Goal: Transaction & Acquisition: Purchase product/service

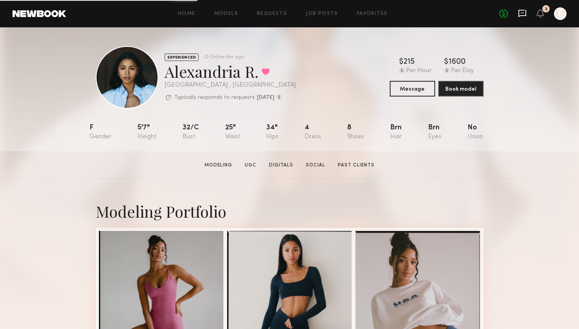
click at [525, 14] on icon at bounding box center [522, 13] width 8 height 7
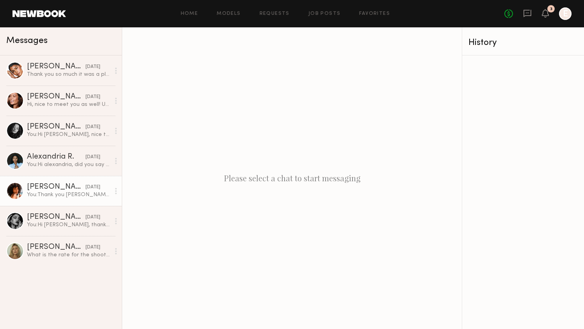
click at [39, 198] on link "Emely M. 11/16/2023 You: Thank you Emely! You were great!" at bounding box center [61, 191] width 122 height 30
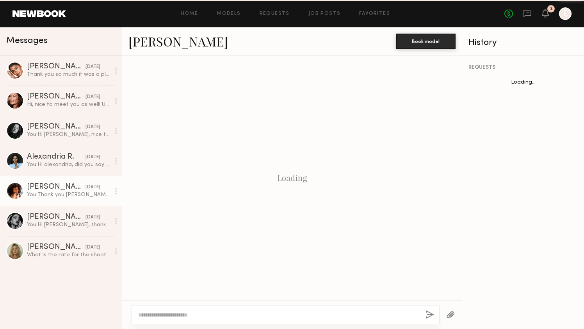
scroll to position [601, 0]
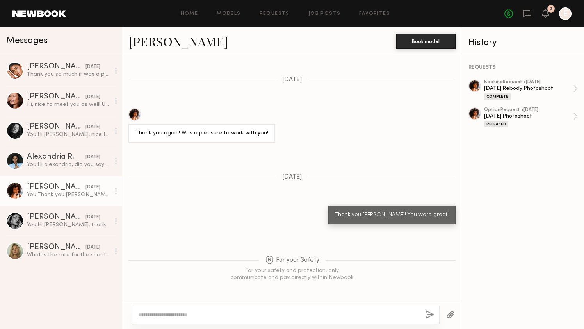
click at [229, 318] on textarea at bounding box center [278, 315] width 281 height 8
type textarea "**********"
click at [428, 313] on button "button" at bounding box center [430, 315] width 9 height 10
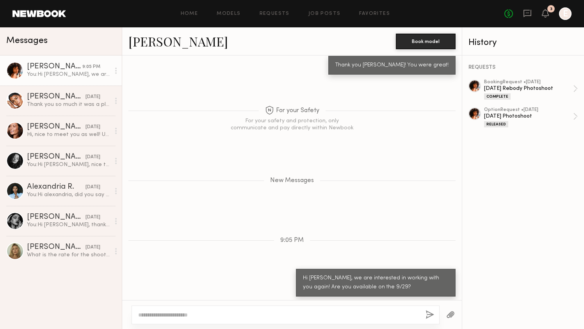
click at [34, 71] on div "You: Hi Emely, we are interested in working with you again! Are you available o…" at bounding box center [68, 74] width 83 height 7
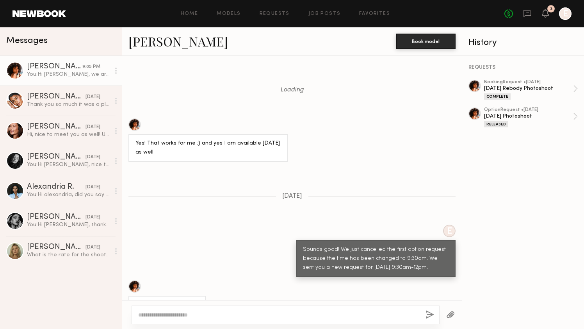
scroll to position [571, 0]
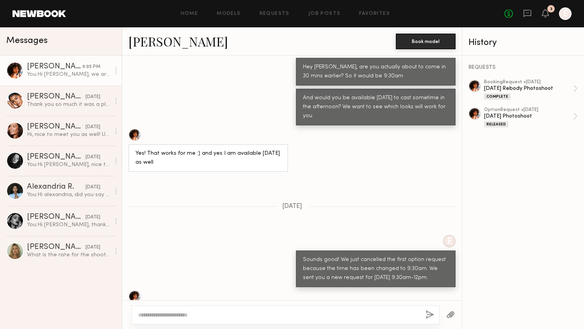
click at [475, 87] on div at bounding box center [475, 86] width 13 height 13
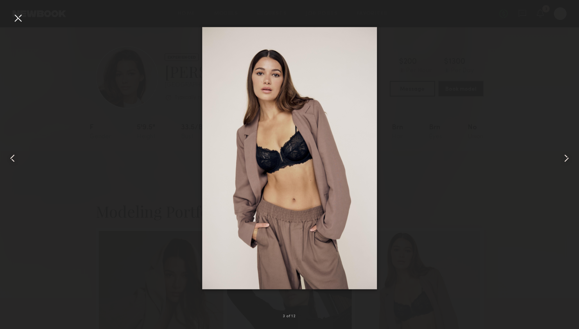
scroll to position [57, 0]
click at [436, 84] on div at bounding box center [289, 158] width 579 height 291
click at [17, 14] on div at bounding box center [18, 18] width 13 height 13
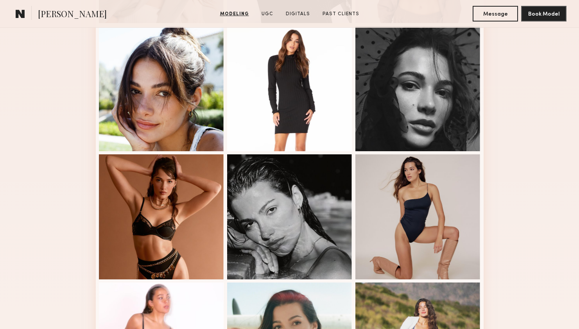
scroll to position [226, 0]
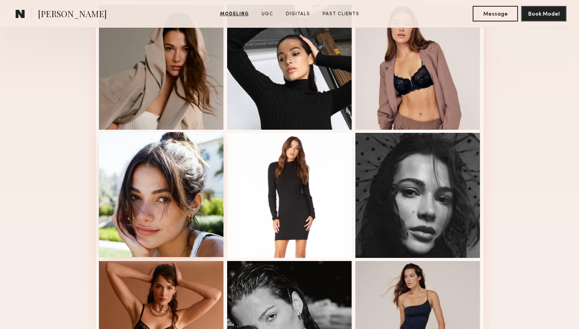
click at [194, 175] on div at bounding box center [161, 194] width 125 height 125
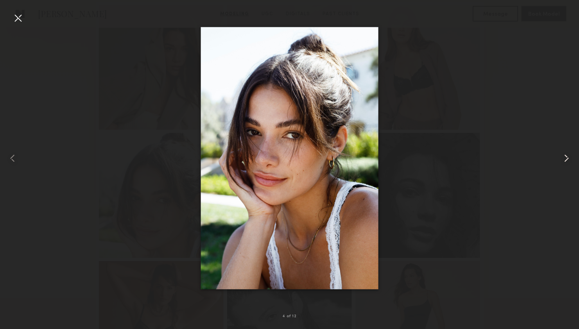
click at [566, 156] on common-icon at bounding box center [566, 158] width 13 height 13
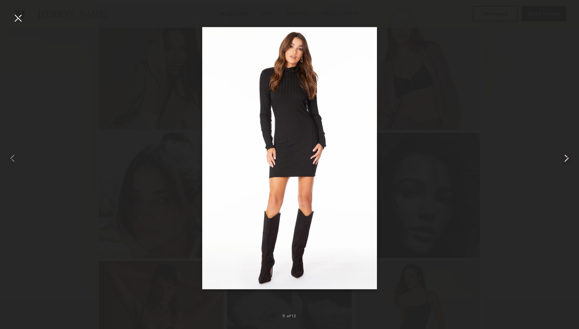
click at [566, 156] on common-icon at bounding box center [566, 158] width 13 height 13
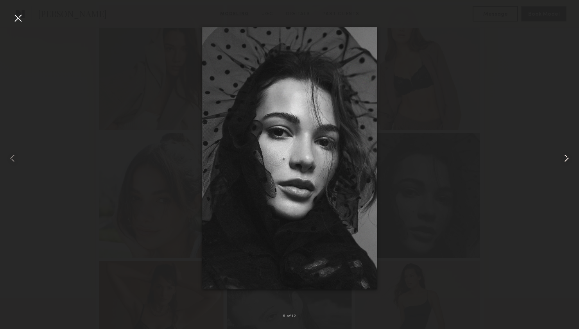
click at [566, 156] on common-icon at bounding box center [566, 158] width 13 height 13
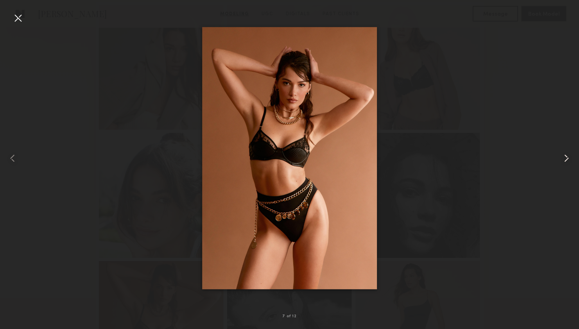
click at [566, 156] on common-icon at bounding box center [566, 158] width 13 height 13
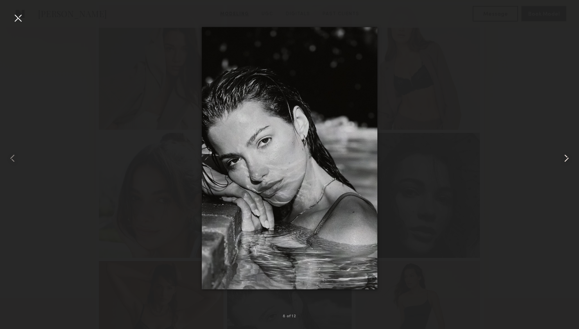
click at [566, 156] on common-icon at bounding box center [566, 158] width 13 height 13
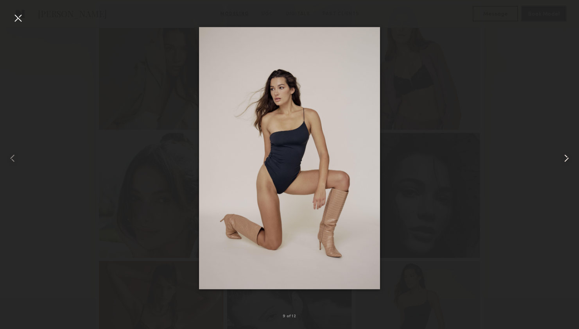
click at [566, 156] on common-icon at bounding box center [566, 158] width 13 height 13
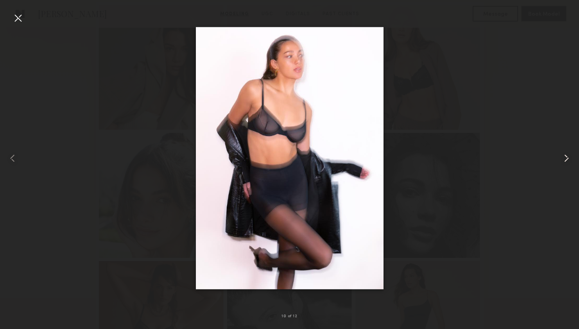
click at [566, 156] on common-icon at bounding box center [566, 158] width 13 height 13
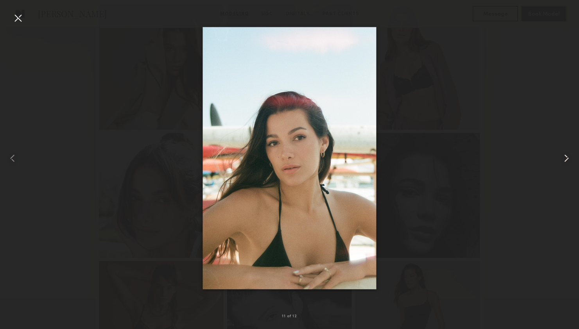
click at [566, 156] on common-icon at bounding box center [566, 158] width 13 height 13
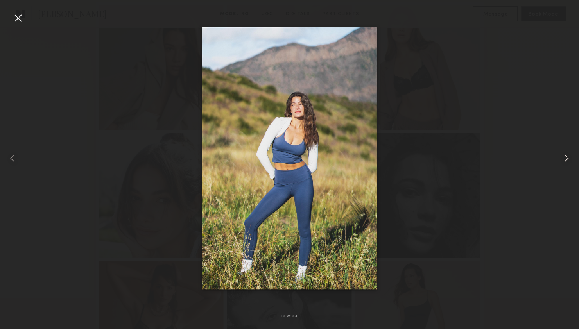
click at [566, 156] on common-icon at bounding box center [566, 158] width 13 height 13
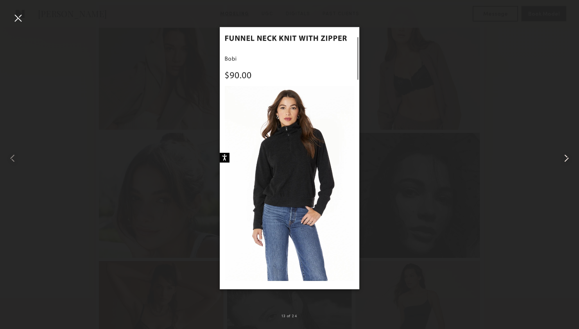
click at [566, 156] on common-icon at bounding box center [566, 158] width 13 height 13
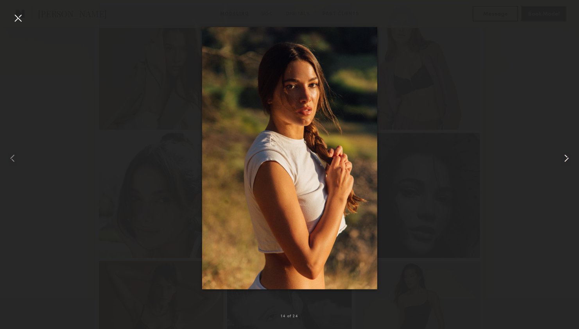
click at [566, 156] on common-icon at bounding box center [566, 158] width 13 height 13
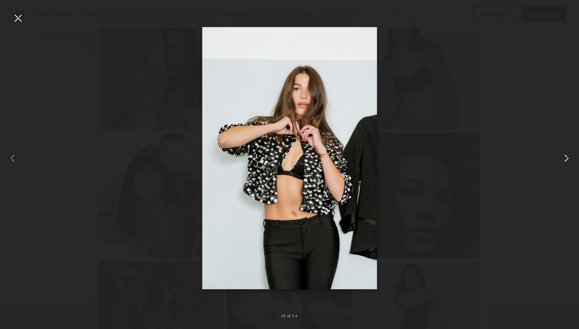
click at [566, 156] on common-icon at bounding box center [566, 158] width 13 height 13
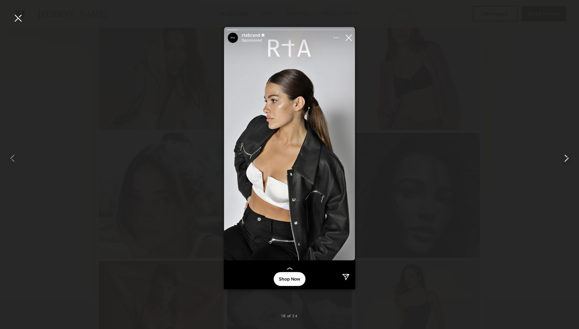
click at [566, 156] on common-icon at bounding box center [566, 158] width 13 height 13
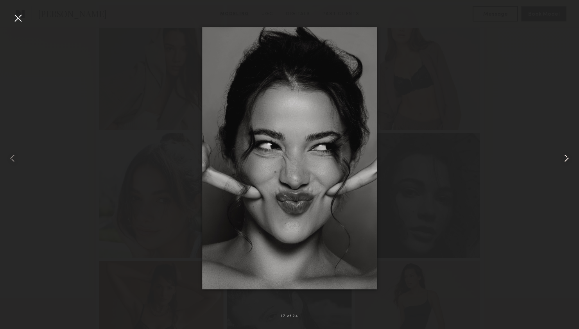
click at [566, 156] on common-icon at bounding box center [566, 158] width 13 height 13
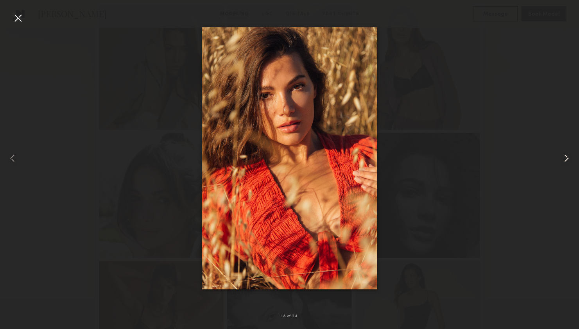
click at [566, 156] on common-icon at bounding box center [566, 158] width 13 height 13
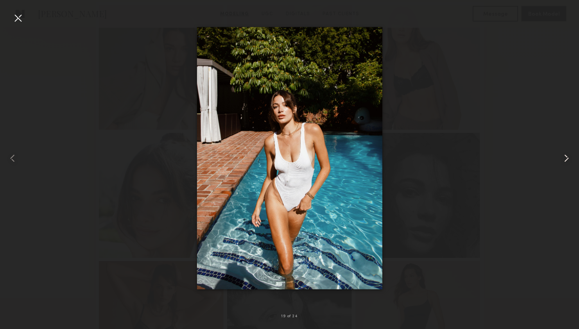
click at [566, 156] on common-icon at bounding box center [566, 158] width 13 height 13
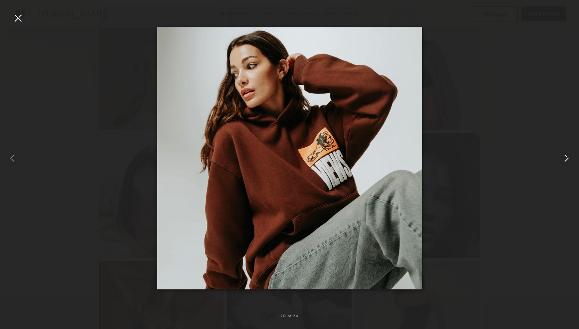
click at [566, 156] on common-icon at bounding box center [566, 158] width 13 height 13
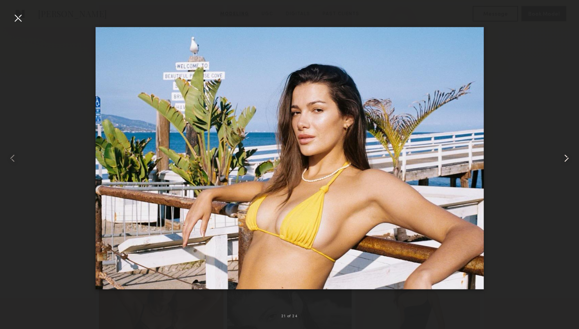
click at [566, 156] on common-icon at bounding box center [566, 158] width 13 height 13
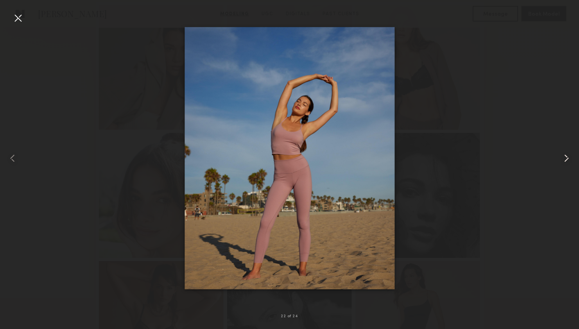
click at [566, 156] on common-icon at bounding box center [566, 158] width 13 height 13
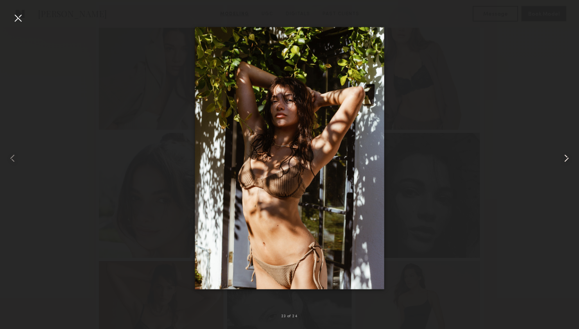
click at [566, 156] on common-icon at bounding box center [566, 158] width 13 height 13
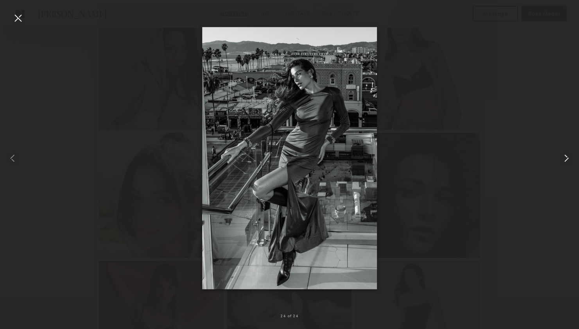
click at [566, 156] on common-icon at bounding box center [566, 158] width 13 height 13
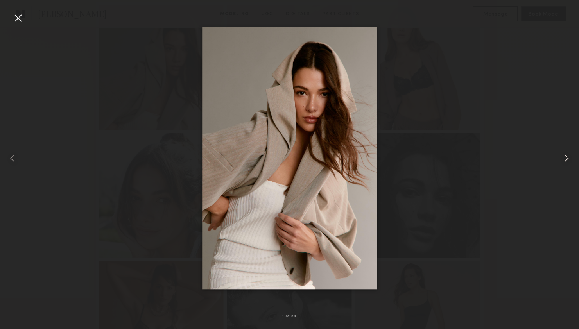
click at [566, 156] on common-icon at bounding box center [566, 158] width 13 height 13
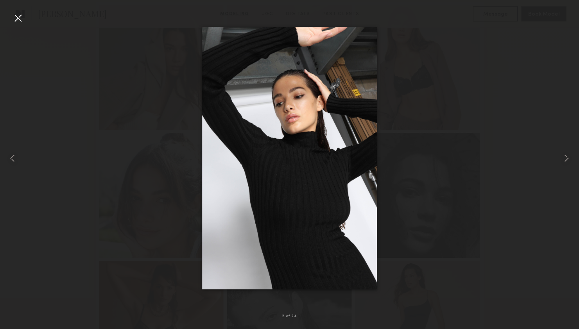
click at [515, 87] on div at bounding box center [289, 158] width 579 height 291
click at [506, 172] on div at bounding box center [289, 158] width 579 height 291
click at [15, 18] on div at bounding box center [18, 18] width 13 height 13
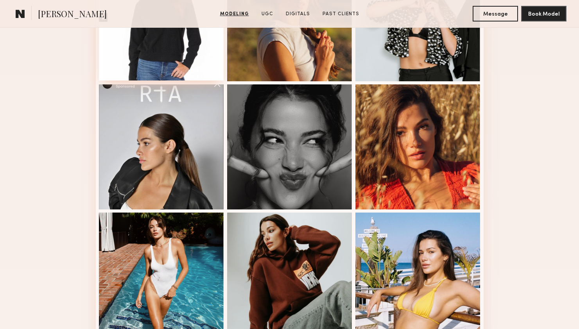
scroll to position [1113, 0]
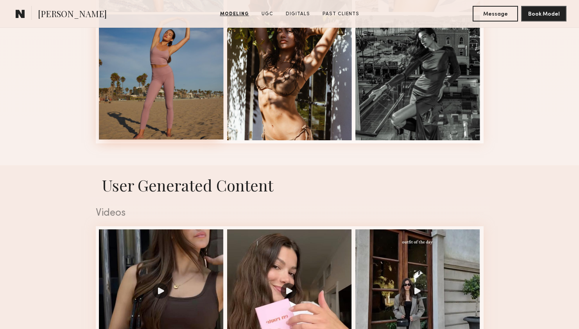
click at [188, 78] on div at bounding box center [161, 76] width 125 height 125
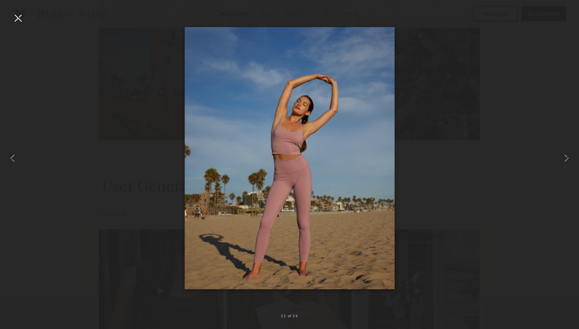
click at [389, 121] on img at bounding box center [289, 158] width 210 height 262
click at [507, 141] on div at bounding box center [289, 158] width 579 height 291
click at [20, 16] on div at bounding box center [18, 18] width 13 height 13
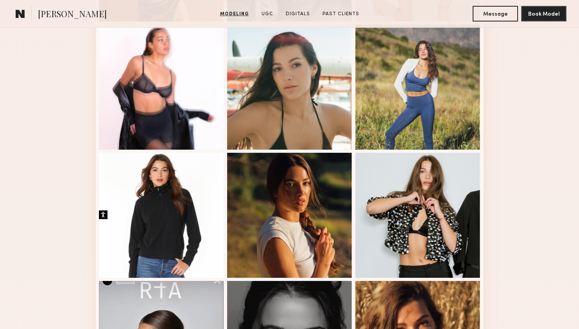
scroll to position [0, 0]
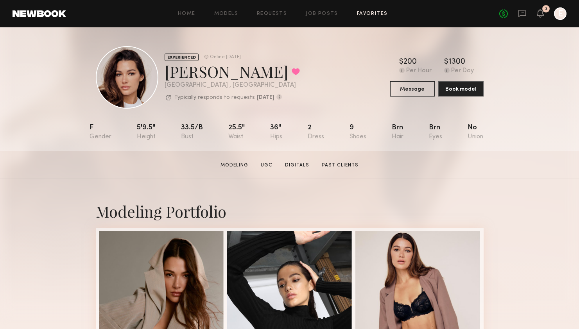
click at [361, 14] on link "Favorites" at bounding box center [372, 13] width 31 height 5
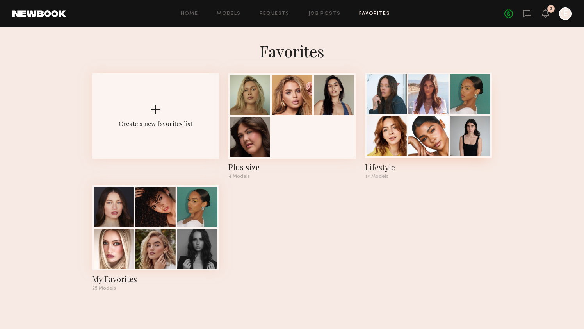
click at [429, 132] on div at bounding box center [429, 136] width 40 height 40
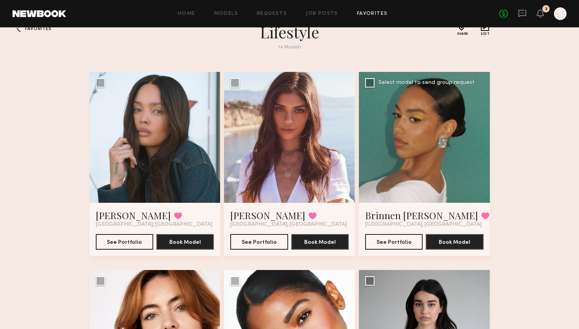
scroll to position [20, 0]
click at [241, 213] on link "Kaylee U." at bounding box center [267, 215] width 75 height 13
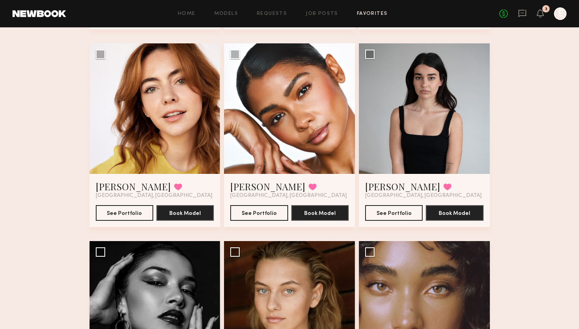
scroll to position [243, 0]
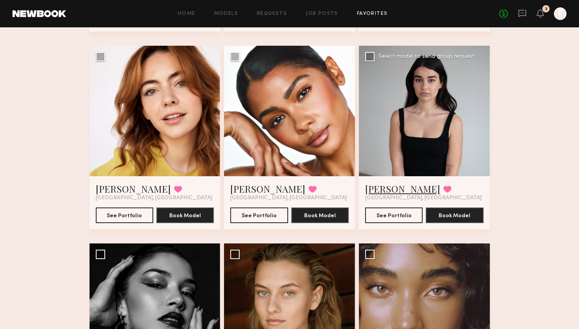
click at [386, 191] on link "Paulette M." at bounding box center [402, 188] width 75 height 13
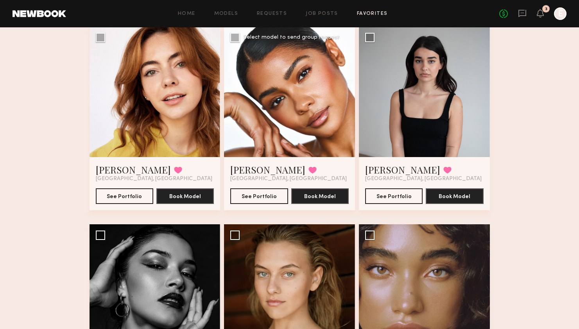
scroll to position [265, 0]
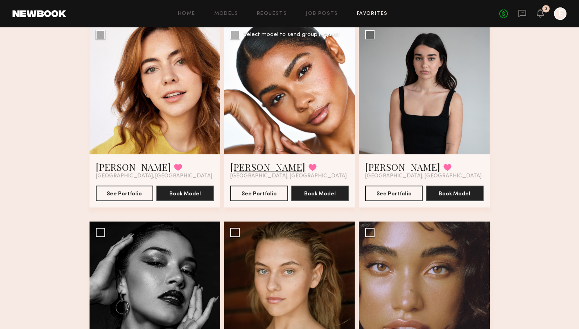
click at [265, 170] on link "Makaela H." at bounding box center [267, 167] width 75 height 13
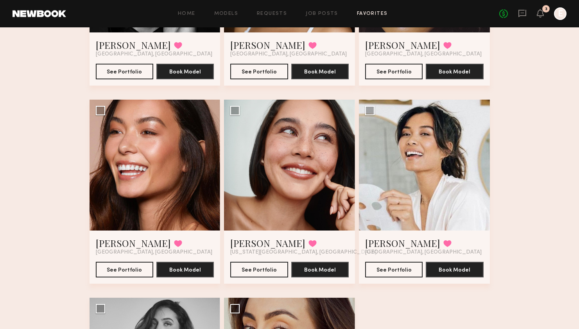
scroll to position [589, 0]
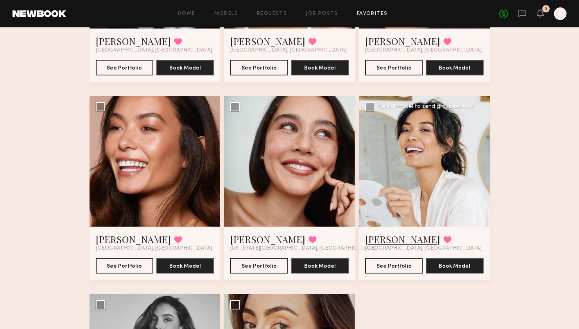
click at [382, 236] on link "Camille T." at bounding box center [402, 239] width 75 height 13
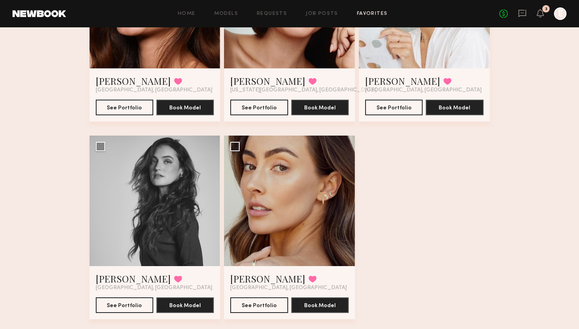
scroll to position [748, 0]
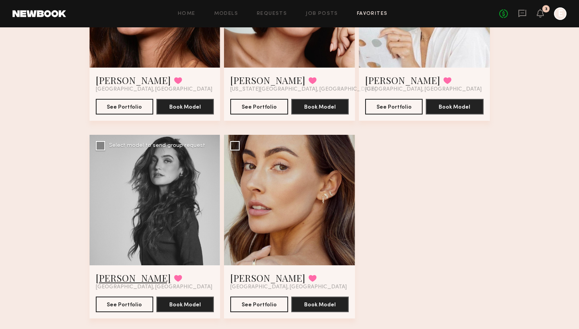
click at [112, 276] on link "Nicole Z." at bounding box center [133, 278] width 75 height 13
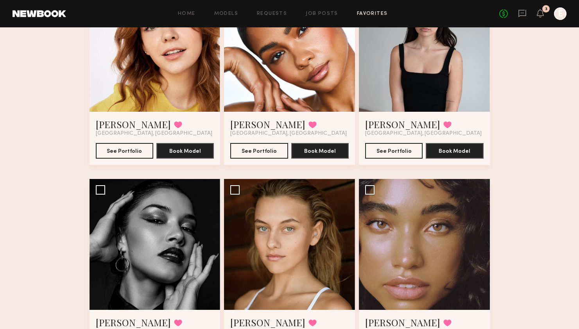
scroll to position [186, 0]
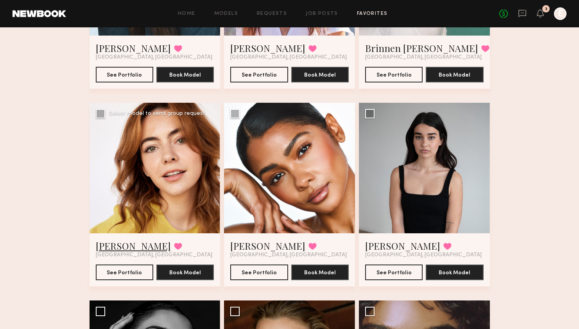
click at [114, 241] on link "Haley G." at bounding box center [133, 245] width 75 height 13
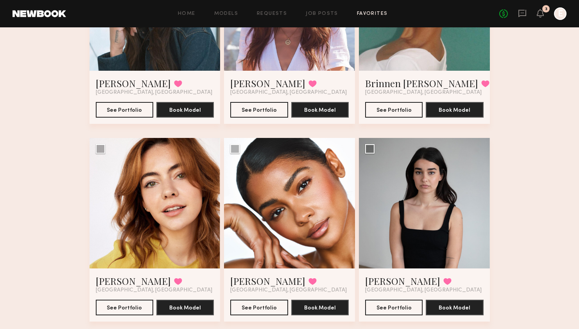
scroll to position [7, 0]
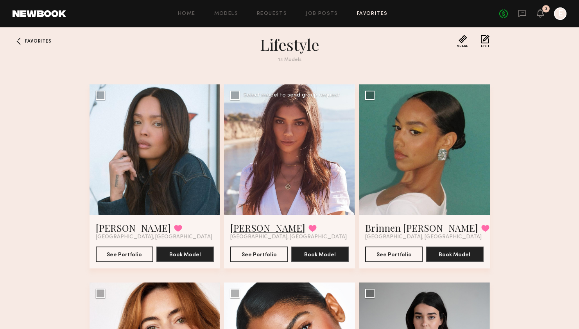
click at [259, 225] on link "Kaylee U." at bounding box center [267, 228] width 75 height 13
click at [308, 228] on button at bounding box center [312, 228] width 8 height 7
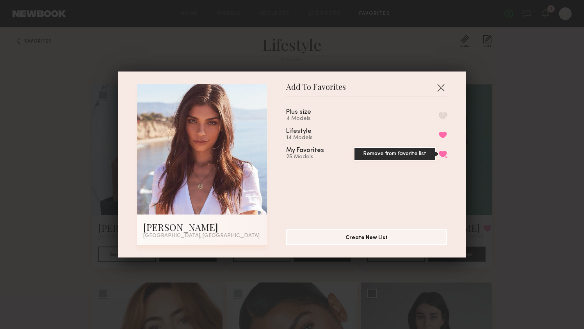
click at [439, 152] on button "Remove from favorite list" at bounding box center [443, 153] width 8 height 7
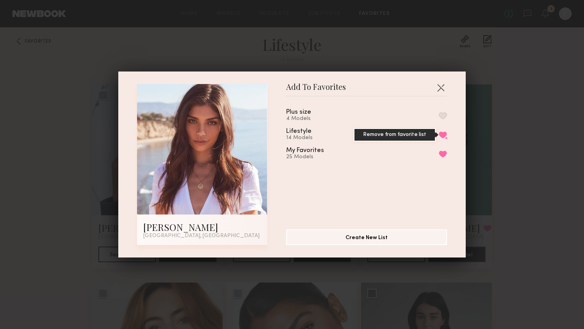
click at [439, 131] on button "Remove from favorite list" at bounding box center [443, 134] width 8 height 7
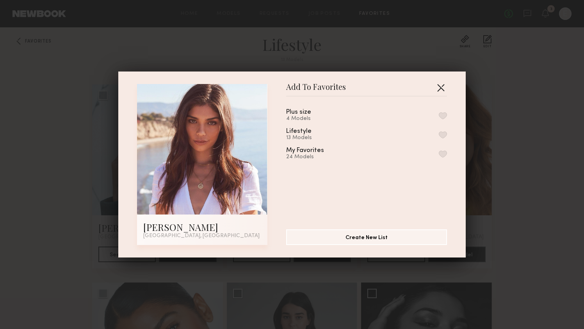
click at [438, 87] on button "button" at bounding box center [441, 87] width 13 height 13
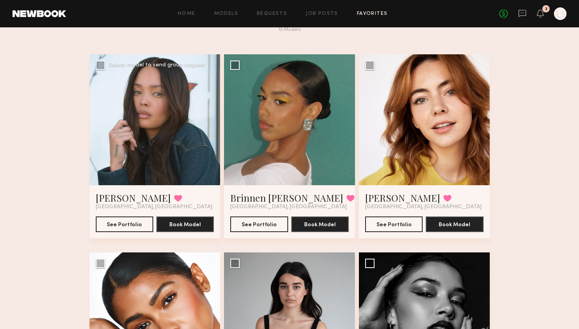
scroll to position [45, 0]
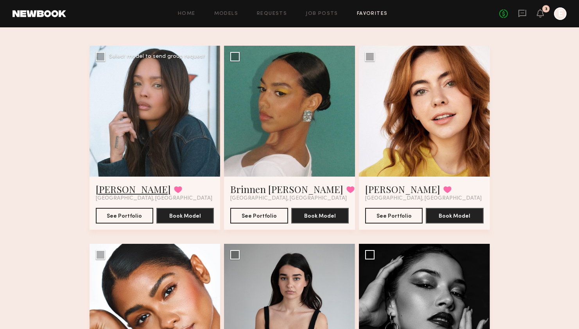
click at [123, 189] on link "Tyrie R." at bounding box center [133, 189] width 75 height 13
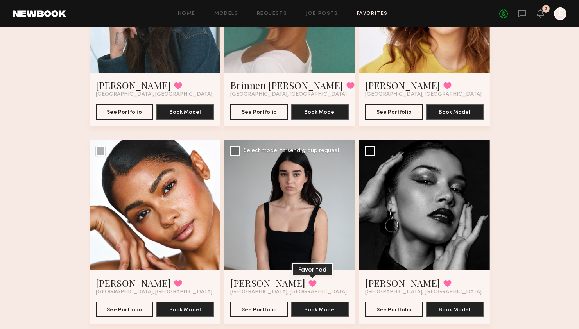
click at [308, 282] on button at bounding box center [312, 283] width 8 height 7
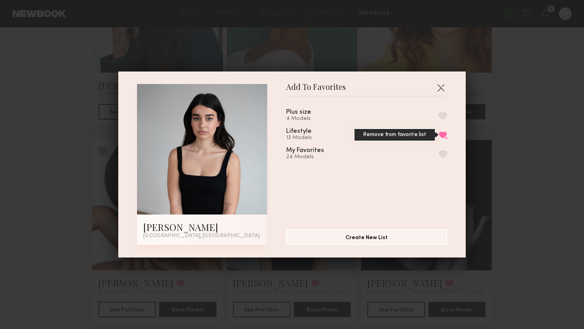
click at [439, 134] on button "Remove from favorite list" at bounding box center [443, 134] width 8 height 7
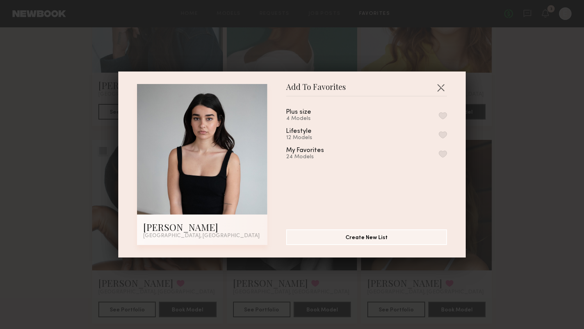
click at [547, 193] on div "Add To Favorites Paulette M. Los Angeles, CA Add To Favorites Plus size 4 Model…" at bounding box center [292, 164] width 584 height 329
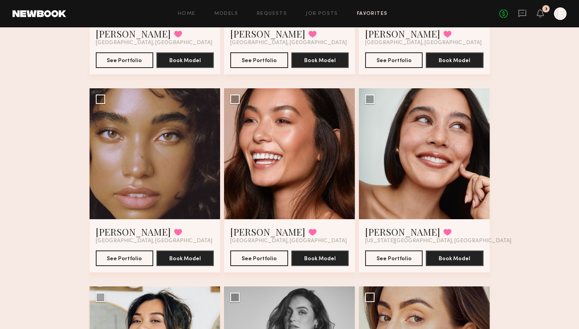
scroll to position [527, 0]
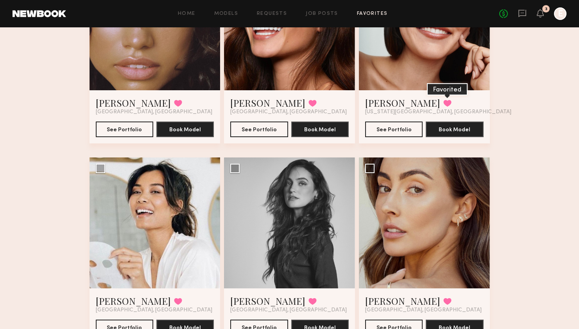
click at [443, 102] on button at bounding box center [447, 103] width 8 height 7
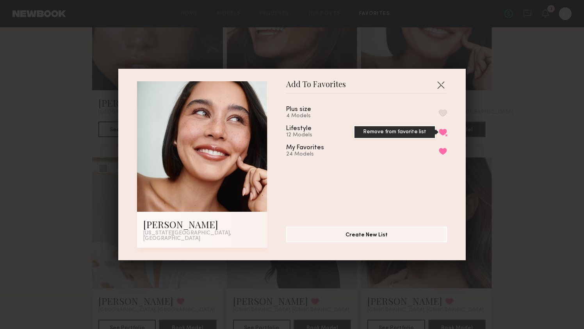
click at [439, 134] on button "Remove from favorite list" at bounding box center [443, 132] width 8 height 7
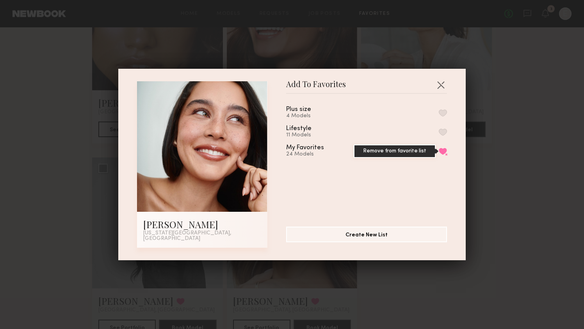
click at [439, 153] on button "Remove from favorite list" at bounding box center [443, 151] width 8 height 7
click at [438, 85] on button "button" at bounding box center [441, 85] width 13 height 13
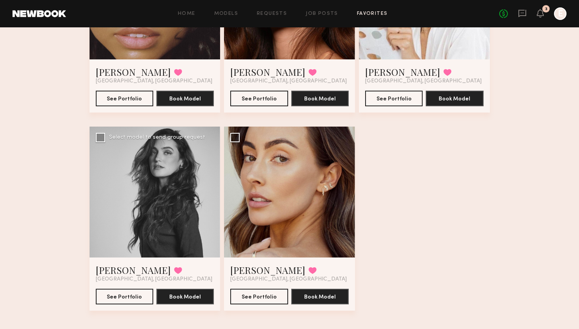
scroll to position [566, 0]
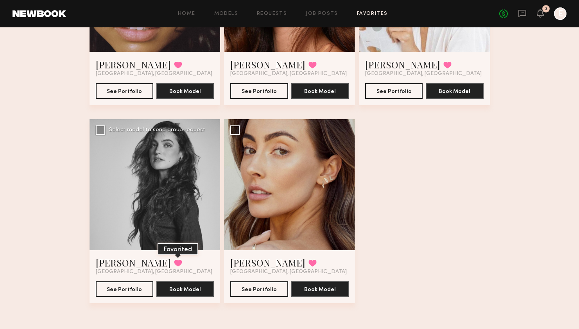
click at [174, 265] on button at bounding box center [178, 262] width 8 height 7
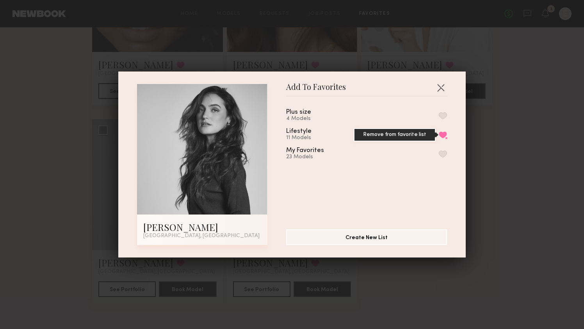
click at [439, 134] on button "Remove from favorite list" at bounding box center [443, 134] width 8 height 7
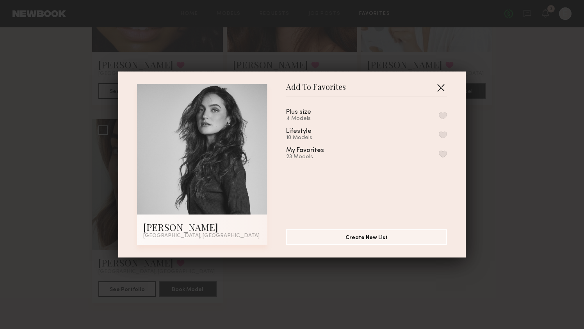
click at [438, 87] on button "button" at bounding box center [441, 87] width 13 height 13
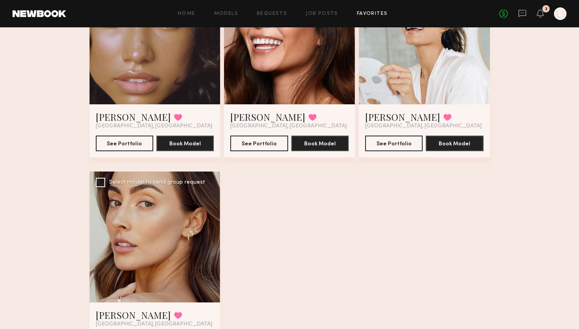
scroll to position [521, 0]
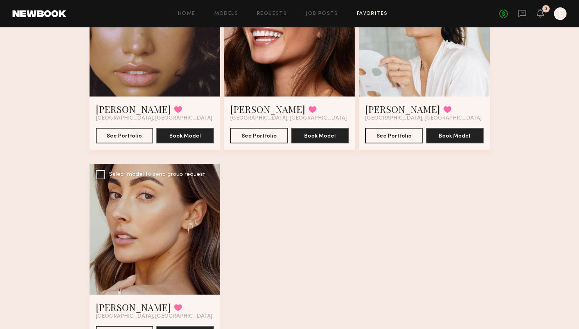
click at [184, 238] on div at bounding box center [154, 229] width 131 height 131
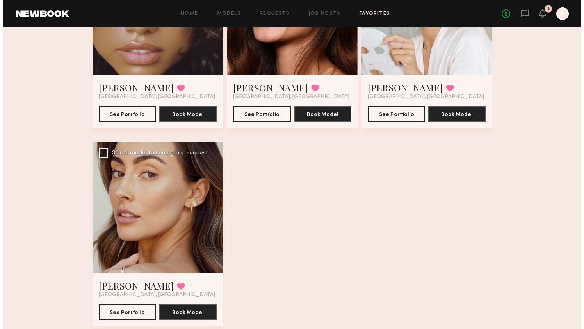
scroll to position [566, 0]
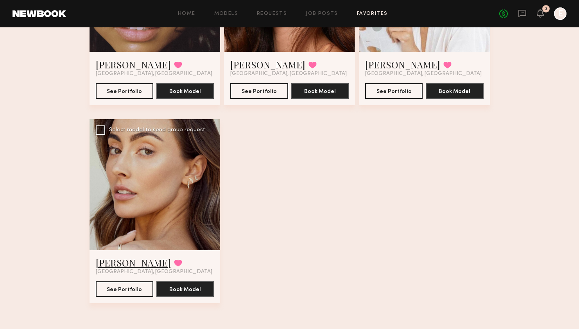
click at [125, 261] on link "Hannah M." at bounding box center [133, 262] width 75 height 13
click at [174, 264] on button at bounding box center [178, 262] width 8 height 7
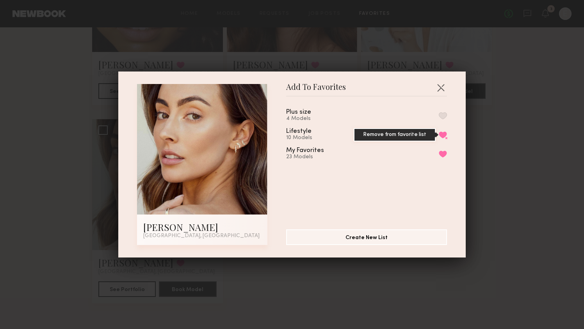
click at [439, 137] on button "Remove from favorite list" at bounding box center [443, 134] width 8 height 7
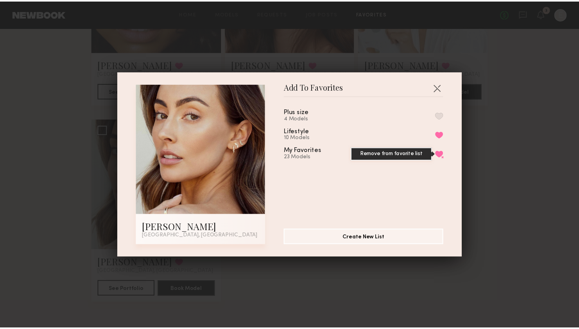
scroll to position [368, 0]
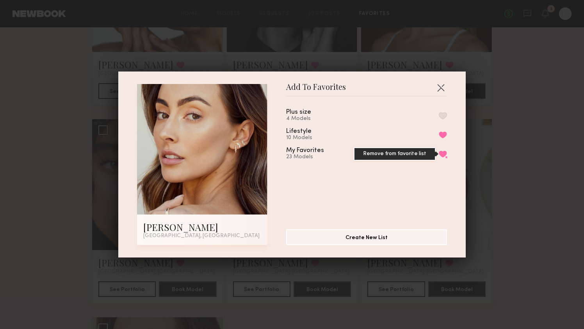
click at [439, 150] on button "Remove from favorite list" at bounding box center [443, 153] width 8 height 7
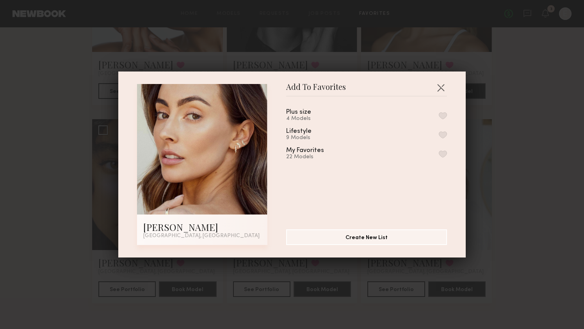
click at [554, 148] on div "Add To Favorites Hannah M. San Clemente, CA Add To Favorites Plus size 4 Models…" at bounding box center [292, 164] width 584 height 329
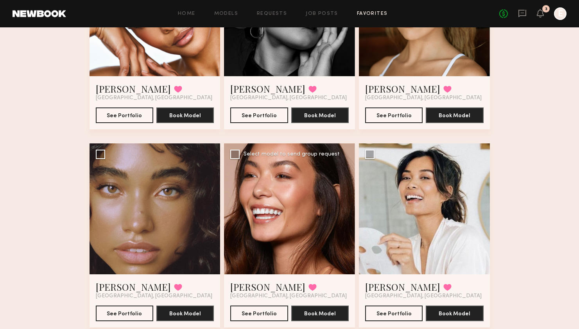
scroll to position [342, 0]
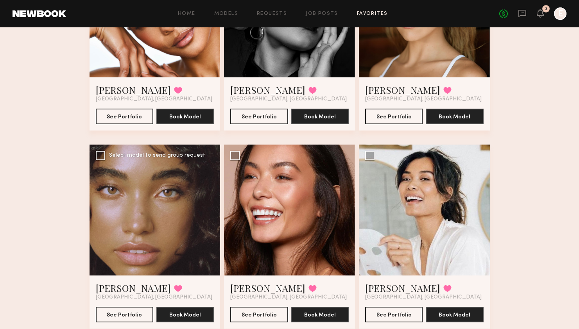
click at [155, 233] on div at bounding box center [154, 210] width 131 height 131
click at [131, 285] on link "Gabriella F." at bounding box center [133, 288] width 75 height 13
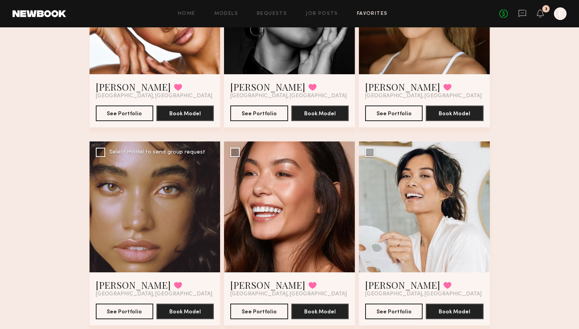
scroll to position [358, 0]
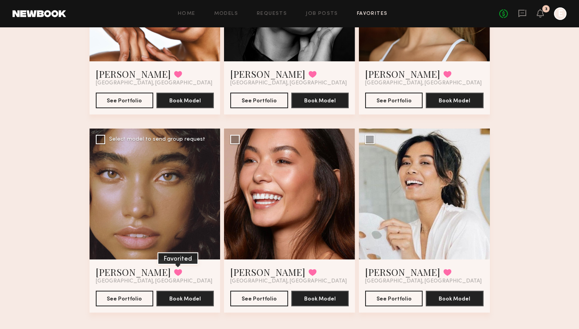
click at [174, 273] on button at bounding box center [178, 272] width 8 height 7
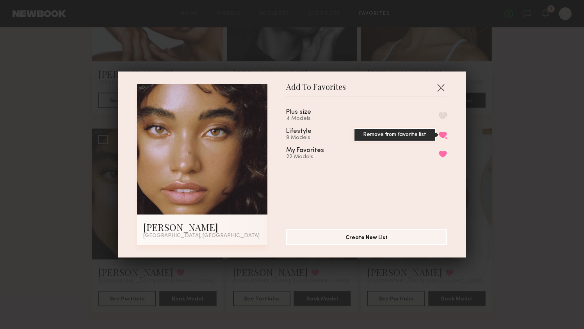
click at [439, 137] on button "Remove from favorite list" at bounding box center [443, 134] width 8 height 7
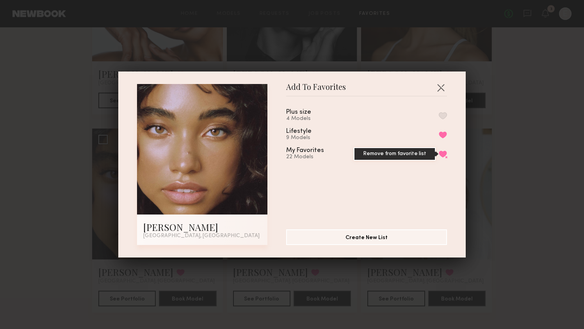
click at [439, 151] on button "Remove from favorite list" at bounding box center [443, 153] width 8 height 7
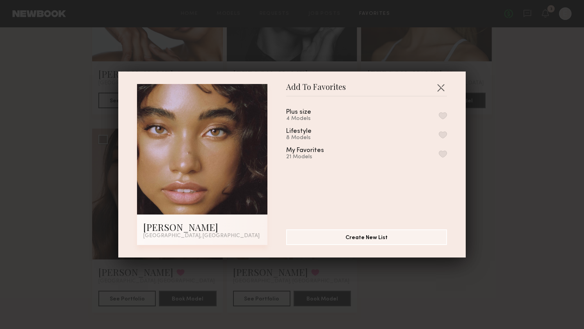
click at [530, 167] on div "Add To Favorites Gabriella F. Los Angeles, CA Add To Favorites Plus size 4 Mode…" at bounding box center [292, 164] width 584 height 329
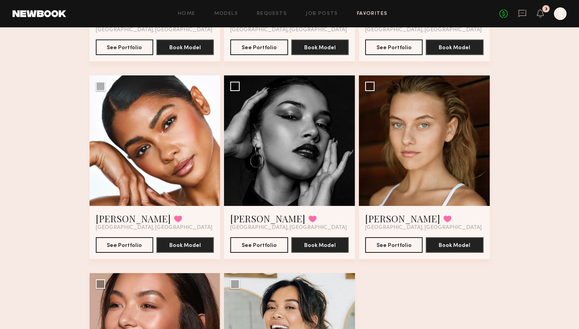
scroll to position [211, 0]
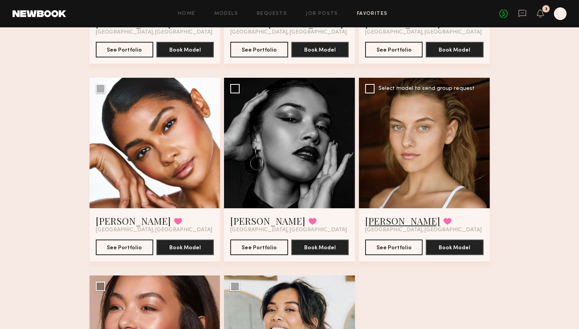
click at [384, 216] on link "Ella K." at bounding box center [402, 220] width 75 height 13
click at [443, 221] on button at bounding box center [447, 221] width 8 height 7
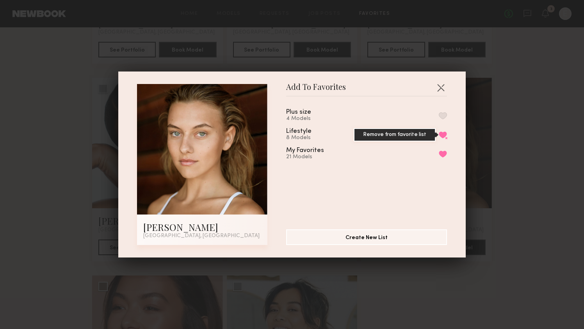
click at [439, 136] on button "Remove from favorite list" at bounding box center [443, 134] width 8 height 7
click at [436, 157] on div "My Favorites 21 Models Remove from favorite list" at bounding box center [366, 153] width 161 height 13
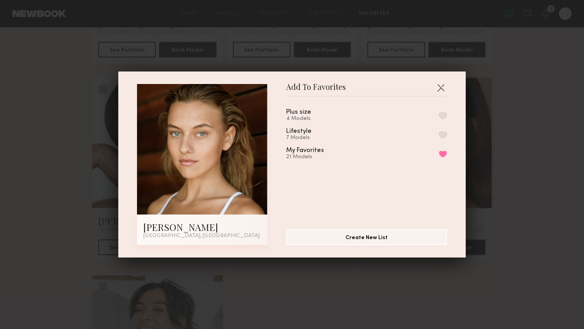
click at [437, 145] on div "Plus size 4 Models Lifestyle 7 Models My Favorites 21 Models Remove from favori…" at bounding box center [370, 160] width 169 height 114
click at [439, 150] on button "Remove from favorite list" at bounding box center [443, 153] width 8 height 7
click at [437, 90] on button "button" at bounding box center [441, 87] width 13 height 13
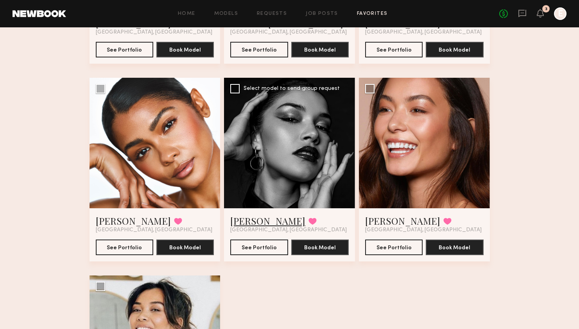
click at [251, 223] on link "Vanessa B." at bounding box center [267, 220] width 75 height 13
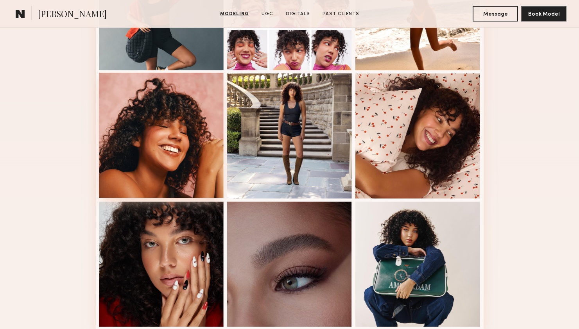
scroll to position [513, 0]
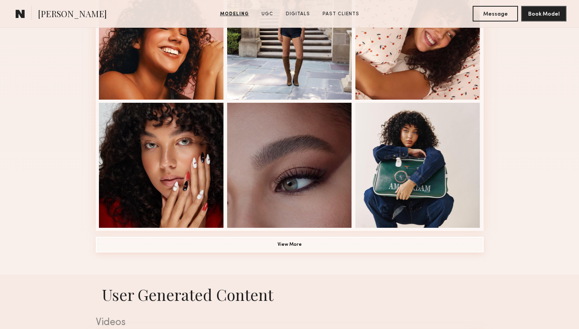
click at [344, 251] on button "View More" at bounding box center [290, 245] width 388 height 16
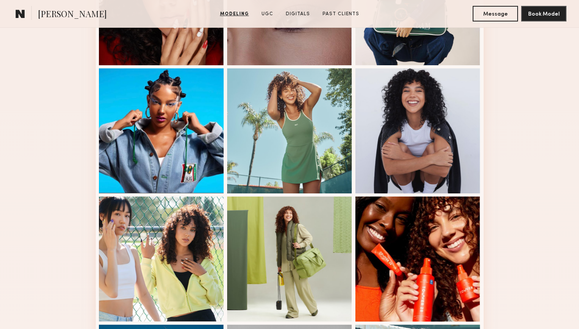
scroll to position [677, 0]
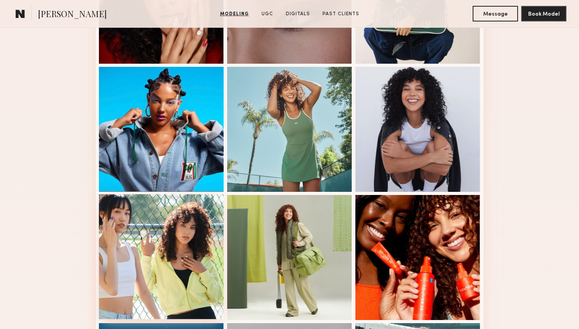
click at [153, 225] on div at bounding box center [161, 256] width 125 height 125
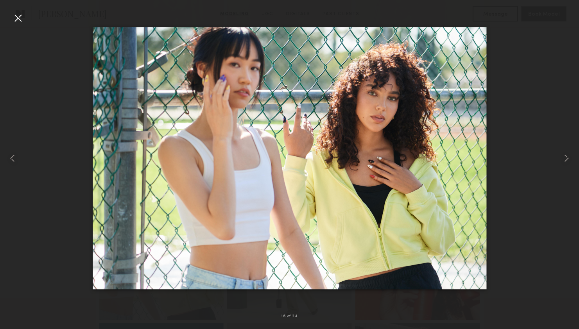
click at [14, 16] on div at bounding box center [18, 18] width 13 height 13
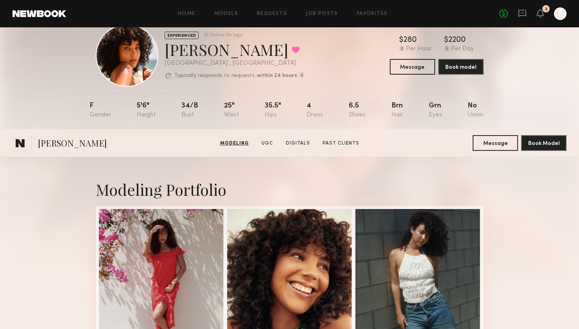
scroll to position [0, 0]
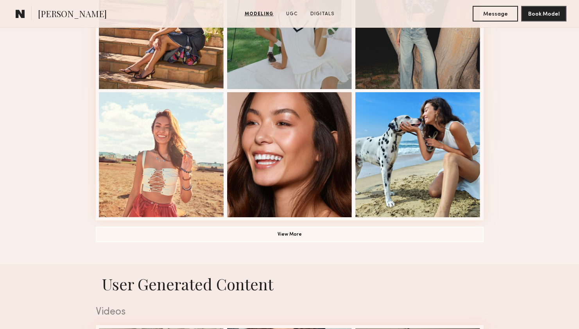
scroll to position [522, 0]
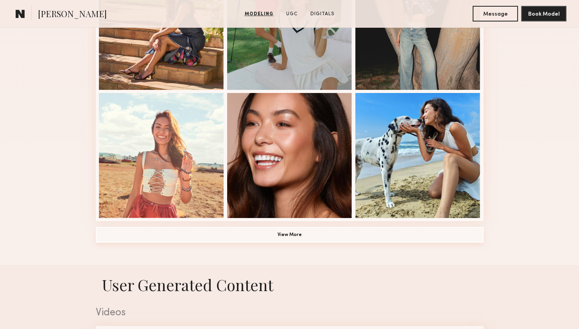
click at [289, 236] on button "View More" at bounding box center [290, 235] width 388 height 16
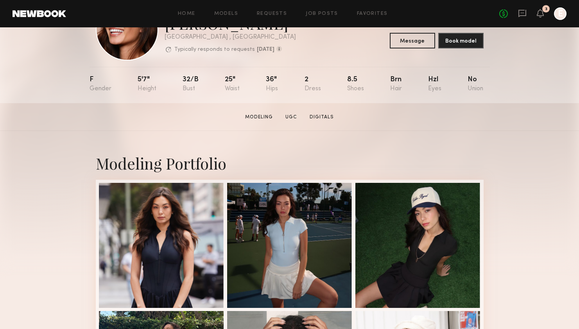
scroll to position [49, 0]
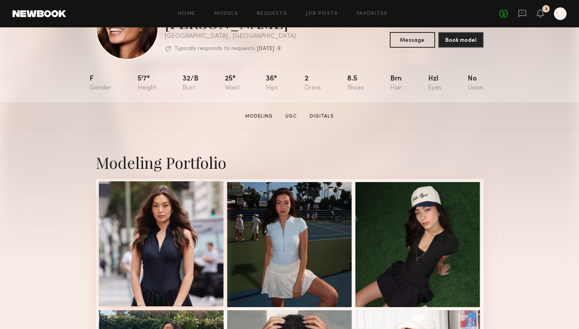
click at [171, 222] on div at bounding box center [161, 243] width 125 height 125
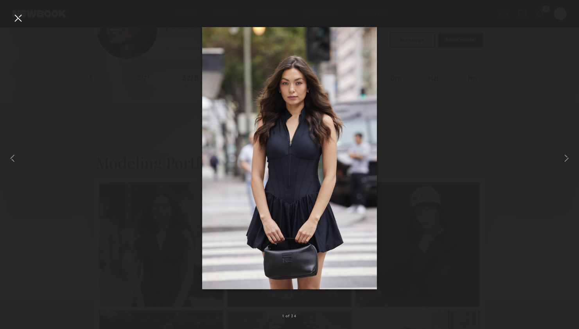
click at [513, 158] on div at bounding box center [289, 158] width 579 height 291
click at [19, 9] on nb-gallery-light "1 of 24" at bounding box center [289, 164] width 579 height 329
click at [19, 15] on div at bounding box center [18, 18] width 13 height 13
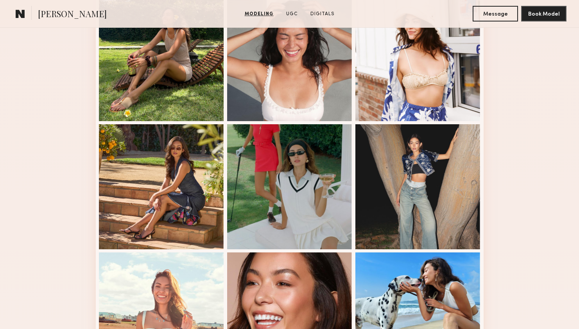
scroll to position [365, 0]
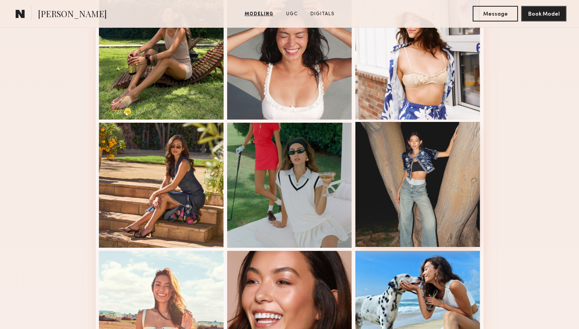
click at [416, 184] on div at bounding box center [417, 184] width 125 height 125
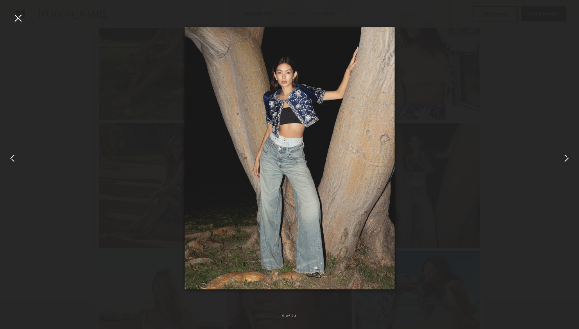
click at [16, 18] on div at bounding box center [18, 18] width 13 height 13
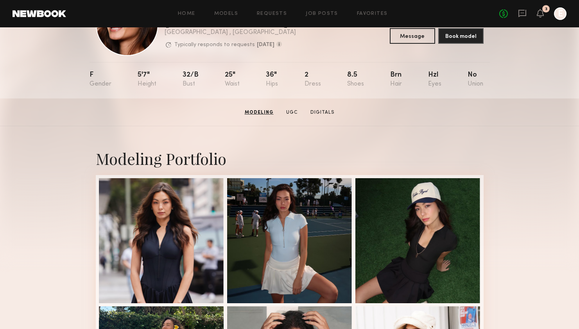
scroll to position [0, 0]
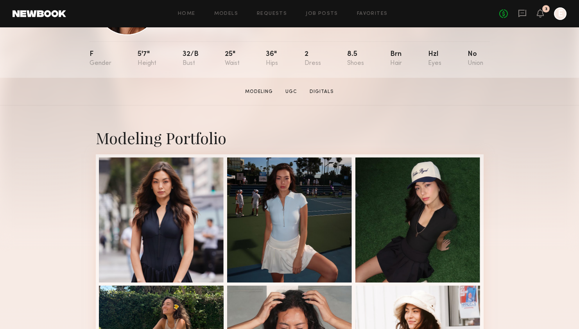
scroll to position [76, 0]
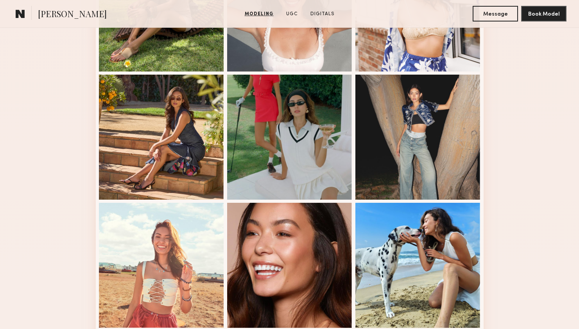
scroll to position [443, 0]
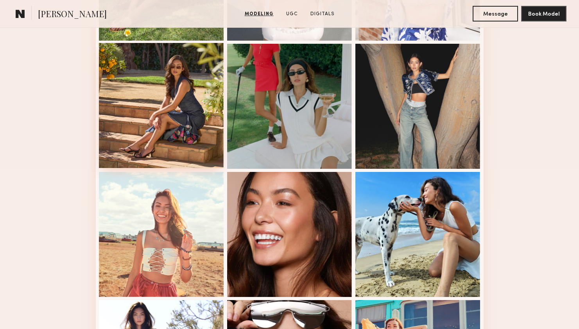
click at [163, 109] on div at bounding box center [161, 105] width 125 height 125
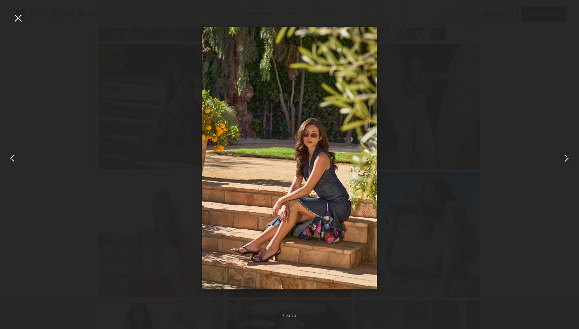
click at [564, 159] on common-icon at bounding box center [566, 158] width 13 height 13
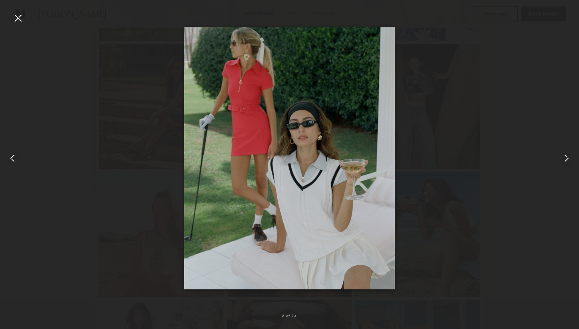
click at [564, 159] on common-icon at bounding box center [566, 158] width 13 height 13
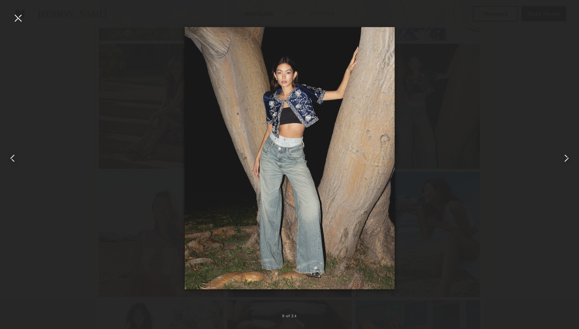
click at [564, 159] on common-icon at bounding box center [566, 158] width 13 height 13
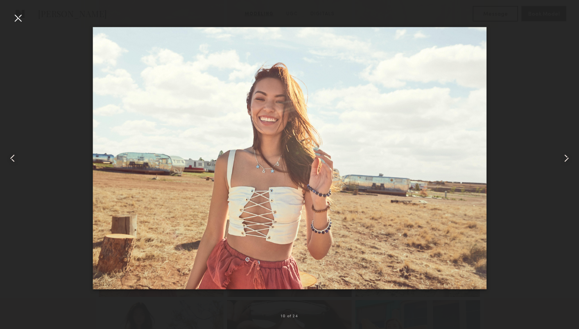
click at [564, 159] on common-icon at bounding box center [566, 158] width 13 height 13
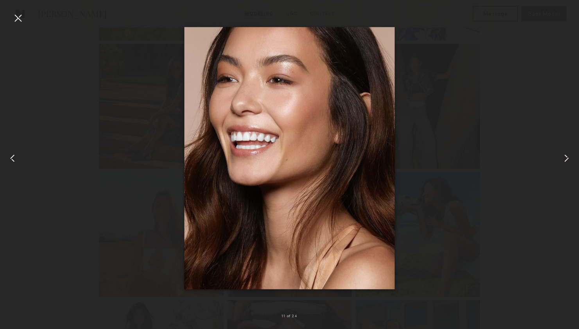
click at [564, 159] on common-icon at bounding box center [566, 158] width 13 height 13
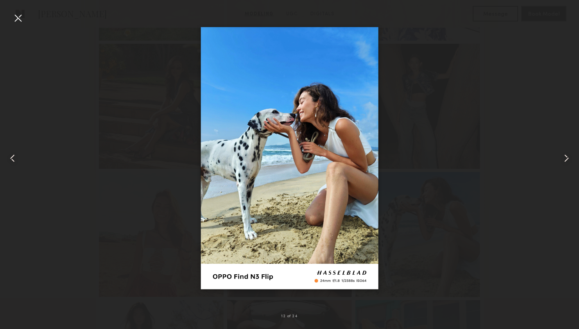
click at [564, 159] on common-icon at bounding box center [566, 158] width 13 height 13
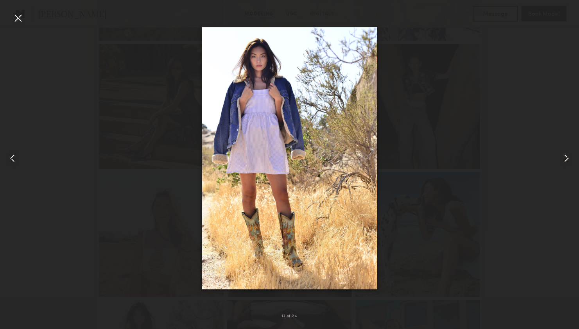
click at [564, 159] on common-icon at bounding box center [566, 158] width 13 height 13
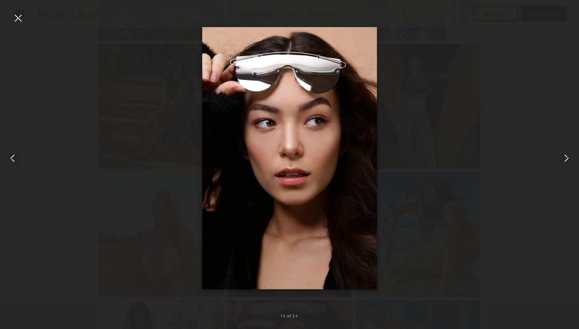
click at [564, 159] on common-icon at bounding box center [566, 158] width 13 height 13
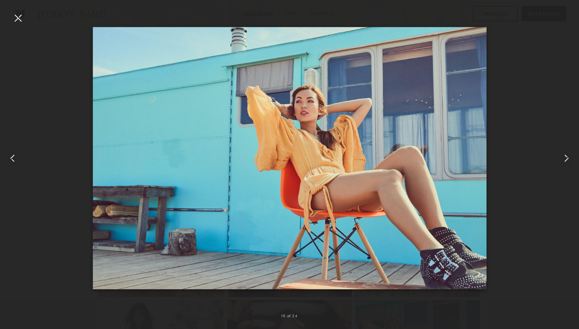
click at [564, 159] on common-icon at bounding box center [566, 158] width 13 height 13
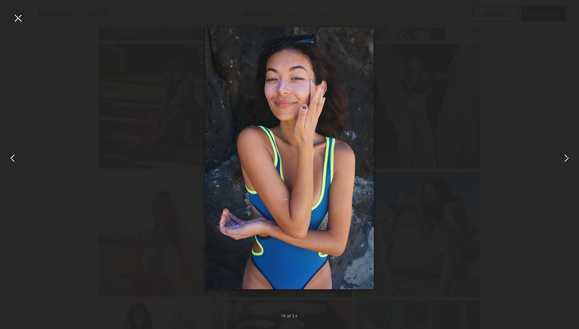
click at [564, 159] on common-icon at bounding box center [566, 158] width 13 height 13
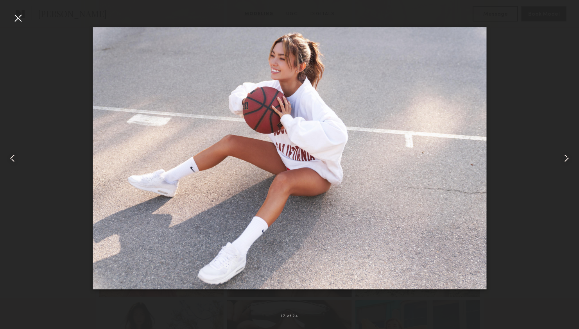
click at [564, 159] on common-icon at bounding box center [566, 158] width 13 height 13
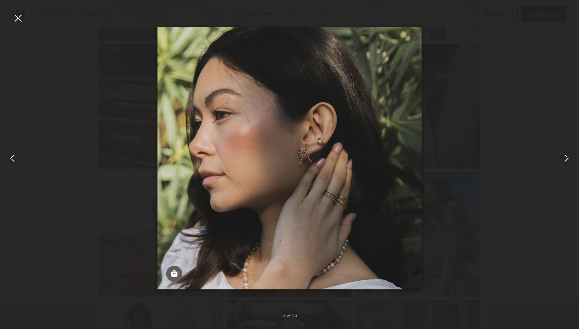
click at [564, 159] on common-icon at bounding box center [566, 158] width 13 height 13
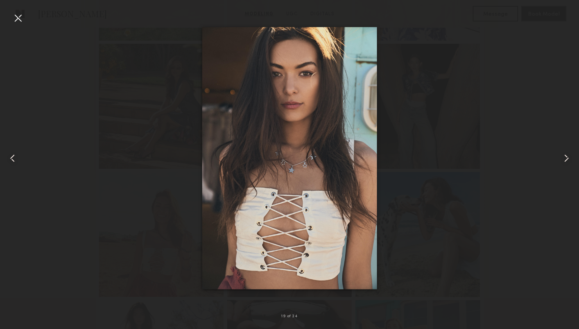
click at [564, 159] on common-icon at bounding box center [566, 158] width 13 height 13
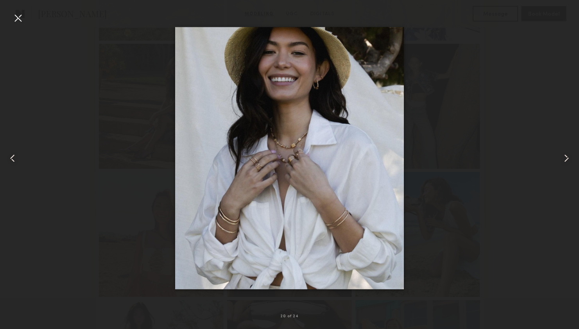
click at [564, 159] on common-icon at bounding box center [566, 158] width 13 height 13
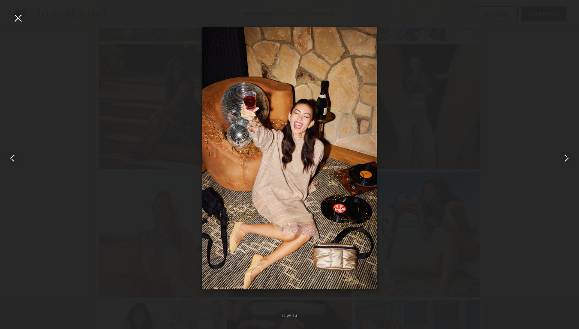
click at [564, 159] on common-icon at bounding box center [566, 158] width 13 height 13
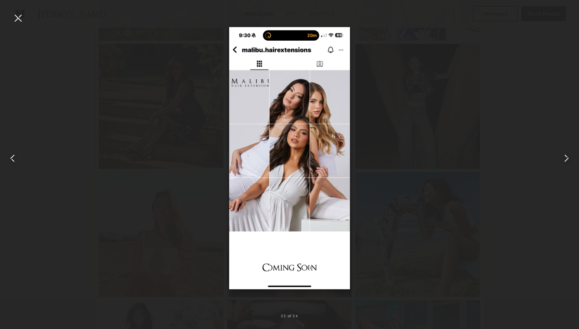
click at [564, 159] on common-icon at bounding box center [566, 158] width 13 height 13
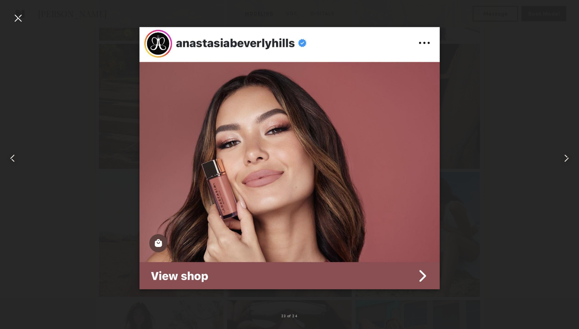
click at [564, 159] on common-icon at bounding box center [566, 158] width 13 height 13
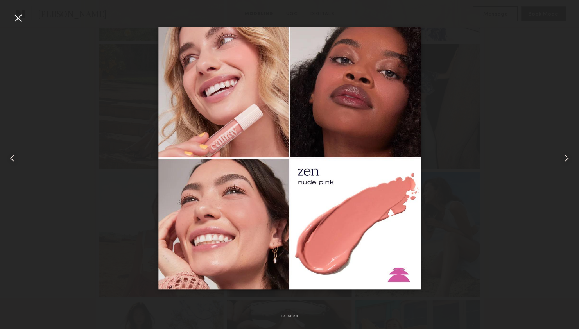
click at [564, 159] on common-icon at bounding box center [566, 158] width 13 height 13
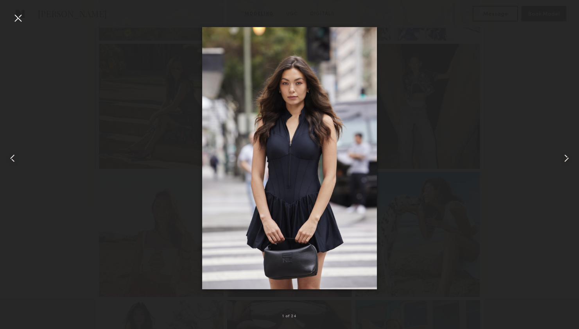
click at [564, 159] on common-icon at bounding box center [566, 158] width 13 height 13
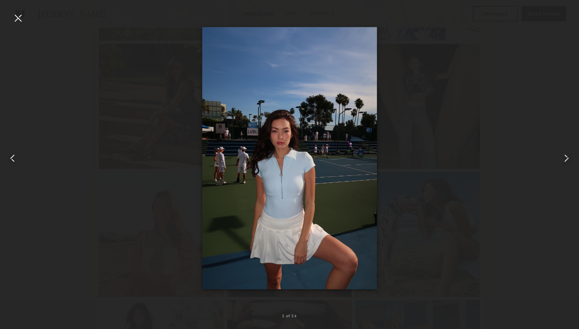
click at [564, 159] on common-icon at bounding box center [566, 158] width 13 height 13
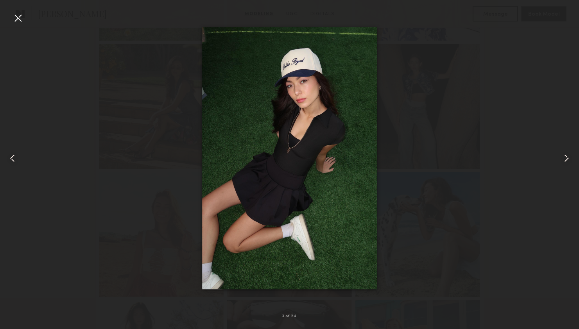
click at [564, 159] on common-icon at bounding box center [566, 158] width 13 height 13
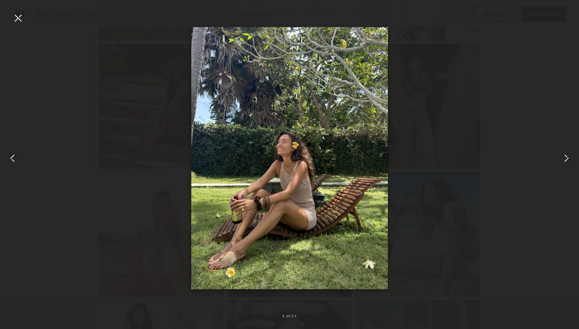
click at [564, 159] on common-icon at bounding box center [566, 158] width 13 height 13
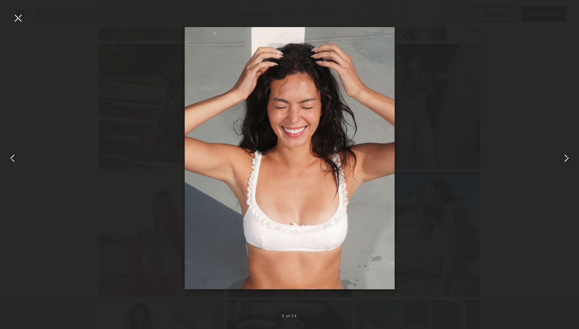
click at [564, 159] on common-icon at bounding box center [566, 158] width 13 height 13
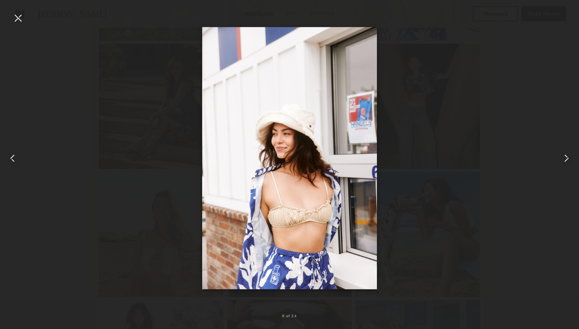
click at [564, 159] on common-icon at bounding box center [566, 158] width 13 height 13
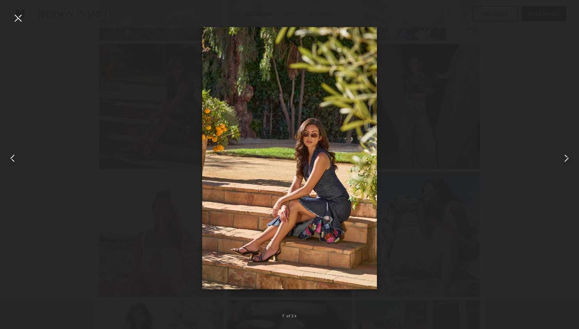
click at [564, 159] on common-icon at bounding box center [566, 158] width 13 height 13
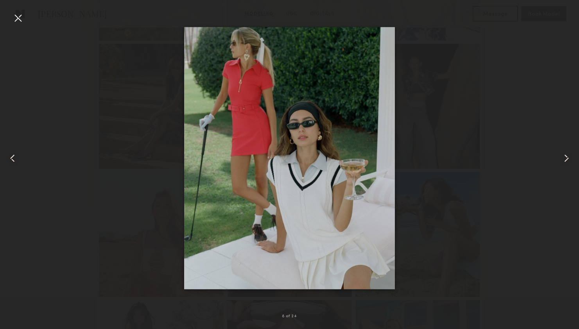
click at [564, 159] on common-icon at bounding box center [566, 158] width 13 height 13
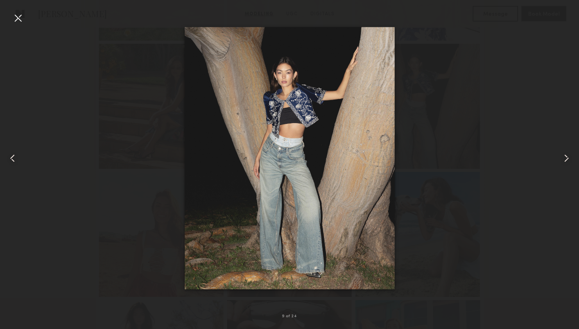
click at [564, 159] on common-icon at bounding box center [566, 158] width 13 height 13
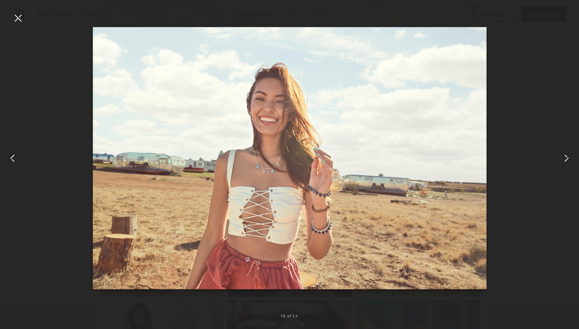
click at [564, 159] on common-icon at bounding box center [566, 158] width 13 height 13
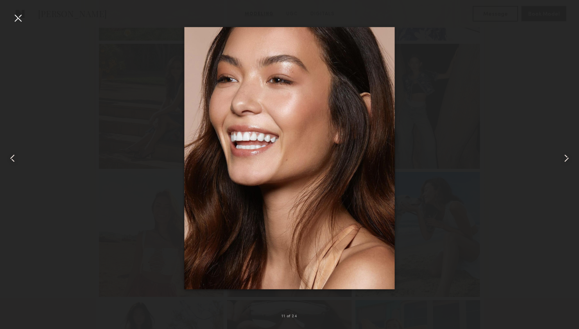
drag, startPoint x: 564, startPoint y: 159, endPoint x: 514, endPoint y: 137, distance: 54.6
click at [514, 137] on div at bounding box center [289, 158] width 579 height 291
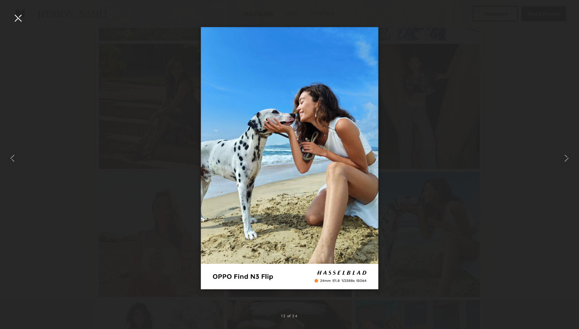
drag, startPoint x: 16, startPoint y: 21, endPoint x: 57, endPoint y: 83, distance: 74.2
click at [16, 22] on div at bounding box center [18, 18] width 13 height 13
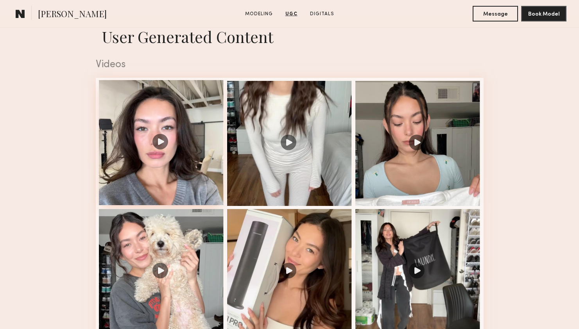
scroll to position [1261, 0]
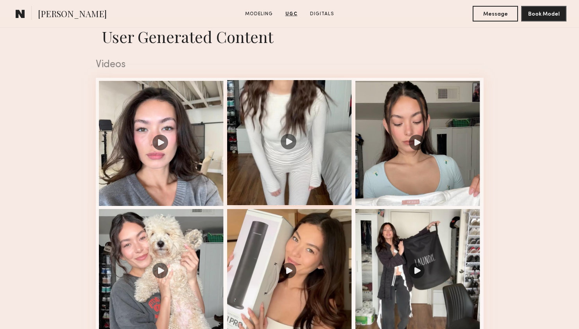
click at [310, 140] on div at bounding box center [289, 142] width 125 height 125
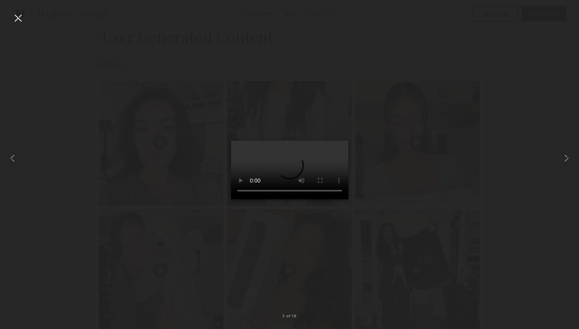
click at [14, 19] on div at bounding box center [18, 18] width 13 height 13
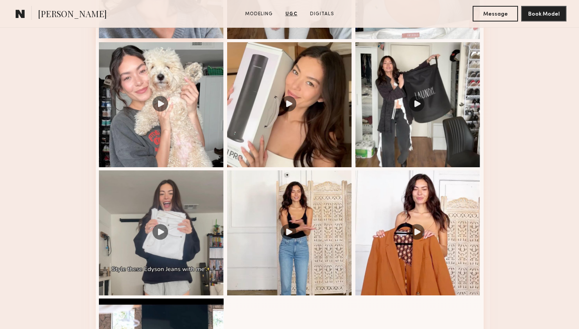
scroll to position [1430, 0]
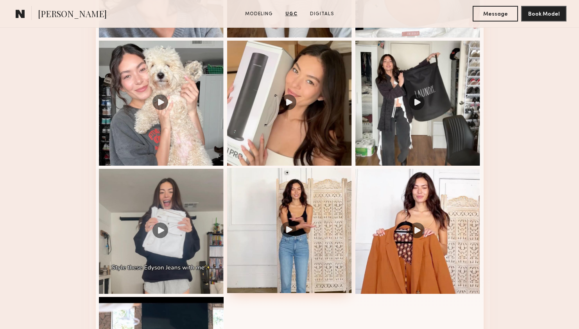
click at [290, 228] on div at bounding box center [289, 230] width 125 height 125
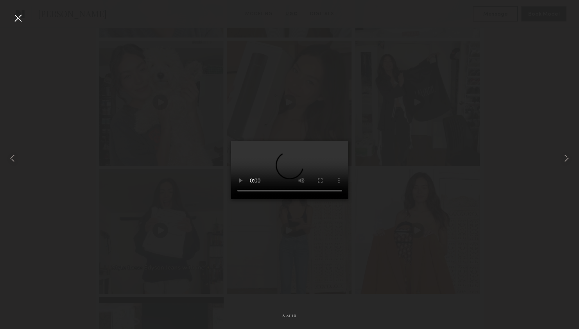
click at [492, 161] on div at bounding box center [289, 158] width 579 height 291
click at [21, 16] on div at bounding box center [18, 18] width 13 height 13
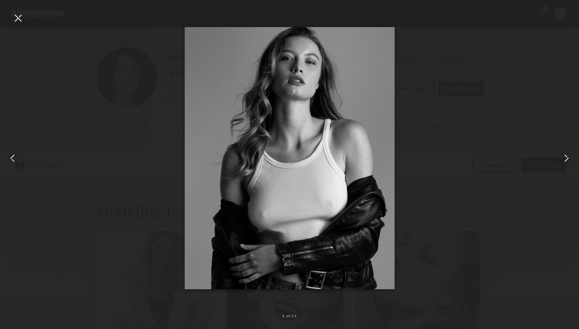
scroll to position [319, 0]
click at [15, 20] on div at bounding box center [18, 18] width 13 height 13
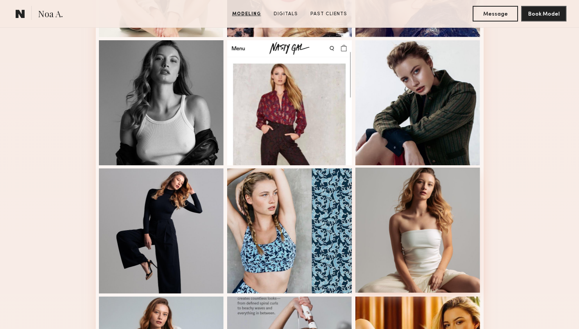
click at [447, 227] on div at bounding box center [417, 230] width 125 height 125
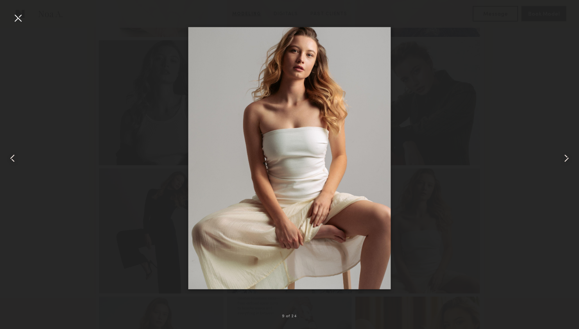
click at [520, 116] on div at bounding box center [289, 158] width 579 height 291
click at [18, 18] on div at bounding box center [18, 18] width 13 height 13
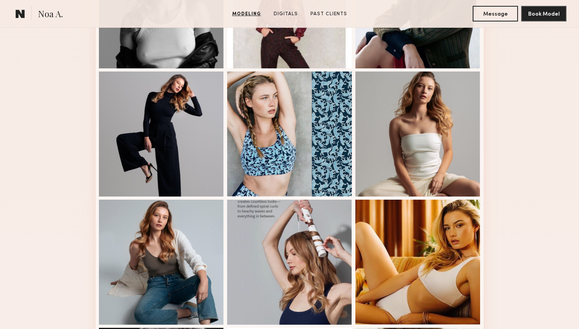
scroll to position [414, 0]
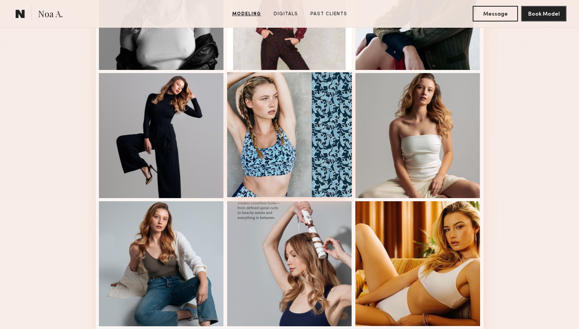
click at [303, 149] on div at bounding box center [289, 134] width 125 height 125
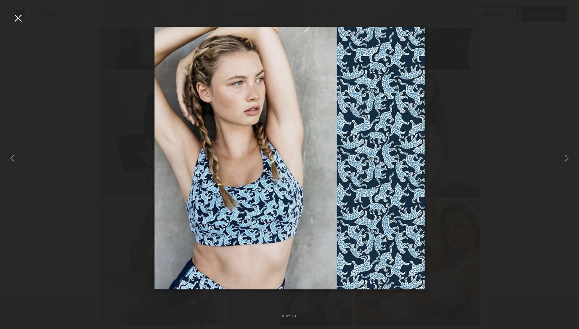
click at [16, 17] on div at bounding box center [18, 18] width 13 height 13
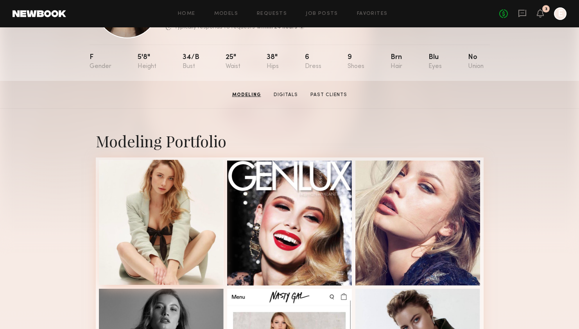
scroll to position [32, 0]
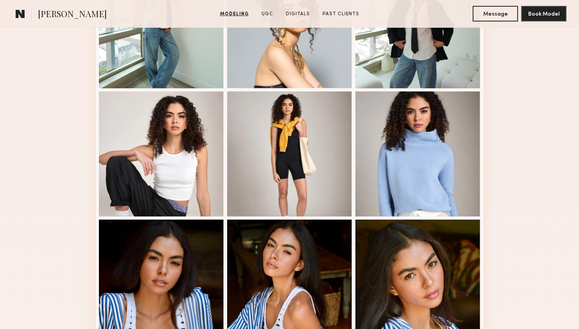
scroll to position [574, 0]
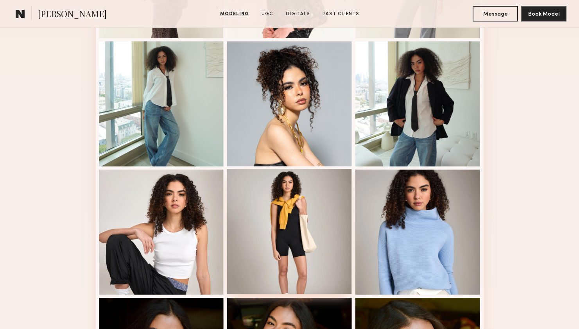
click at [292, 250] on div at bounding box center [289, 231] width 125 height 125
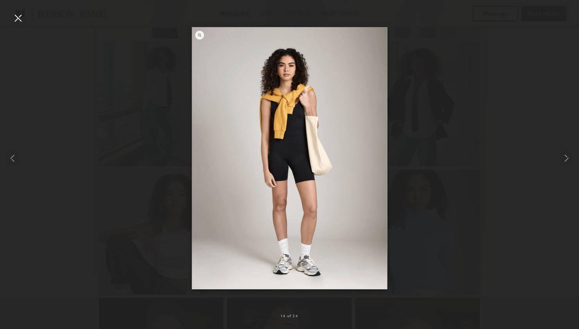
click at [21, 16] on div at bounding box center [18, 18] width 13 height 13
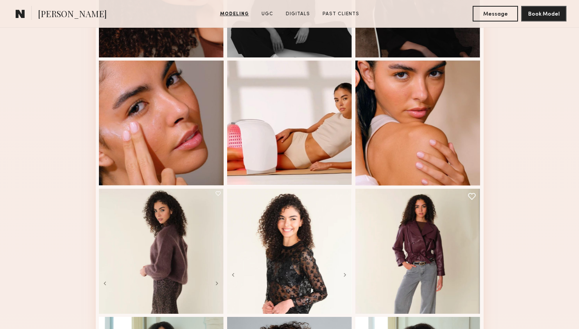
scroll to position [302, 0]
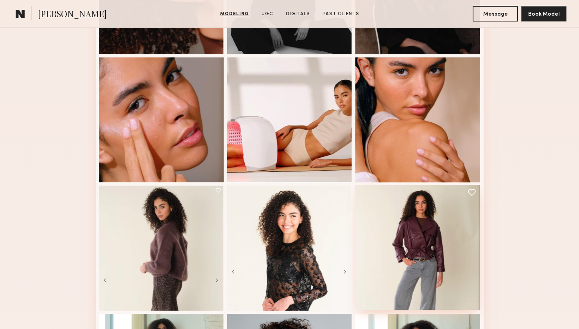
click at [441, 269] on div at bounding box center [417, 247] width 125 height 125
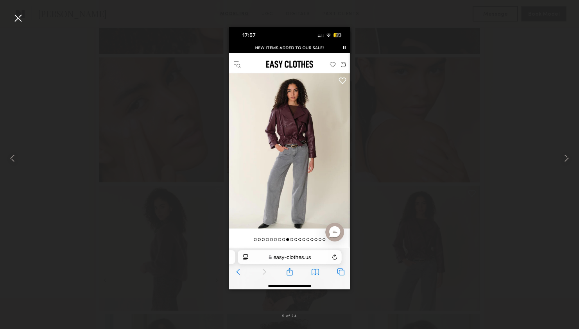
click at [22, 17] on div at bounding box center [18, 18] width 13 height 13
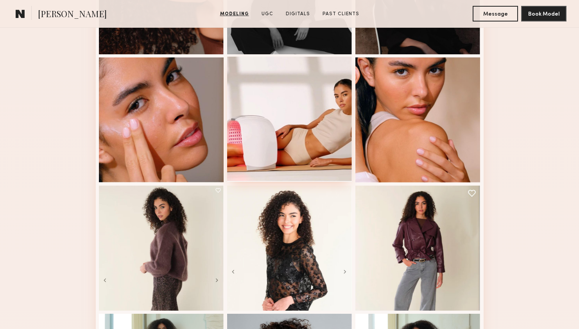
click at [270, 105] on div at bounding box center [289, 119] width 125 height 125
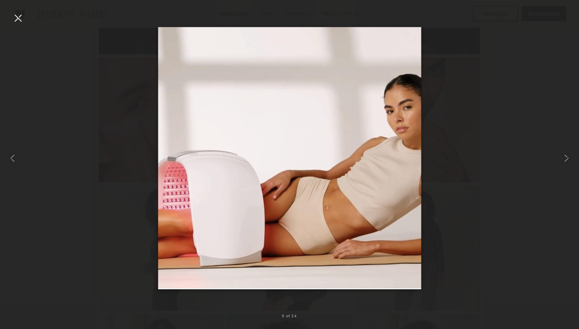
click at [21, 16] on div at bounding box center [18, 18] width 13 height 13
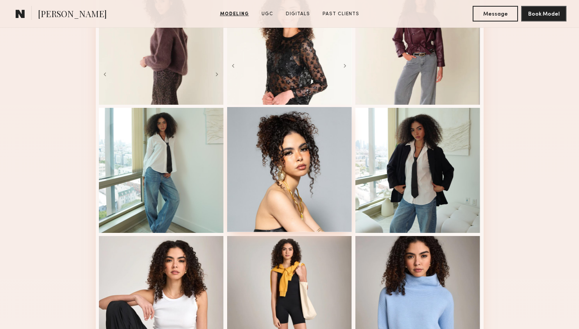
scroll to position [508, 0]
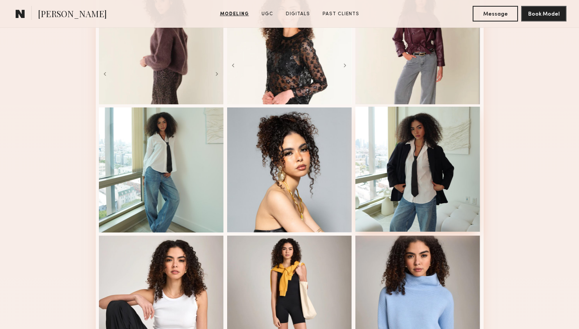
click at [432, 157] on div at bounding box center [417, 169] width 125 height 125
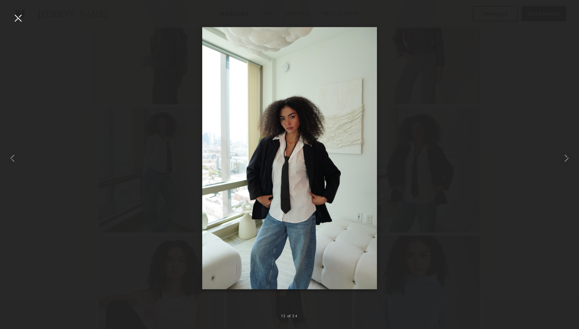
click at [20, 18] on div at bounding box center [18, 18] width 13 height 13
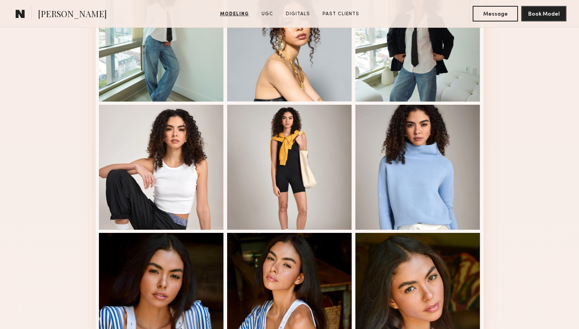
scroll to position [640, 0]
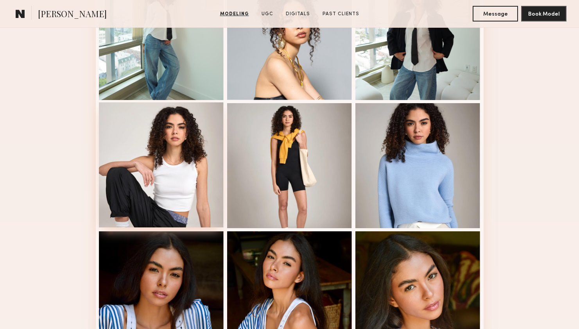
click at [174, 151] on div at bounding box center [161, 164] width 125 height 125
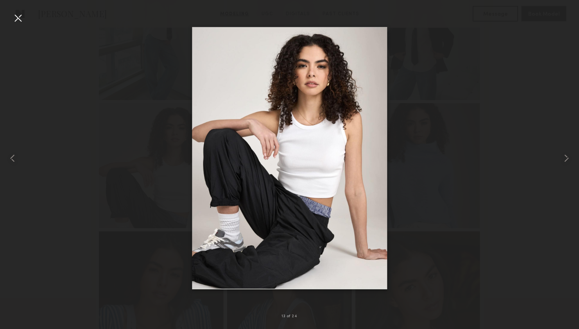
click at [15, 14] on div at bounding box center [18, 18] width 13 height 13
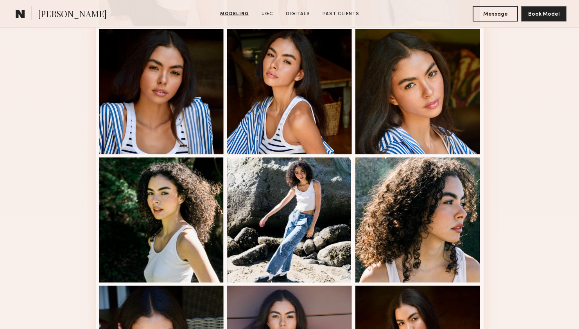
scroll to position [851, 0]
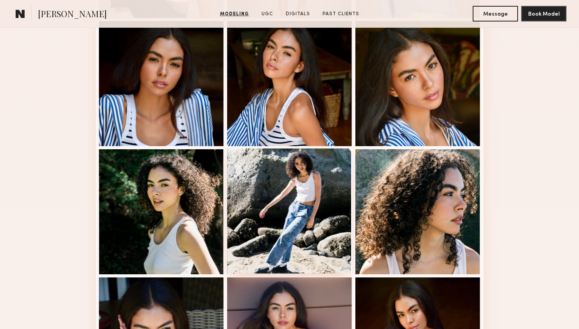
click at [302, 186] on div at bounding box center [289, 210] width 125 height 125
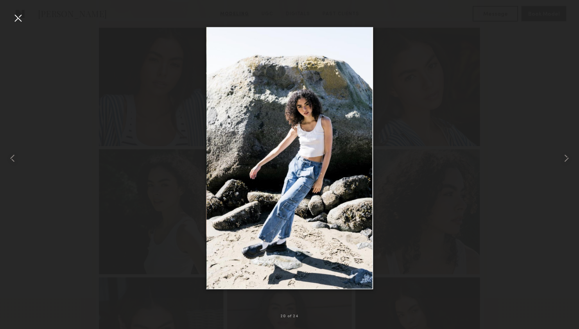
click at [14, 14] on div at bounding box center [18, 18] width 13 height 13
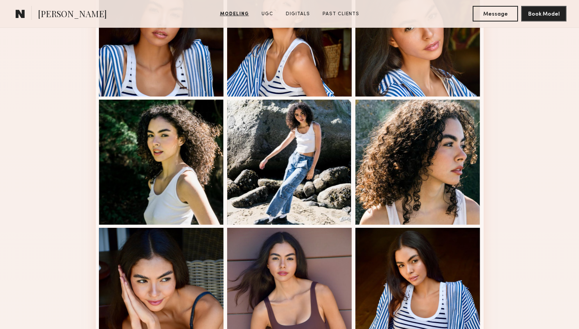
scroll to position [981, 0]
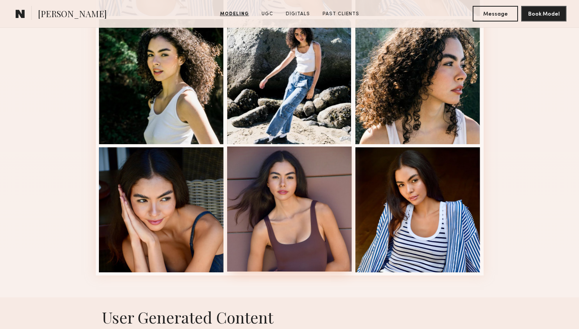
click at [315, 209] on div at bounding box center [289, 209] width 125 height 125
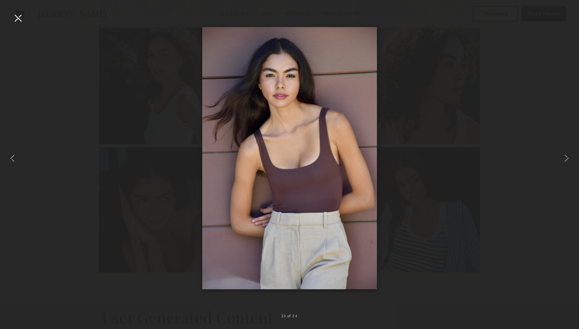
click at [525, 90] on div at bounding box center [289, 158] width 579 height 291
click at [20, 16] on div at bounding box center [18, 18] width 13 height 13
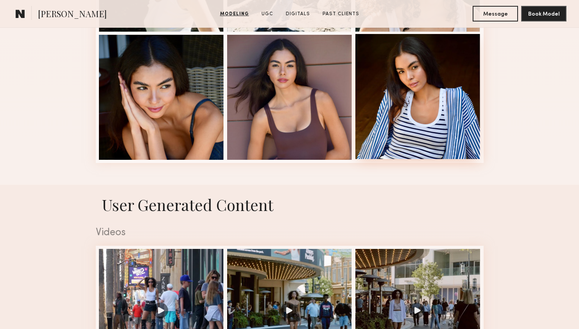
scroll to position [1092, 0]
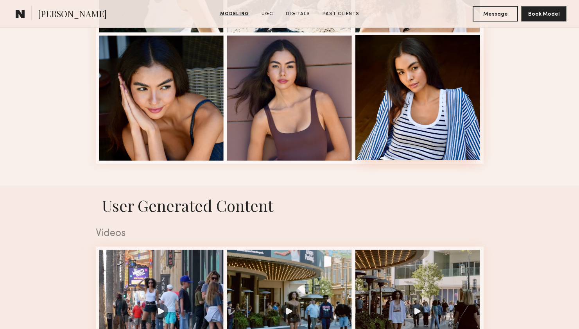
click at [426, 113] on div at bounding box center [417, 97] width 125 height 125
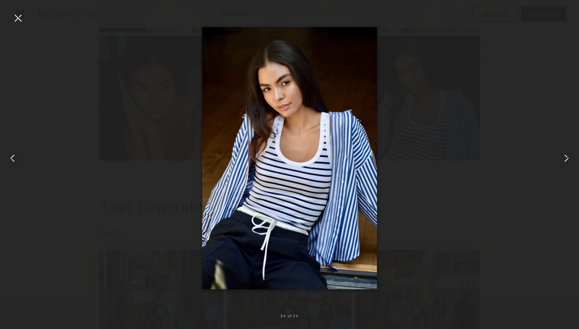
click at [18, 16] on div at bounding box center [18, 18] width 13 height 13
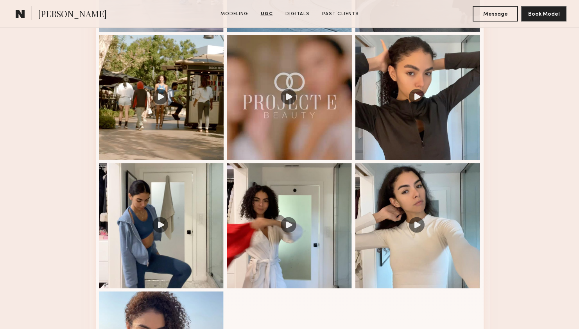
scroll to position [1517, 0]
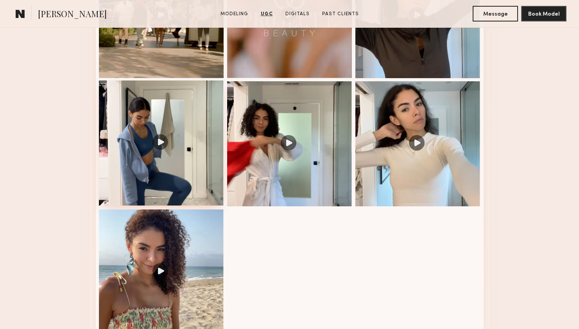
click at [166, 149] on div at bounding box center [161, 142] width 125 height 125
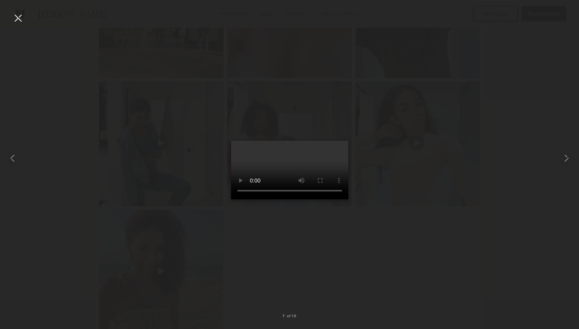
click at [508, 231] on div at bounding box center [289, 158] width 579 height 291
click at [512, 141] on div at bounding box center [289, 158] width 579 height 291
click at [18, 17] on div at bounding box center [18, 18] width 13 height 13
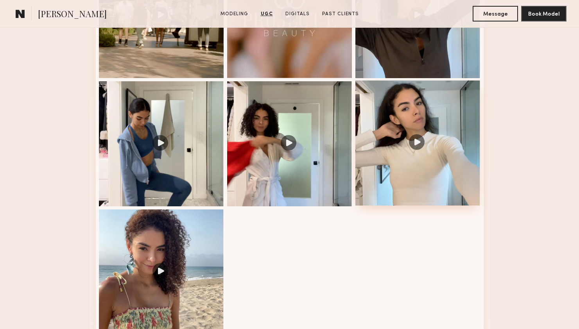
click at [424, 143] on div at bounding box center [417, 142] width 125 height 125
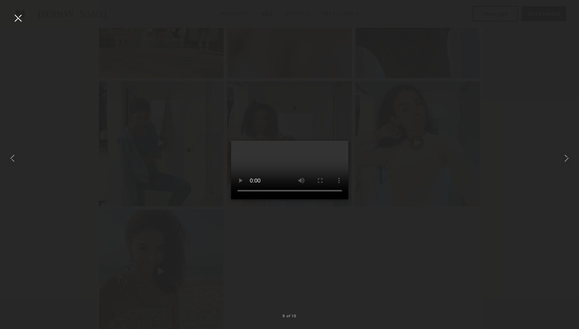
click at [21, 18] on div at bounding box center [18, 18] width 13 height 13
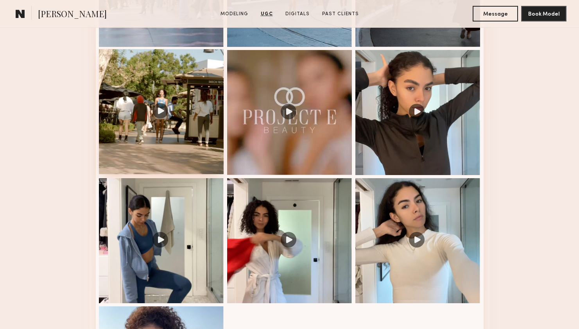
scroll to position [1303, 0]
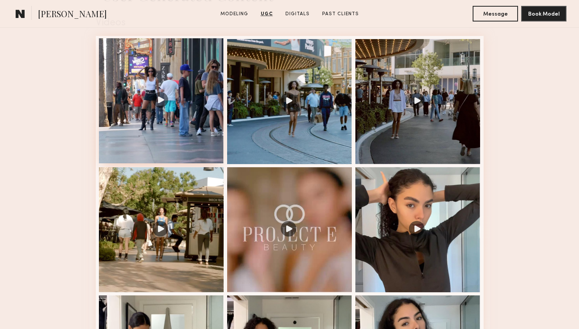
click at [186, 127] on div at bounding box center [161, 100] width 125 height 125
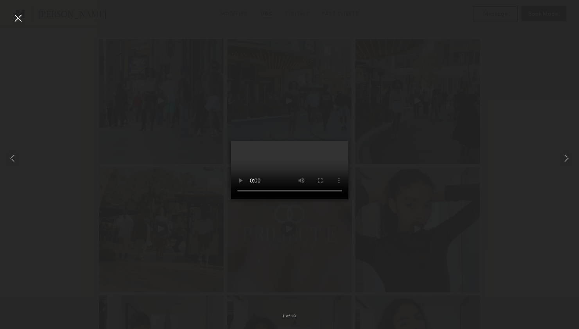
click at [17, 16] on div at bounding box center [18, 18] width 13 height 13
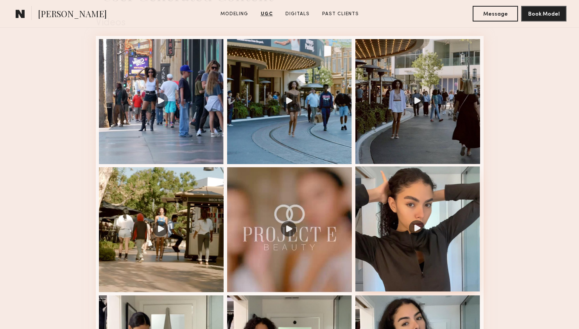
click at [438, 250] on div at bounding box center [417, 228] width 125 height 125
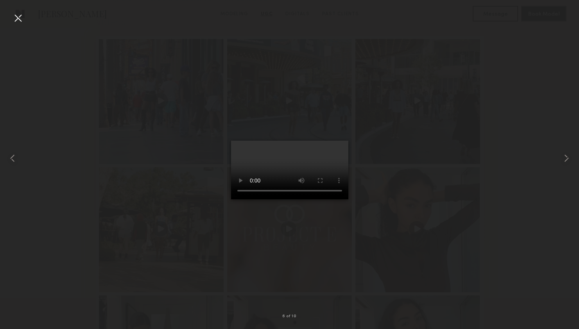
click at [16, 17] on div at bounding box center [18, 18] width 13 height 13
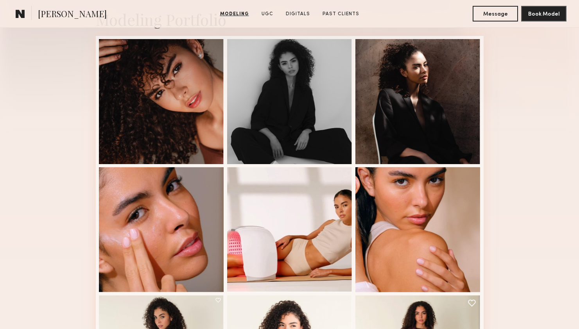
scroll to position [193, 0]
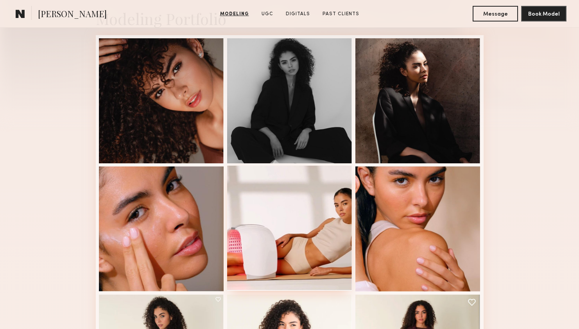
click at [314, 205] on div at bounding box center [289, 228] width 125 height 125
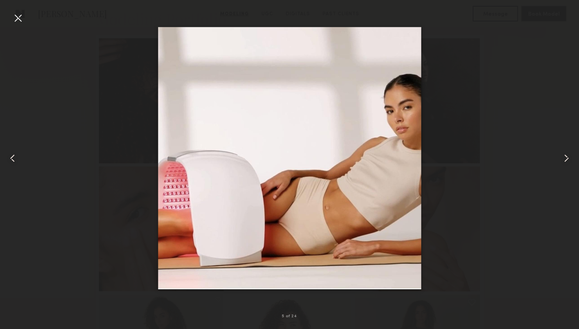
click at [552, 88] on div at bounding box center [289, 158] width 579 height 291
click at [21, 16] on div at bounding box center [18, 18] width 13 height 13
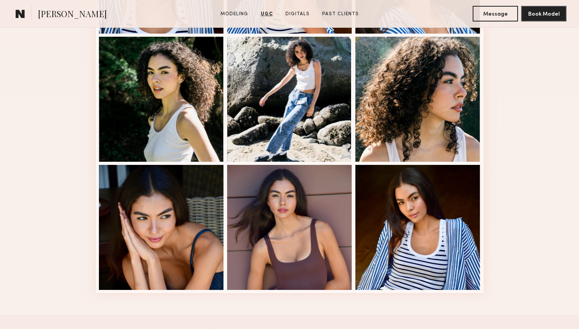
scroll to position [963, 0]
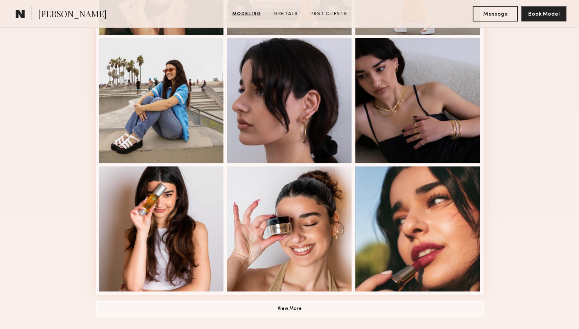
scroll to position [566, 0]
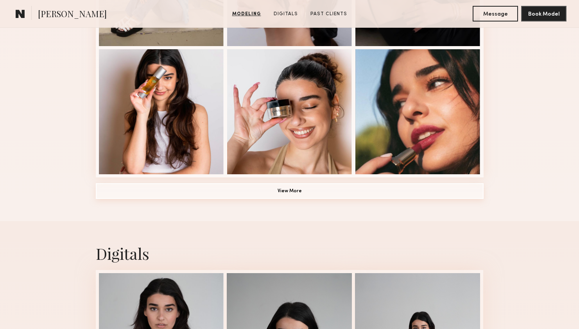
click at [324, 193] on button "View More" at bounding box center [290, 191] width 388 height 16
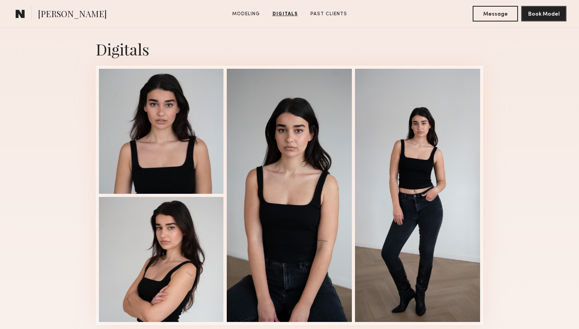
scroll to position [1265, 0]
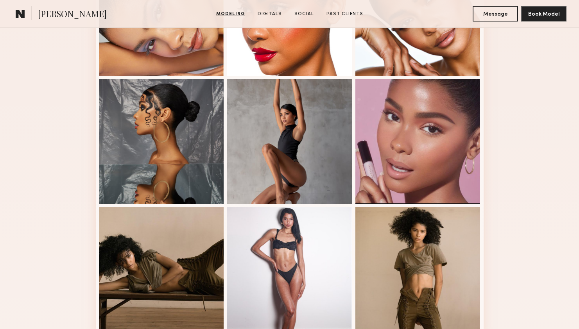
scroll to position [476, 0]
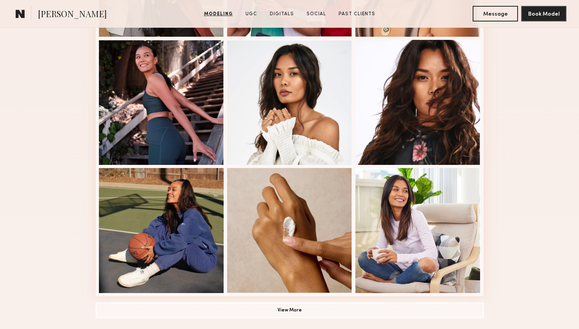
scroll to position [454, 0]
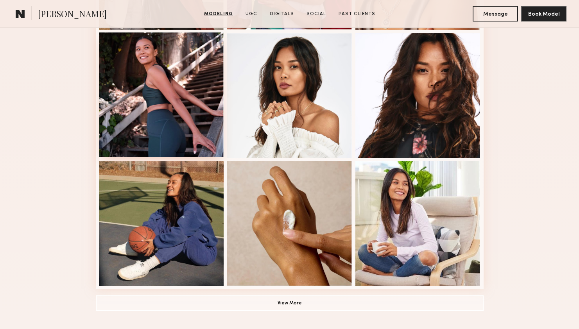
click at [166, 93] on div at bounding box center [161, 94] width 125 height 125
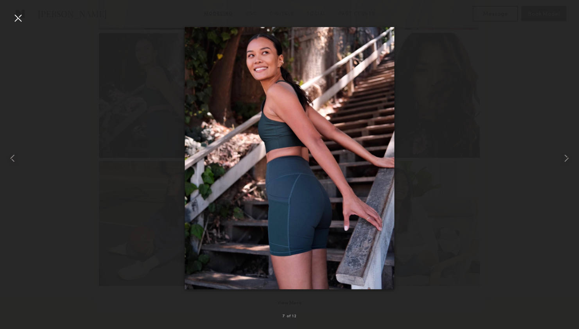
click at [17, 16] on div at bounding box center [18, 18] width 13 height 13
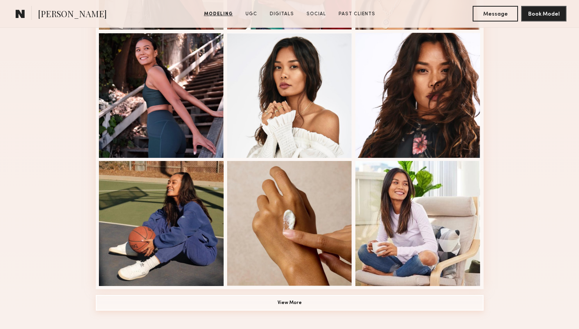
click at [293, 305] on button "View More" at bounding box center [290, 303] width 388 height 16
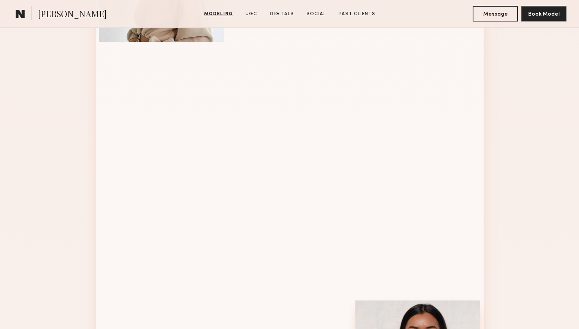
scroll to position [734, 0]
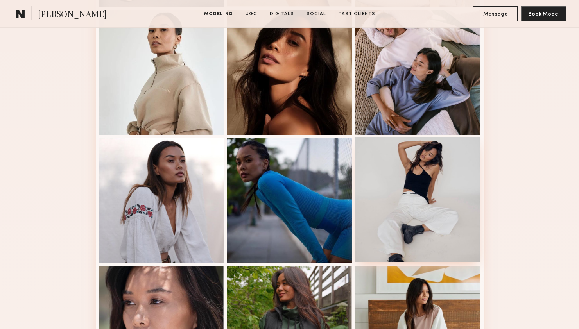
click at [420, 166] on div at bounding box center [417, 199] width 125 height 125
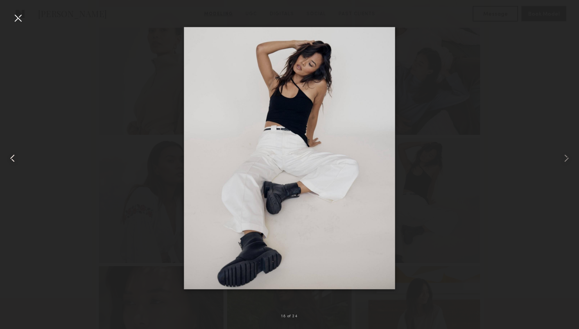
click at [9, 14] on div at bounding box center [11, 158] width 23 height 291
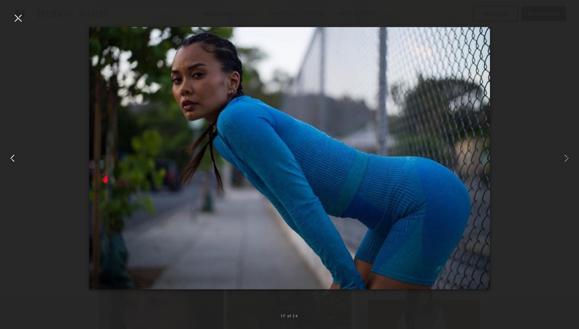
click at [9, 159] on common-icon at bounding box center [12, 158] width 13 height 13
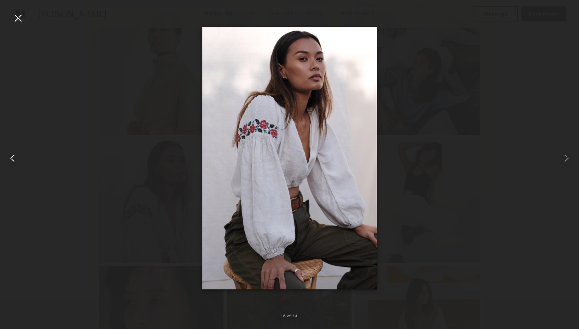
click at [9, 159] on common-icon at bounding box center [12, 158] width 13 height 13
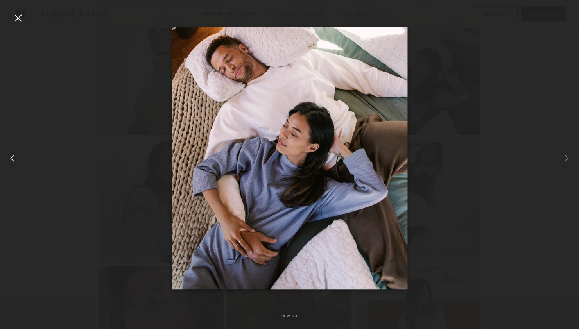
click at [9, 159] on common-icon at bounding box center [12, 158] width 13 height 13
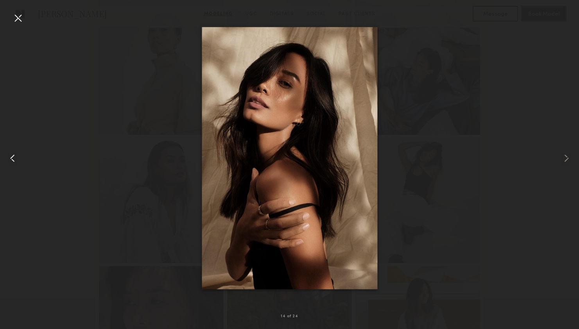
click at [13, 157] on common-icon at bounding box center [12, 158] width 13 height 13
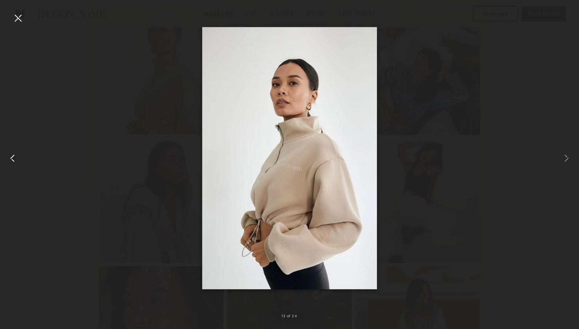
click at [13, 157] on common-icon at bounding box center [12, 158] width 13 height 13
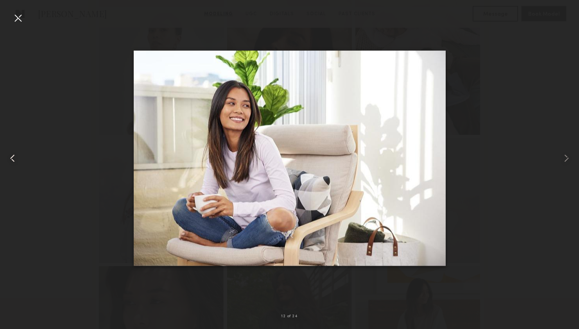
click at [13, 157] on common-icon at bounding box center [12, 158] width 13 height 13
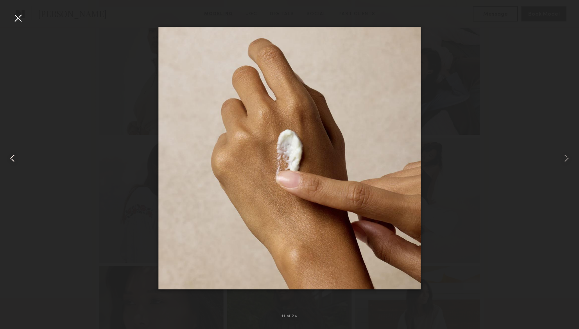
click at [13, 157] on common-icon at bounding box center [12, 158] width 13 height 13
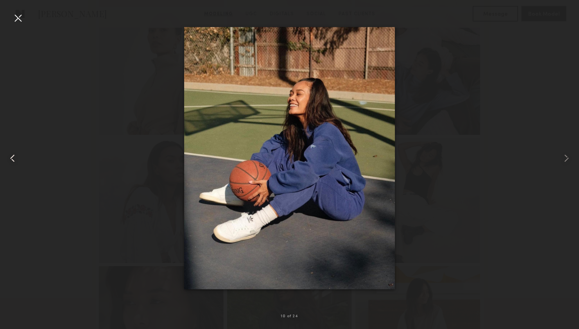
click at [13, 157] on common-icon at bounding box center [12, 158] width 13 height 13
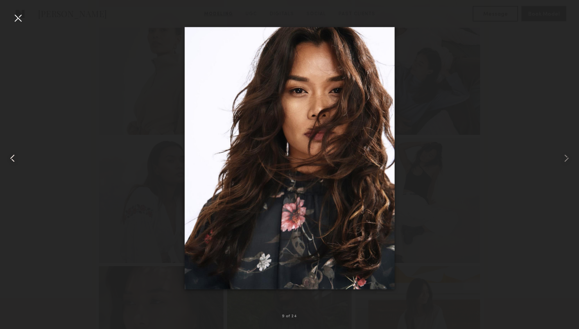
click at [13, 157] on common-icon at bounding box center [12, 158] width 13 height 13
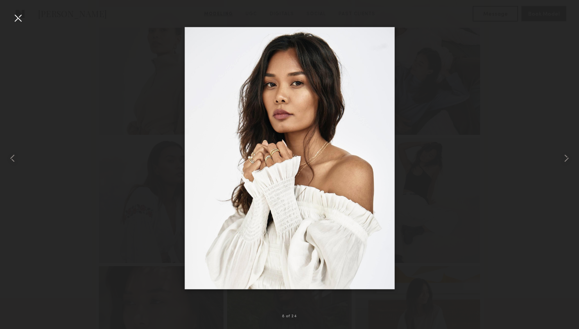
click at [19, 18] on div at bounding box center [18, 18] width 13 height 13
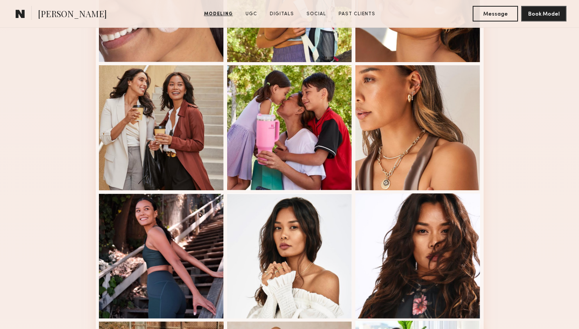
scroll to position [0, 0]
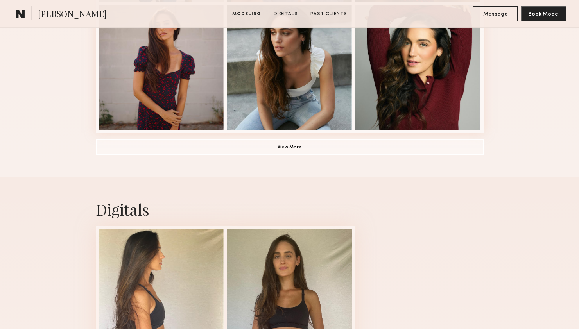
scroll to position [627, 0]
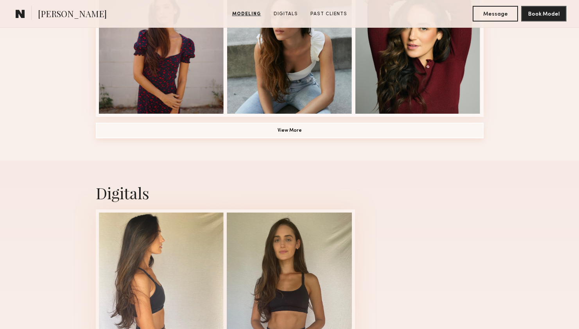
click at [284, 133] on button "View More" at bounding box center [290, 131] width 388 height 16
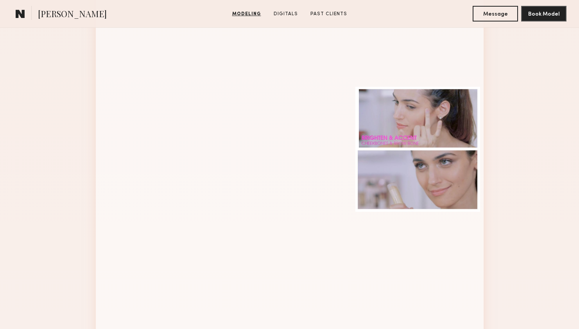
scroll to position [901, 0]
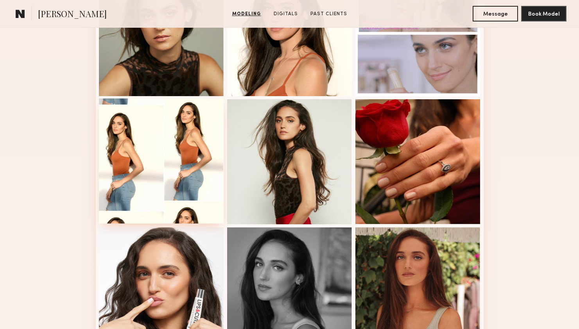
click at [202, 177] on div at bounding box center [161, 160] width 125 height 125
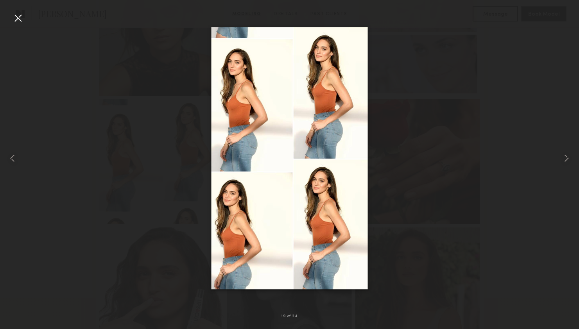
click at [491, 161] on div at bounding box center [289, 158] width 579 height 291
click at [12, 15] on div at bounding box center [18, 18] width 13 height 13
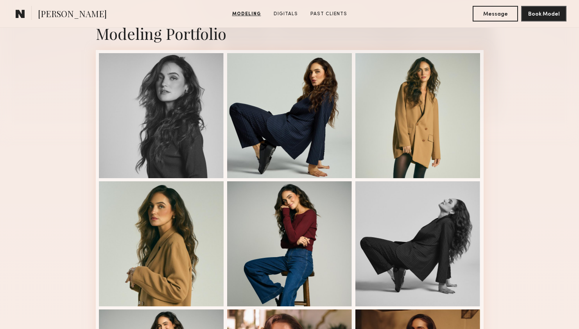
scroll to position [86, 0]
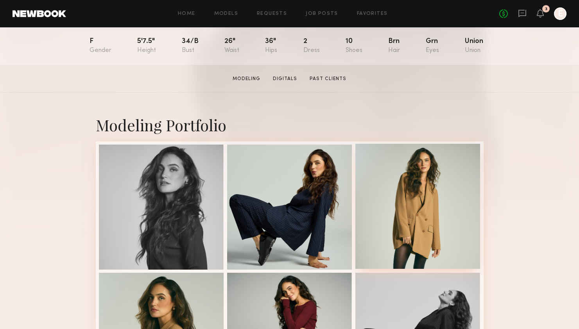
click at [438, 186] on div at bounding box center [417, 206] width 125 height 125
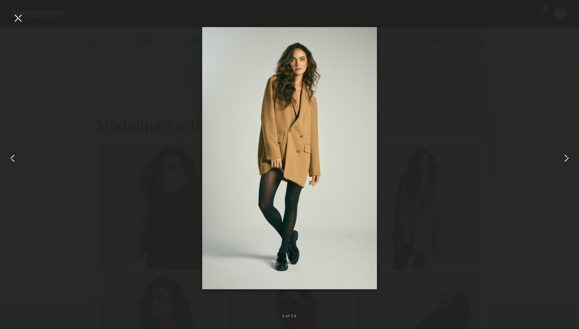
click at [293, 69] on img at bounding box center [289, 158] width 175 height 262
click at [22, 13] on div at bounding box center [18, 18] width 13 height 13
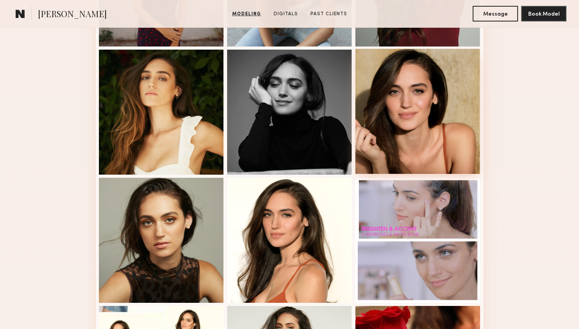
scroll to position [691, 0]
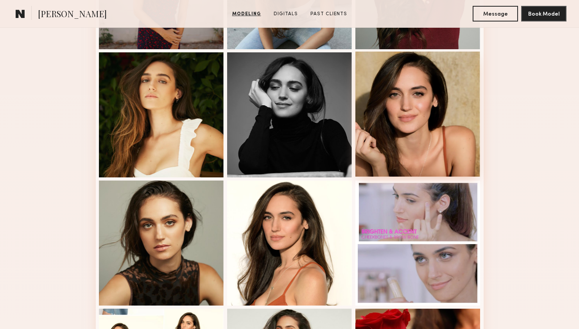
click at [424, 99] on div at bounding box center [417, 114] width 125 height 125
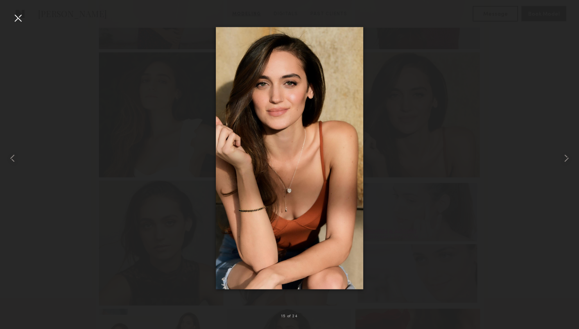
click at [22, 14] on div at bounding box center [18, 18] width 13 height 13
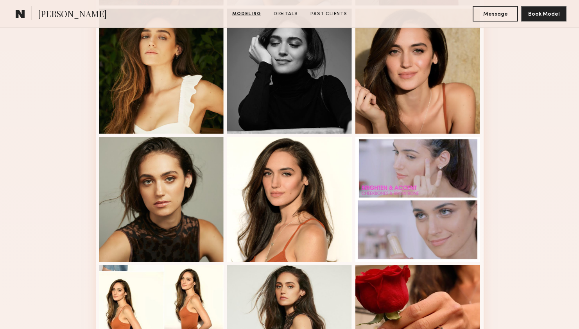
scroll to position [820, 0]
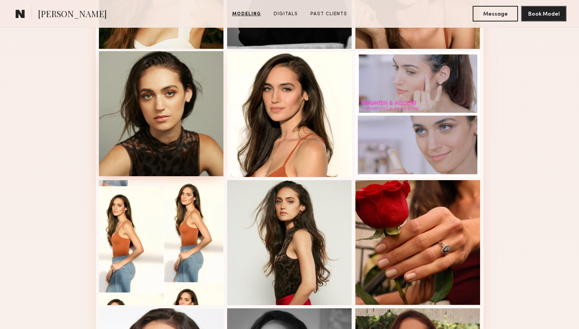
click at [178, 122] on div at bounding box center [161, 113] width 125 height 125
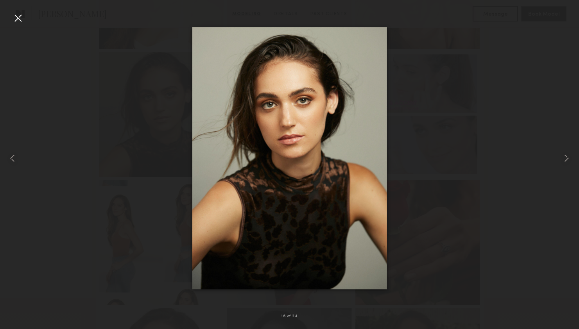
click at [18, 16] on div at bounding box center [18, 18] width 13 height 13
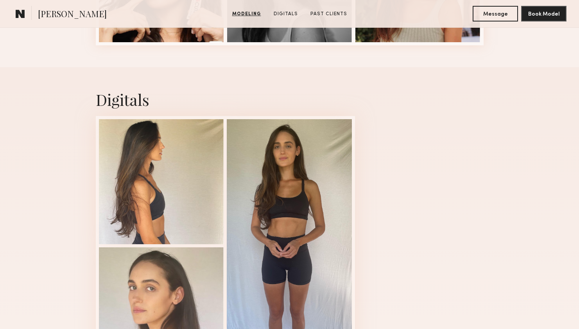
scroll to position [1239, 0]
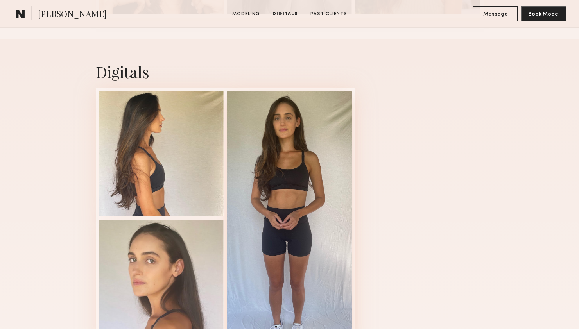
click at [291, 168] on div at bounding box center [289, 217] width 125 height 253
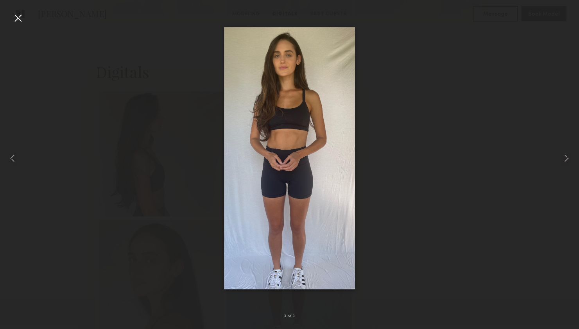
click at [18, 18] on div at bounding box center [18, 18] width 13 height 13
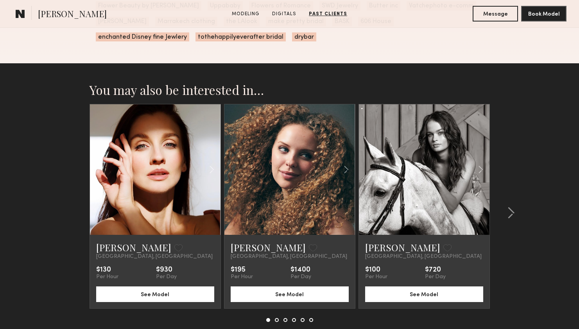
scroll to position [1702, 0]
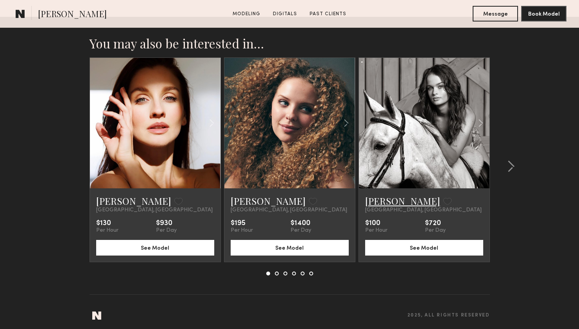
click at [379, 202] on link "[PERSON_NAME]" at bounding box center [402, 201] width 75 height 13
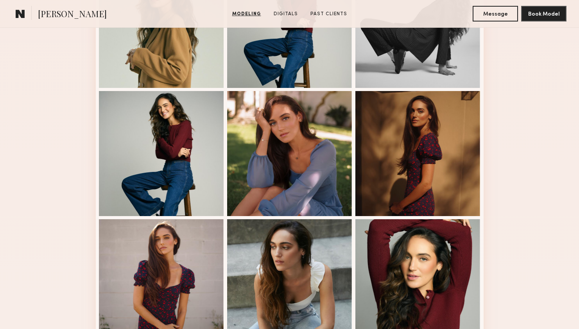
scroll to position [311, 0]
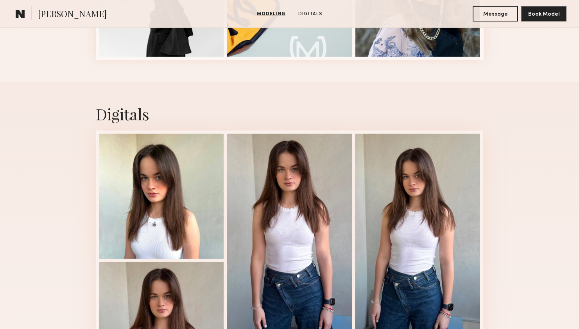
scroll to position [520, 0]
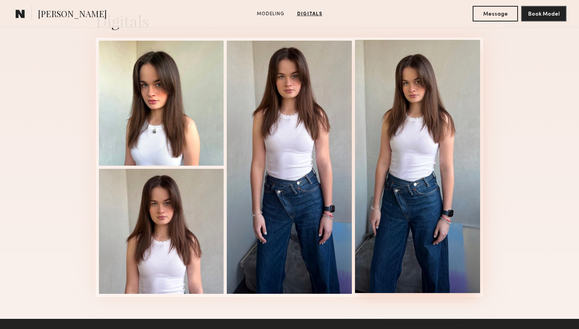
click at [438, 128] on div at bounding box center [417, 166] width 125 height 253
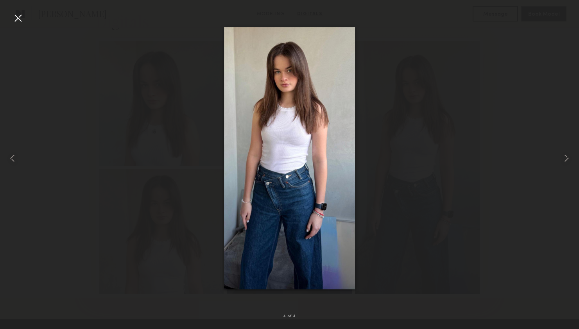
click at [20, 16] on div at bounding box center [18, 18] width 13 height 13
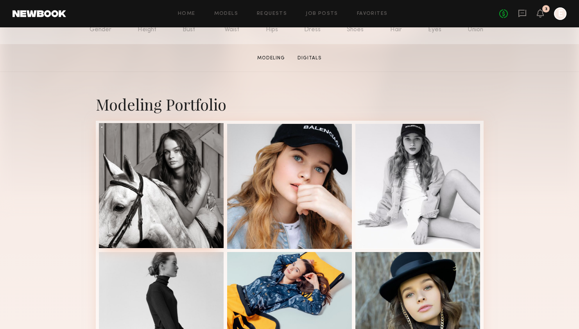
scroll to position [107, 0]
click at [188, 176] on div at bounding box center [161, 185] width 125 height 125
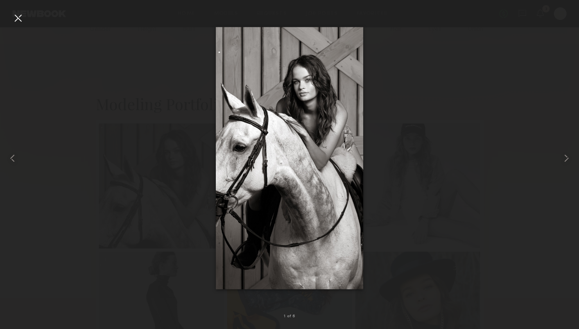
click at [17, 18] on div at bounding box center [18, 18] width 13 height 13
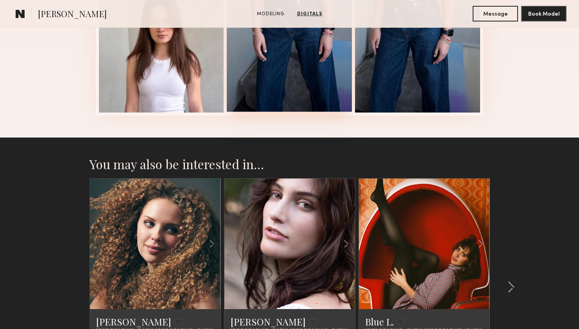
scroll to position [826, 0]
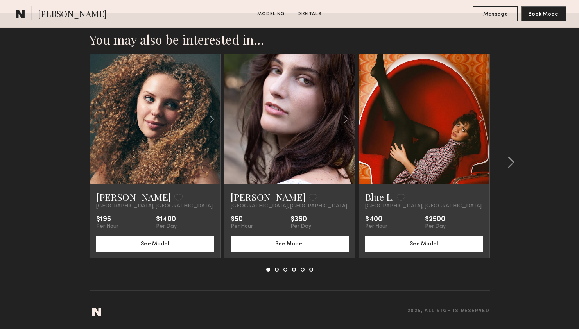
click at [247, 197] on link "[PERSON_NAME]" at bounding box center [268, 197] width 75 height 13
click at [372, 200] on link "Blue L." at bounding box center [379, 197] width 29 height 13
click at [508, 163] on common-icon at bounding box center [511, 162] width 8 height 13
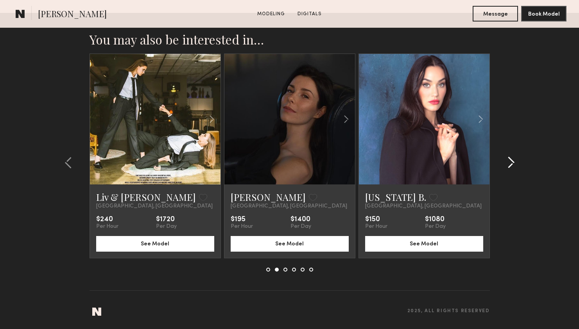
click at [508, 163] on common-icon at bounding box center [511, 162] width 8 height 13
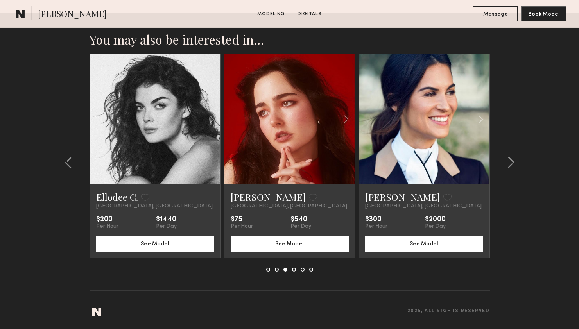
click at [120, 200] on link "Ellodee C." at bounding box center [117, 197] width 42 height 13
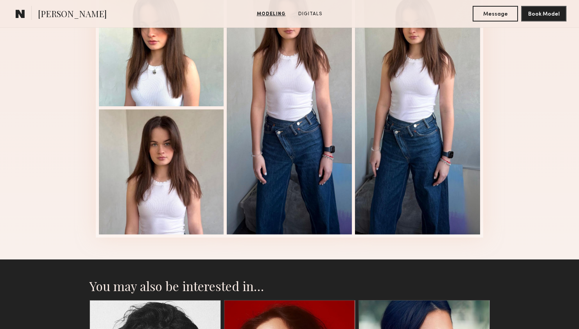
scroll to position [671, 0]
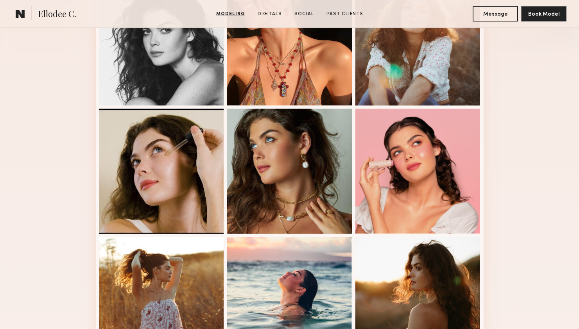
scroll to position [368, 0]
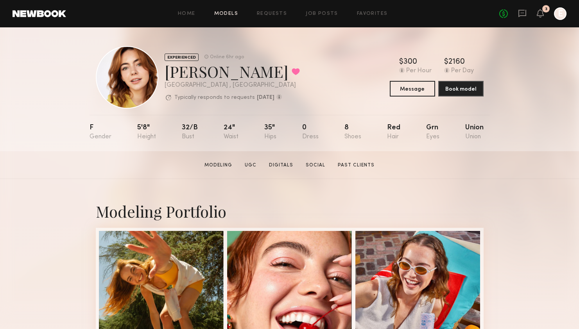
click at [224, 13] on link "Models" at bounding box center [226, 13] width 24 height 5
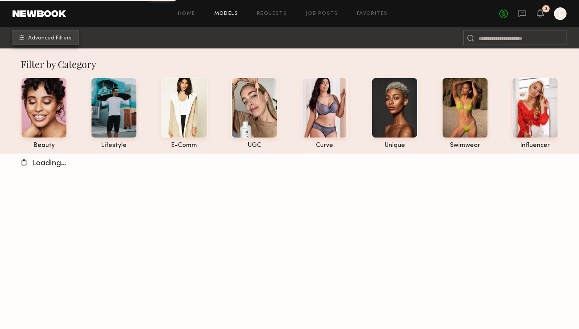
click at [36, 40] on span "Advanced Filters" at bounding box center [49, 38] width 43 height 5
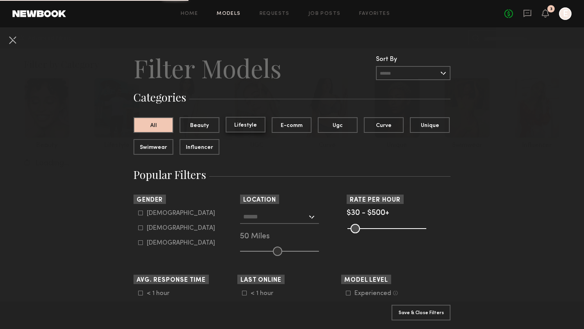
click at [252, 124] on button "Lifestyle" at bounding box center [246, 125] width 40 height 16
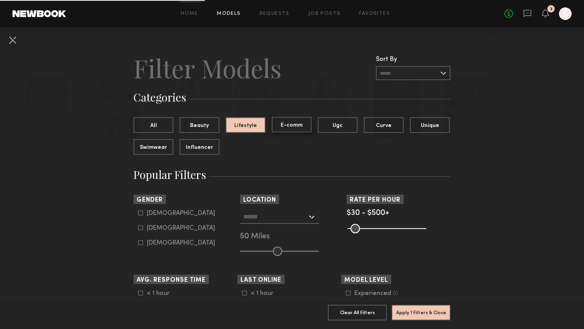
click at [289, 124] on button "E-comm" at bounding box center [292, 125] width 40 height 16
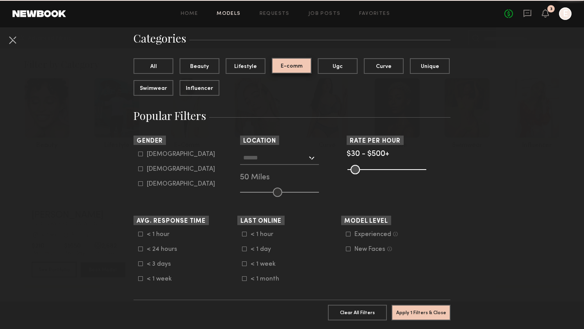
scroll to position [62, 0]
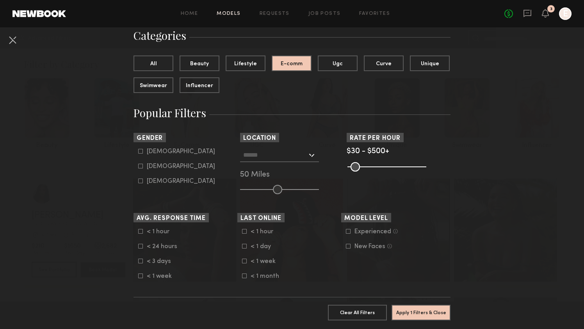
click at [398, 166] on common-range-minmax at bounding box center [386, 165] width 79 height 9
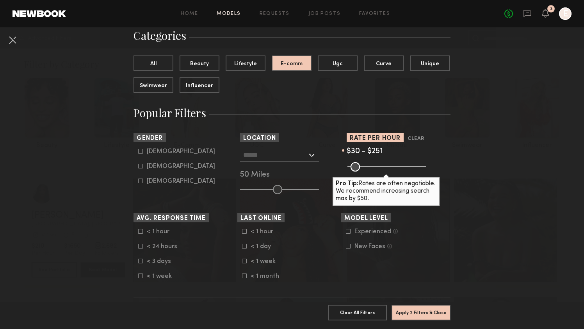
drag, startPoint x: 416, startPoint y: 166, endPoint x: 382, endPoint y: 163, distance: 34.1
type input "***"
click at [382, 163] on input "range" at bounding box center [387, 166] width 79 height 9
click at [148, 165] on div "Female" at bounding box center [181, 166] width 68 height 5
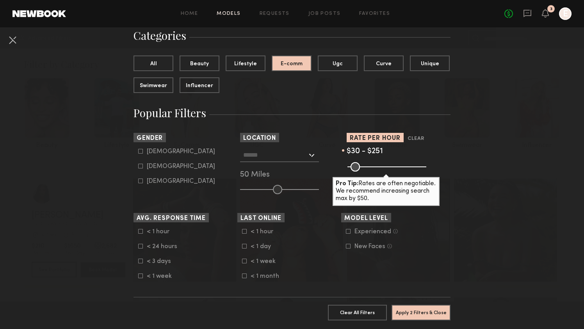
type input "**"
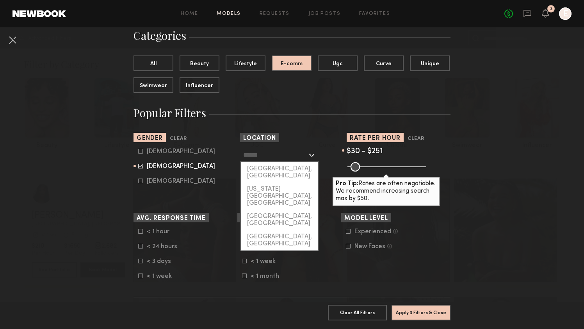
click at [276, 154] on input "text" at bounding box center [275, 154] width 64 height 13
click at [270, 174] on div "Los Angeles, CA" at bounding box center [279, 172] width 77 height 20
type input "**********"
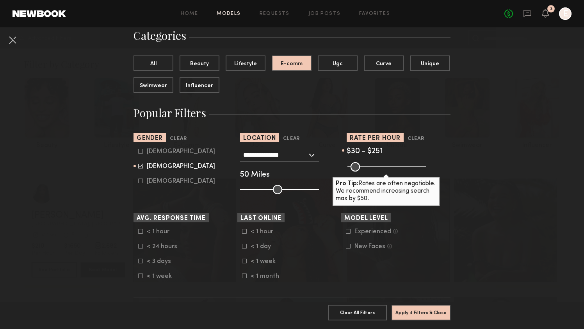
click at [270, 174] on div "50 Miles" at bounding box center [292, 175] width 104 height 7
drag, startPoint x: 271, startPoint y: 189, endPoint x: 260, endPoint y: 187, distance: 11.1
type input "**"
click at [260, 187] on input "range" at bounding box center [279, 189] width 79 height 9
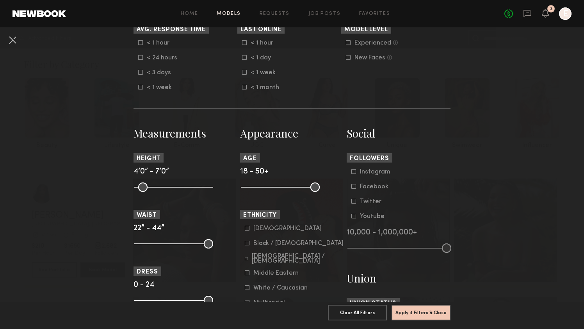
scroll to position [300, 0]
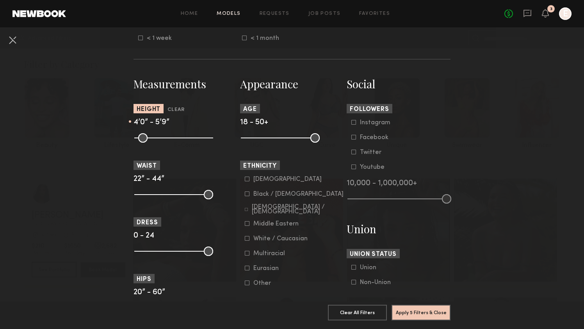
drag, startPoint x: 203, startPoint y: 138, endPoint x: 176, endPoint y: 138, distance: 27.4
type input "**"
click at [176, 138] on input "range" at bounding box center [173, 137] width 79 height 9
drag, startPoint x: 135, startPoint y: 138, endPoint x: 168, endPoint y: 138, distance: 33.6
type input "**"
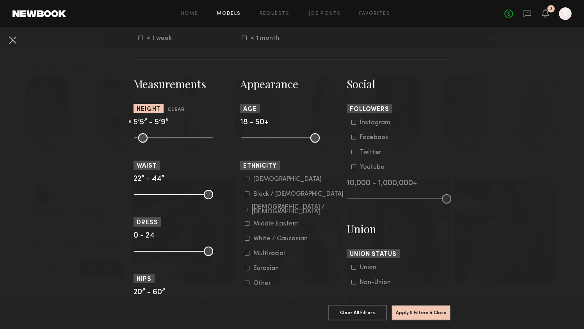
click at [168, 138] on input "range" at bounding box center [173, 137] width 79 height 9
drag, startPoint x: 311, startPoint y: 137, endPoint x: 276, endPoint y: 134, distance: 34.5
type input "**"
click at [276, 134] on input "range" at bounding box center [280, 137] width 79 height 9
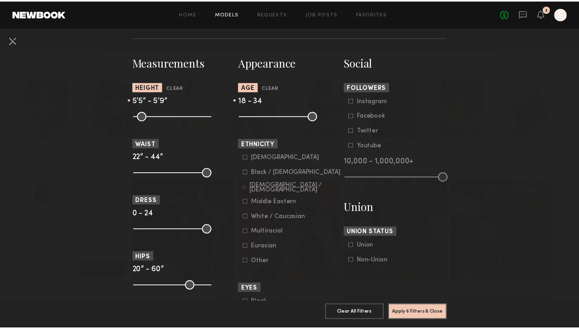
scroll to position [323, 0]
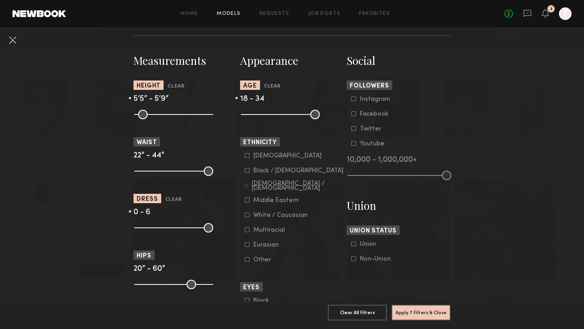
drag, startPoint x: 207, startPoint y: 229, endPoint x: 151, endPoint y: 225, distance: 56.0
type input "*"
click at [151, 225] on input "range" at bounding box center [173, 227] width 79 height 9
drag, startPoint x: 136, startPoint y: 230, endPoint x: 147, endPoint y: 229, distance: 10.3
type input "*"
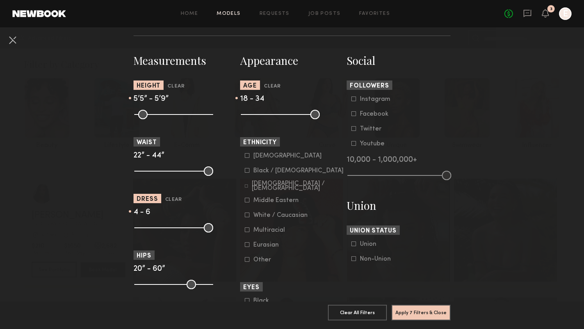
click at [147, 229] on input "range" at bounding box center [173, 227] width 79 height 9
click at [71, 235] on nb-browse-filters "**********" at bounding box center [292, 132] width 584 height 857
click at [430, 307] on button "Apply 7 Filters & Close" at bounding box center [421, 312] width 59 height 16
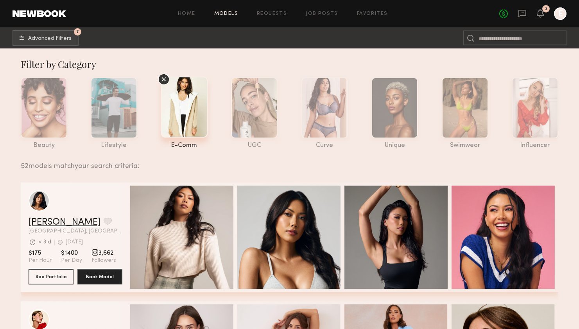
click at [50, 224] on link "Ericka B." at bounding box center [65, 222] width 72 height 9
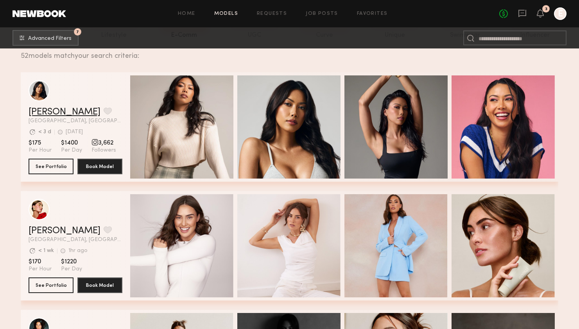
scroll to position [112, 0]
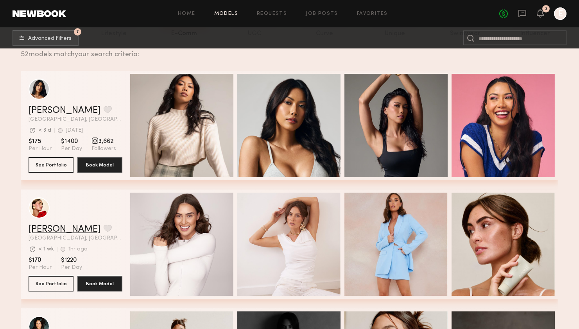
click at [52, 227] on link "Louise M." at bounding box center [65, 229] width 72 height 9
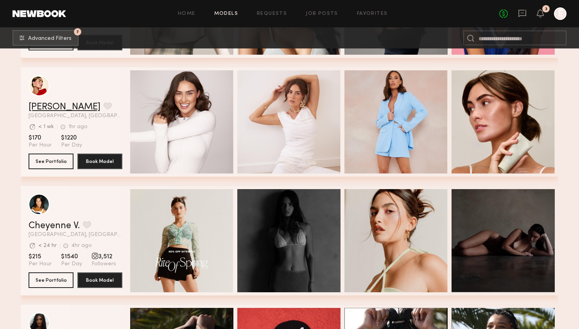
scroll to position [343, 0]
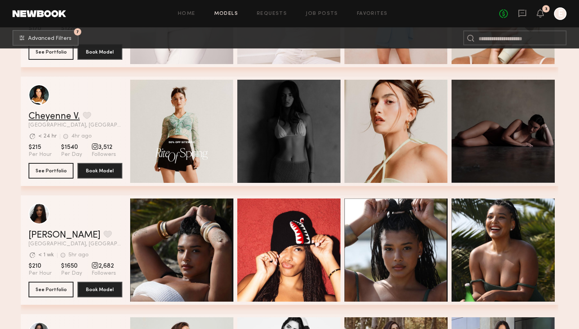
click at [46, 113] on link "Cheyenne V." at bounding box center [54, 116] width 51 height 9
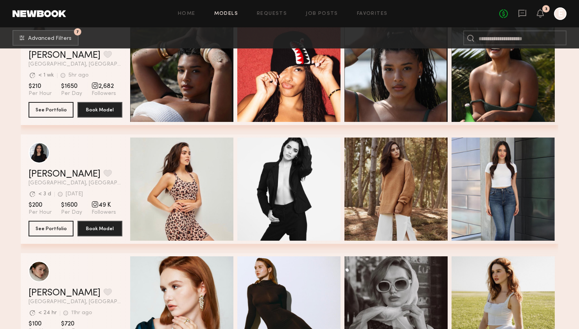
scroll to position [523, 0]
click at [41, 170] on link "Haley A." at bounding box center [65, 174] width 72 height 9
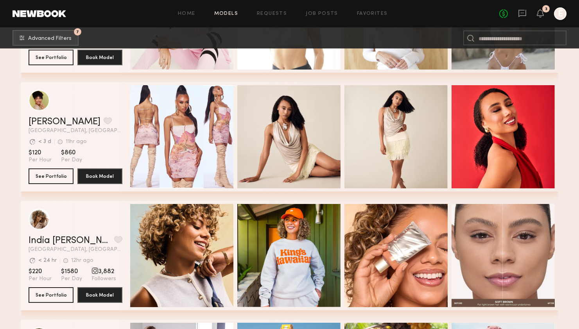
scroll to position [1428, 0]
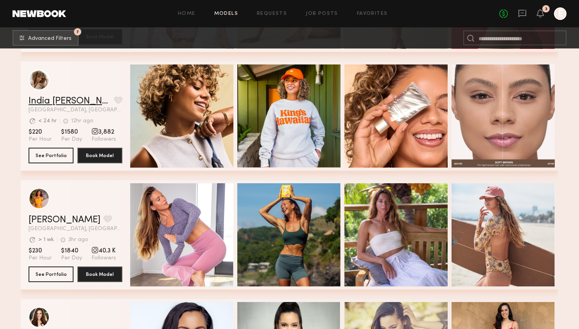
click at [53, 100] on link "India Rae H." at bounding box center [70, 101] width 82 height 9
click at [50, 222] on link "Miska S." at bounding box center [65, 219] width 72 height 9
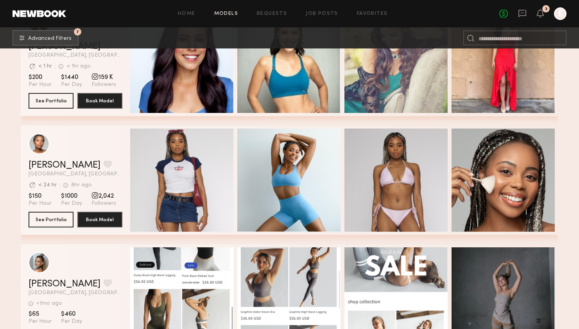
scroll to position [1853, 0]
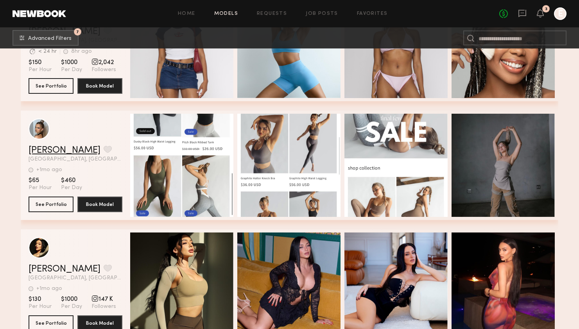
click at [42, 152] on link "Alinka N." at bounding box center [65, 150] width 72 height 9
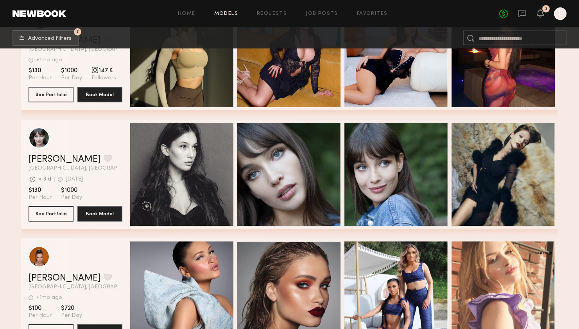
scroll to position [2212, 0]
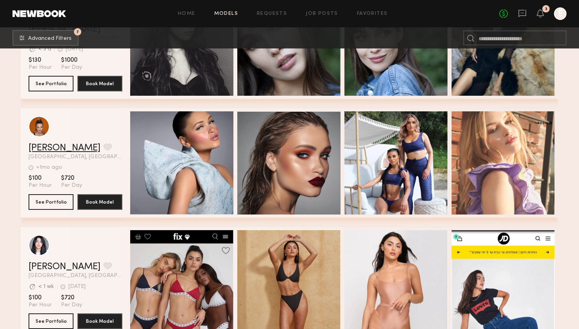
click at [41, 143] on link "Liv M." at bounding box center [65, 147] width 72 height 9
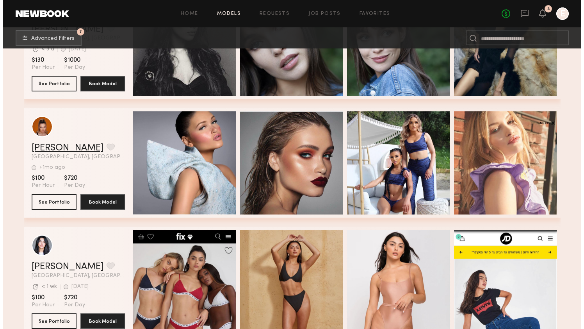
scroll to position [2334, 0]
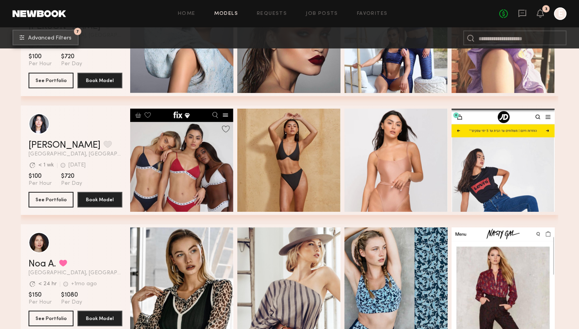
click at [68, 41] on span "Advanced Filters" at bounding box center [49, 38] width 43 height 5
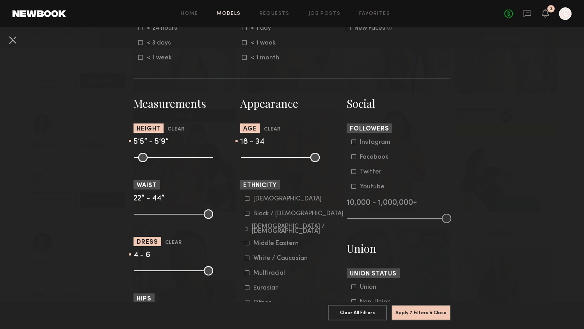
scroll to position [314, 0]
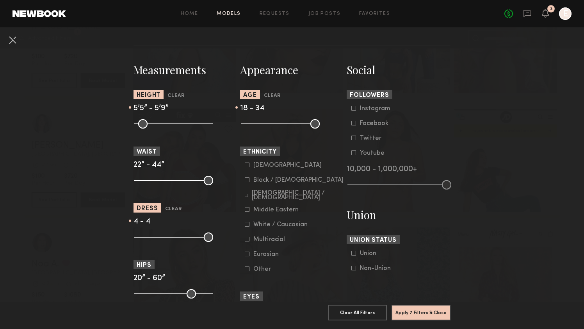
type input "*"
click at [148, 235] on input "range" at bounding box center [173, 236] width 79 height 9
click at [414, 305] on button "Apply 7 Filters & Close" at bounding box center [421, 312] width 59 height 16
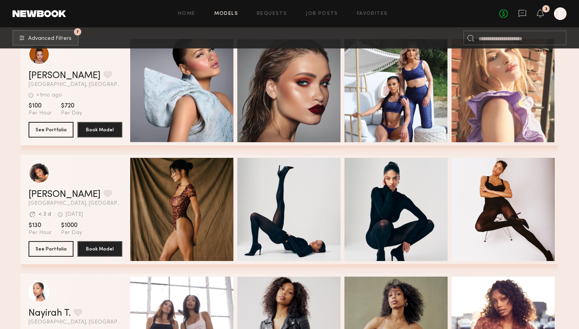
scroll to position [2047, 0]
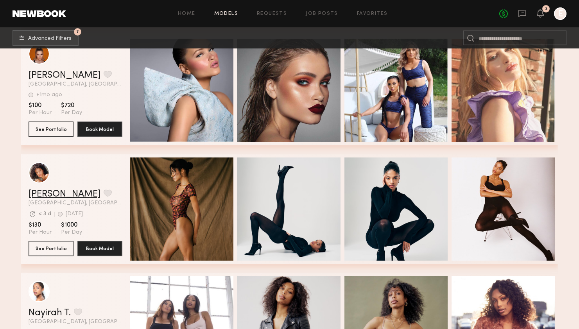
click at [51, 195] on link "[PERSON_NAME]" at bounding box center [65, 193] width 72 height 9
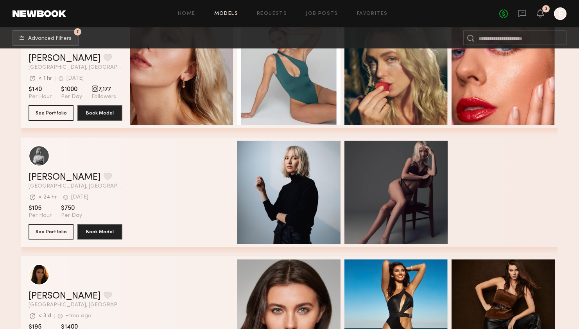
scroll to position [3213, 0]
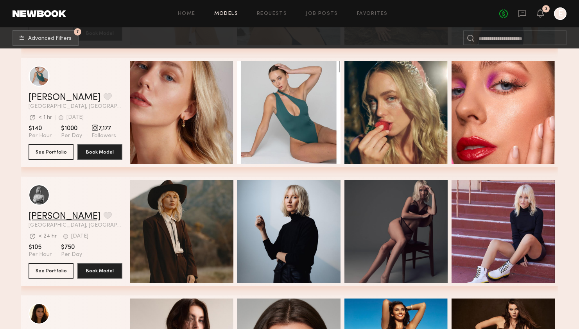
click at [46, 214] on link "Emilia A." at bounding box center [65, 216] width 72 height 9
click at [51, 96] on link "Leanne F." at bounding box center [65, 97] width 72 height 9
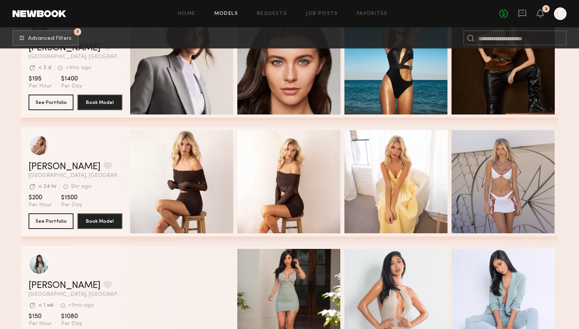
scroll to position [3389, 0]
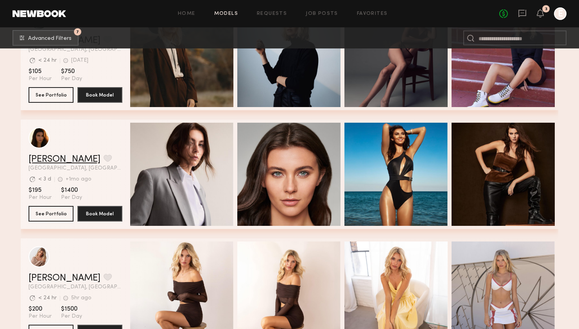
click at [54, 161] on link "Taylor Q." at bounding box center [65, 159] width 72 height 9
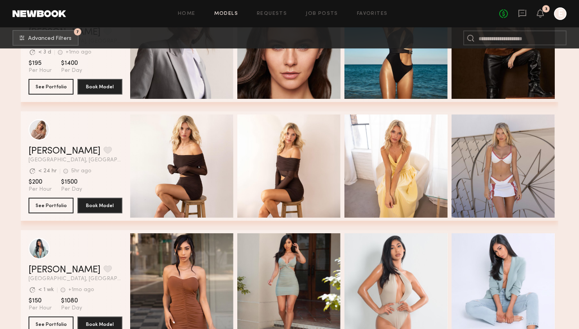
click at [48, 157] on div "Weronika R. Favorite Los Angeles, CA Avg. request response time < 24 hr 5hr ago…" at bounding box center [76, 155] width 94 height 16
click at [48, 154] on link "Weronika R." at bounding box center [65, 151] width 72 height 9
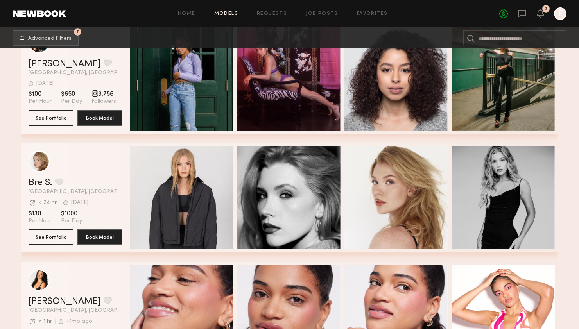
scroll to position [3850, 0]
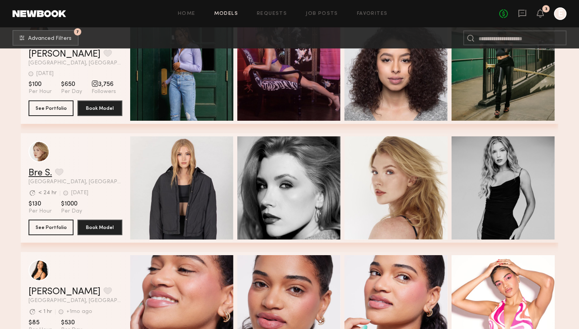
click at [29, 172] on link "Bre S." at bounding box center [40, 172] width 23 height 9
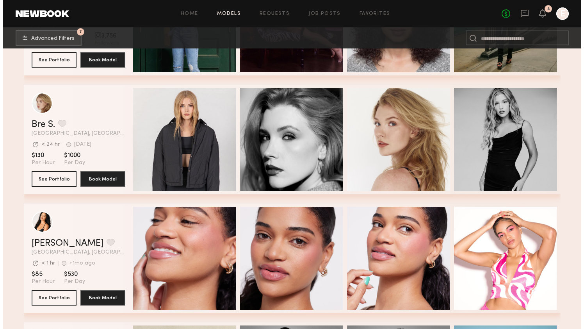
scroll to position [2901, 0]
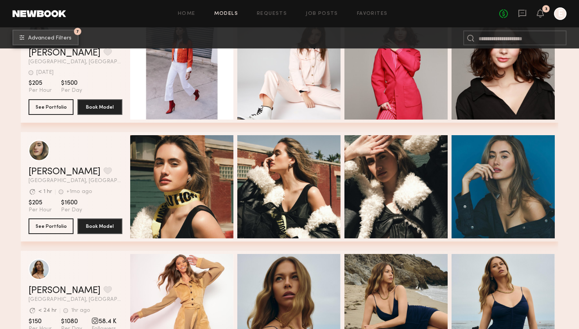
click at [48, 42] on button "7 Advanced Filters" at bounding box center [46, 38] width 66 height 16
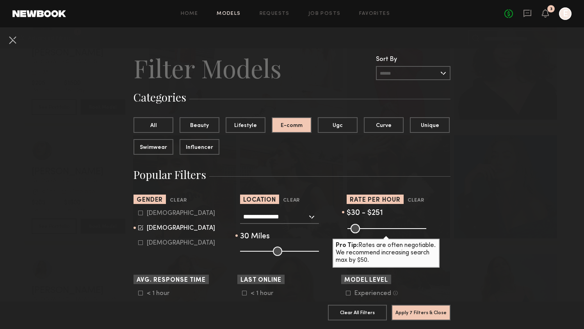
scroll to position [320, 0]
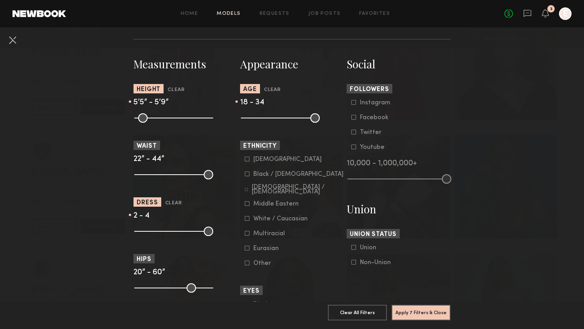
type input "*"
click at [144, 231] on input "range" at bounding box center [173, 231] width 79 height 9
click at [438, 304] on button "Apply 7 Filters & Close" at bounding box center [421, 312] width 59 height 16
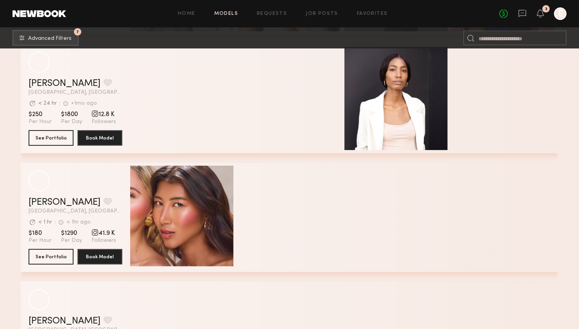
scroll to position [2995, 0]
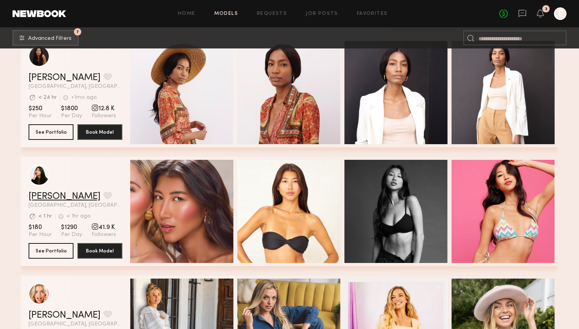
click at [41, 198] on link "Kitty W." at bounding box center [65, 196] width 72 height 9
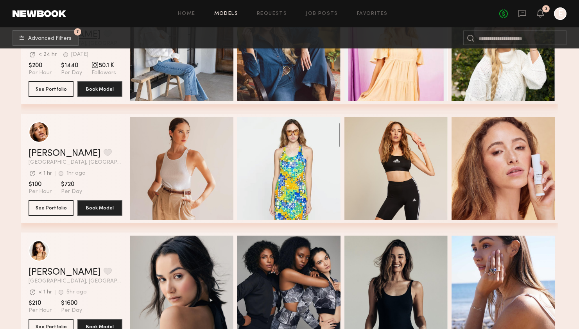
scroll to position [3294, 0]
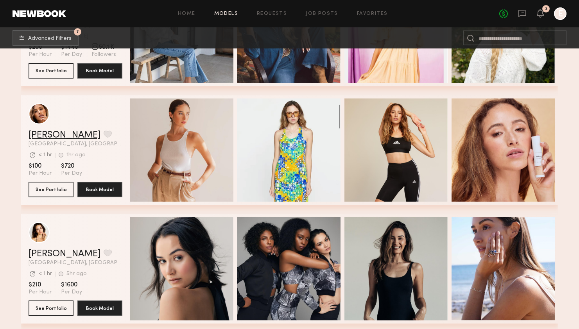
click at [66, 132] on link "Jacqueline R." at bounding box center [65, 134] width 72 height 9
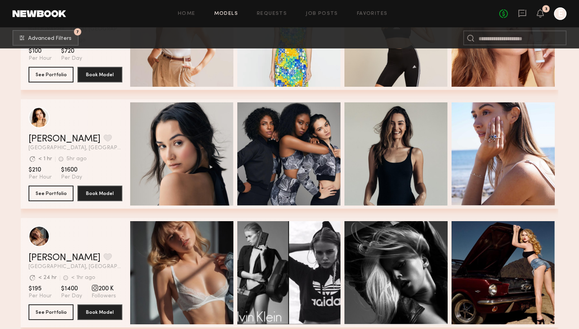
scroll to position [3337, 0]
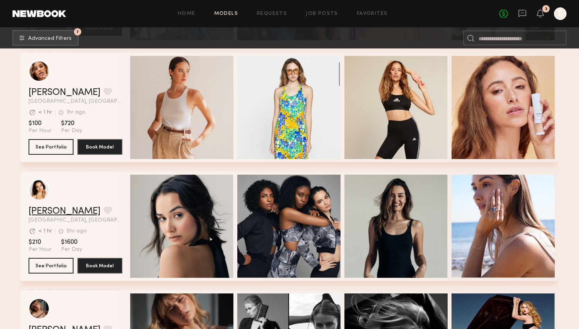
click at [51, 214] on link "Hania R." at bounding box center [65, 211] width 72 height 9
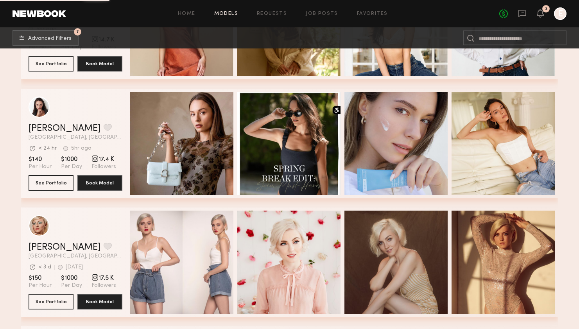
scroll to position [3774, 0]
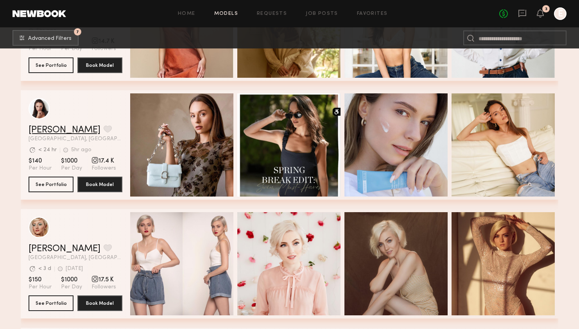
click at [44, 127] on link "Anastasiia S." at bounding box center [65, 129] width 72 height 9
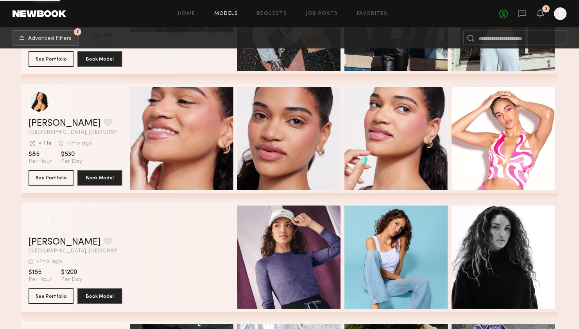
scroll to position [9484, 0]
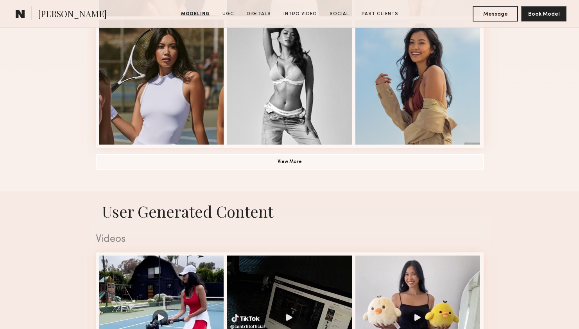
scroll to position [676, 0]
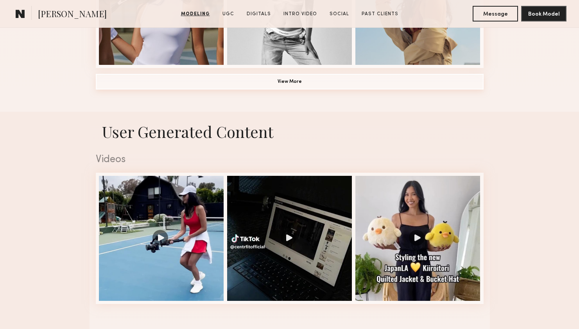
click at [382, 86] on button "View More" at bounding box center [290, 82] width 388 height 16
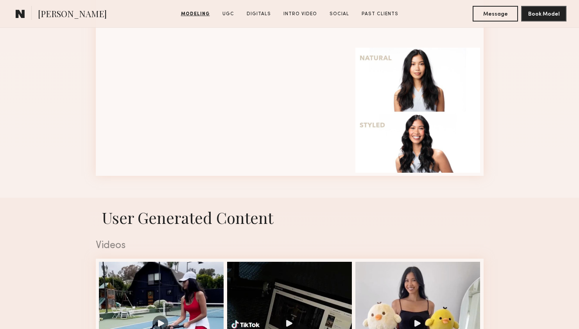
scroll to position [1003, 0]
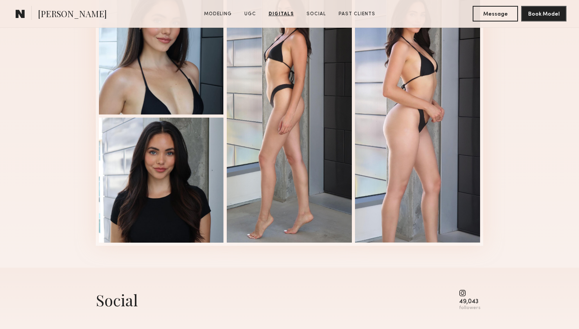
scroll to position [787, 0]
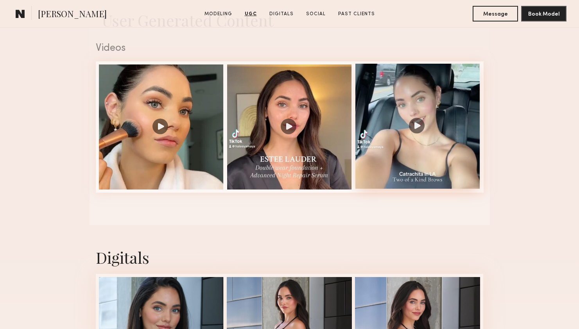
click at [413, 126] on div at bounding box center [417, 126] width 125 height 125
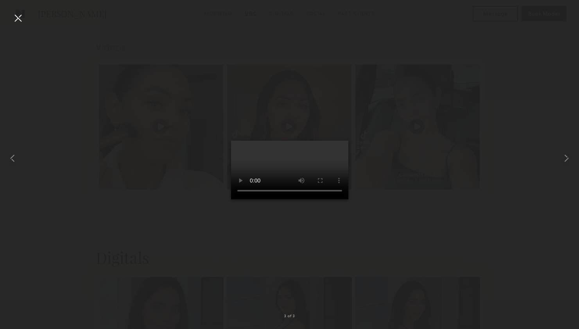
click at [520, 137] on div at bounding box center [289, 158] width 579 height 291
click at [14, 16] on div at bounding box center [18, 18] width 13 height 13
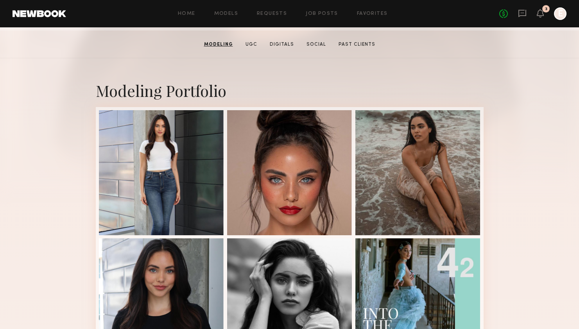
scroll to position [120, 0]
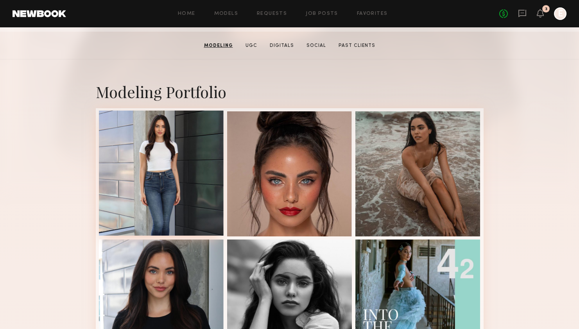
click at [167, 158] on div at bounding box center [161, 173] width 125 height 125
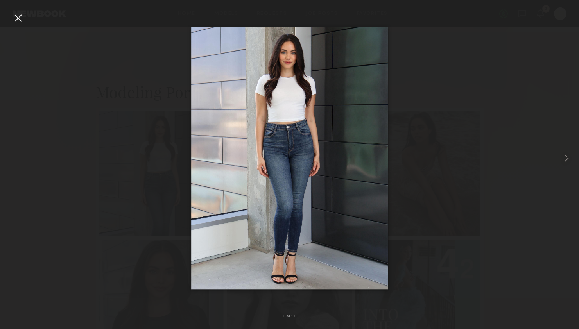
click at [68, 132] on div at bounding box center [289, 158] width 579 height 291
drag, startPoint x: 57, startPoint y: 149, endPoint x: 50, endPoint y: 81, distance: 68.4
click at [57, 149] on div at bounding box center [289, 158] width 579 height 291
click at [19, 20] on div at bounding box center [18, 18] width 13 height 13
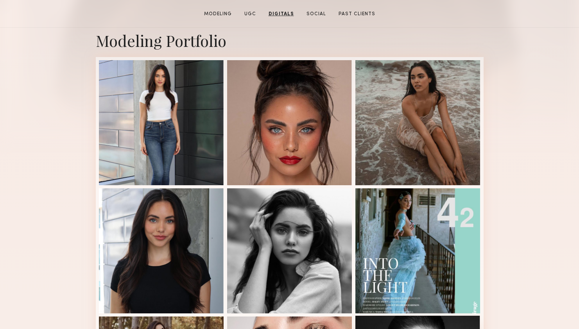
scroll to position [121, 0]
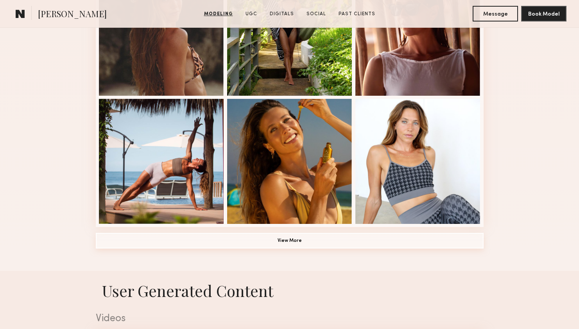
scroll to position [840, 0]
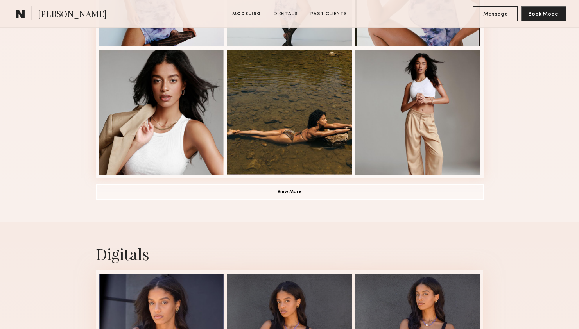
scroll to position [567, 0]
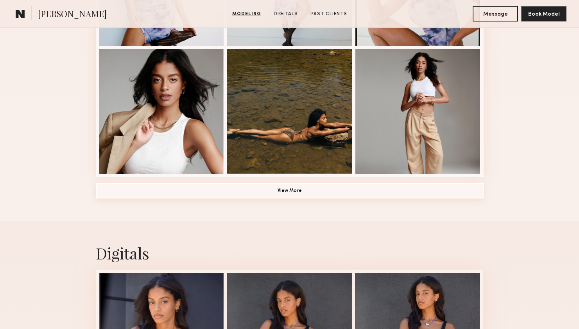
click at [296, 189] on button "View More" at bounding box center [290, 191] width 388 height 16
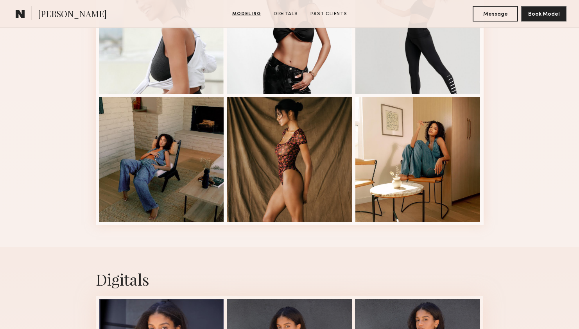
scroll to position [1034, 0]
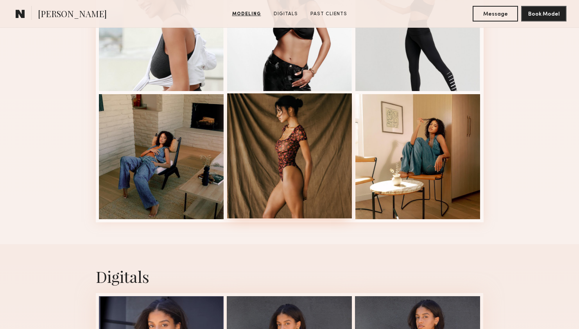
click at [307, 139] on div at bounding box center [289, 155] width 125 height 125
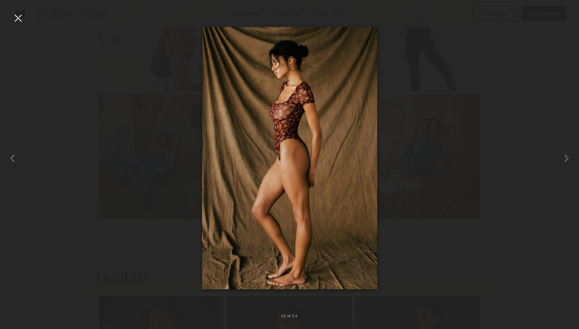
click at [542, 106] on div at bounding box center [289, 158] width 579 height 291
click at [19, 19] on div at bounding box center [18, 18] width 13 height 13
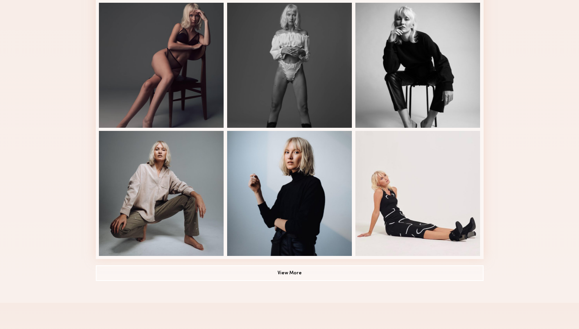
scroll to position [263, 0]
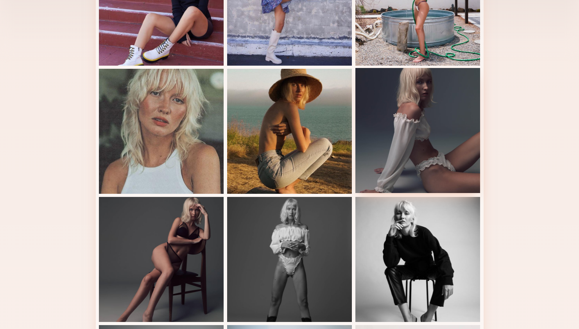
click at [411, 147] on div at bounding box center [417, 130] width 125 height 125
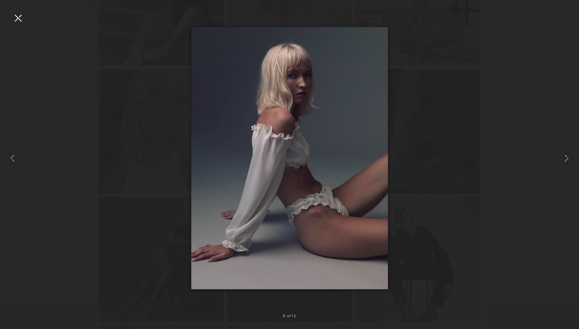
click at [539, 124] on div at bounding box center [289, 158] width 579 height 291
click at [24, 16] on div at bounding box center [18, 18] width 13 height 13
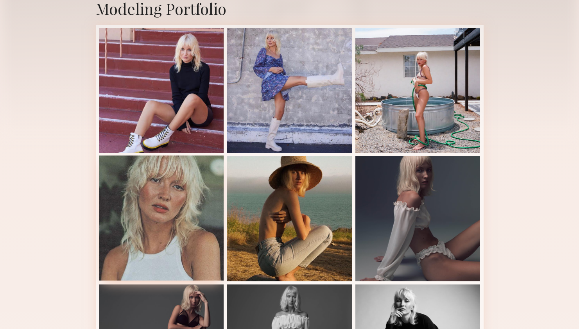
scroll to position [133, 0]
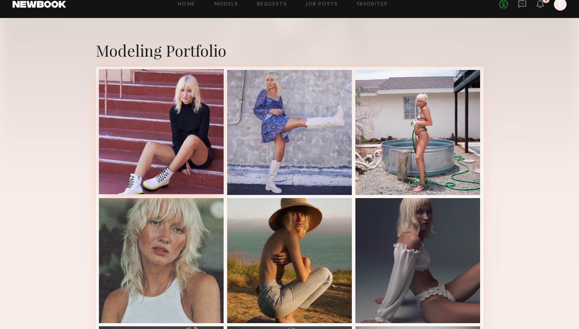
click at [196, 115] on div at bounding box center [161, 131] width 125 height 125
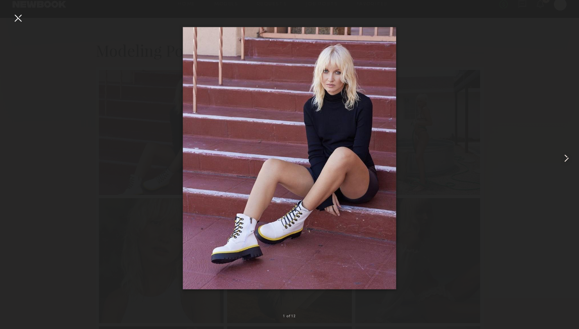
click at [17, 16] on div at bounding box center [18, 18] width 13 height 13
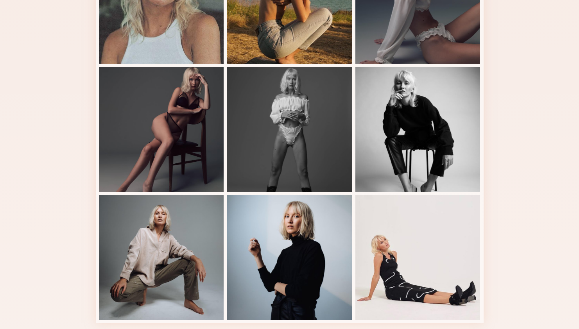
scroll to position [398, 0]
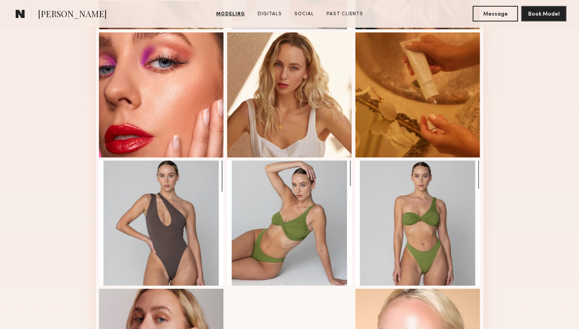
scroll to position [369, 0]
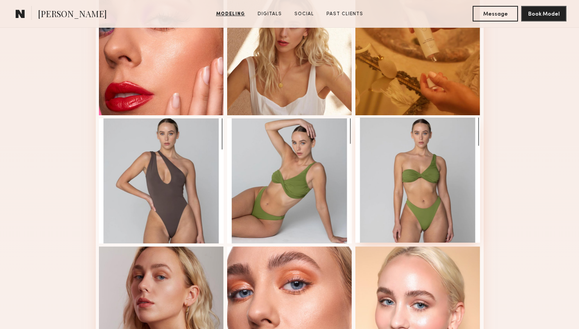
click at [443, 175] on div at bounding box center [417, 180] width 125 height 125
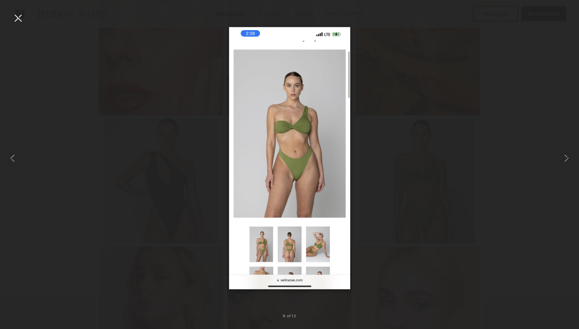
click at [16, 18] on div at bounding box center [18, 18] width 13 height 13
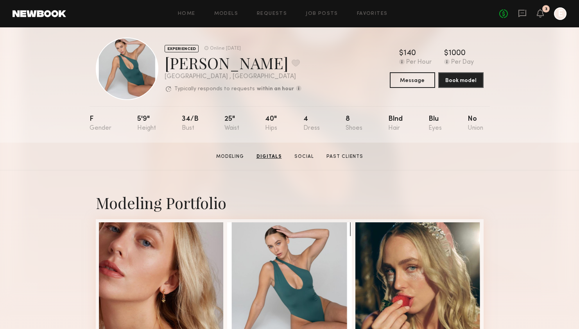
scroll to position [0, 0]
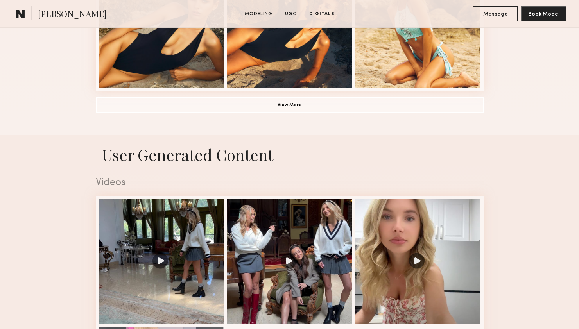
scroll to position [568, 0]
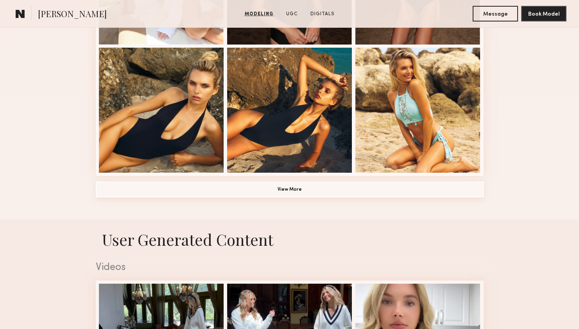
click at [292, 191] on button "View More" at bounding box center [290, 190] width 388 height 16
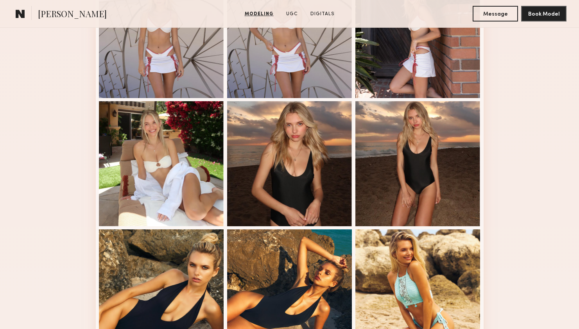
scroll to position [59, 0]
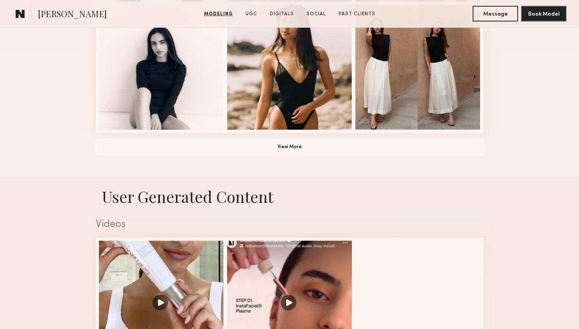
scroll to position [652, 0]
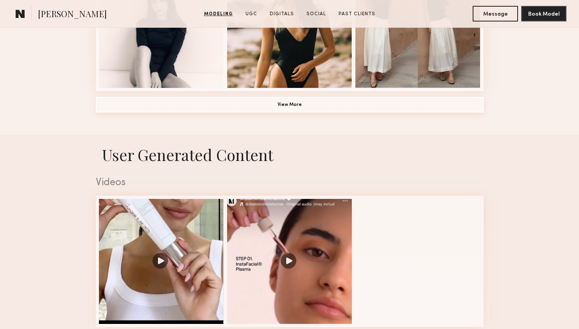
click at [317, 108] on button "View More" at bounding box center [290, 105] width 388 height 16
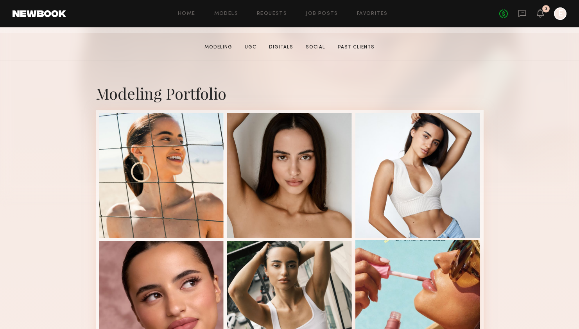
scroll to position [139, 0]
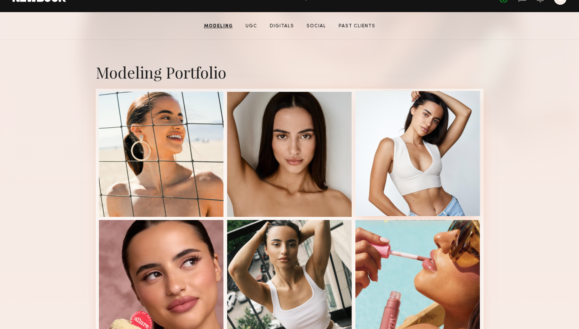
click at [421, 157] on div at bounding box center [417, 153] width 125 height 125
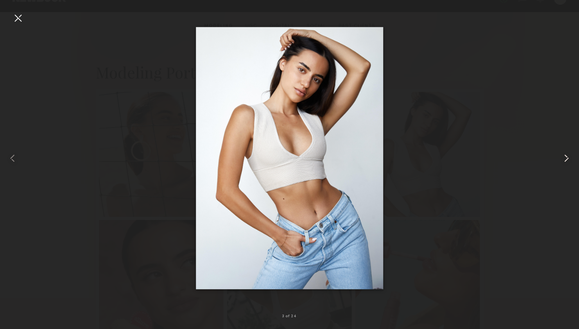
click at [568, 159] on common-icon at bounding box center [566, 158] width 13 height 13
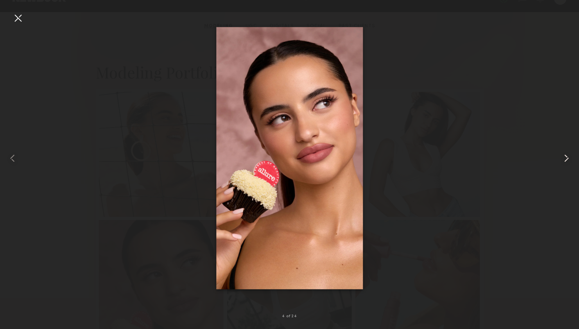
click at [568, 159] on common-icon at bounding box center [566, 158] width 13 height 13
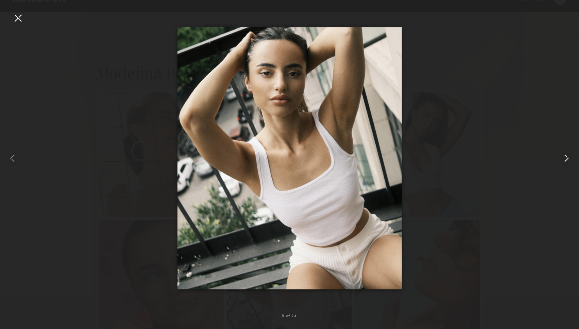
click at [568, 159] on common-icon at bounding box center [566, 158] width 13 height 13
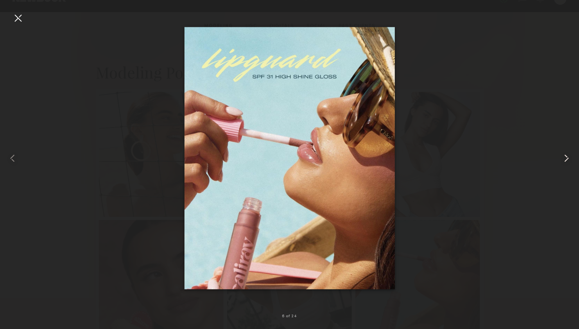
click at [568, 159] on common-icon at bounding box center [566, 158] width 13 height 13
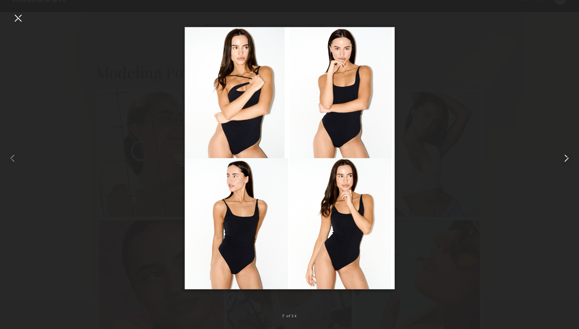
click at [568, 159] on common-icon at bounding box center [566, 158] width 13 height 13
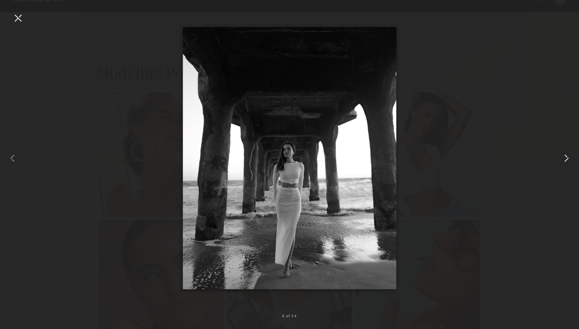
click at [568, 159] on common-icon at bounding box center [566, 158] width 13 height 13
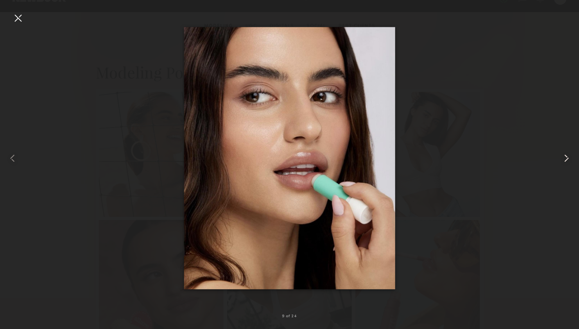
click at [568, 159] on common-icon at bounding box center [566, 158] width 13 height 13
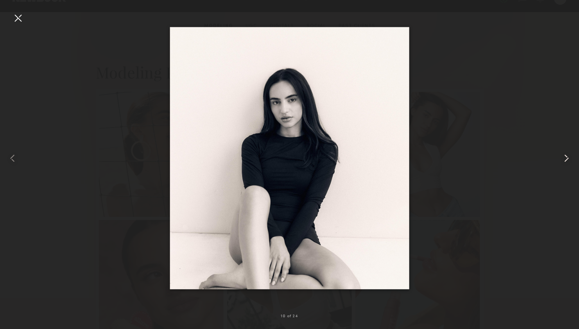
click at [568, 159] on common-icon at bounding box center [566, 158] width 13 height 13
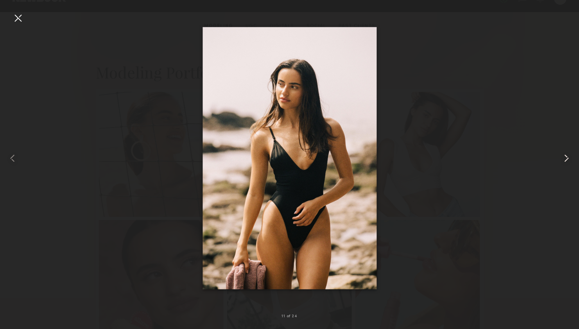
click at [568, 159] on common-icon at bounding box center [566, 158] width 13 height 13
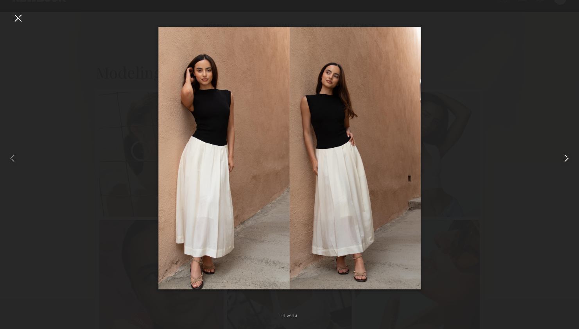
click at [568, 159] on common-icon at bounding box center [566, 158] width 13 height 13
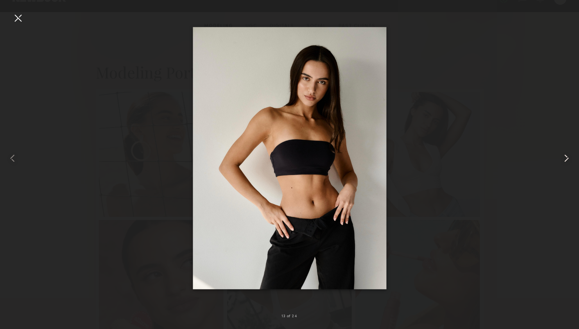
click at [568, 159] on common-icon at bounding box center [566, 158] width 13 height 13
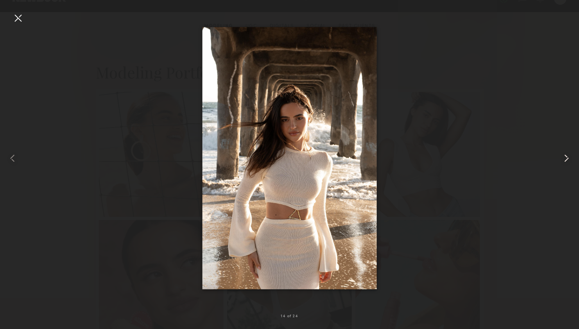
click at [568, 159] on common-icon at bounding box center [566, 158] width 13 height 13
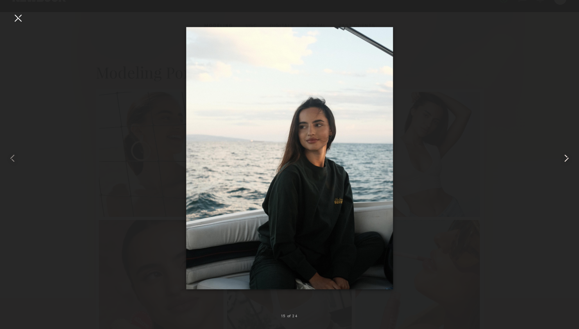
click at [568, 159] on common-icon at bounding box center [566, 158] width 13 height 13
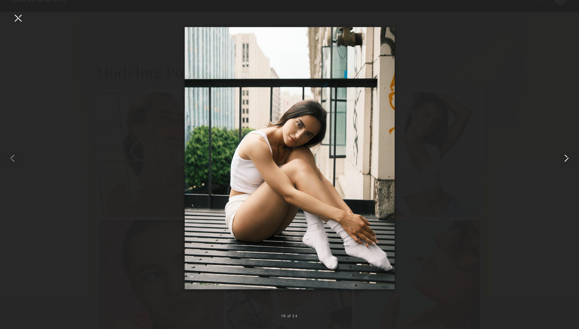
click at [568, 159] on common-icon at bounding box center [566, 158] width 13 height 13
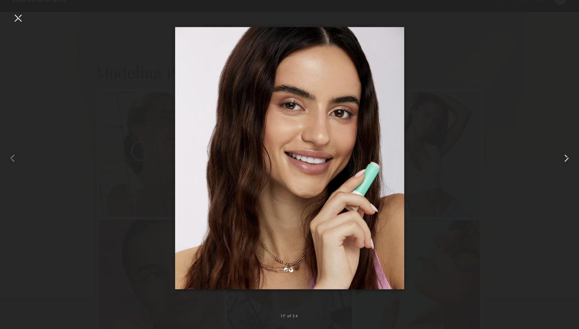
click at [570, 157] on common-icon at bounding box center [566, 158] width 13 height 13
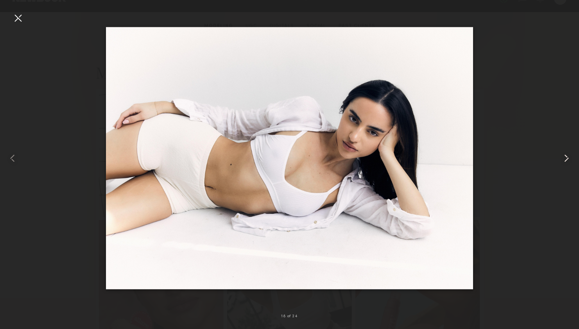
click at [570, 157] on common-icon at bounding box center [566, 158] width 13 height 13
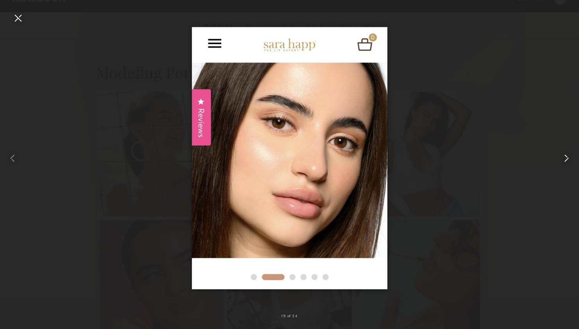
click at [570, 157] on common-icon at bounding box center [566, 158] width 13 height 13
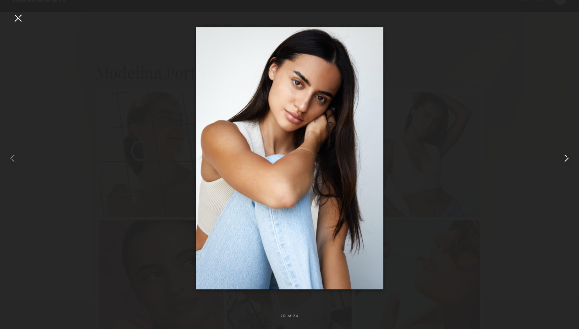
click at [570, 157] on common-icon at bounding box center [566, 158] width 13 height 13
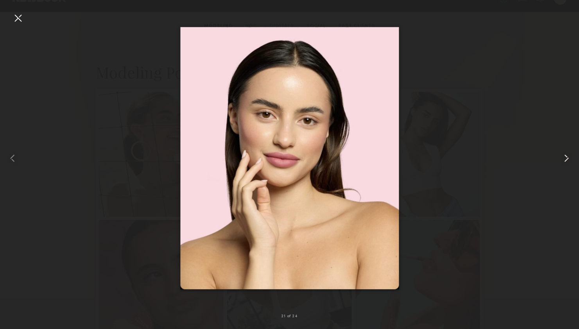
click at [570, 157] on common-icon at bounding box center [566, 158] width 13 height 13
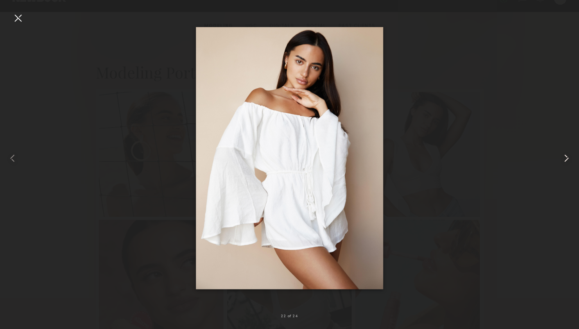
click at [570, 157] on common-icon at bounding box center [566, 158] width 13 height 13
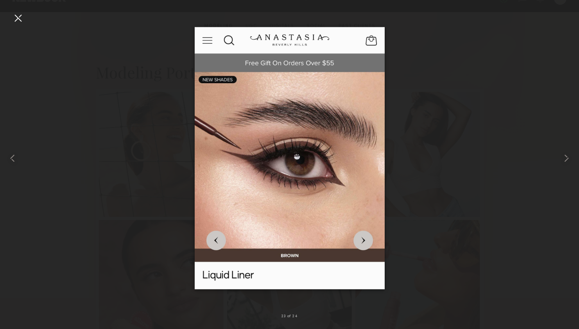
click at [18, 16] on div at bounding box center [18, 18] width 13 height 13
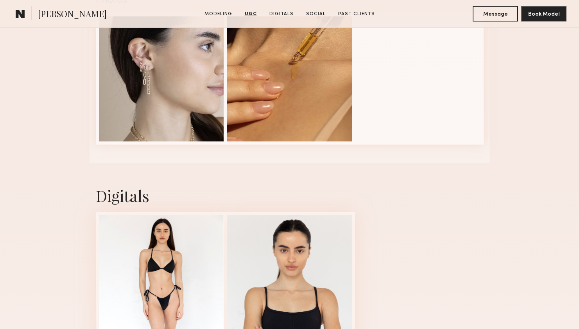
scroll to position [1655, 0]
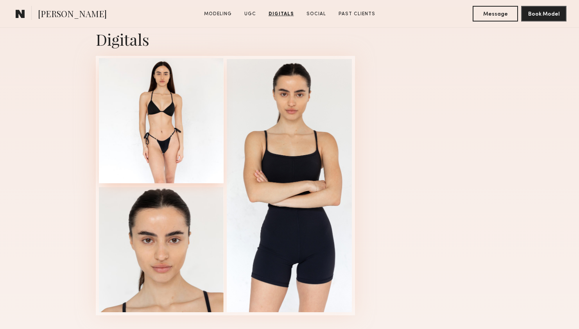
click at [158, 118] on div at bounding box center [161, 120] width 125 height 125
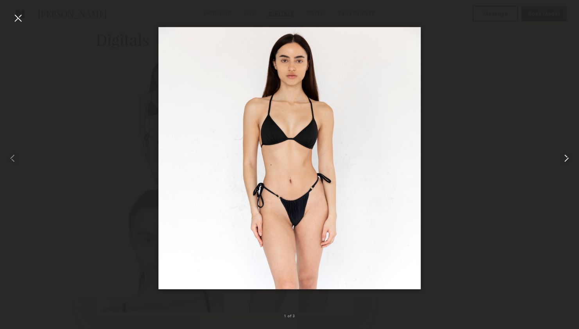
click at [569, 159] on common-icon at bounding box center [566, 158] width 13 height 13
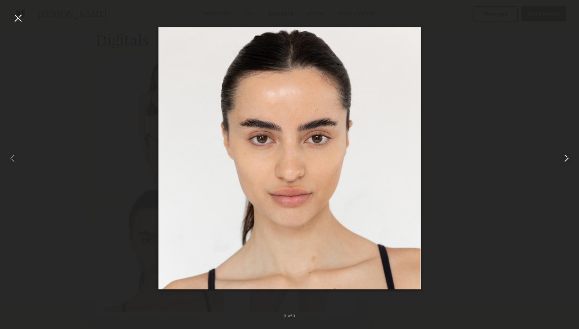
click at [569, 159] on common-icon at bounding box center [566, 158] width 13 height 13
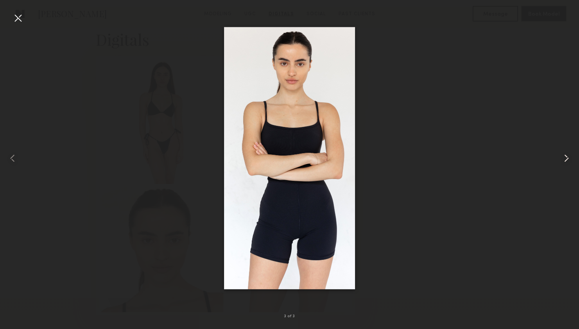
click at [569, 159] on common-icon at bounding box center [566, 158] width 13 height 13
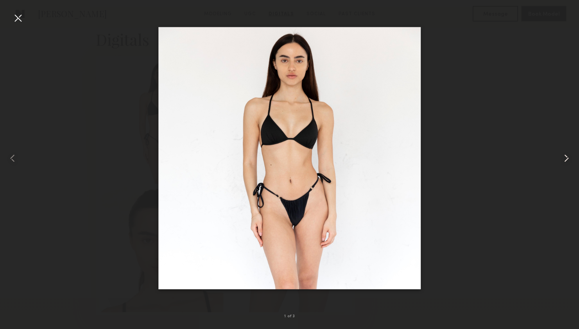
click at [567, 158] on common-icon at bounding box center [566, 158] width 13 height 13
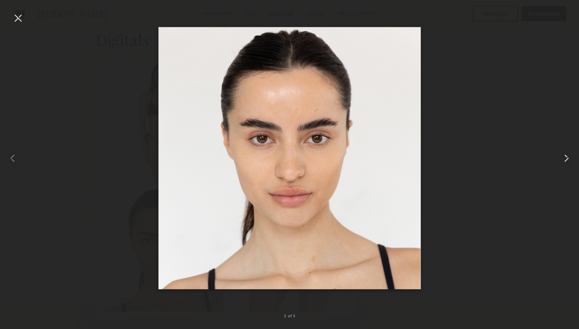
click at [567, 158] on common-icon at bounding box center [566, 158] width 13 height 13
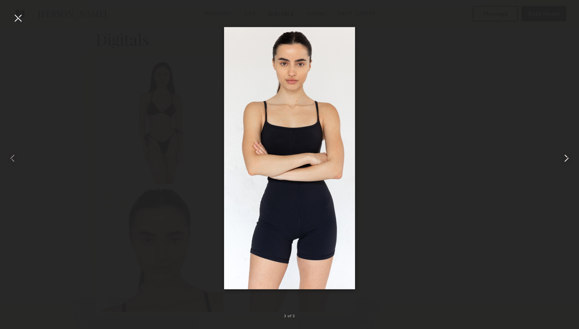
click at [567, 158] on common-icon at bounding box center [566, 158] width 13 height 13
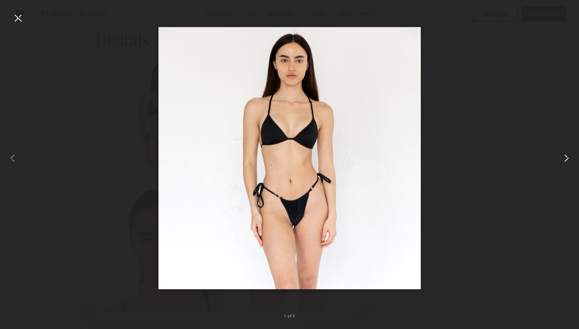
click at [567, 158] on common-icon at bounding box center [566, 158] width 13 height 13
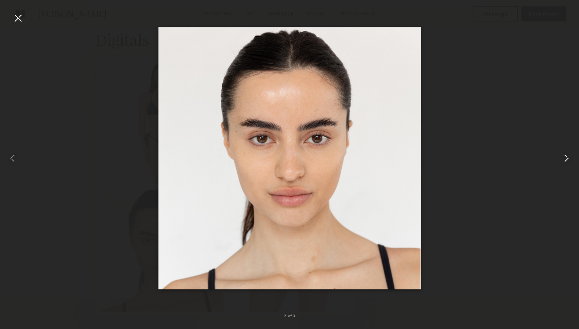
click at [567, 158] on common-icon at bounding box center [566, 158] width 13 height 13
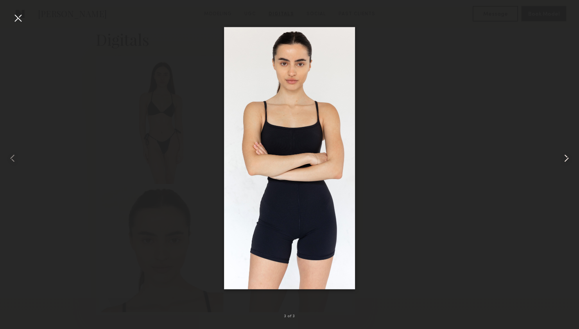
click at [567, 158] on common-icon at bounding box center [566, 158] width 13 height 13
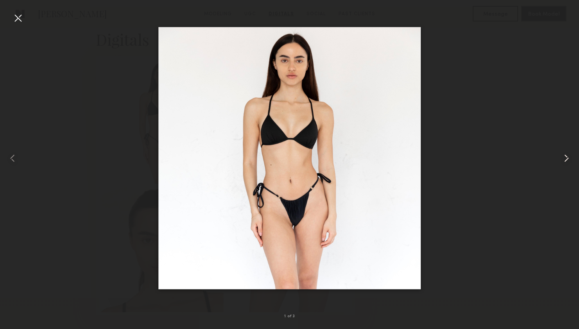
click at [567, 158] on common-icon at bounding box center [566, 158] width 13 height 13
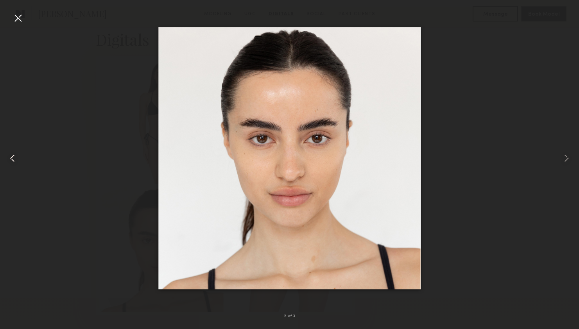
click at [17, 16] on div at bounding box center [18, 18] width 13 height 13
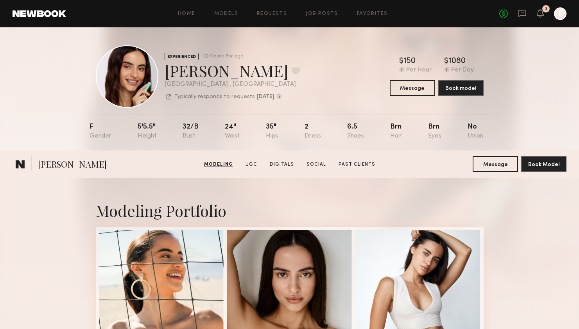
scroll to position [0, 0]
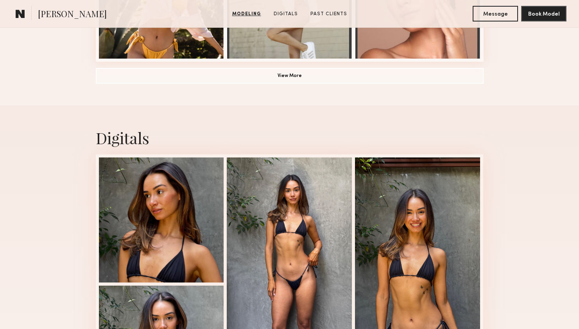
scroll to position [817, 0]
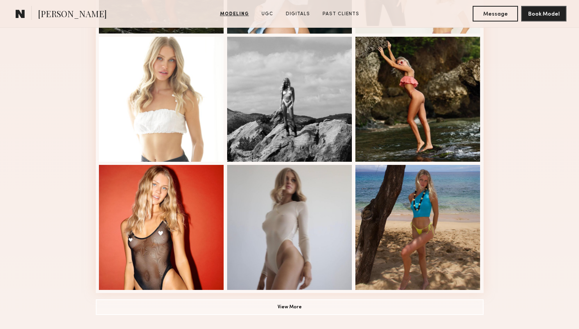
scroll to position [450, 0]
click at [144, 102] on div at bounding box center [161, 98] width 125 height 125
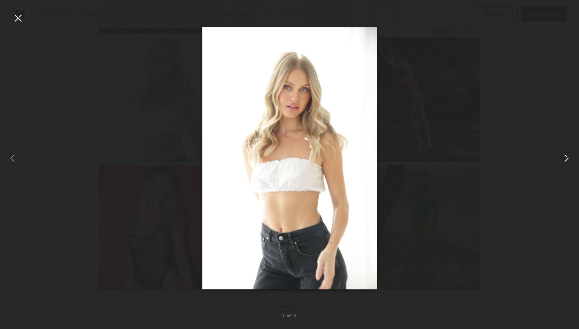
click at [567, 159] on common-icon at bounding box center [566, 158] width 13 height 13
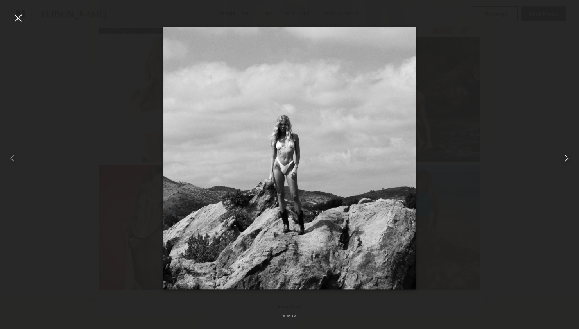
click at [567, 159] on common-icon at bounding box center [566, 158] width 13 height 13
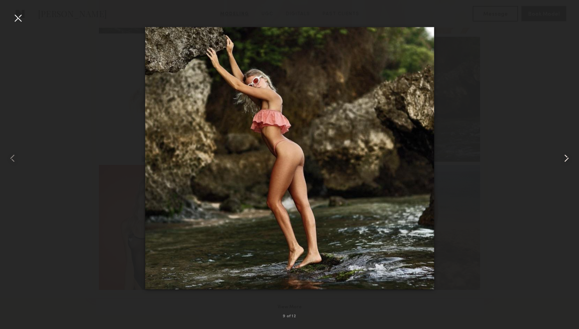
click at [567, 159] on common-icon at bounding box center [566, 158] width 13 height 13
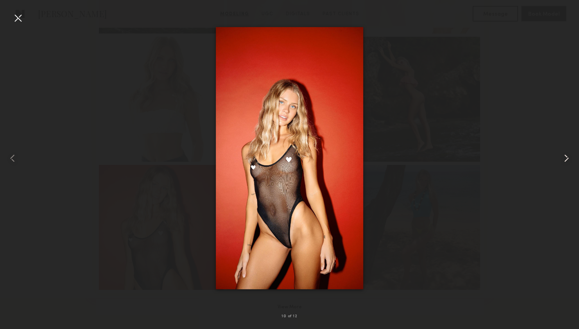
click at [567, 159] on common-icon at bounding box center [566, 158] width 13 height 13
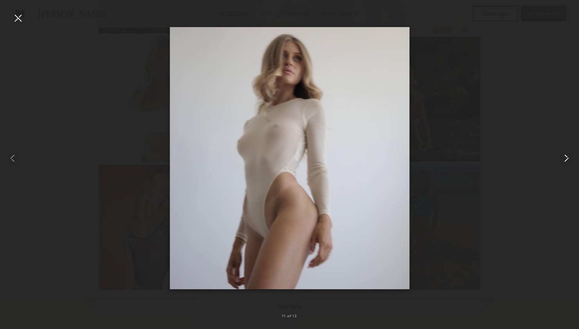
click at [567, 159] on common-icon at bounding box center [566, 158] width 13 height 13
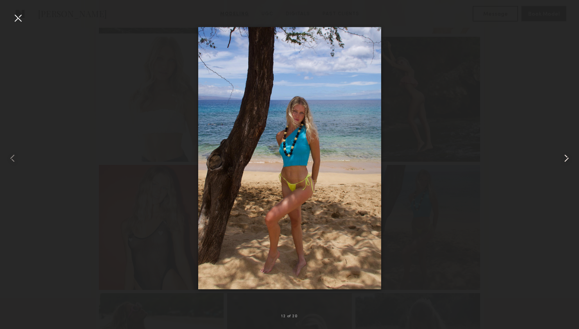
click at [567, 159] on common-icon at bounding box center [566, 158] width 13 height 13
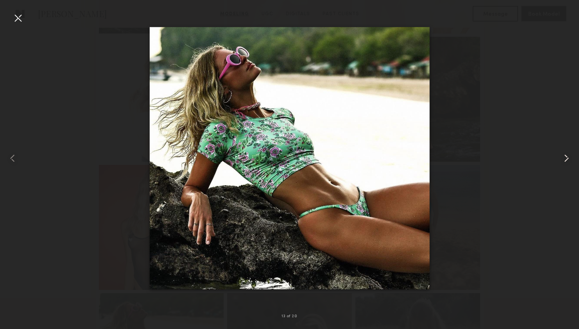
click at [567, 159] on common-icon at bounding box center [566, 158] width 13 height 13
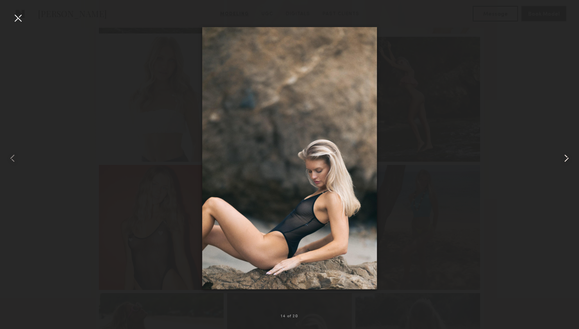
click at [567, 159] on common-icon at bounding box center [566, 158] width 13 height 13
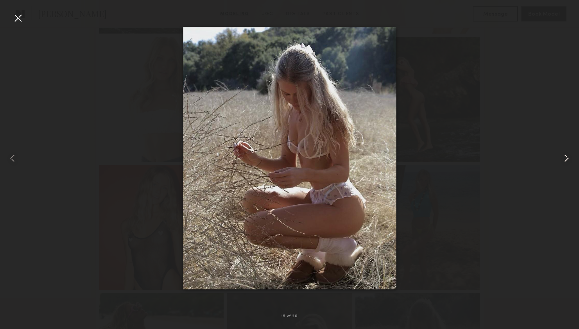
click at [567, 159] on common-icon at bounding box center [566, 158] width 13 height 13
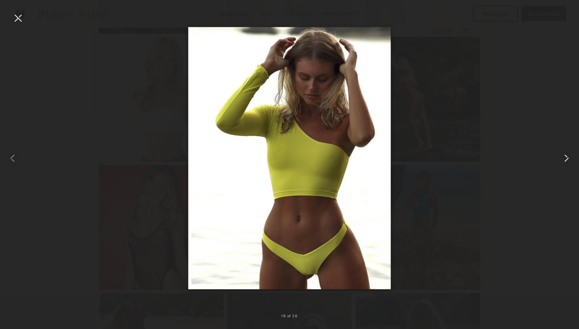
click at [567, 159] on common-icon at bounding box center [566, 158] width 13 height 13
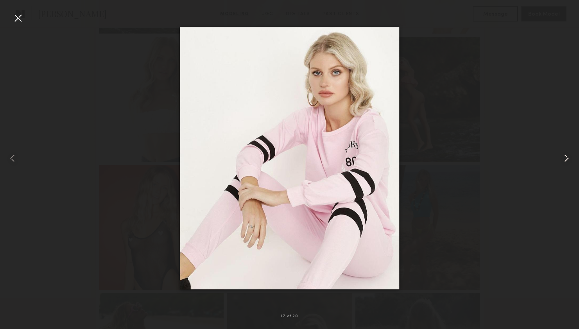
click at [567, 159] on common-icon at bounding box center [566, 158] width 13 height 13
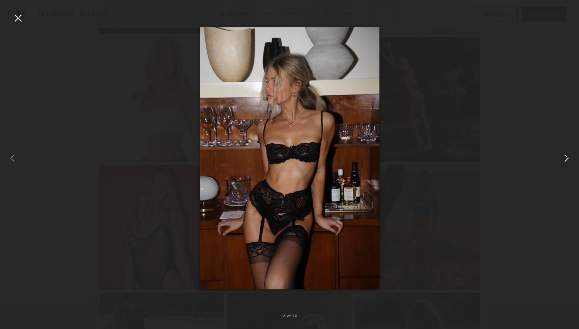
click at [567, 159] on common-icon at bounding box center [566, 158] width 13 height 13
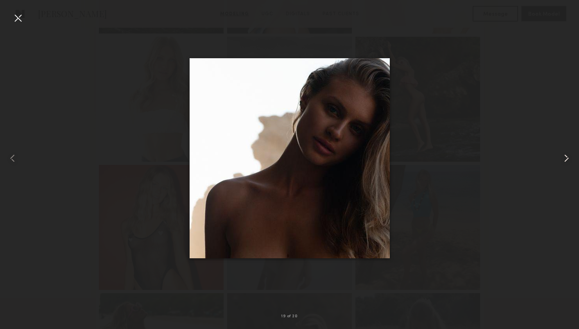
click at [567, 159] on common-icon at bounding box center [566, 158] width 13 height 13
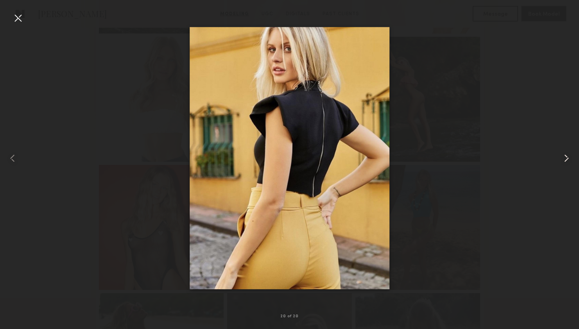
click at [567, 159] on common-icon at bounding box center [566, 158] width 13 height 13
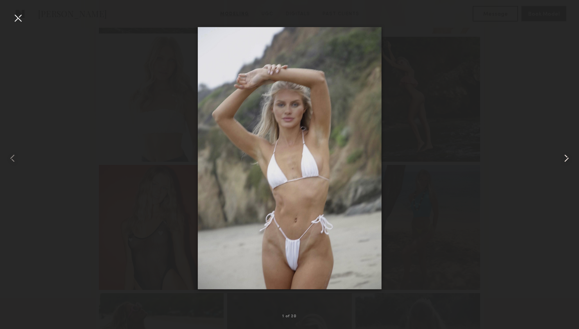
click at [567, 159] on common-icon at bounding box center [566, 158] width 13 height 13
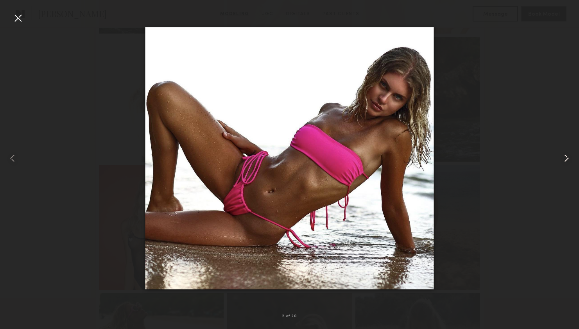
click at [567, 159] on common-icon at bounding box center [566, 158] width 13 height 13
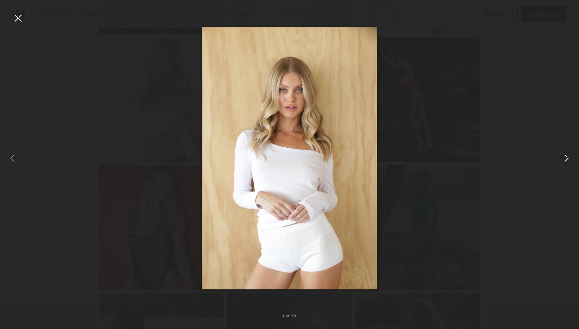
click at [567, 159] on common-icon at bounding box center [566, 158] width 13 height 13
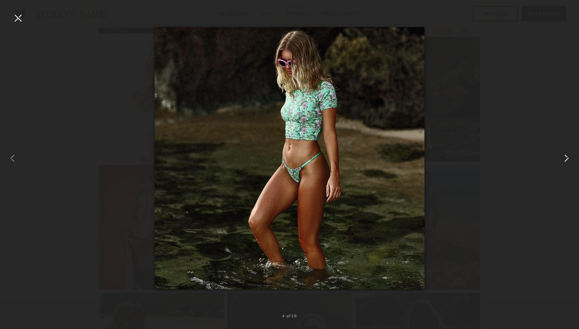
click at [567, 159] on common-icon at bounding box center [566, 158] width 13 height 13
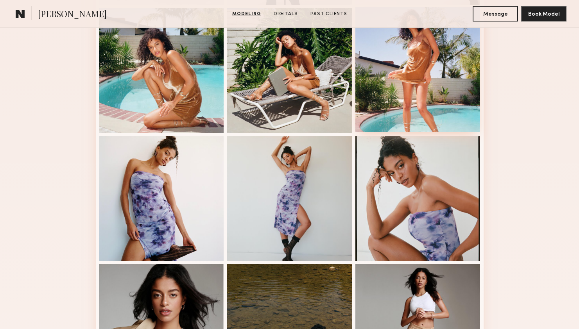
scroll to position [469, 0]
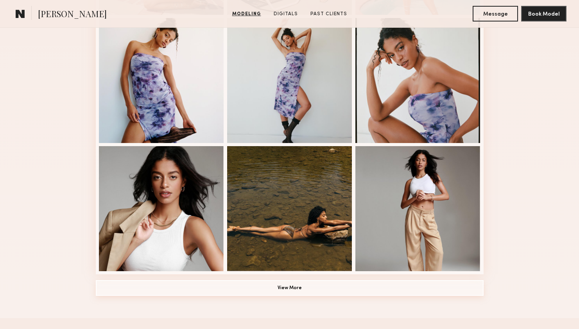
click at [306, 287] on button "View More" at bounding box center [290, 288] width 388 height 16
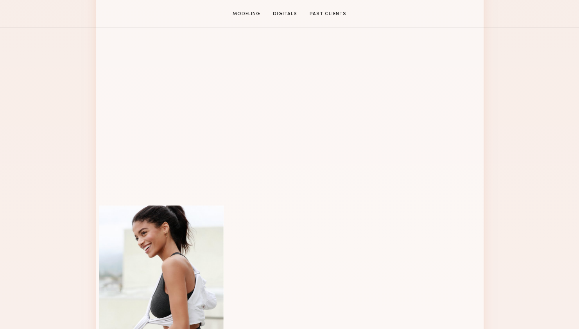
scroll to position [0, 0]
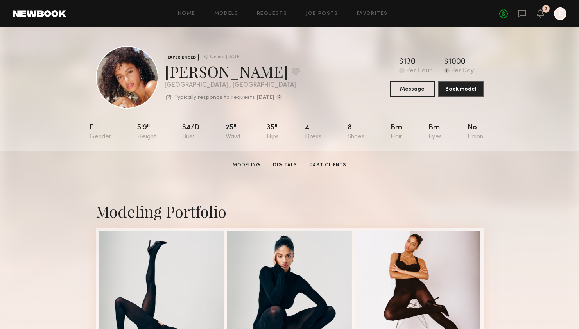
click at [280, 169] on section "Hoda E. Modeling Digitals Past Clients Message Book Model" at bounding box center [289, 165] width 579 height 28
click at [284, 171] on section "Hoda E. Modeling Digitals Past Clients Message Book Model" at bounding box center [289, 165] width 579 height 28
click at [286, 164] on link "Digitals" at bounding box center [285, 165] width 30 height 7
click at [316, 164] on link "Past Clients" at bounding box center [327, 165] width 43 height 7
click at [254, 166] on link "Modeling" at bounding box center [246, 165] width 34 height 7
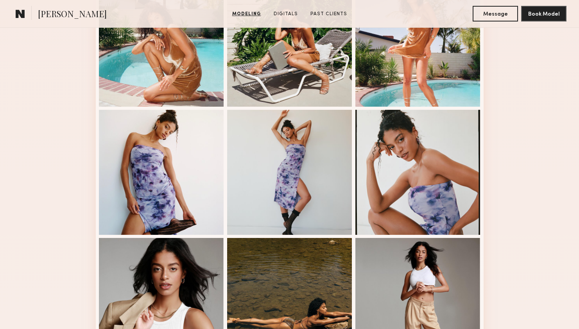
scroll to position [390, 0]
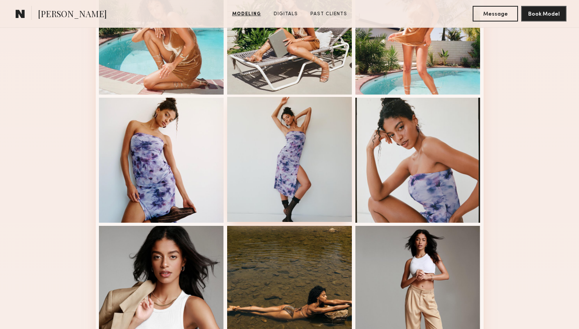
click at [315, 155] on div at bounding box center [289, 159] width 125 height 125
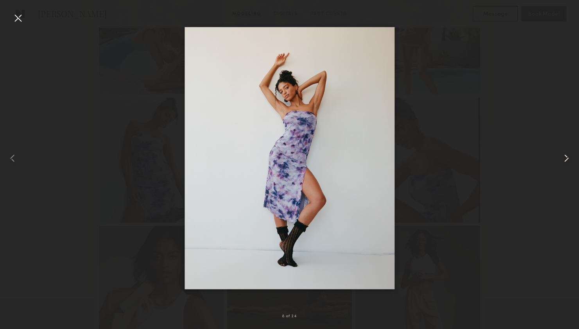
click at [569, 157] on common-icon at bounding box center [566, 158] width 13 height 13
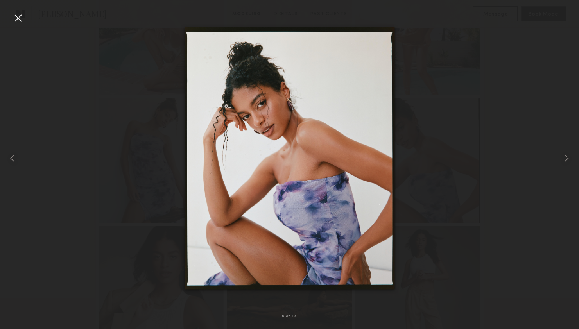
click at [522, 161] on div at bounding box center [289, 158] width 579 height 291
click at [19, 18] on div at bounding box center [18, 18] width 13 height 13
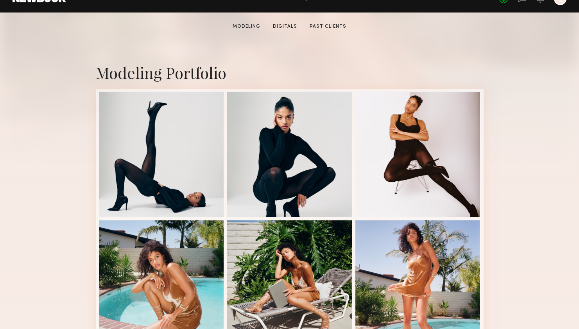
scroll to position [367, 0]
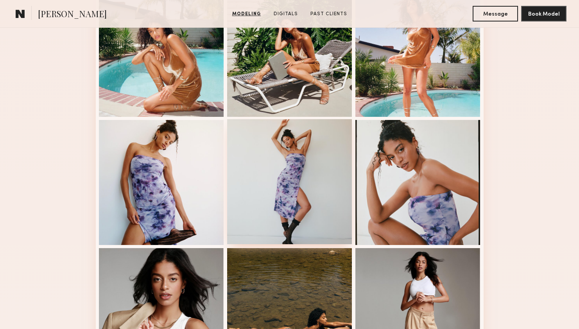
click at [318, 186] on div at bounding box center [289, 181] width 125 height 125
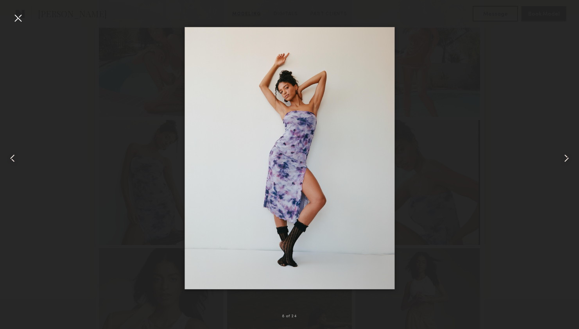
click at [21, 23] on div at bounding box center [18, 18] width 13 height 13
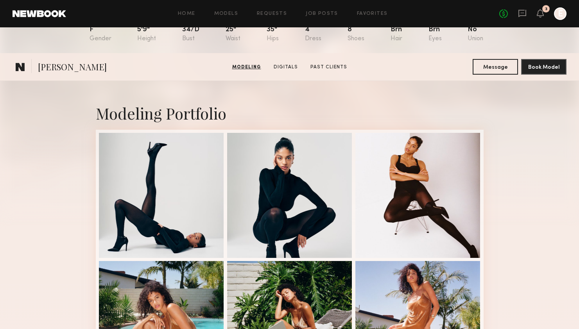
scroll to position [0, 0]
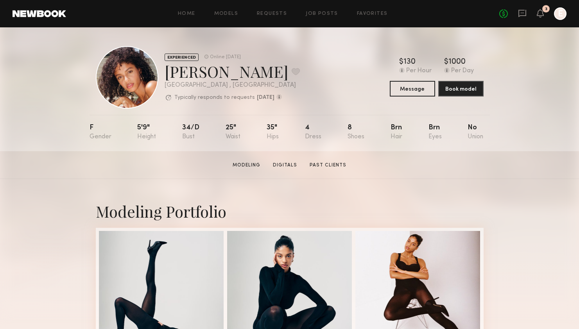
click at [562, 14] on div at bounding box center [560, 13] width 13 height 13
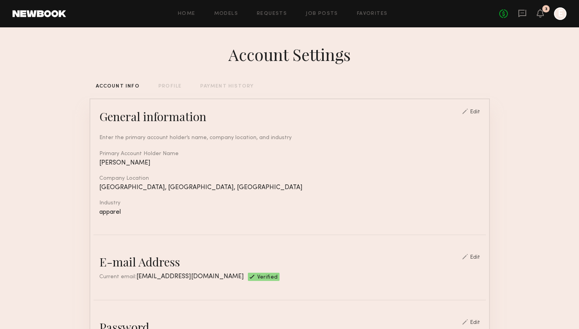
scroll to position [122, 0]
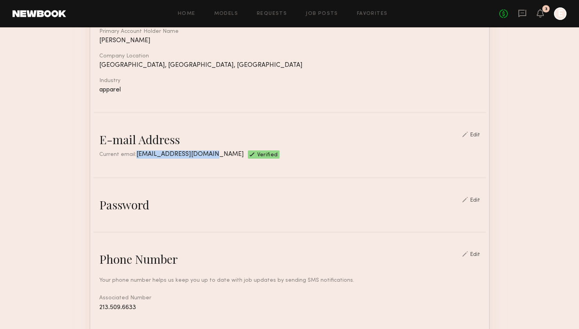
drag, startPoint x: 205, startPoint y: 153, endPoint x: 132, endPoint y: 152, distance: 73.5
click at [132, 152] on div "Current email: rebodyactive@gmail.com Verified" at bounding box center [289, 154] width 381 height 8
copy span "rebodyactive@gmail.com"
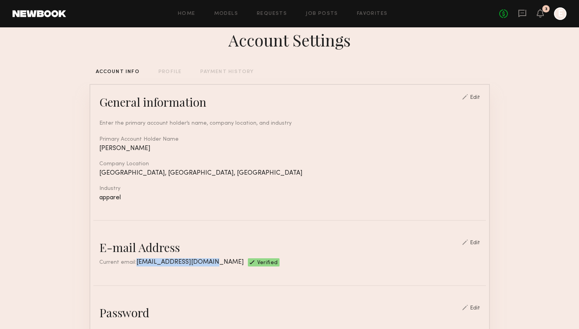
scroll to position [0, 0]
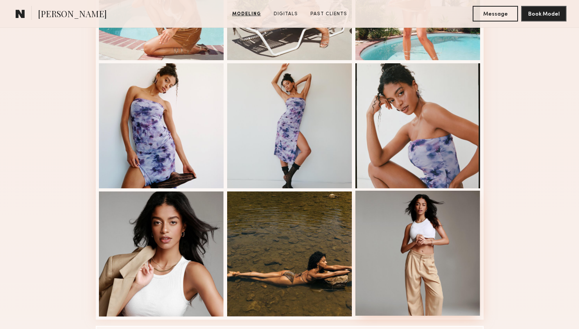
scroll to position [425, 0]
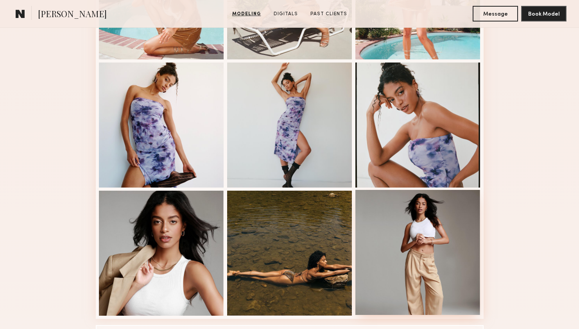
click at [434, 242] on div at bounding box center [417, 252] width 125 height 125
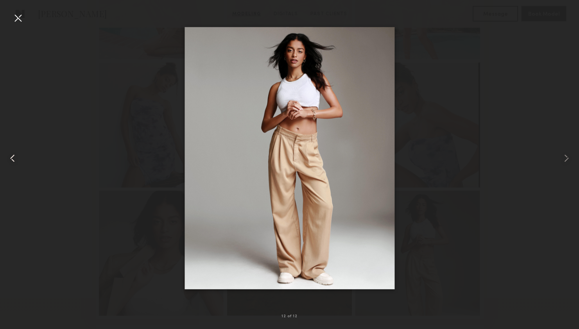
click at [14, 157] on common-icon at bounding box center [12, 158] width 13 height 13
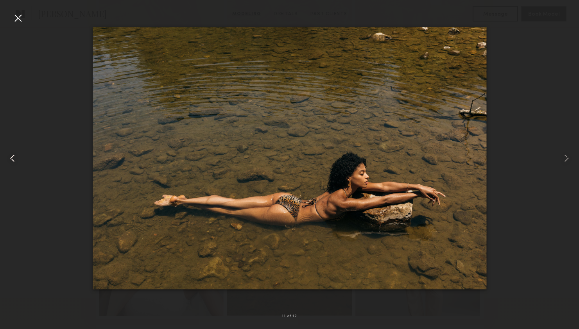
click at [14, 157] on common-icon at bounding box center [12, 158] width 13 height 13
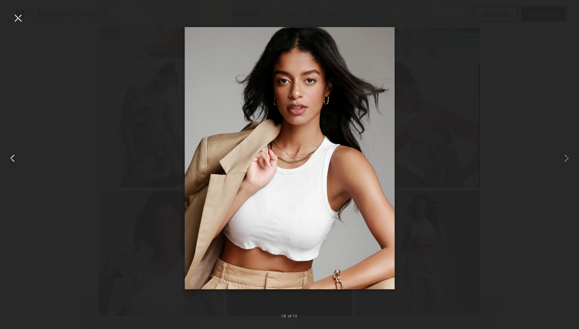
click at [14, 157] on common-icon at bounding box center [12, 158] width 13 height 13
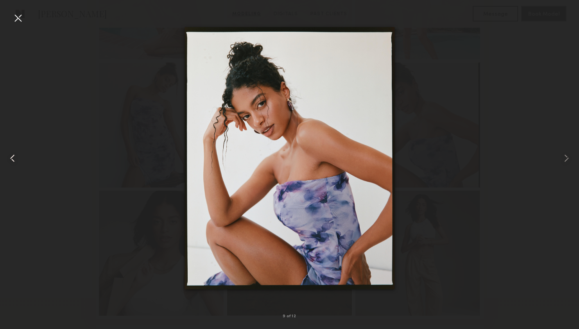
click at [14, 157] on common-icon at bounding box center [12, 158] width 13 height 13
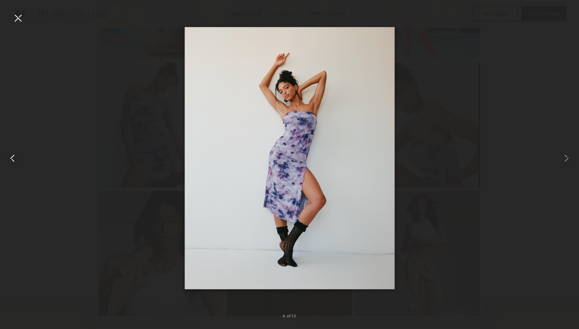
click at [14, 157] on common-icon at bounding box center [12, 158] width 13 height 13
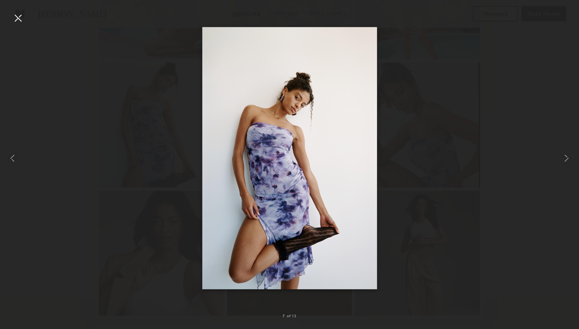
drag, startPoint x: 497, startPoint y: 122, endPoint x: 399, endPoint y: 110, distance: 98.0
click at [497, 122] on div at bounding box center [289, 158] width 579 height 291
click at [15, 15] on div at bounding box center [18, 18] width 13 height 13
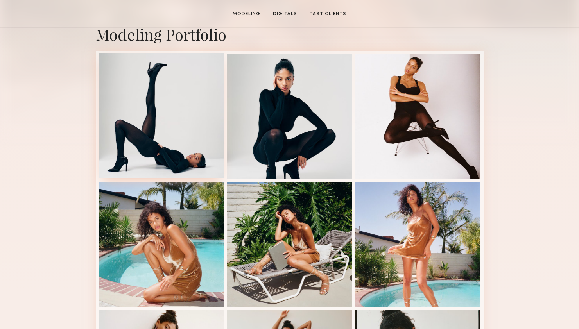
scroll to position [178, 0]
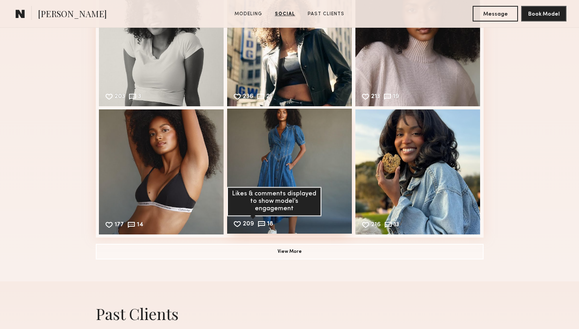
scroll to position [779, 0]
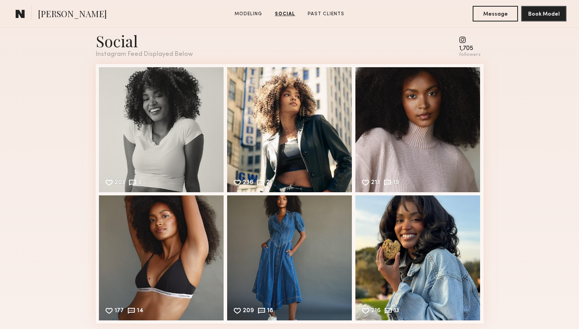
click at [121, 46] on div "Social" at bounding box center [144, 40] width 97 height 21
click at [463, 38] on common-icon at bounding box center [469, 39] width 21 height 7
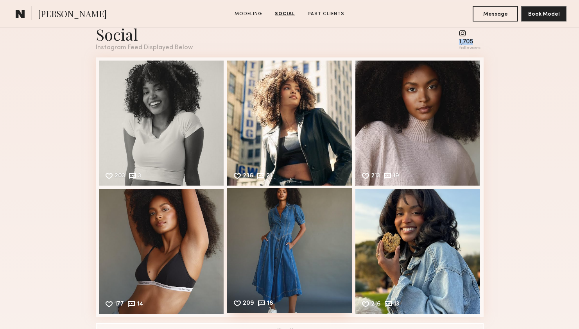
scroll to position [912, 0]
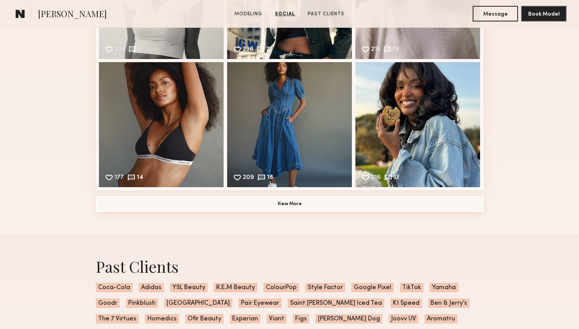
click at [265, 205] on button "View More" at bounding box center [290, 204] width 388 height 16
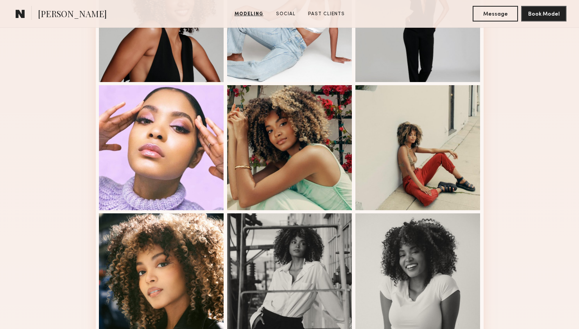
scroll to position [487, 0]
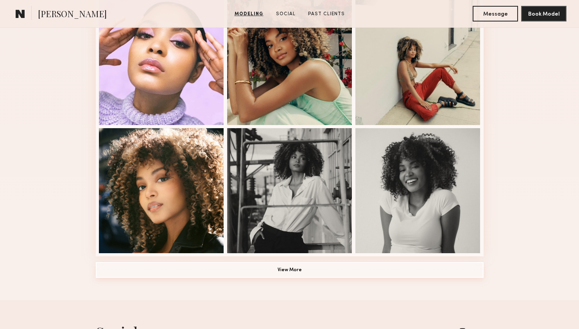
click at [352, 272] on button "View More" at bounding box center [290, 270] width 388 height 16
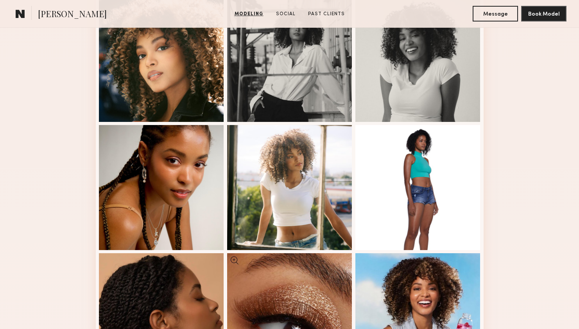
scroll to position [621, 0]
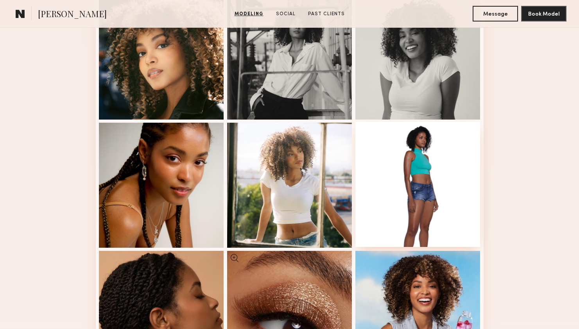
click at [454, 194] on div at bounding box center [417, 184] width 125 height 125
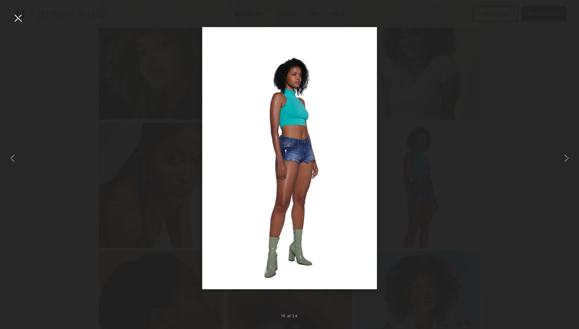
click at [16, 21] on div at bounding box center [18, 18] width 13 height 13
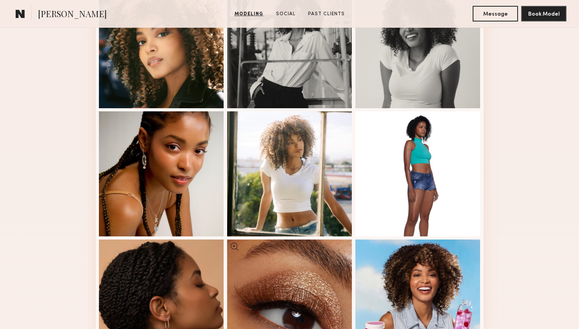
scroll to position [656, 0]
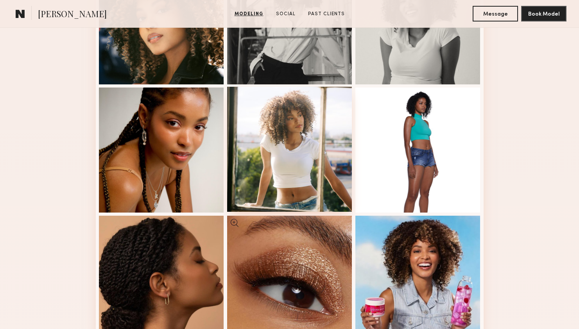
click at [300, 138] on div at bounding box center [289, 149] width 125 height 125
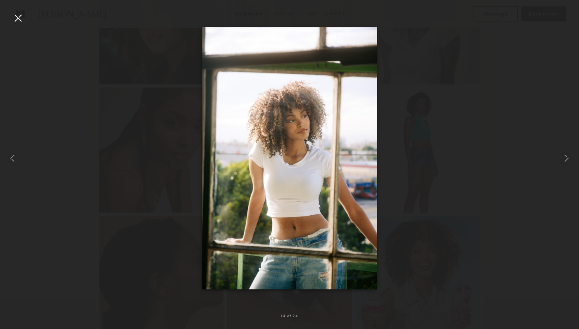
click at [186, 77] on div at bounding box center [289, 158] width 579 height 291
click at [450, 114] on div at bounding box center [289, 158] width 579 height 291
click at [20, 19] on div at bounding box center [18, 18] width 13 height 13
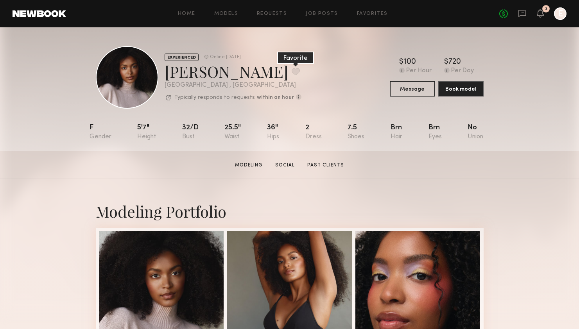
click at [291, 70] on button at bounding box center [295, 71] width 8 height 7
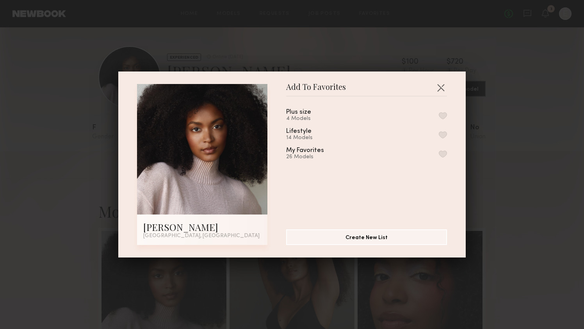
click at [439, 153] on button "button" at bounding box center [443, 153] width 8 height 7
click at [443, 91] on button "button" at bounding box center [441, 87] width 13 height 13
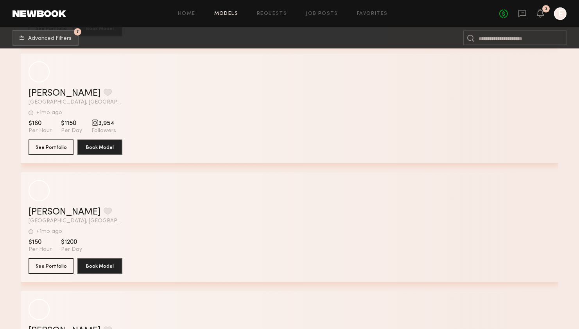
scroll to position [11151, 0]
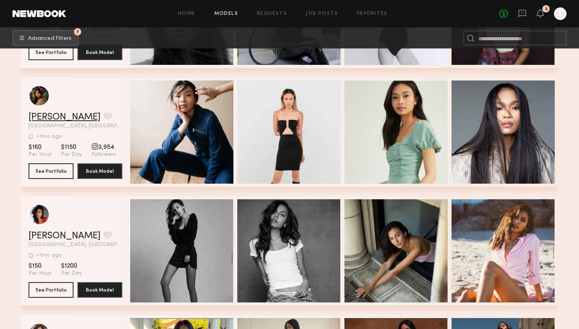
click at [38, 116] on link "[PERSON_NAME]" at bounding box center [65, 117] width 72 height 9
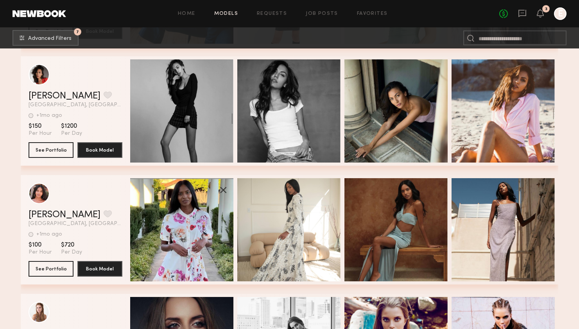
scroll to position [11417, 0]
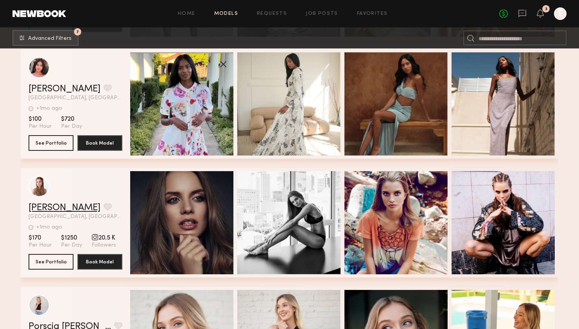
click at [52, 205] on link "Barbara M." at bounding box center [65, 207] width 72 height 9
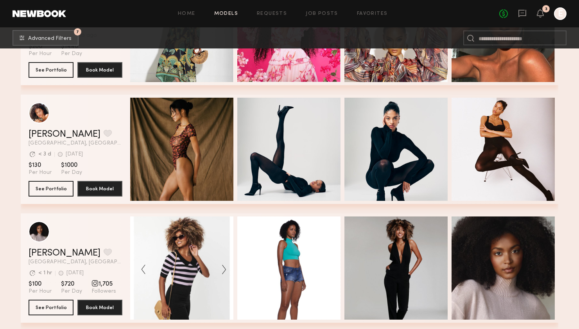
scroll to position [7693, 0]
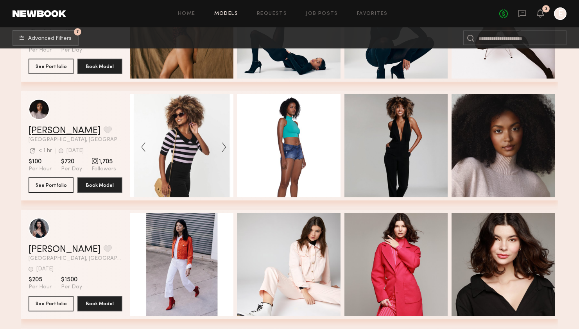
click at [36, 132] on link "[PERSON_NAME]" at bounding box center [65, 130] width 72 height 9
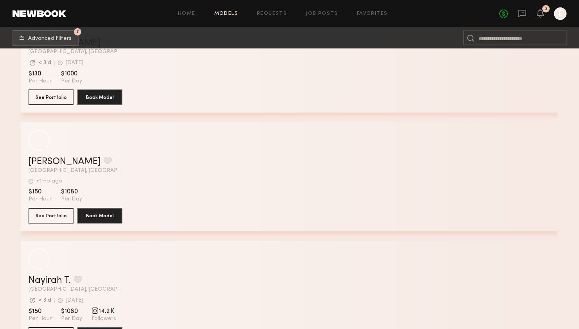
scroll to position [5641, 0]
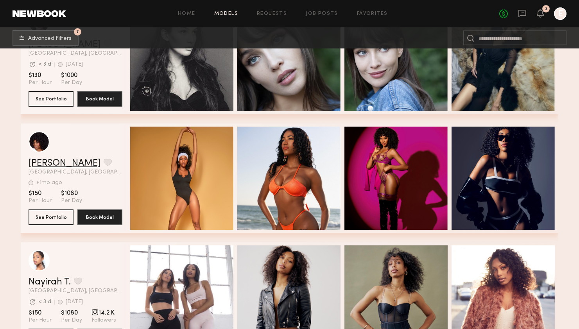
click at [48, 164] on link "Katia C." at bounding box center [65, 163] width 72 height 9
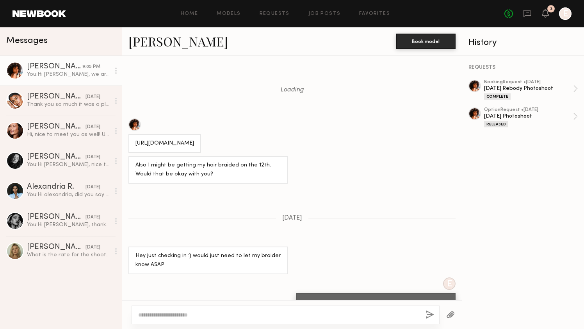
scroll to position [1337, 0]
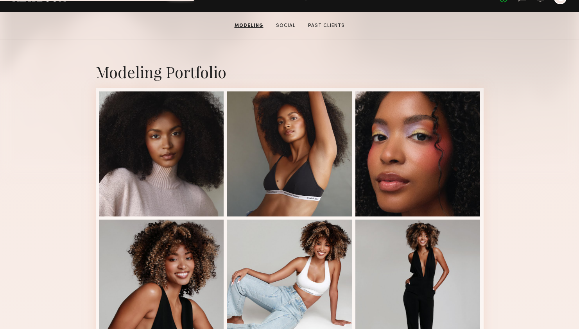
scroll to position [255, 0]
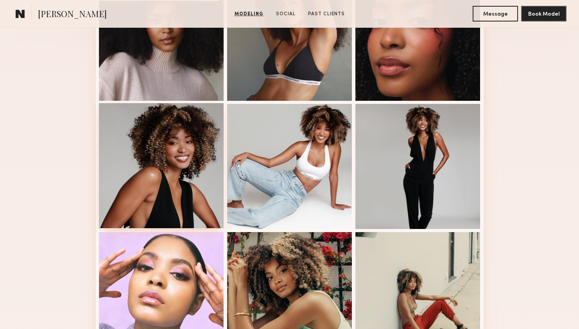
click at [105, 160] on div at bounding box center [161, 165] width 125 height 125
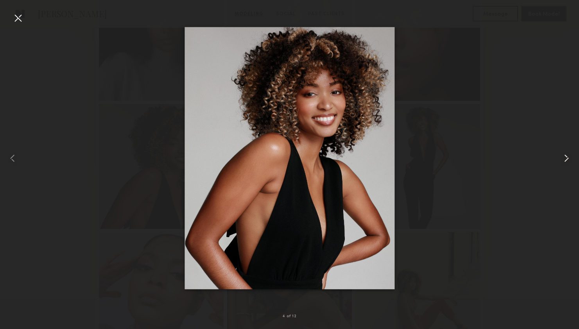
click at [565, 159] on common-icon at bounding box center [566, 158] width 13 height 13
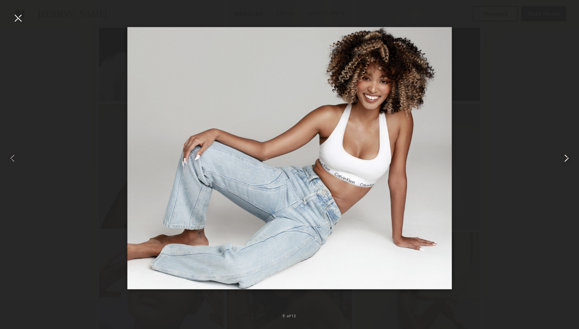
click at [565, 159] on common-icon at bounding box center [566, 158] width 13 height 13
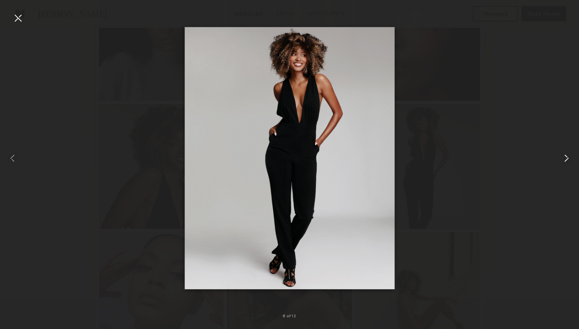
click at [565, 159] on common-icon at bounding box center [566, 158] width 13 height 13
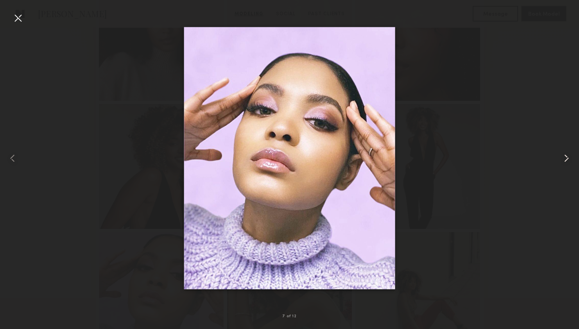
click at [565, 159] on common-icon at bounding box center [566, 158] width 13 height 13
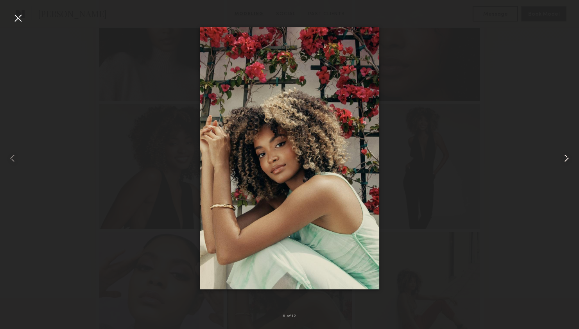
click at [565, 159] on common-icon at bounding box center [566, 158] width 13 height 13
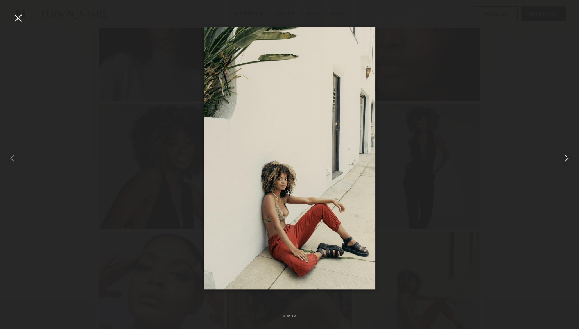
click at [565, 159] on common-icon at bounding box center [566, 158] width 13 height 13
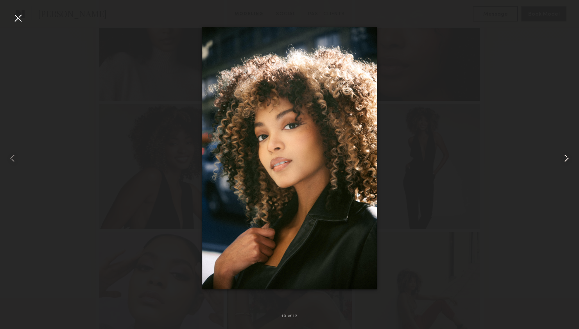
click at [565, 159] on common-icon at bounding box center [566, 158] width 13 height 13
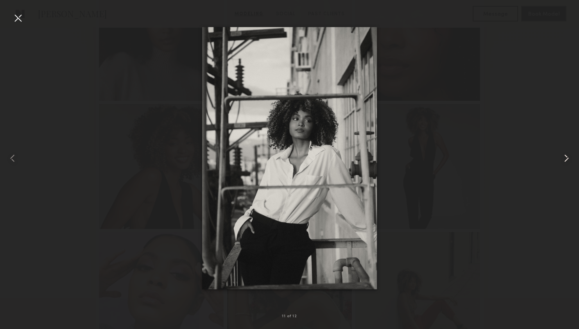
click at [565, 159] on common-icon at bounding box center [566, 158] width 13 height 13
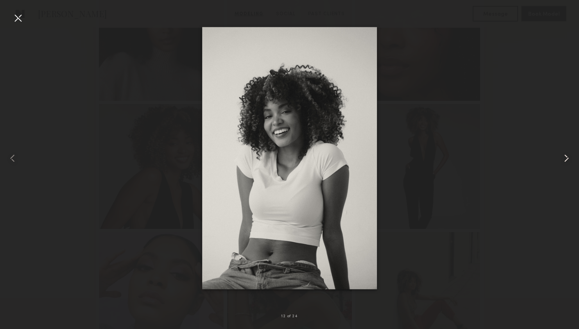
click at [565, 159] on common-icon at bounding box center [566, 158] width 13 height 13
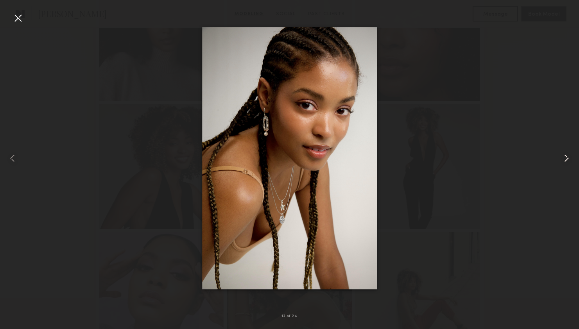
click at [565, 159] on common-icon at bounding box center [566, 158] width 13 height 13
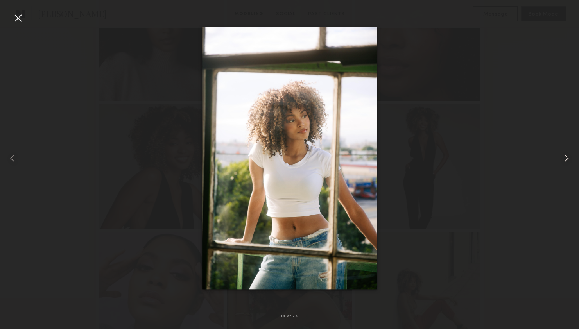
click at [565, 159] on common-icon at bounding box center [566, 158] width 13 height 13
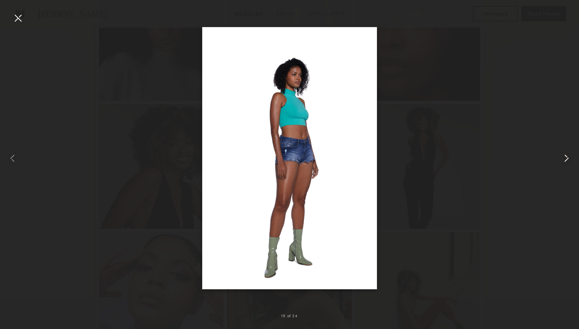
click at [565, 159] on common-icon at bounding box center [566, 158] width 13 height 13
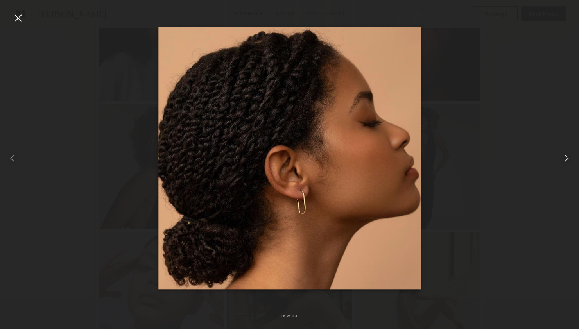
click at [565, 159] on common-icon at bounding box center [566, 158] width 13 height 13
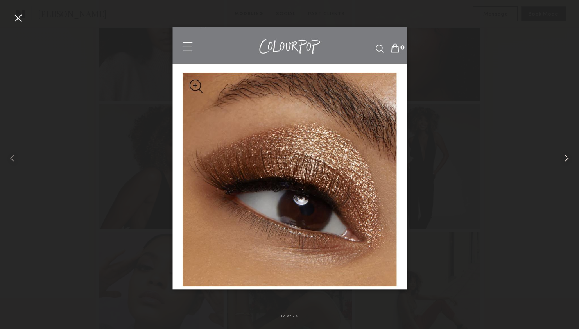
click at [565, 159] on common-icon at bounding box center [566, 158] width 13 height 13
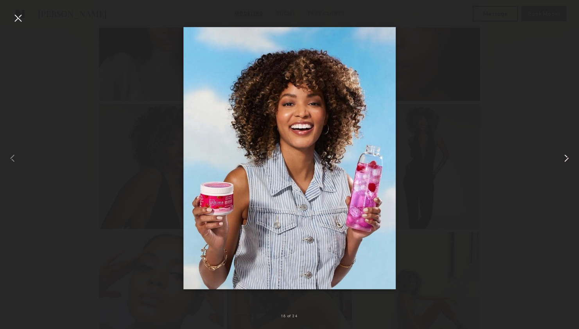
click at [565, 159] on common-icon at bounding box center [566, 158] width 13 height 13
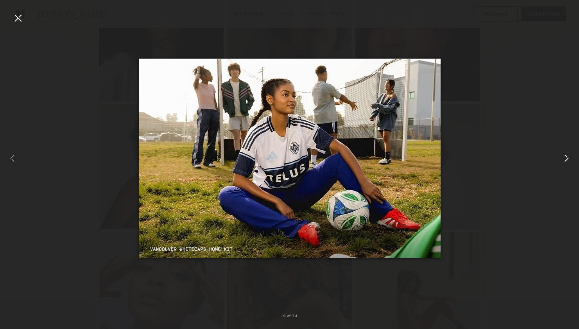
click at [565, 159] on common-icon at bounding box center [566, 158] width 13 height 13
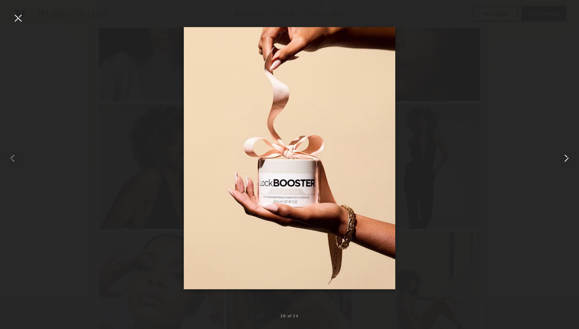
click at [565, 159] on common-icon at bounding box center [566, 158] width 13 height 13
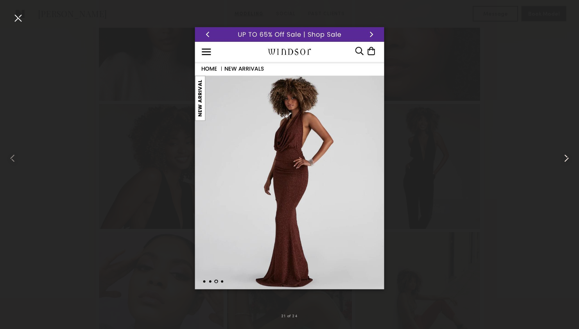
click at [565, 159] on common-icon at bounding box center [566, 158] width 13 height 13
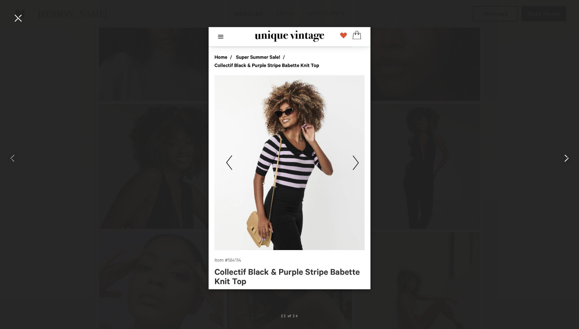
click at [565, 159] on common-icon at bounding box center [566, 158] width 13 height 13
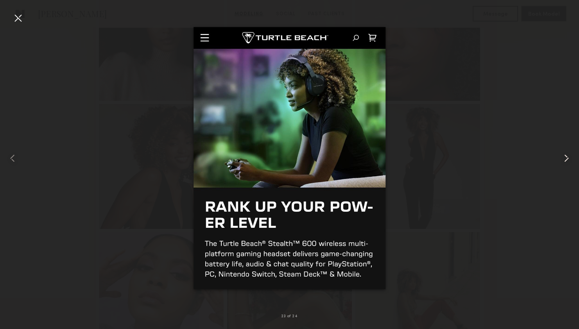
click at [565, 159] on common-icon at bounding box center [566, 158] width 13 height 13
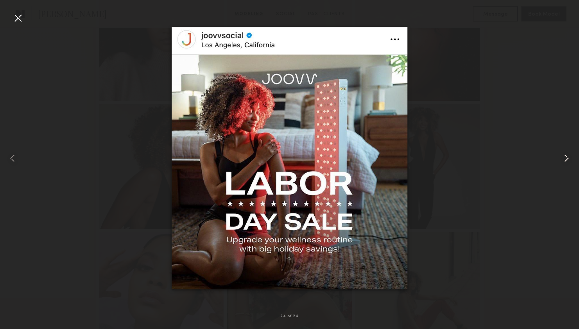
click at [565, 159] on common-icon at bounding box center [566, 158] width 13 height 13
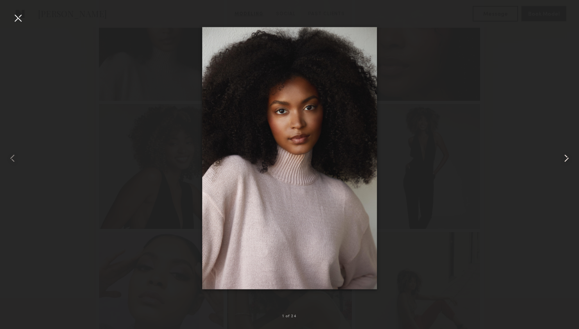
click at [565, 159] on common-icon at bounding box center [566, 158] width 13 height 13
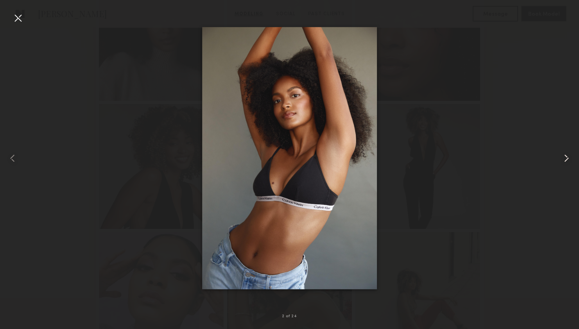
click at [565, 159] on common-icon at bounding box center [566, 158] width 13 height 13
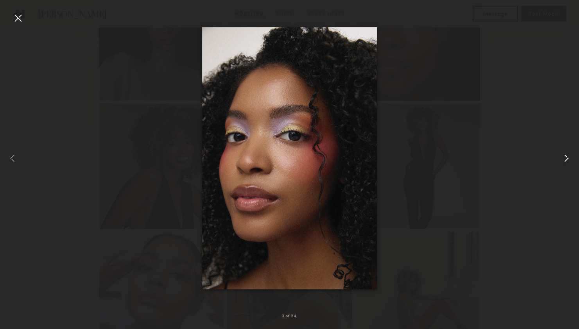
click at [565, 159] on common-icon at bounding box center [566, 158] width 13 height 13
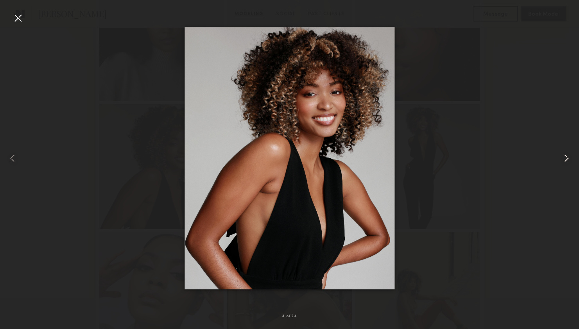
click at [565, 159] on common-icon at bounding box center [566, 158] width 13 height 13
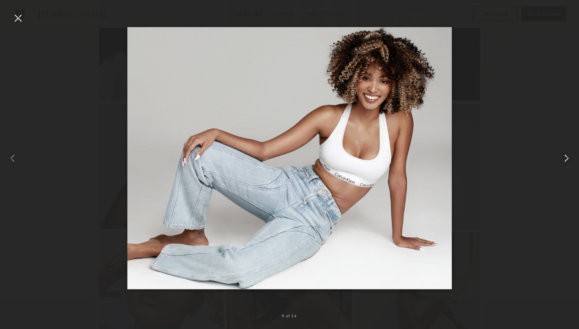
click at [565, 159] on common-icon at bounding box center [566, 158] width 13 height 13
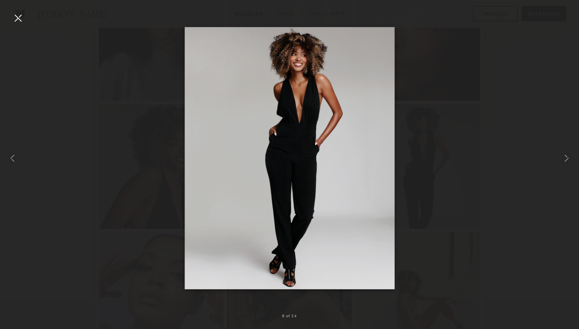
click at [551, 63] on div at bounding box center [289, 158] width 579 height 291
click at [18, 12] on div at bounding box center [18, 18] width 13 height 13
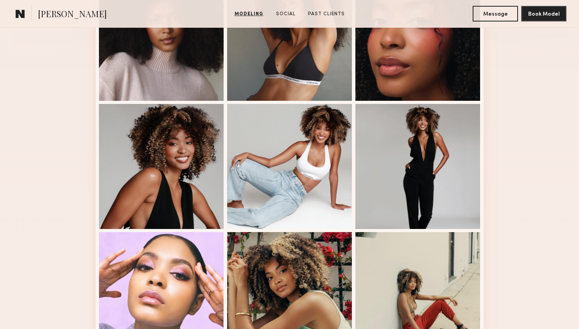
scroll to position [0, 0]
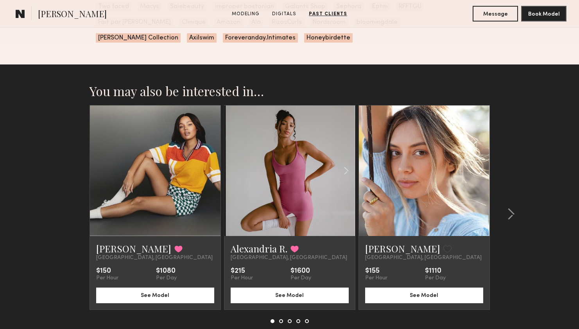
scroll to position [1216, 0]
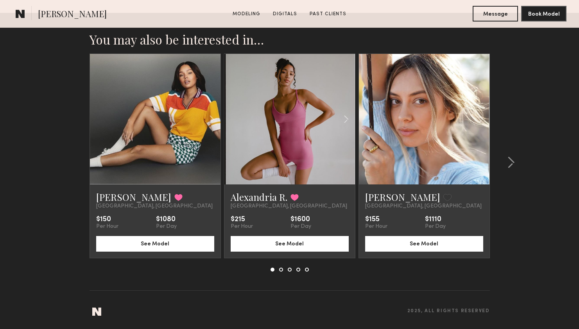
click at [119, 139] on div at bounding box center [155, 119] width 130 height 130
click at [114, 191] on link "[PERSON_NAME]" at bounding box center [133, 197] width 75 height 13
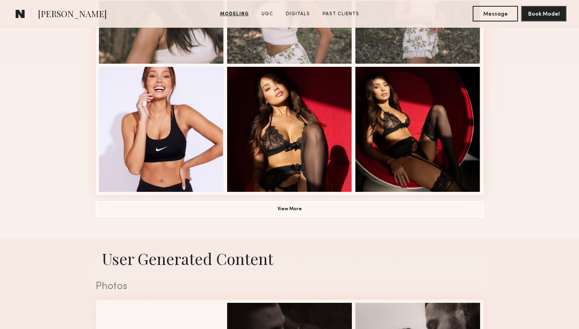
scroll to position [687, 0]
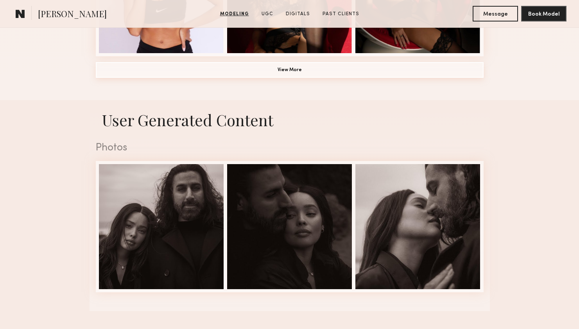
click at [325, 72] on button "View More" at bounding box center [290, 70] width 388 height 16
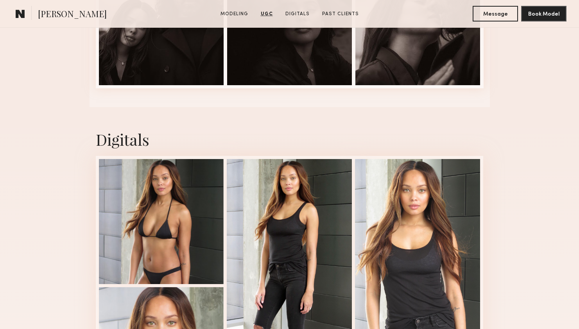
scroll to position [1411, 0]
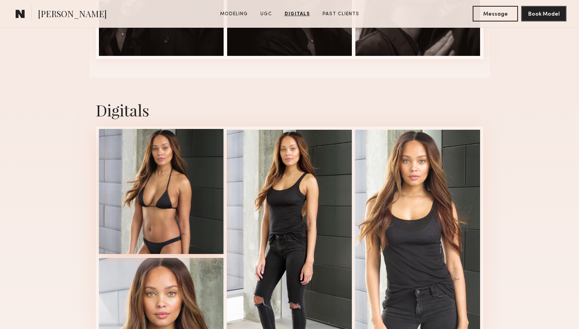
click at [176, 215] on div at bounding box center [161, 191] width 125 height 125
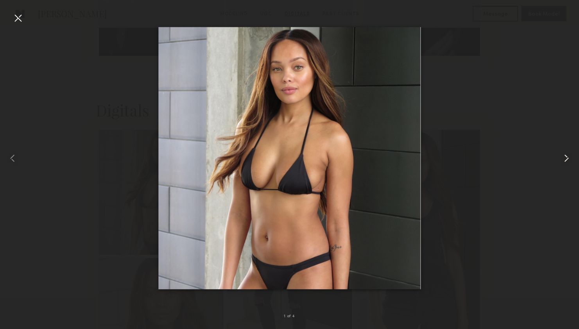
click at [568, 158] on common-icon at bounding box center [566, 158] width 13 height 13
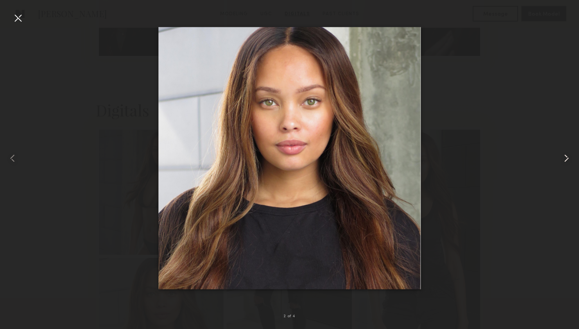
click at [568, 158] on common-icon at bounding box center [566, 158] width 13 height 13
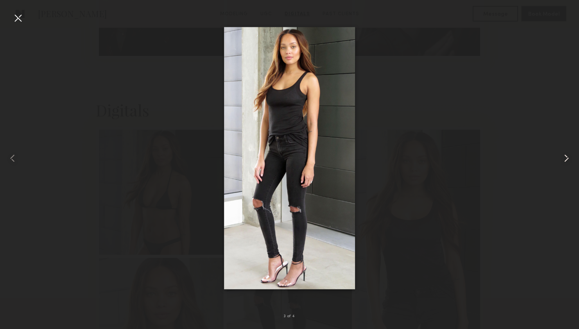
click at [568, 158] on common-icon at bounding box center [566, 158] width 13 height 13
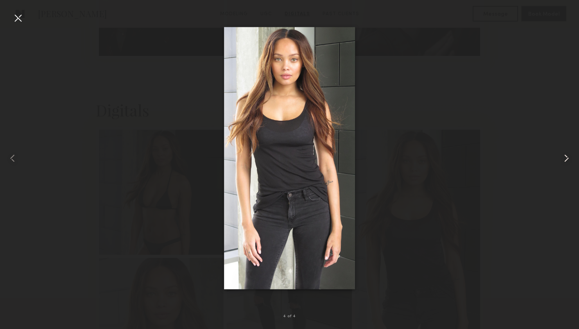
click at [568, 158] on common-icon at bounding box center [566, 158] width 13 height 13
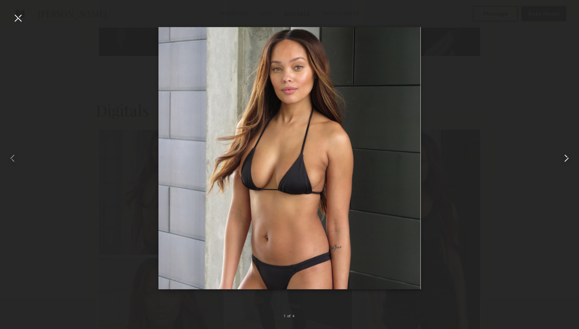
click at [568, 158] on common-icon at bounding box center [566, 158] width 13 height 13
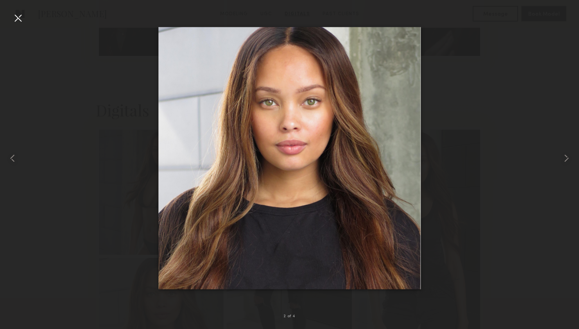
click at [14, 15] on div at bounding box center [18, 18] width 13 height 13
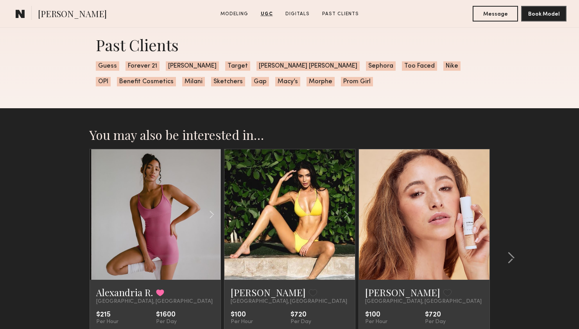
scroll to position [1902, 0]
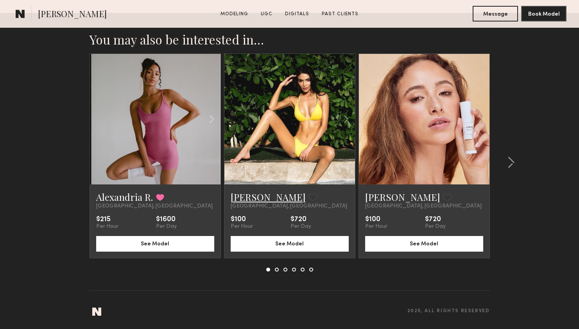
click at [254, 199] on link "Victoria O." at bounding box center [268, 197] width 75 height 13
click at [394, 198] on link "[PERSON_NAME]" at bounding box center [402, 197] width 75 height 13
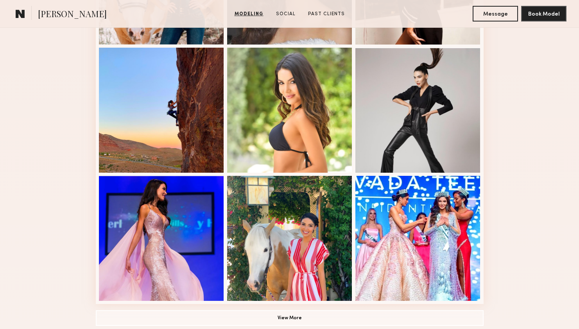
scroll to position [811, 0]
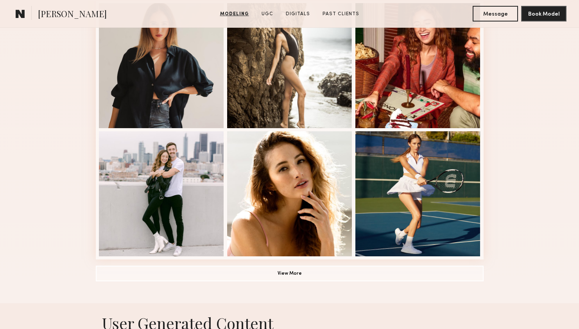
scroll to position [527, 0]
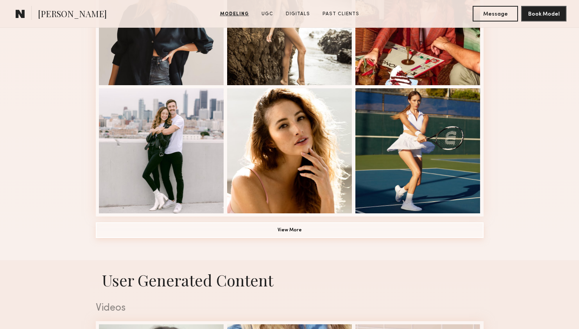
click at [259, 229] on button "View More" at bounding box center [290, 230] width 388 height 16
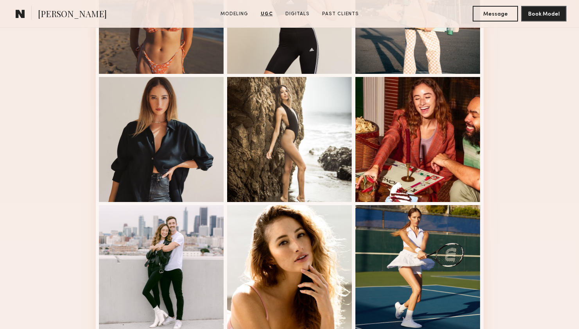
scroll to position [325, 0]
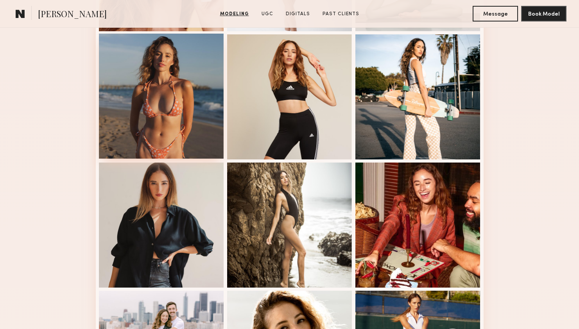
click at [173, 125] on div at bounding box center [161, 96] width 125 height 125
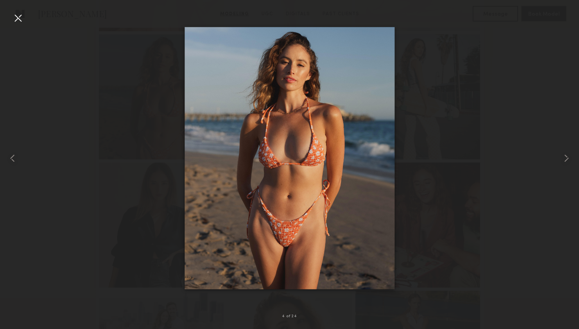
click at [15, 16] on div at bounding box center [18, 18] width 13 height 13
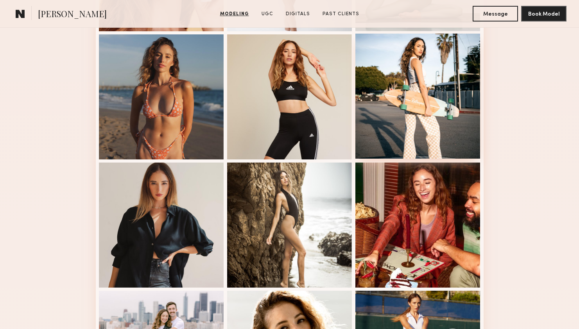
scroll to position [0, 0]
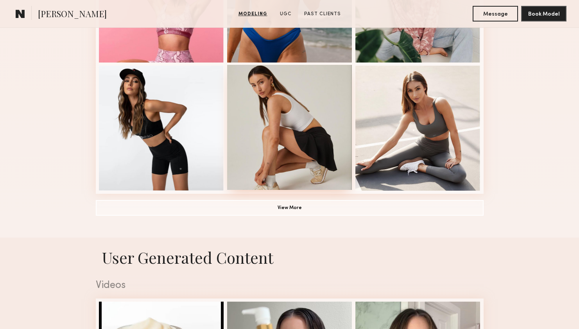
scroll to position [549, 0]
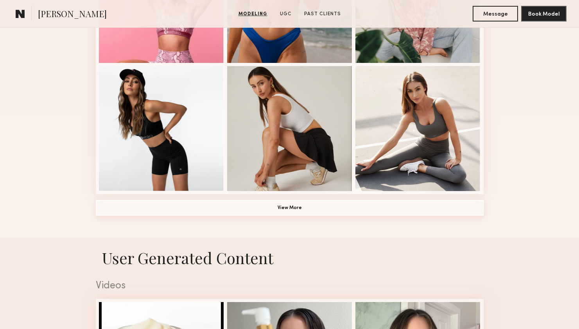
click at [306, 209] on button "View More" at bounding box center [290, 208] width 388 height 16
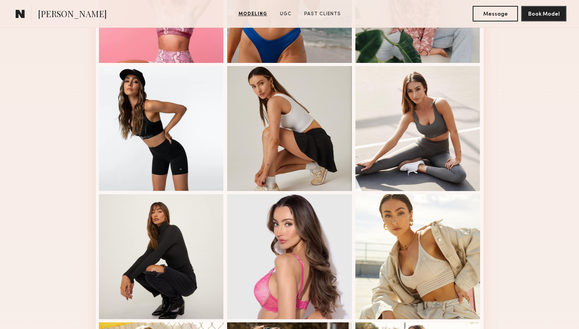
scroll to position [551, 0]
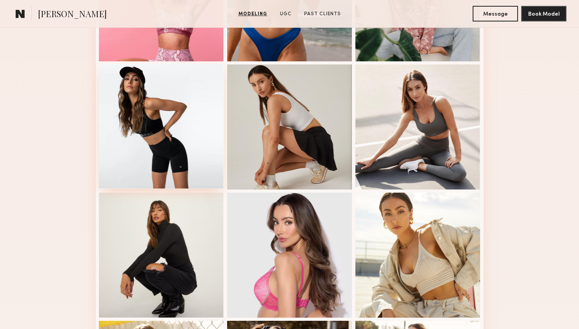
click at [209, 145] on div at bounding box center [161, 126] width 125 height 125
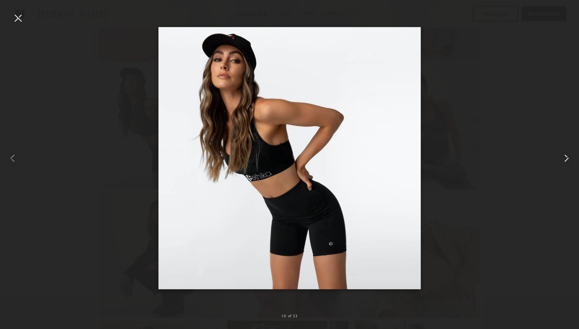
click at [567, 156] on common-icon at bounding box center [566, 158] width 13 height 13
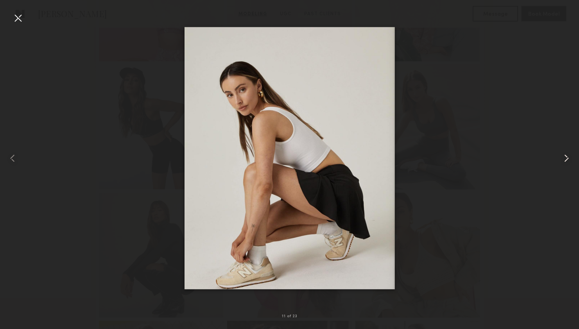
click at [567, 156] on common-icon at bounding box center [566, 158] width 13 height 13
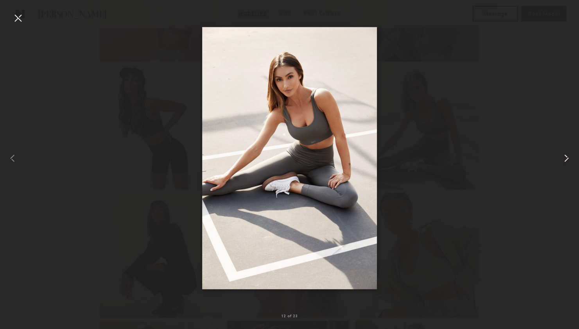
click at [567, 156] on common-icon at bounding box center [566, 158] width 13 height 13
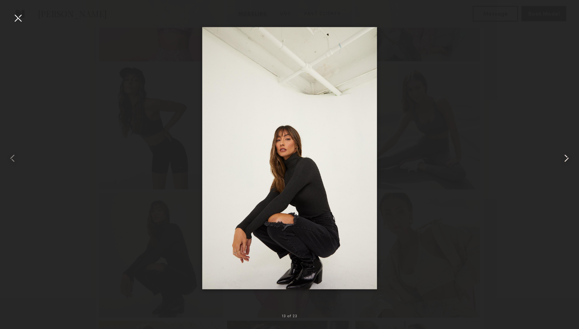
click at [567, 156] on common-icon at bounding box center [566, 158] width 13 height 13
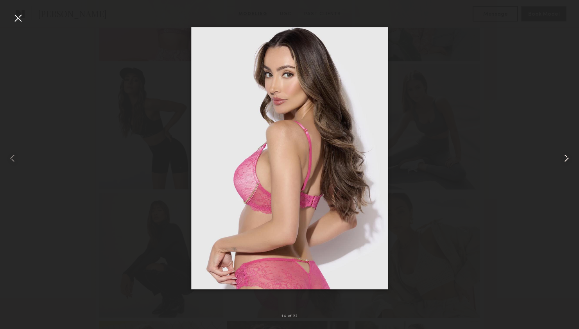
click at [567, 156] on common-icon at bounding box center [566, 158] width 13 height 13
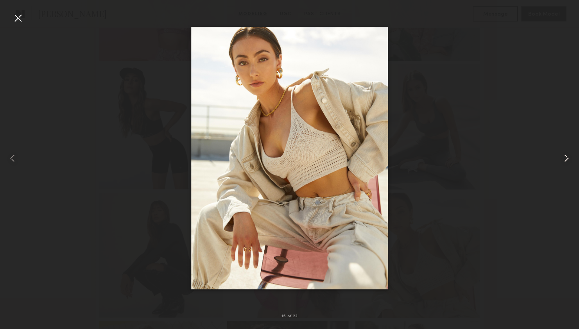
click at [567, 156] on common-icon at bounding box center [566, 158] width 13 height 13
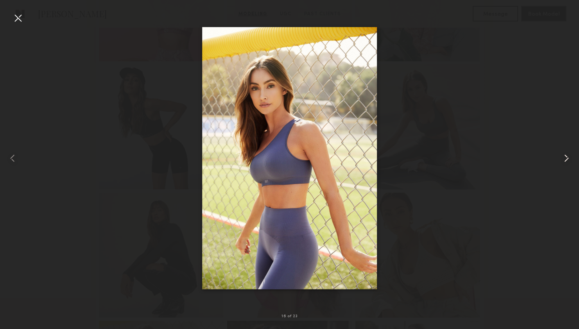
click at [567, 156] on common-icon at bounding box center [566, 158] width 13 height 13
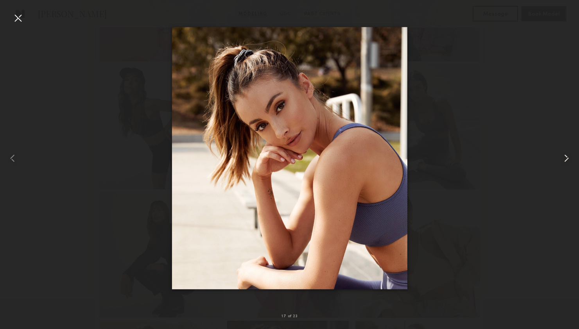
click at [567, 156] on common-icon at bounding box center [566, 158] width 13 height 13
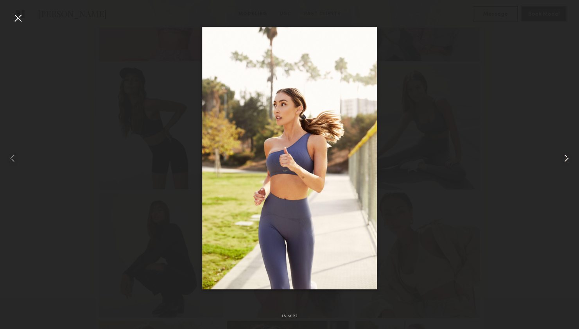
click at [567, 156] on common-icon at bounding box center [566, 158] width 13 height 13
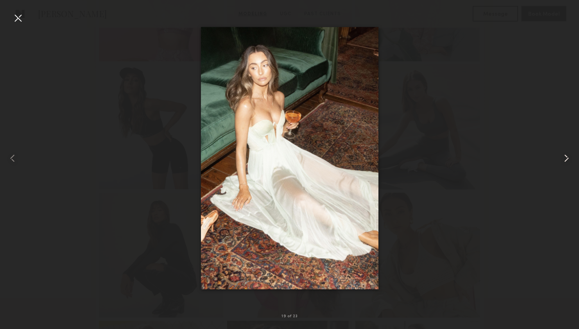
click at [567, 156] on common-icon at bounding box center [566, 158] width 13 height 13
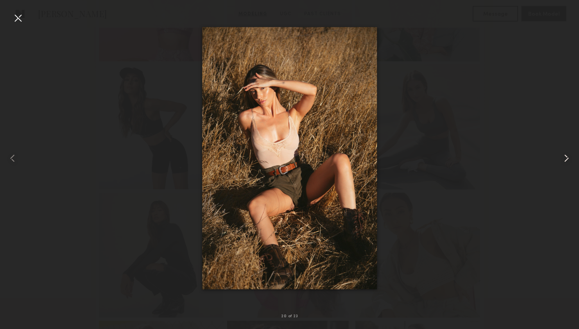
click at [567, 156] on common-icon at bounding box center [566, 158] width 13 height 13
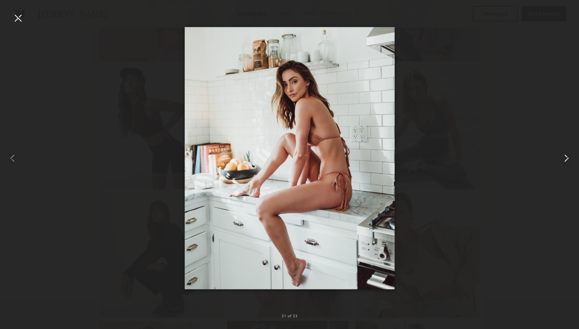
click at [567, 156] on common-icon at bounding box center [566, 158] width 13 height 13
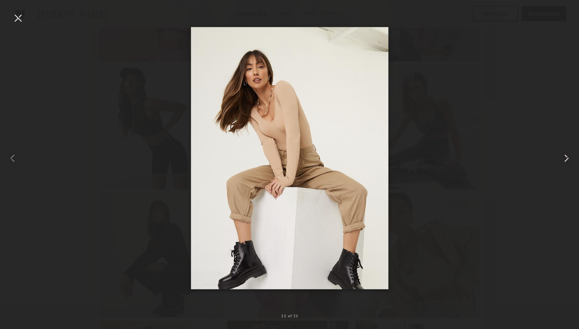
click at [567, 156] on common-icon at bounding box center [566, 158] width 13 height 13
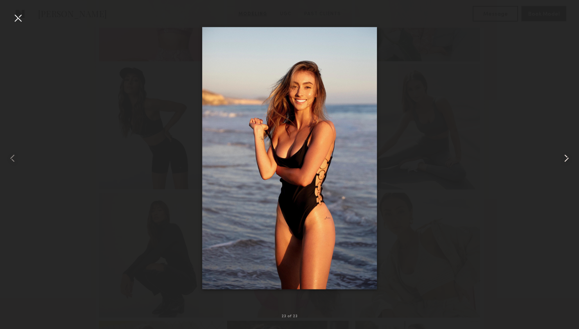
click at [567, 156] on common-icon at bounding box center [566, 158] width 13 height 13
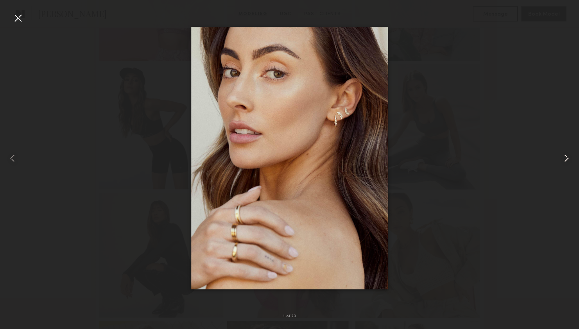
click at [567, 156] on common-icon at bounding box center [566, 158] width 13 height 13
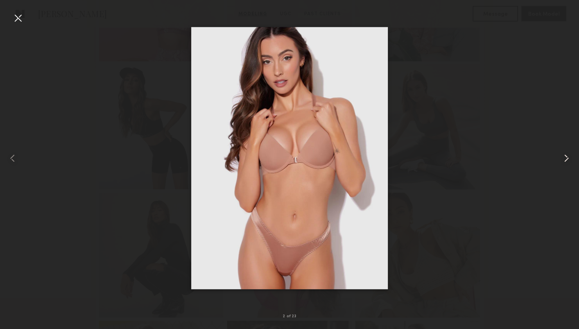
click at [567, 156] on common-icon at bounding box center [566, 158] width 13 height 13
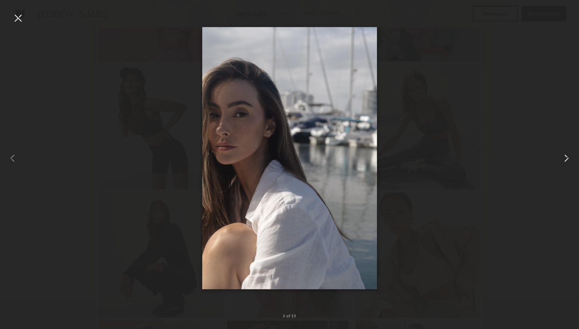
click at [567, 156] on common-icon at bounding box center [566, 158] width 13 height 13
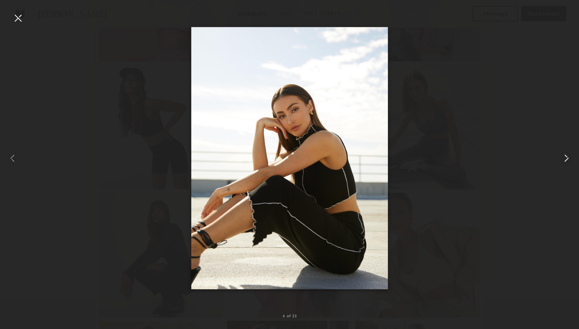
click at [567, 156] on common-icon at bounding box center [566, 158] width 13 height 13
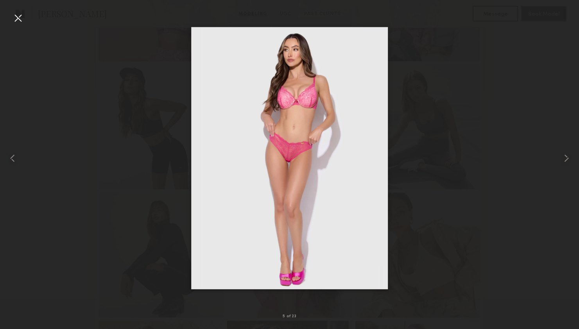
click at [498, 102] on div at bounding box center [289, 158] width 579 height 291
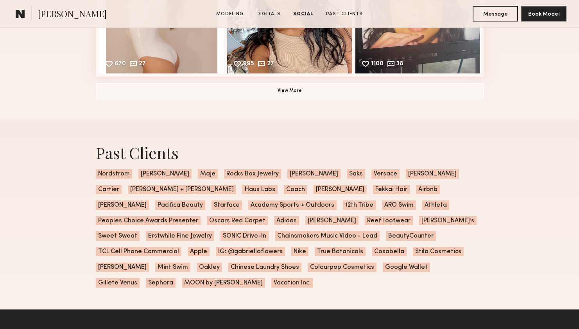
scroll to position [1637, 0]
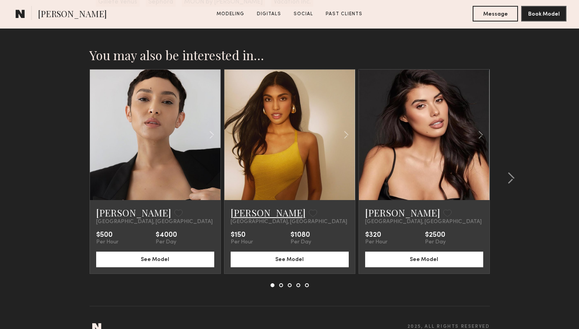
click at [254, 206] on link "[PERSON_NAME]" at bounding box center [268, 212] width 75 height 13
click at [518, 165] on div at bounding box center [509, 178] width 38 height 218
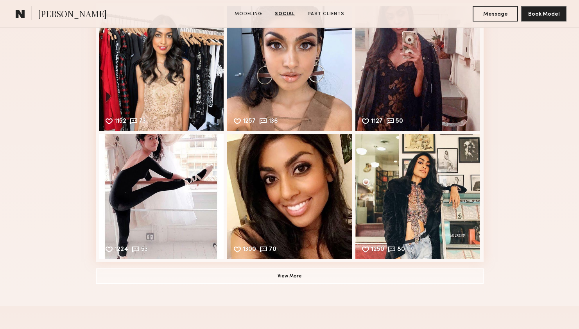
scroll to position [872, 0]
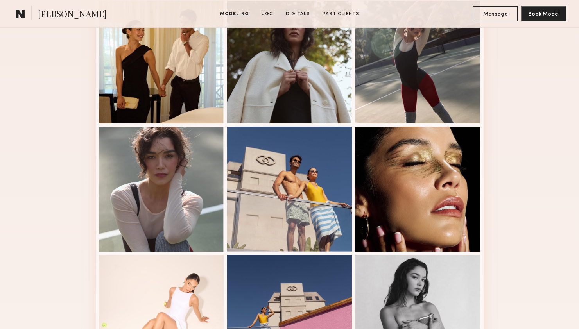
scroll to position [465, 0]
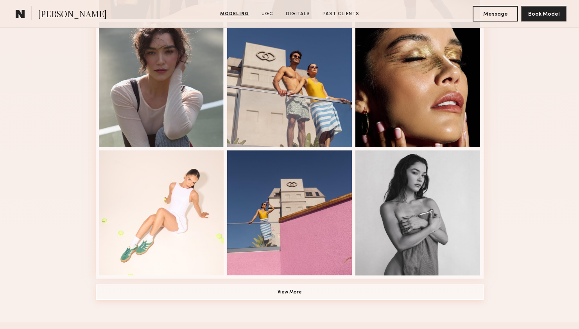
click at [258, 291] on button "View More" at bounding box center [290, 292] width 388 height 16
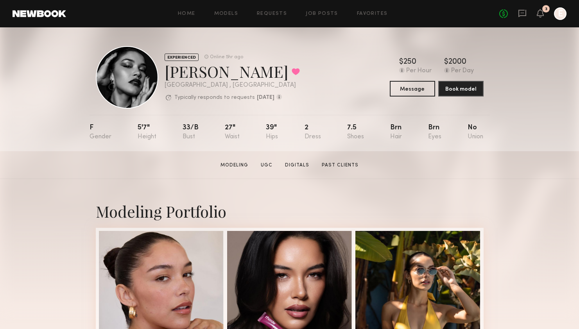
scroll to position [301, 0]
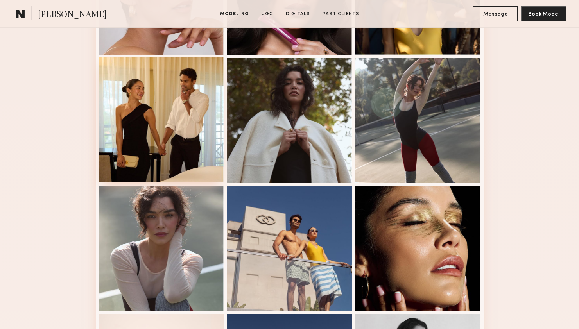
click at [177, 118] on div at bounding box center [161, 119] width 125 height 125
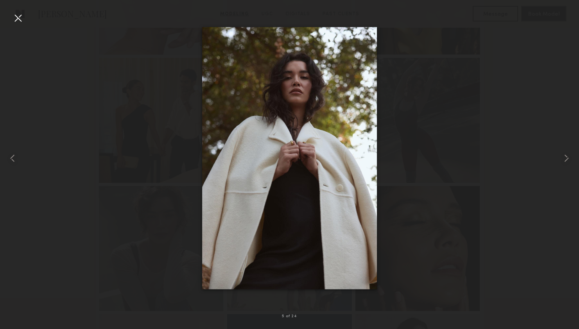
click at [18, 20] on div at bounding box center [18, 18] width 13 height 13
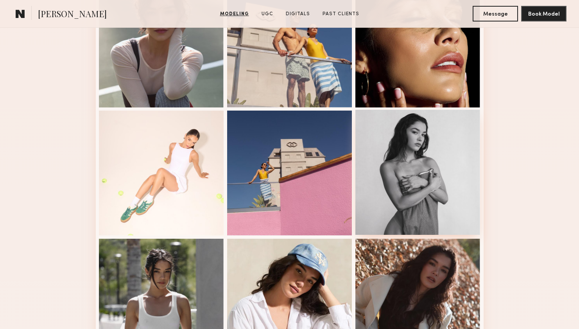
scroll to position [606, 0]
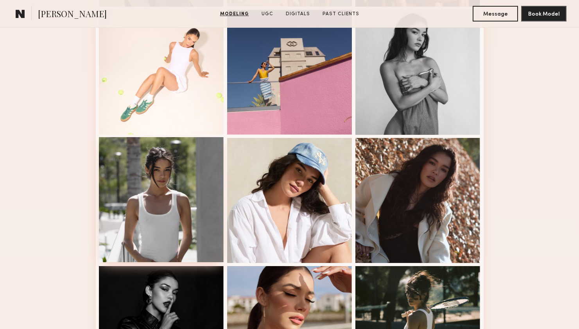
click at [190, 198] on div at bounding box center [161, 199] width 125 height 125
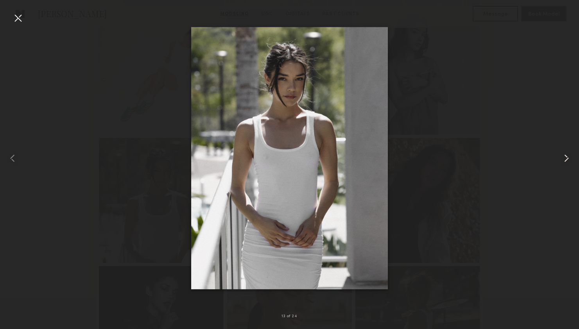
click at [562, 155] on common-icon at bounding box center [566, 158] width 13 height 13
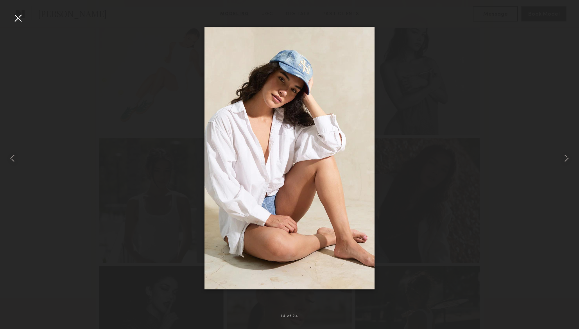
click at [525, 209] on div at bounding box center [289, 158] width 579 height 291
click at [502, 101] on div at bounding box center [289, 158] width 579 height 291
click at [18, 17] on div at bounding box center [18, 18] width 13 height 13
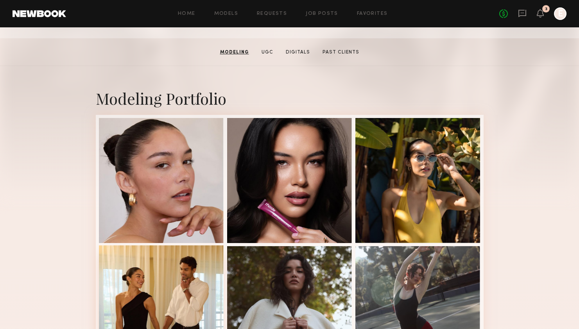
scroll to position [0, 0]
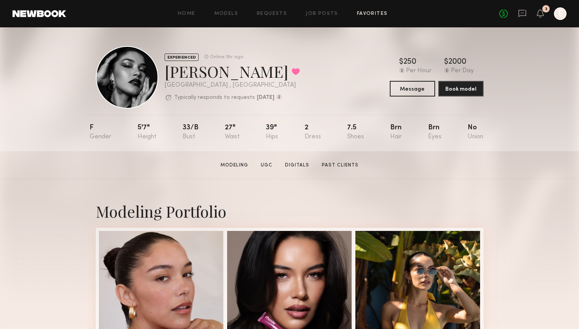
click at [370, 14] on link "Favorites" at bounding box center [372, 13] width 31 height 5
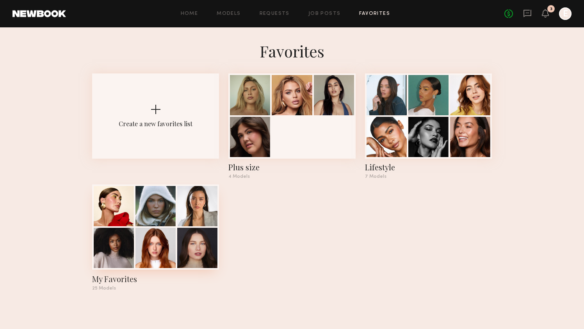
click at [189, 240] on div at bounding box center [197, 248] width 40 height 40
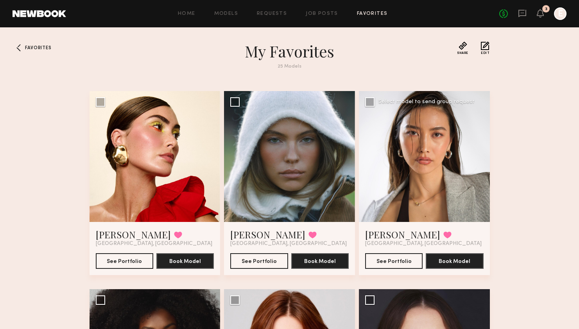
click at [381, 163] on div at bounding box center [424, 156] width 131 height 131
click at [411, 166] on div at bounding box center [424, 156] width 131 height 131
click at [406, 257] on button "See Portfolio" at bounding box center [393, 261] width 57 height 16
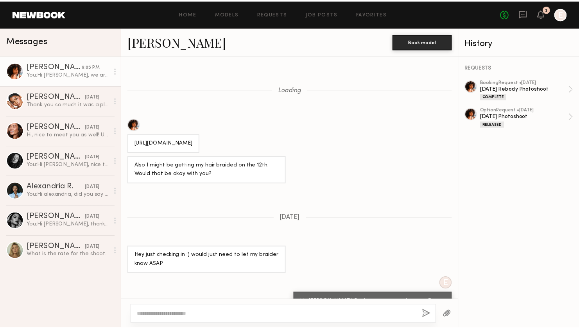
scroll to position [1337, 0]
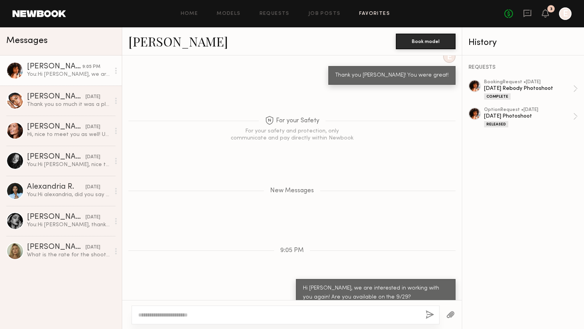
click at [377, 12] on link "Favorites" at bounding box center [374, 13] width 31 height 5
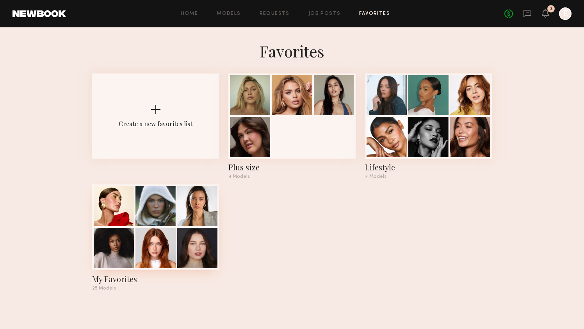
click at [147, 233] on div at bounding box center [156, 248] width 40 height 40
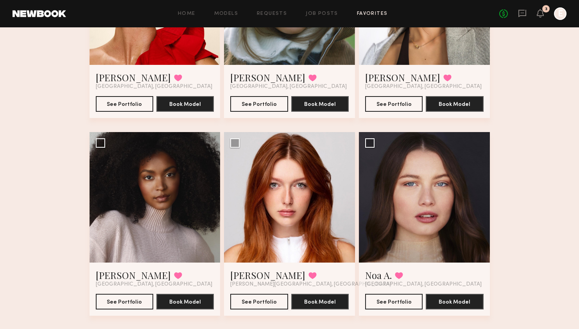
scroll to position [177, 0]
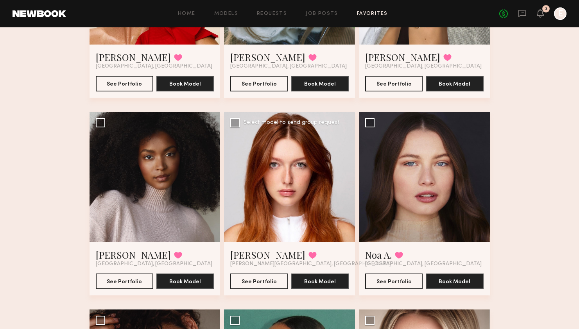
click at [294, 178] on div at bounding box center [289, 177] width 131 height 131
click at [250, 254] on link "[PERSON_NAME]" at bounding box center [267, 254] width 75 height 13
click at [372, 13] on link "Favorites" at bounding box center [372, 13] width 31 height 5
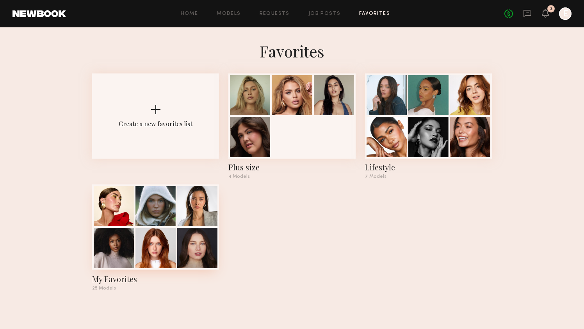
click at [145, 243] on div at bounding box center [156, 248] width 40 height 40
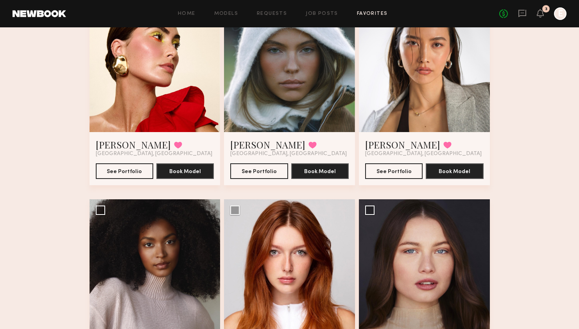
scroll to position [92, 0]
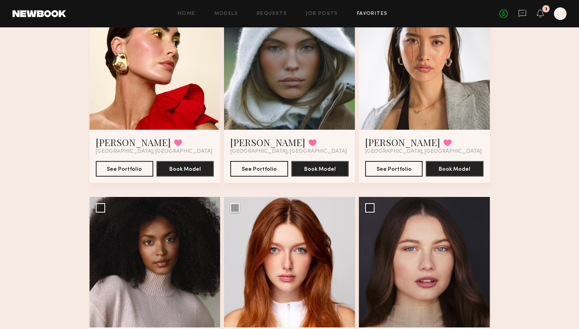
click at [157, 95] on div at bounding box center [154, 64] width 131 height 131
click at [135, 165] on button "See Portfolio" at bounding box center [124, 169] width 57 height 16
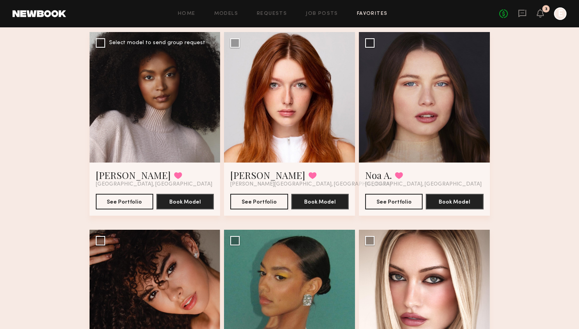
scroll to position [211, 0]
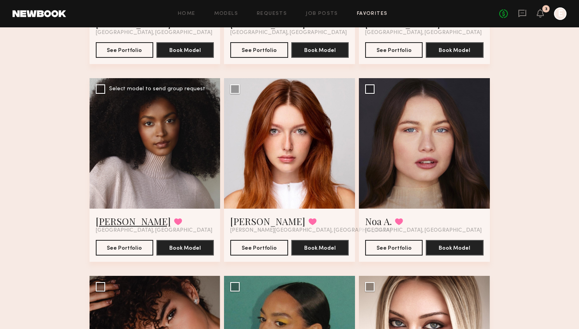
click at [107, 220] on link "Jade B." at bounding box center [133, 221] width 75 height 13
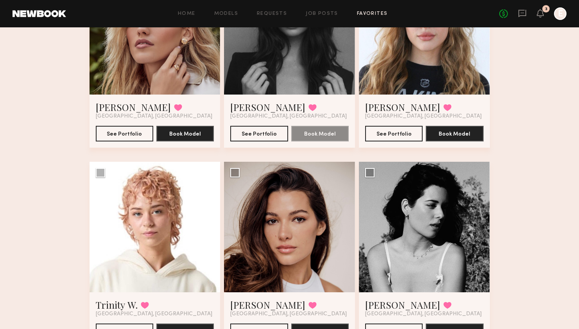
scroll to position [615, 0]
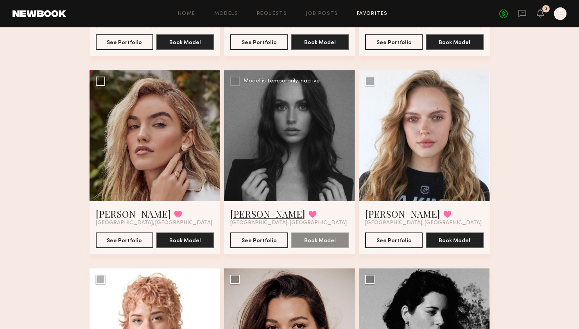
click at [248, 209] on link "Bailee M." at bounding box center [267, 213] width 75 height 13
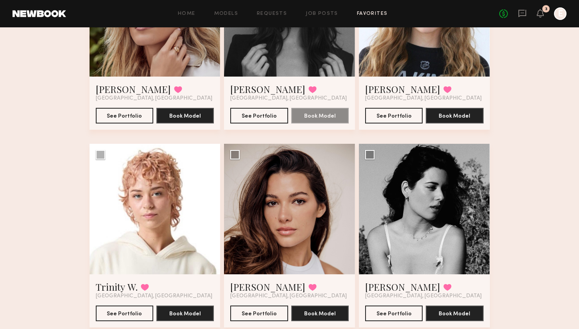
scroll to position [802, 0]
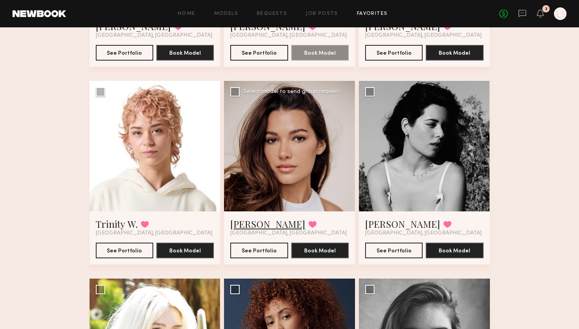
click at [243, 229] on link "Josie M." at bounding box center [267, 224] width 75 height 13
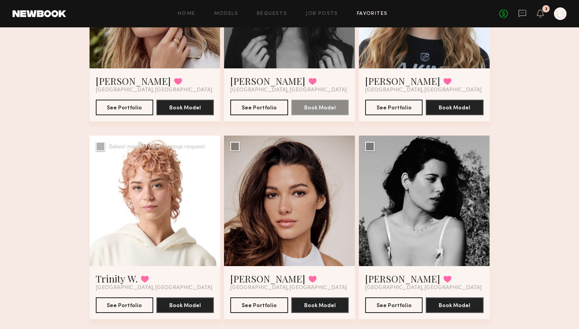
scroll to position [748, 0]
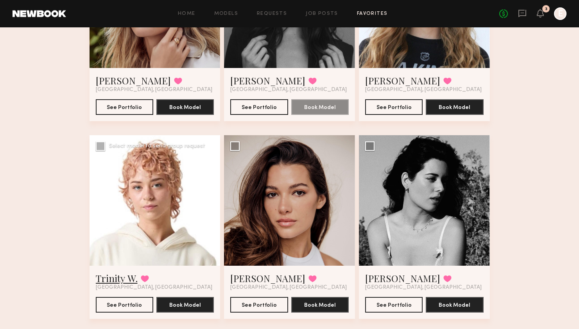
click at [124, 282] on link "Trinity W." at bounding box center [117, 278] width 42 height 13
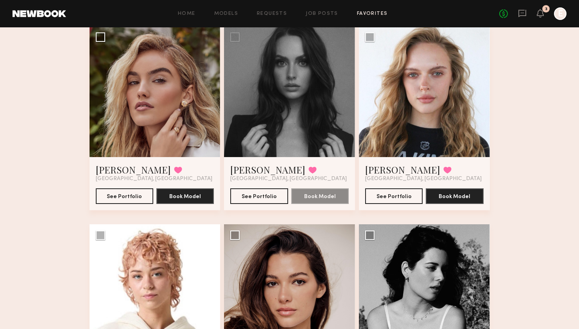
scroll to position [602, 0]
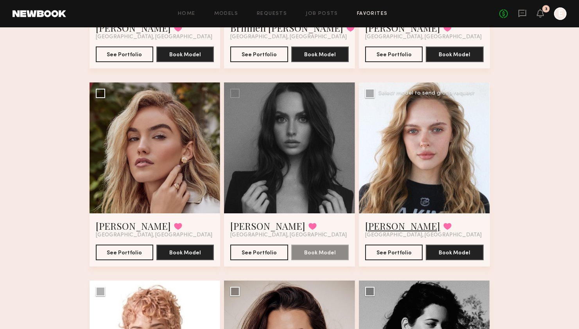
click at [376, 223] on link "Jessica B." at bounding box center [402, 226] width 75 height 13
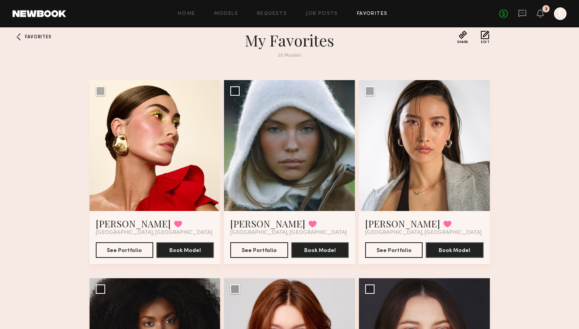
scroll to position [0, 0]
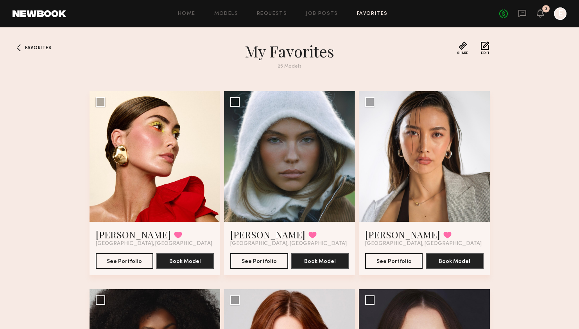
click at [364, 15] on link "Favorites" at bounding box center [372, 13] width 31 height 5
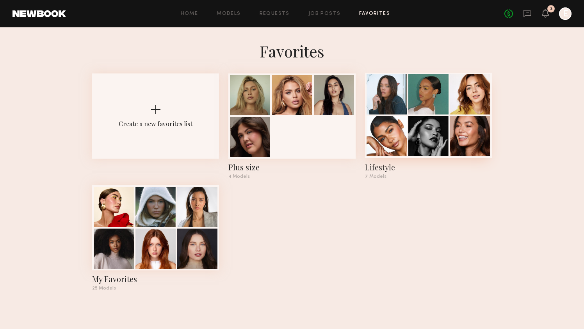
click at [403, 110] on div at bounding box center [387, 94] width 40 height 40
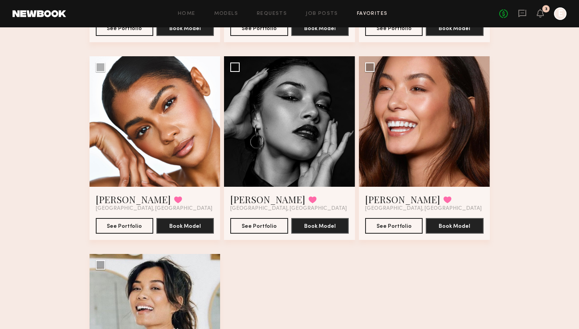
scroll to position [202, 0]
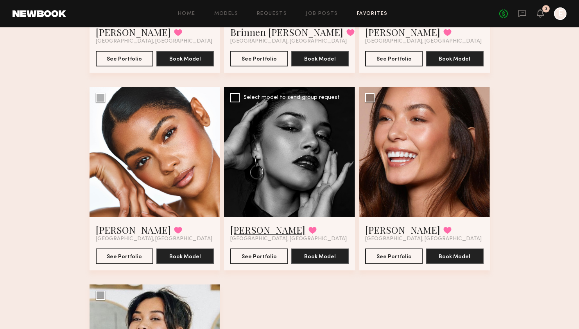
click at [253, 230] on link "Vanessa B." at bounding box center [267, 229] width 75 height 13
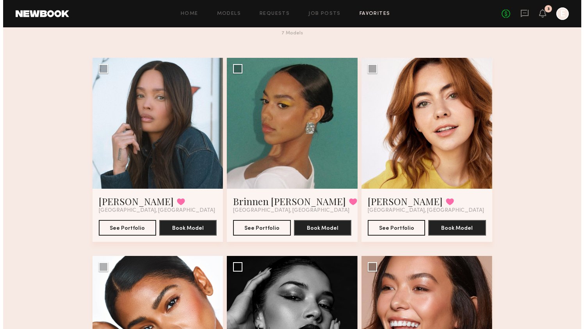
scroll to position [0, 0]
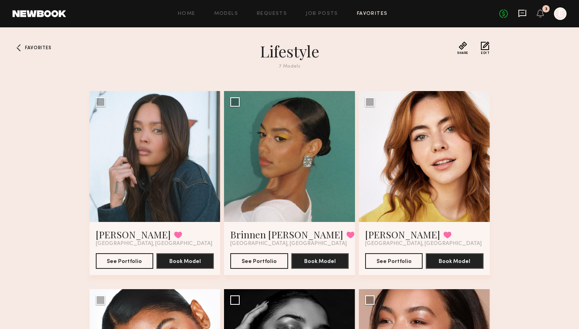
click at [521, 10] on icon at bounding box center [522, 13] width 8 height 7
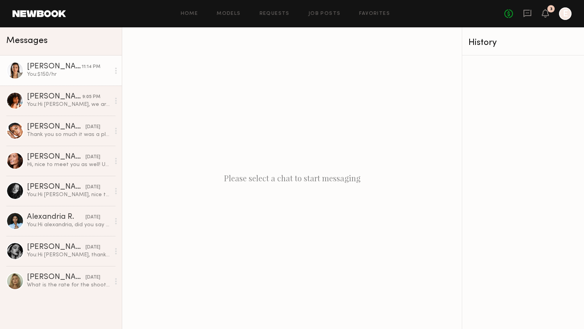
click at [58, 80] on link "Arisa N. 11:14 PM You: $150/hr" at bounding box center [61, 70] width 122 height 30
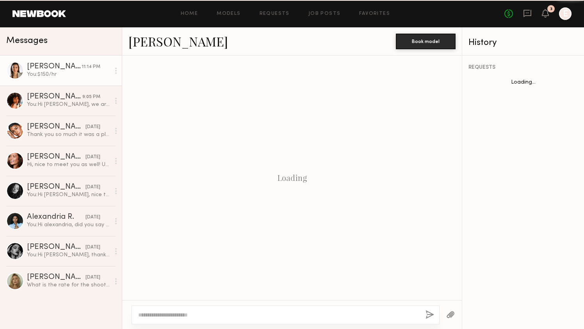
scroll to position [206, 0]
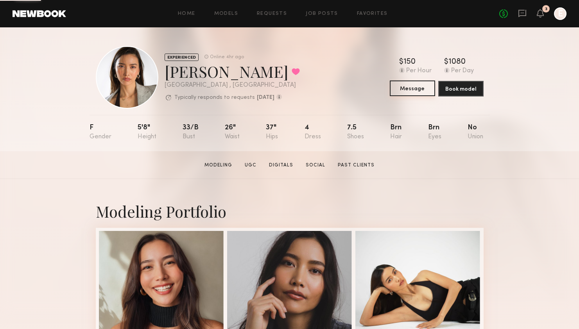
click at [412, 87] on button "Message" at bounding box center [412, 88] width 45 height 16
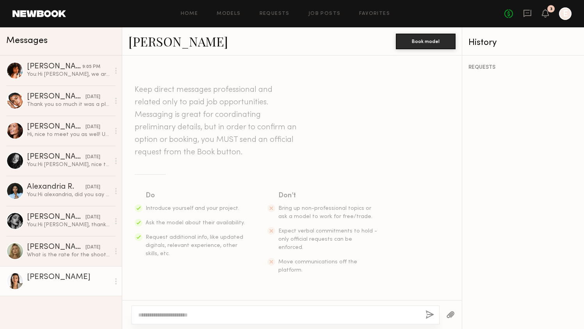
click at [204, 319] on div at bounding box center [286, 315] width 308 height 19
click at [204, 318] on textarea at bounding box center [278, 315] width 281 height 8
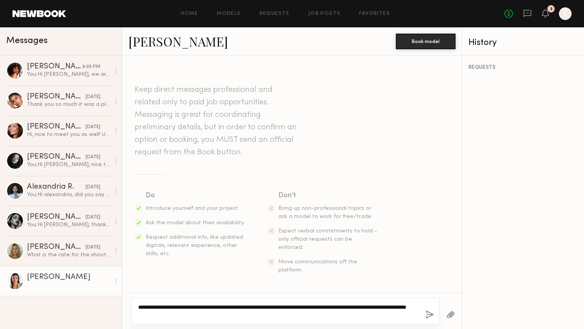
click at [220, 316] on textarea "**********" at bounding box center [278, 311] width 281 height 16
click at [213, 307] on textarea "**********" at bounding box center [278, 311] width 281 height 16
click at [414, 307] on textarea "**********" at bounding box center [278, 311] width 281 height 16
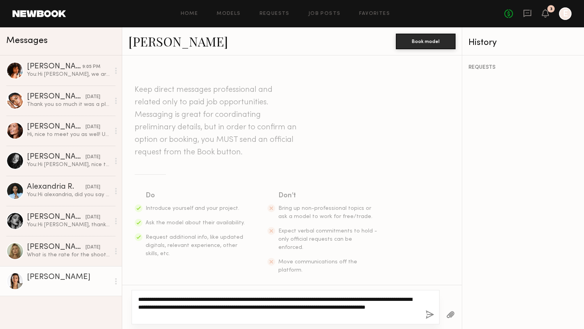
click at [221, 305] on textarea "**********" at bounding box center [278, 306] width 281 height 23
click at [255, 304] on textarea "**********" at bounding box center [278, 306] width 281 height 23
click at [363, 307] on textarea "**********" at bounding box center [278, 306] width 281 height 23
click at [164, 314] on textarea "**********" at bounding box center [278, 306] width 281 height 23
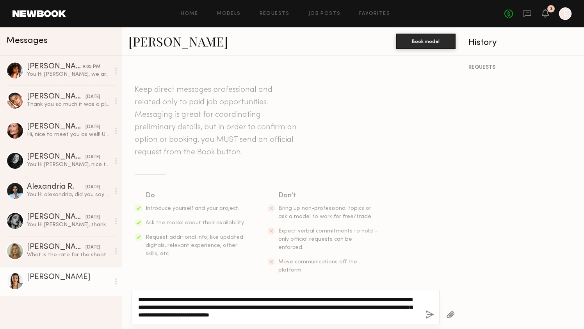
drag, startPoint x: 316, startPoint y: 315, endPoint x: 165, endPoint y: 317, distance: 150.8
click at [165, 317] on textarea "**********" at bounding box center [278, 306] width 281 height 23
drag, startPoint x: 343, startPoint y: 315, endPoint x: 136, endPoint y: 293, distance: 207.8
click at [136, 293] on div "**********" at bounding box center [286, 307] width 308 height 34
click at [358, 318] on textarea "**********" at bounding box center [278, 306] width 281 height 23
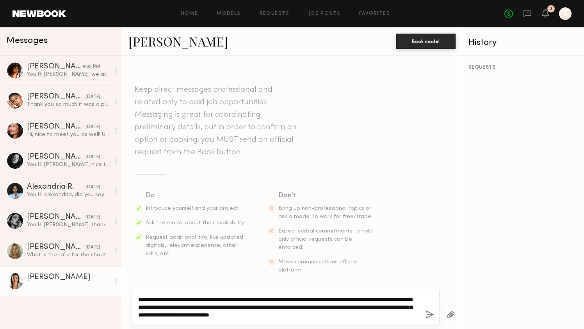
type textarea "**********"
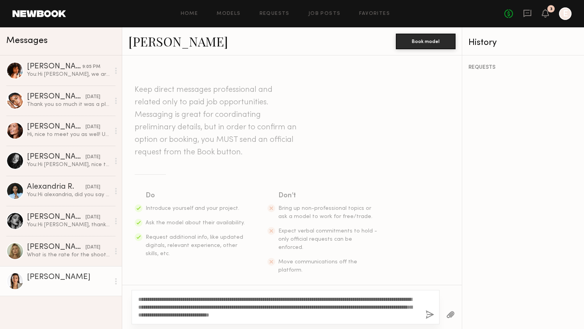
click at [432, 317] on button "button" at bounding box center [430, 315] width 9 height 10
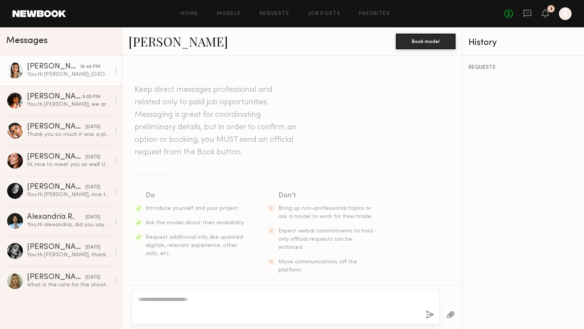
scroll to position [129, 0]
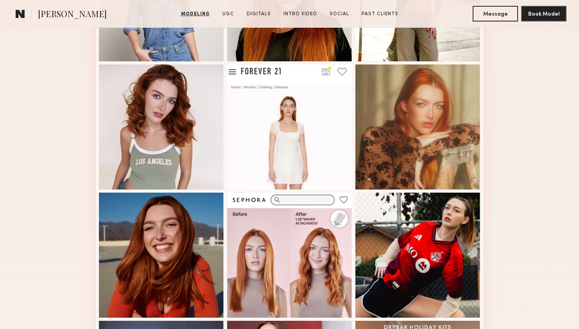
scroll to position [406, 0]
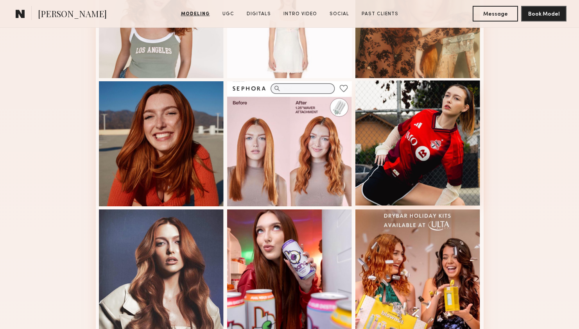
click at [418, 184] on div at bounding box center [417, 142] width 125 height 125
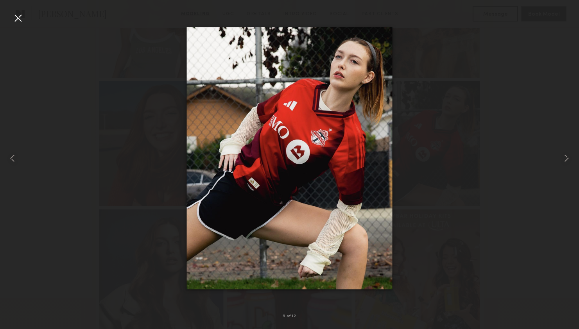
click at [18, 14] on div at bounding box center [18, 18] width 13 height 13
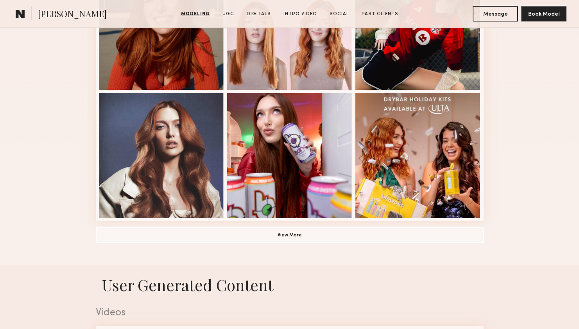
scroll to position [524, 0]
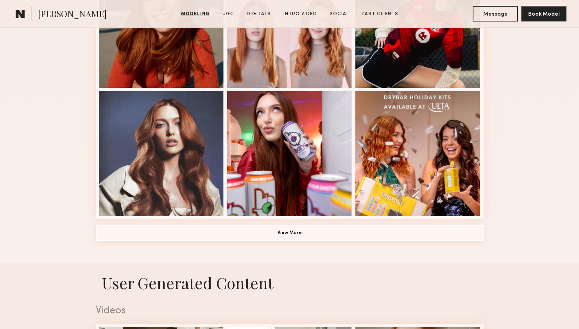
click at [186, 232] on button "View More" at bounding box center [290, 233] width 388 height 16
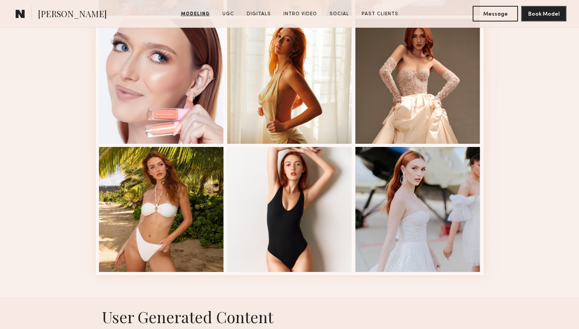
scroll to position [842, 0]
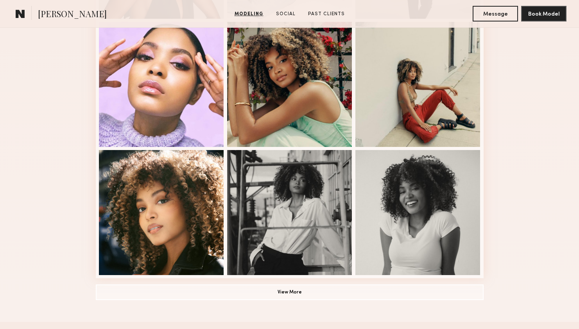
scroll to position [463, 0]
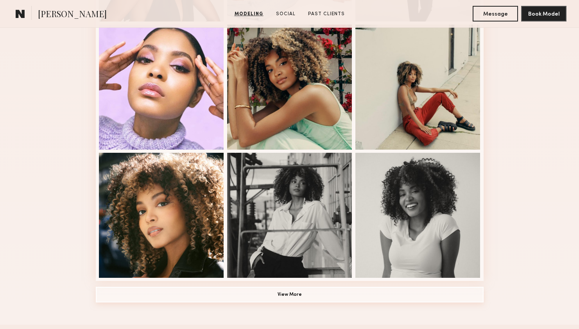
click at [316, 294] on button "View More" at bounding box center [290, 295] width 388 height 16
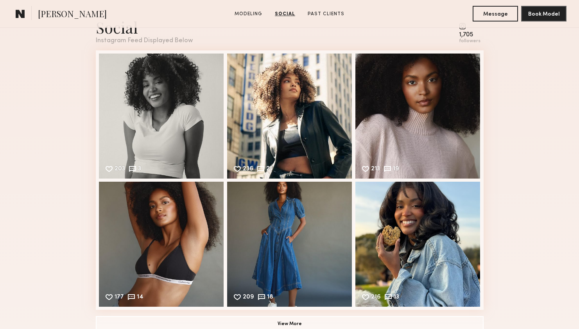
scroll to position [1283, 0]
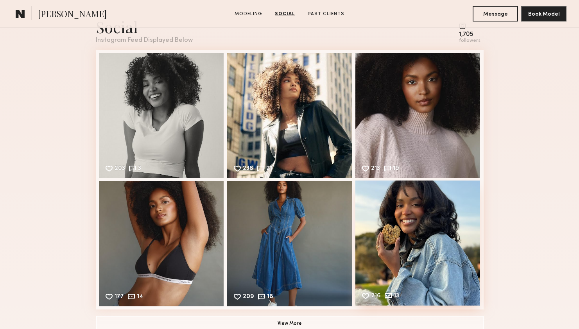
click at [427, 220] on div "216 13 Likes & comments displayed to show model’s engagement" at bounding box center [417, 243] width 125 height 125
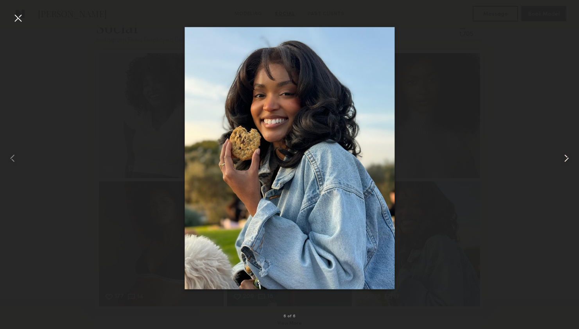
click at [564, 153] on common-icon at bounding box center [566, 158] width 13 height 13
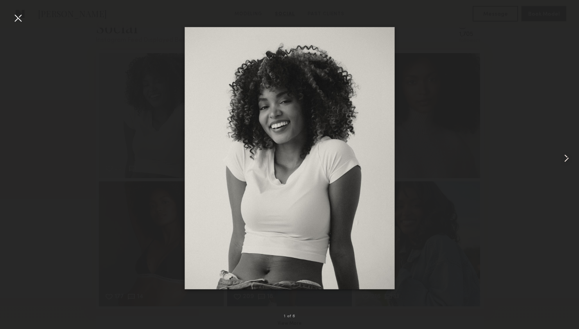
click at [564, 153] on common-icon at bounding box center [566, 158] width 13 height 13
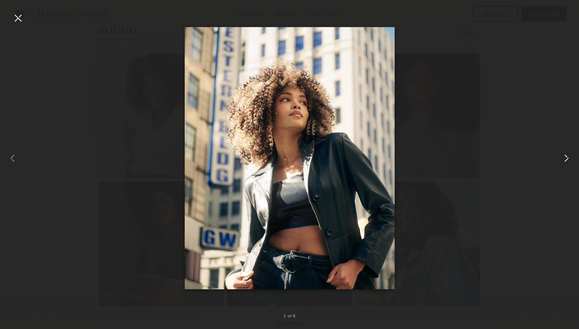
click at [564, 153] on common-icon at bounding box center [566, 158] width 13 height 13
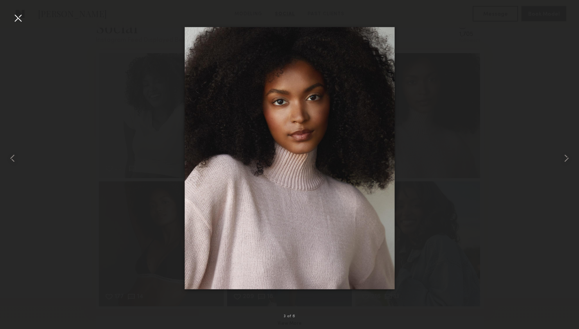
click at [525, 107] on div at bounding box center [289, 158] width 579 height 291
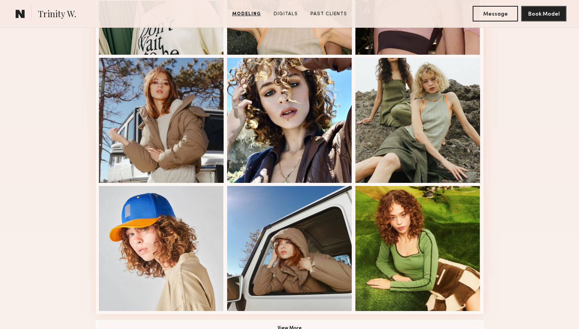
scroll to position [570, 0]
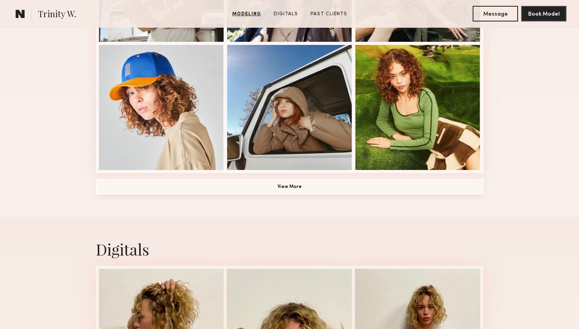
click at [372, 186] on button "View More" at bounding box center [290, 187] width 388 height 16
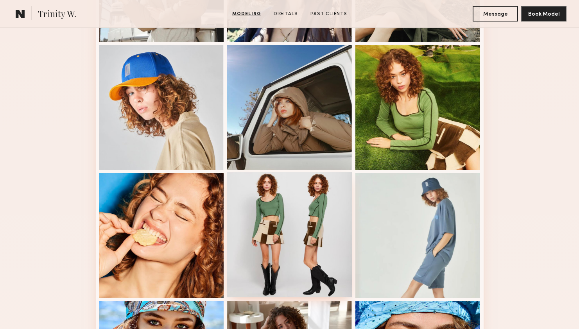
click at [297, 223] on div at bounding box center [289, 234] width 125 height 125
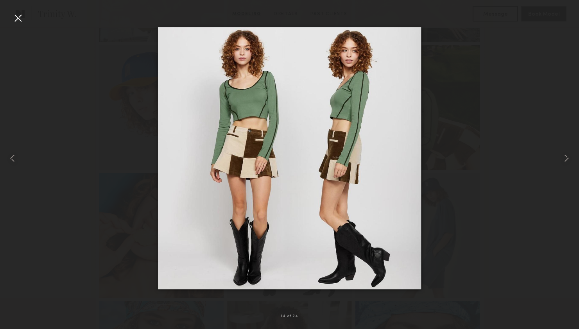
click at [514, 145] on div at bounding box center [289, 158] width 579 height 291
click at [11, 20] on div at bounding box center [11, 158] width 23 height 291
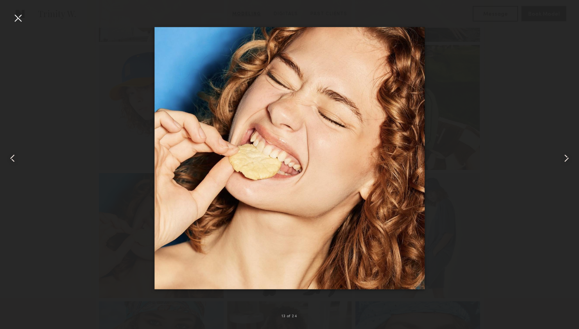
click at [16, 15] on div at bounding box center [18, 18] width 13 height 13
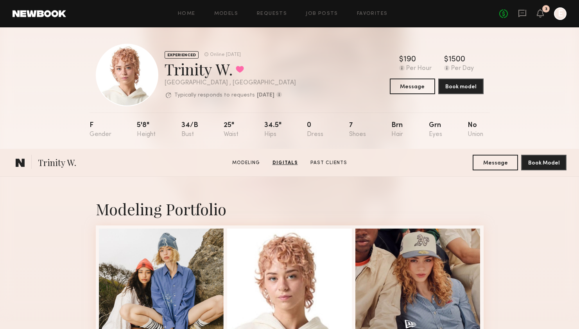
scroll to position [0, 0]
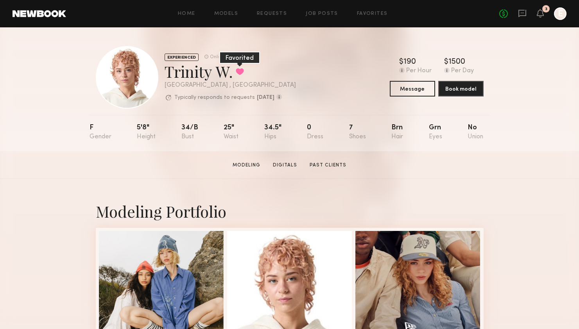
click at [240, 71] on button at bounding box center [240, 71] width 8 height 7
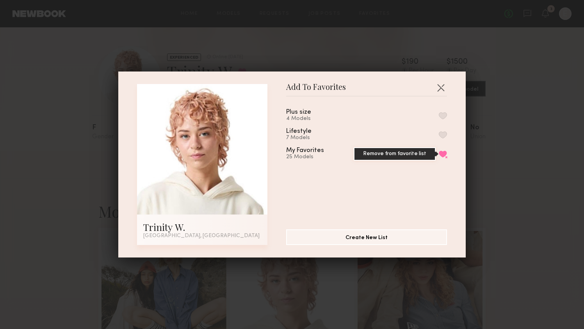
click at [439, 154] on button "Remove from favorite list" at bounding box center [443, 153] width 8 height 7
click at [524, 89] on div "Add To Favorites Trinity W. Los Angeles, CA Add To Favorites Plus size 4 Models…" at bounding box center [292, 164] width 584 height 329
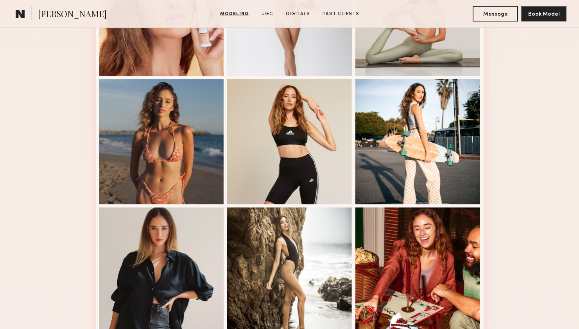
scroll to position [373, 0]
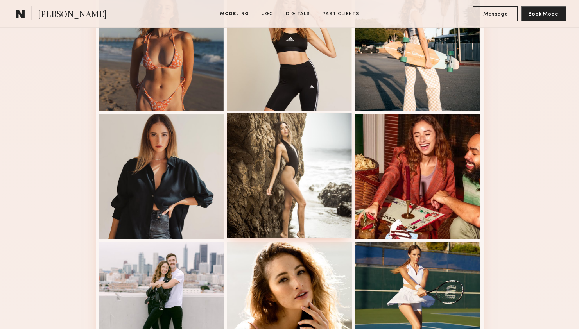
click at [302, 167] on div at bounding box center [289, 175] width 125 height 125
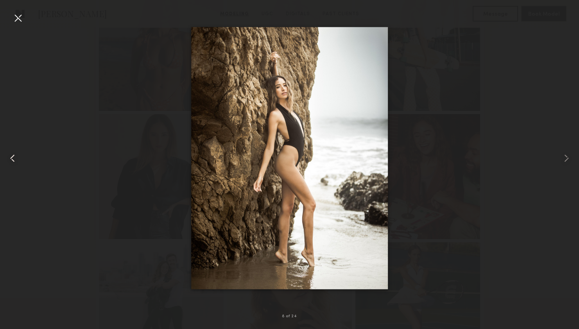
click at [13, 167] on div at bounding box center [11, 158] width 23 height 291
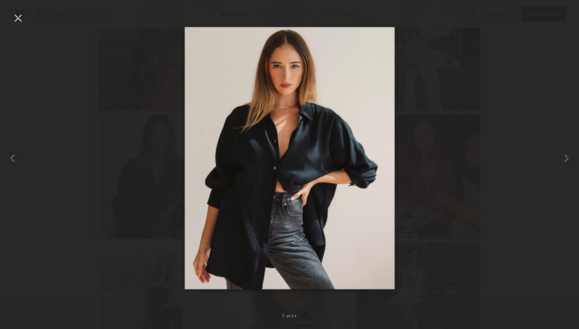
click at [24, 18] on div at bounding box center [289, 158] width 579 height 291
click at [16, 22] on div at bounding box center [18, 18] width 13 height 13
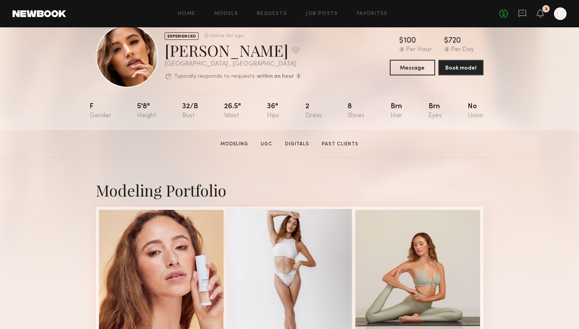
scroll to position [23, 0]
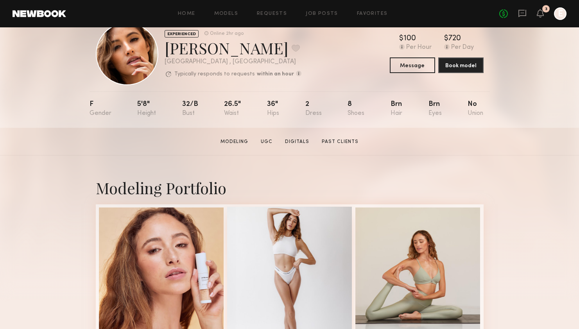
click at [297, 281] on div at bounding box center [289, 269] width 125 height 125
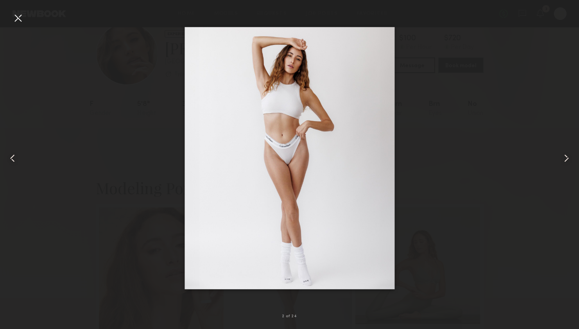
click at [563, 159] on common-icon at bounding box center [566, 158] width 13 height 13
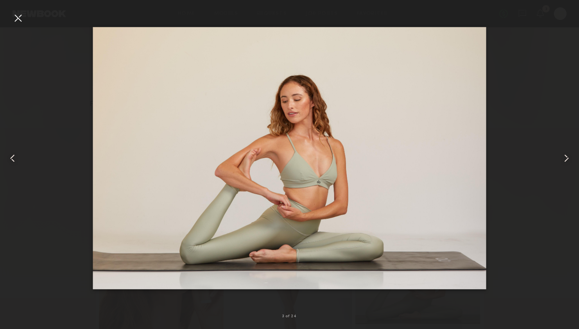
click at [563, 159] on common-icon at bounding box center [566, 158] width 13 height 13
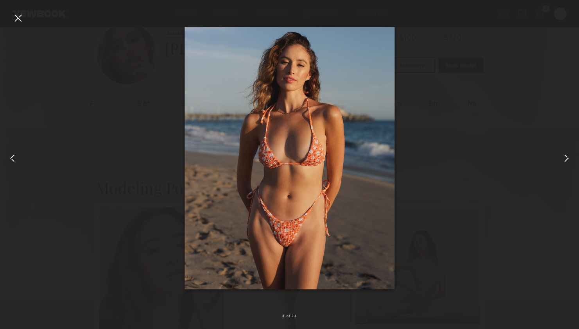
click at [565, 157] on common-icon at bounding box center [566, 158] width 13 height 13
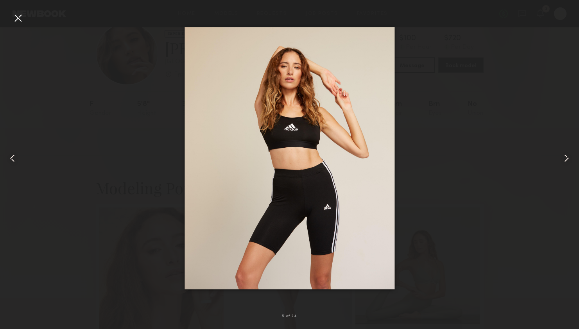
click at [565, 157] on common-icon at bounding box center [566, 158] width 13 height 13
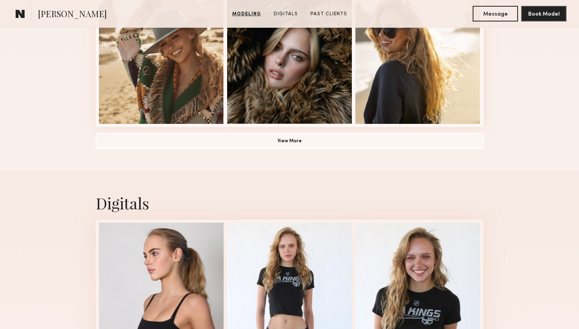
scroll to position [526, 0]
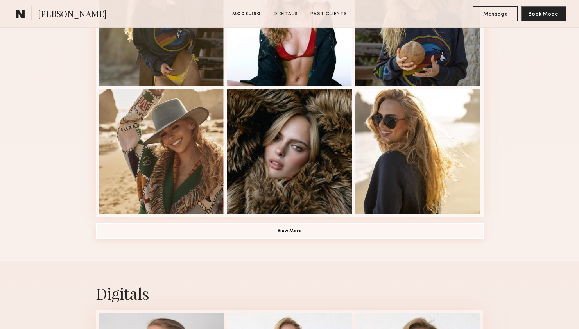
click at [372, 226] on button "View More" at bounding box center [290, 231] width 388 height 16
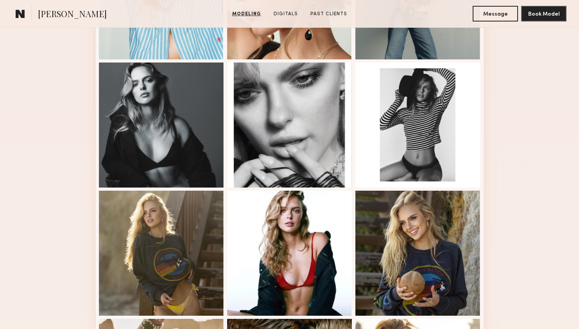
scroll to position [403, 0]
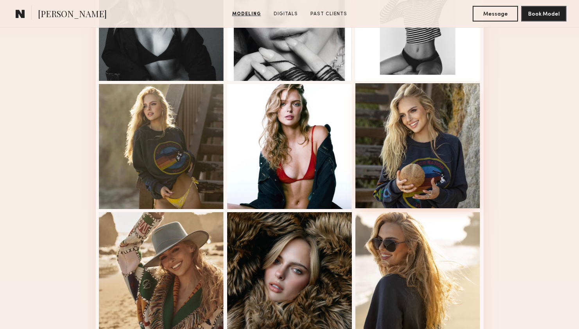
click at [416, 175] on div at bounding box center [417, 145] width 125 height 125
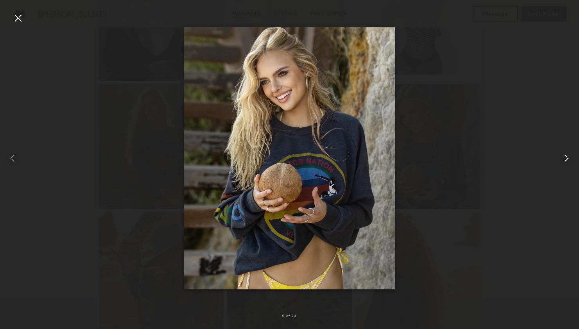
click at [565, 154] on common-icon at bounding box center [566, 158] width 13 height 13
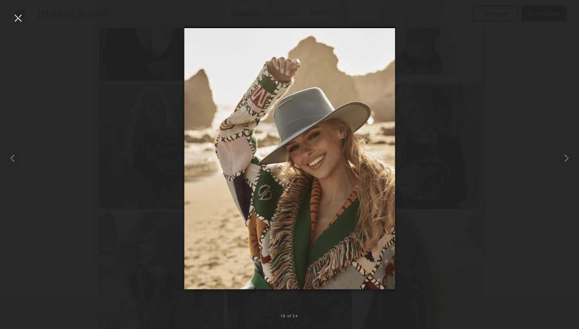
click at [492, 141] on div at bounding box center [289, 158] width 579 height 291
click at [18, 18] on div at bounding box center [18, 18] width 13 height 13
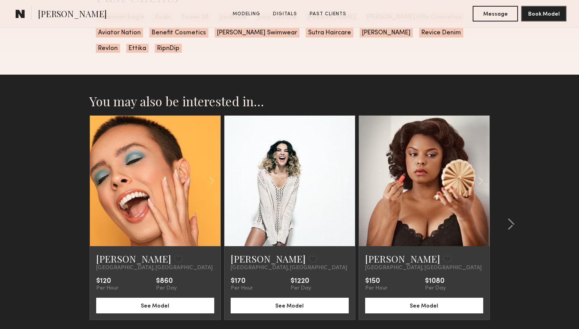
scroll to position [650, 0]
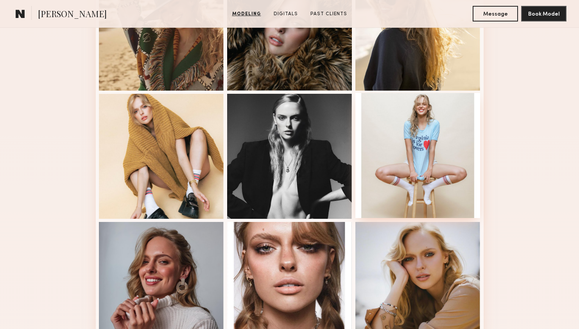
click at [417, 115] on div at bounding box center [417, 155] width 125 height 125
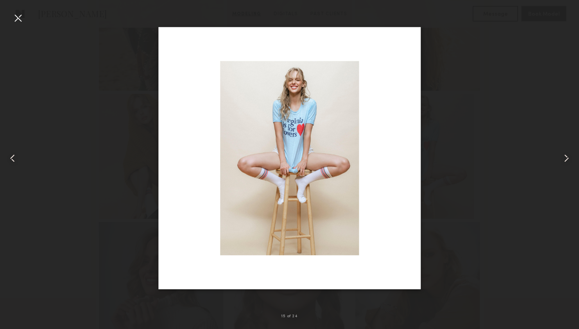
click at [298, 139] on img at bounding box center [289, 158] width 262 height 262
click at [564, 155] on common-icon at bounding box center [566, 158] width 13 height 13
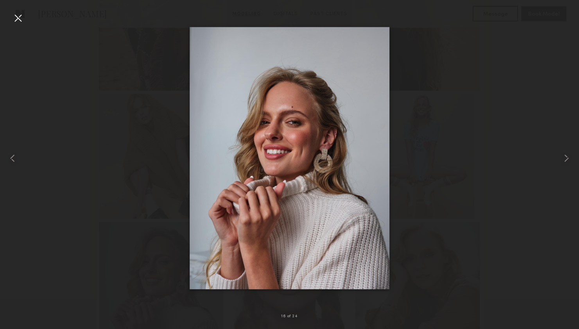
click at [517, 171] on div at bounding box center [289, 158] width 579 height 291
click at [23, 19] on div at bounding box center [18, 18] width 13 height 13
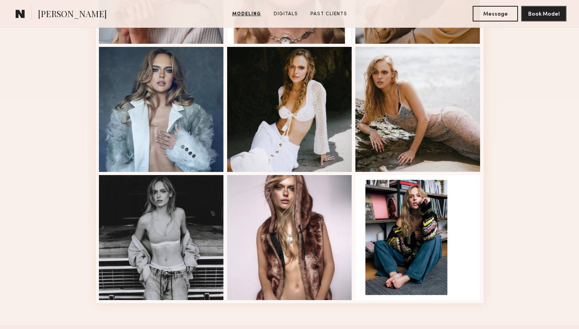
scroll to position [953, 0]
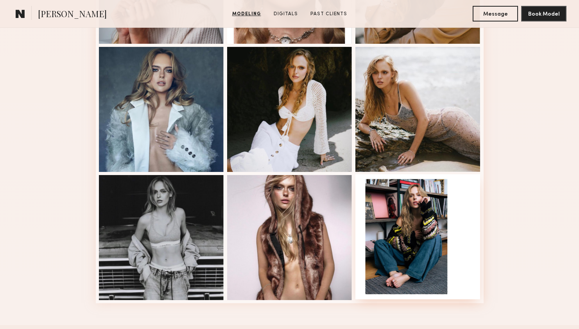
click at [403, 219] on div at bounding box center [417, 236] width 125 height 125
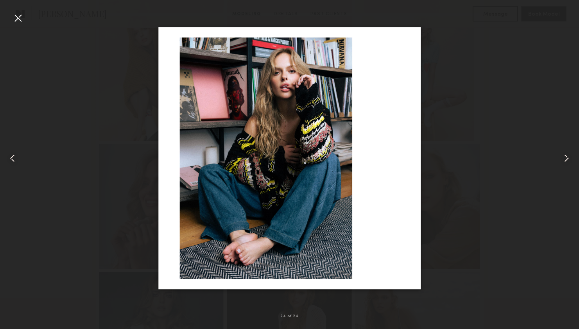
scroll to position [0, 0]
click at [24, 17] on div at bounding box center [289, 158] width 579 height 291
click at [20, 20] on div at bounding box center [18, 18] width 13 height 13
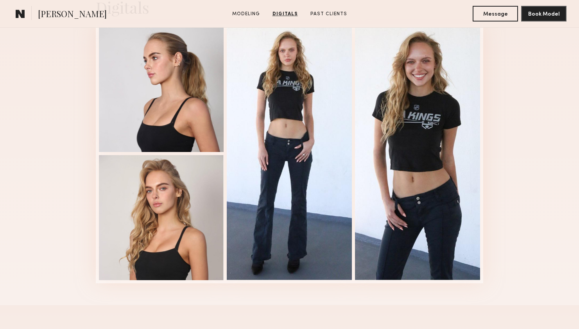
scroll to position [1290, 0]
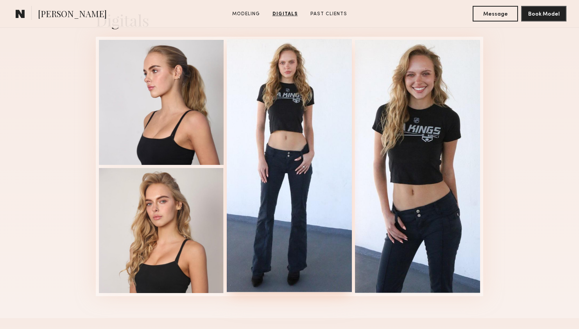
click at [297, 127] on div at bounding box center [289, 165] width 125 height 253
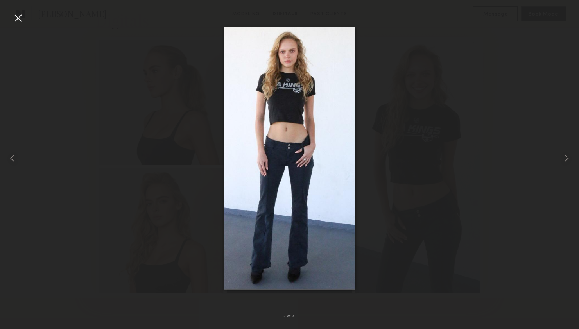
click at [20, 18] on div at bounding box center [18, 18] width 13 height 13
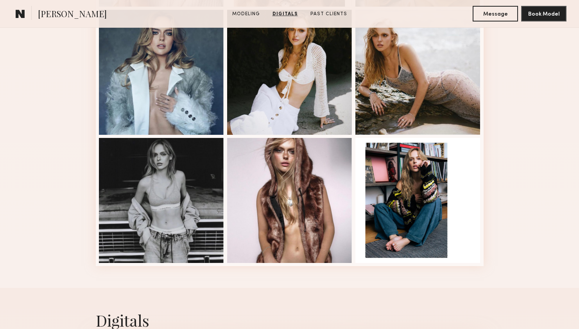
scroll to position [981, 0]
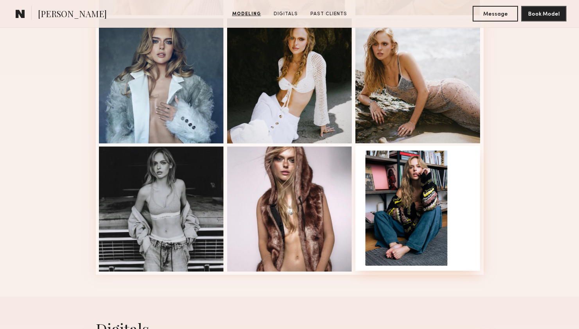
click at [435, 197] on div at bounding box center [417, 208] width 125 height 125
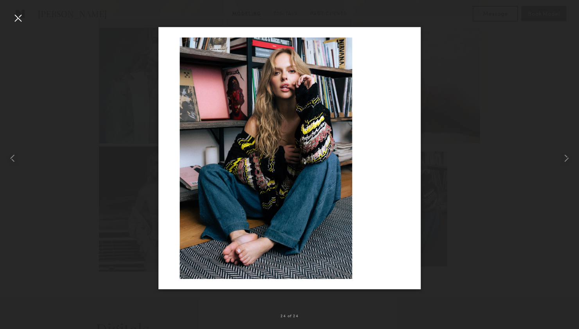
click at [15, 20] on div at bounding box center [18, 18] width 13 height 13
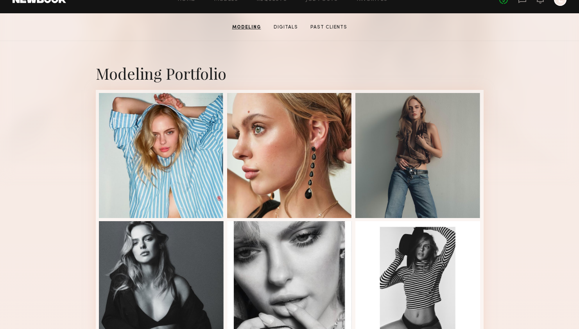
scroll to position [0, 0]
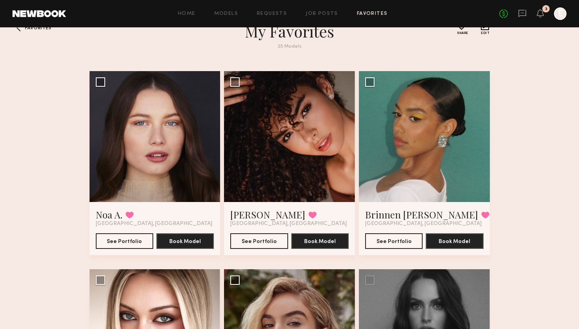
scroll to position [22, 0]
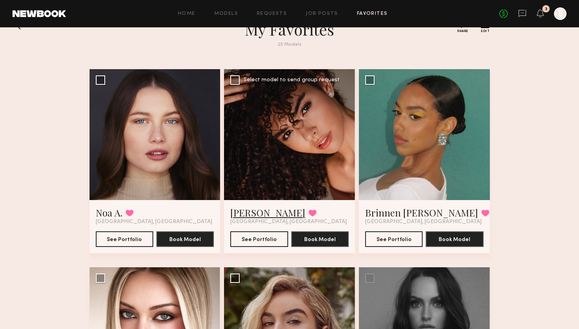
click at [253, 215] on link "[PERSON_NAME]" at bounding box center [267, 212] width 75 height 13
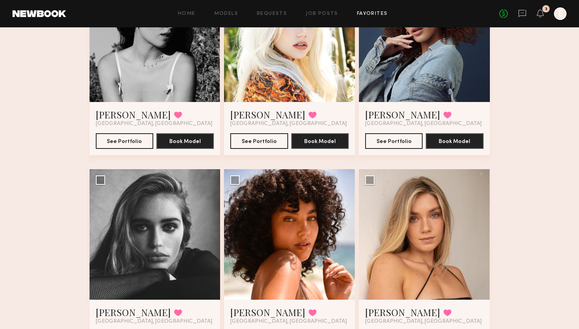
scroll to position [713, 0]
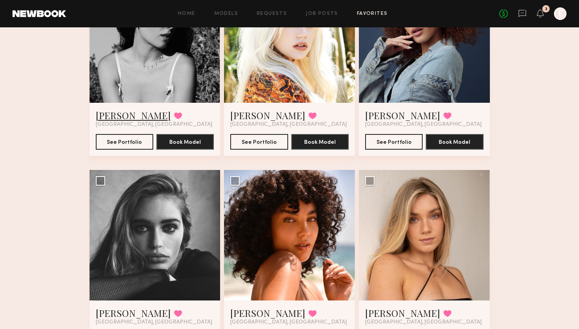
click at [124, 113] on link "[PERSON_NAME]" at bounding box center [133, 115] width 75 height 13
click at [127, 316] on link "[PERSON_NAME]" at bounding box center [133, 313] width 75 height 13
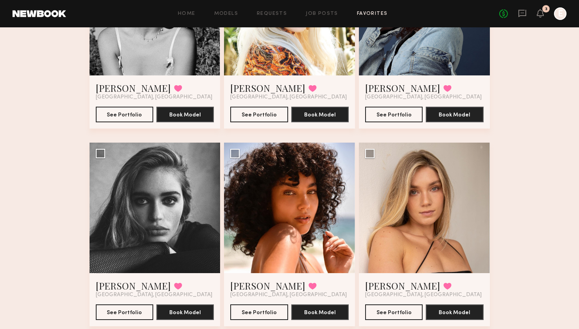
scroll to position [988, 0]
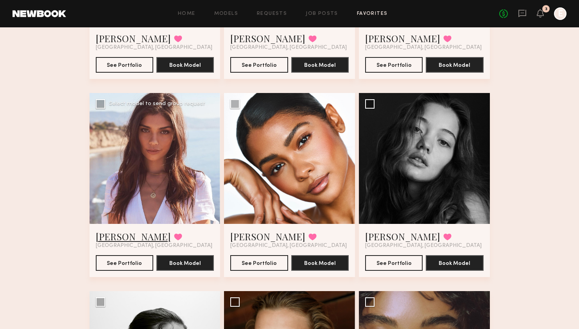
click at [121, 233] on link "[PERSON_NAME]" at bounding box center [133, 236] width 75 height 13
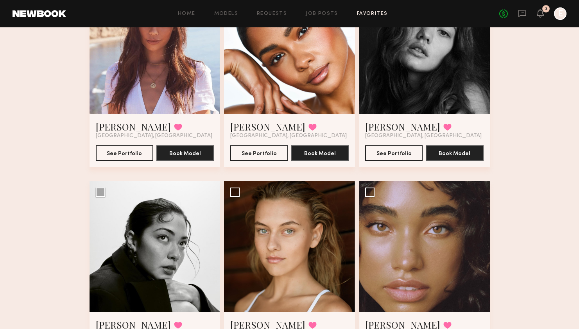
scroll to position [1231, 0]
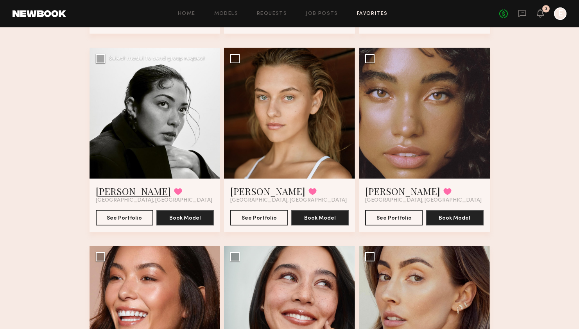
click at [99, 193] on link "[PERSON_NAME]" at bounding box center [133, 191] width 75 height 13
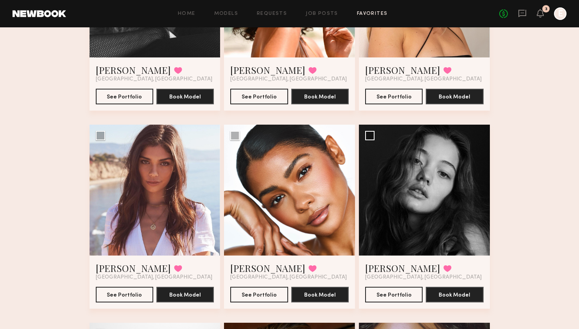
scroll to position [965, 0]
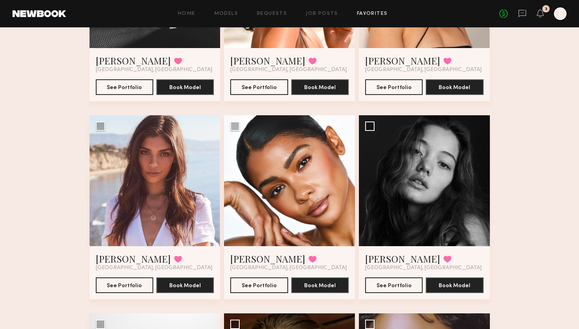
click at [356, 256] on div "Noa A. Favorited Los Angeles, CA See Portfolio Book Model Select model to send …" at bounding box center [289, 17] width 400 height 1782
click at [376, 258] on link "ruby s." at bounding box center [402, 258] width 75 height 13
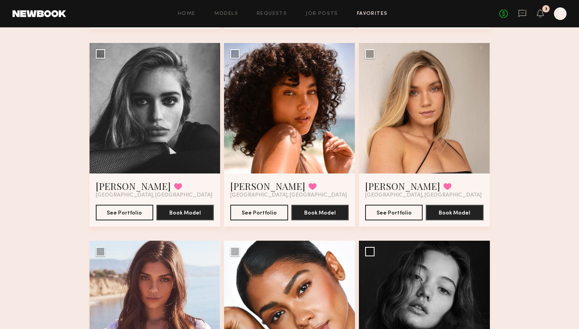
scroll to position [836, 0]
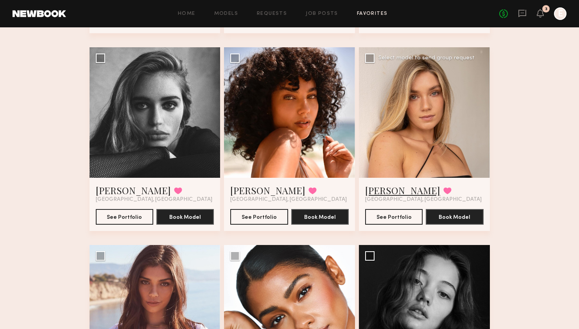
click at [371, 194] on link "Cora M." at bounding box center [402, 190] width 75 height 13
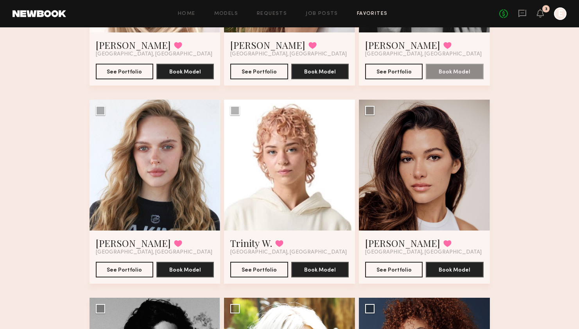
scroll to position [387, 0]
click at [385, 245] on link "Josie M." at bounding box center [402, 243] width 75 height 13
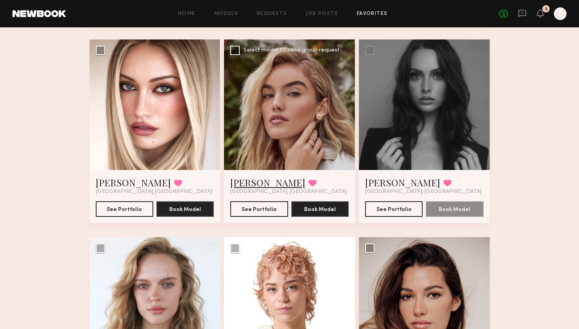
click at [260, 183] on link "Madison P." at bounding box center [267, 182] width 75 height 13
click at [389, 181] on link "Bailee M." at bounding box center [402, 182] width 75 height 13
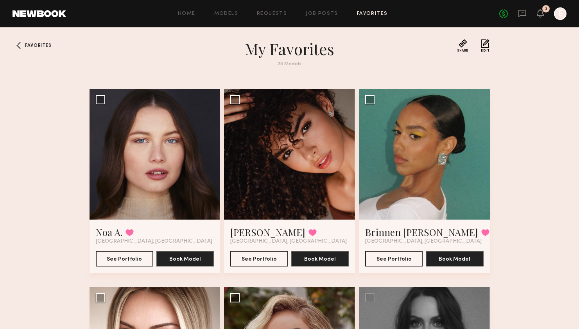
scroll to position [0, 0]
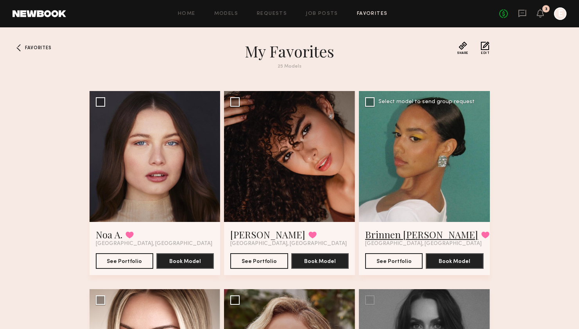
click at [385, 238] on link "Brinnen T." at bounding box center [421, 234] width 113 height 13
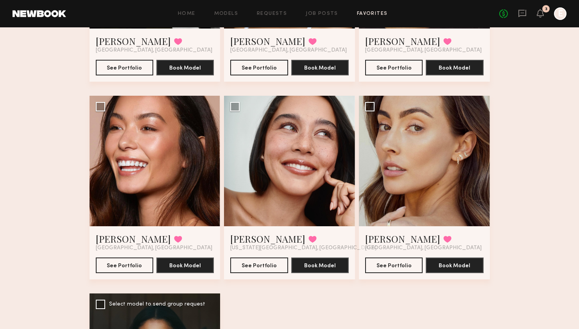
scroll to position [1510, 0]
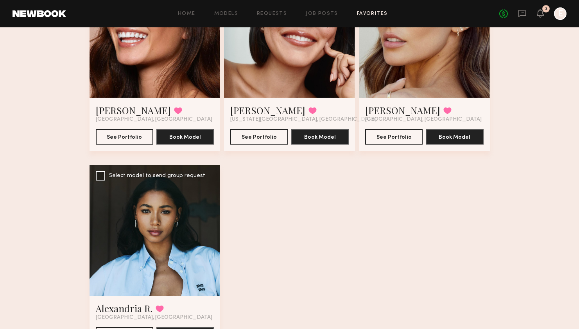
click at [136, 259] on div at bounding box center [154, 230] width 131 height 131
click at [140, 265] on div at bounding box center [154, 230] width 131 height 131
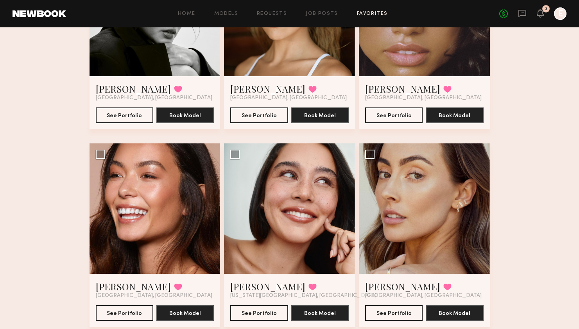
scroll to position [1192, 0]
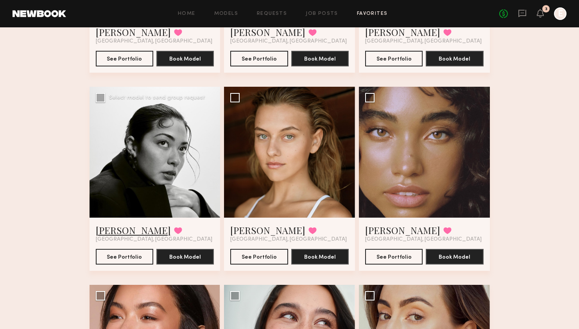
click at [105, 227] on link "Natalie U." at bounding box center [133, 230] width 75 height 13
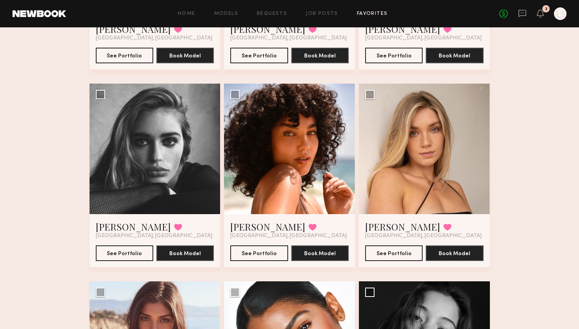
scroll to position [799, 0]
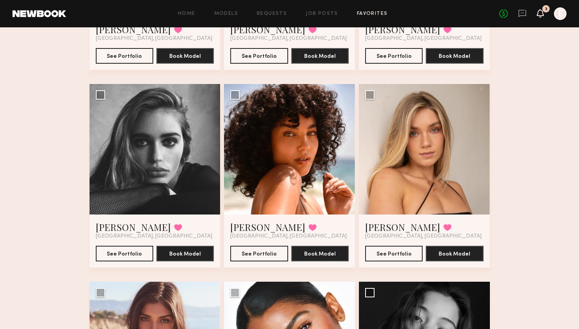
click at [541, 13] on icon at bounding box center [540, 12] width 6 height 5
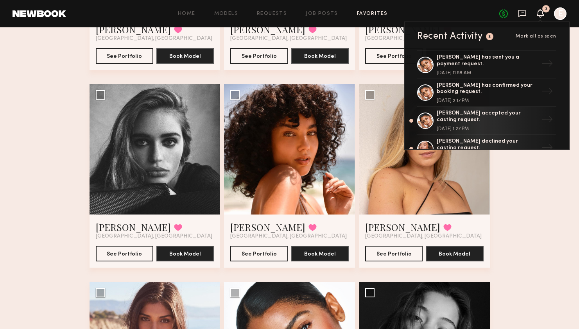
click at [522, 13] on icon at bounding box center [521, 13] width 3 height 1
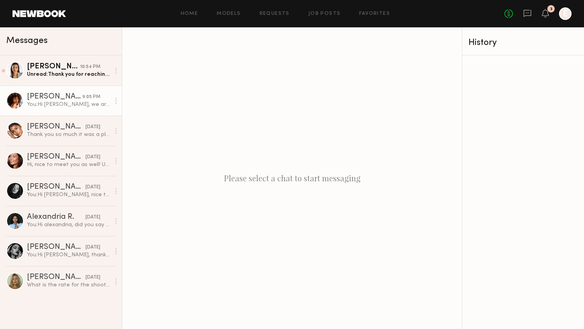
click at [43, 106] on div "You: Hi Emely, we are interested in working with you again! Are you available o…" at bounding box center [68, 104] width 83 height 7
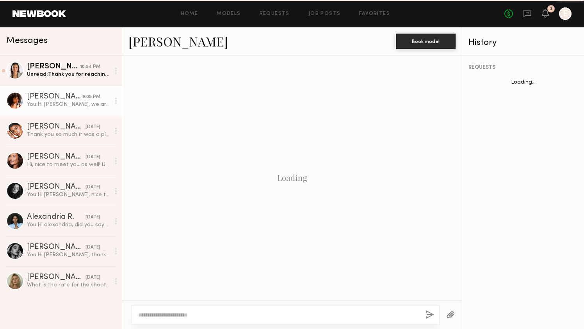
scroll to position [601, 0]
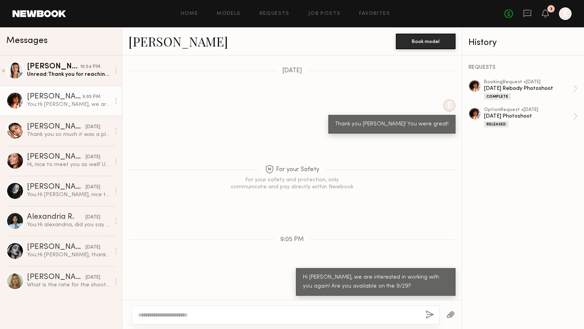
click at [476, 85] on div at bounding box center [475, 86] width 13 height 13
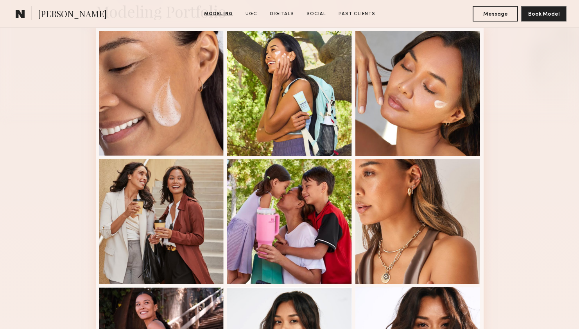
scroll to position [201, 0]
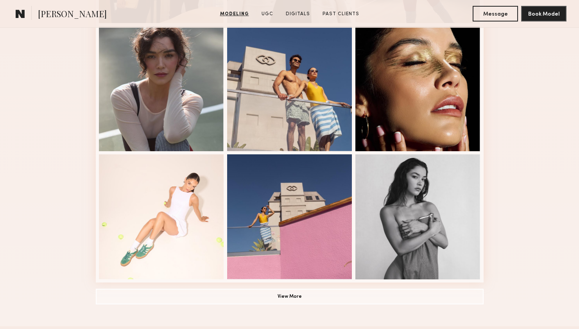
scroll to position [462, 0]
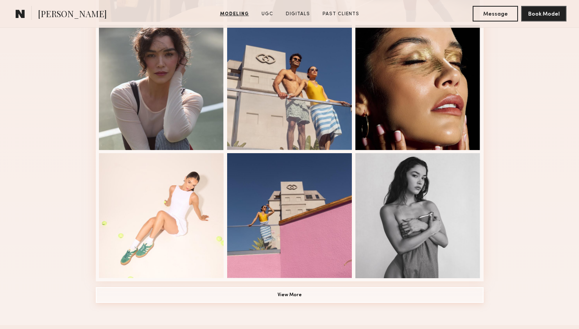
click at [371, 298] on button "View More" at bounding box center [290, 295] width 388 height 16
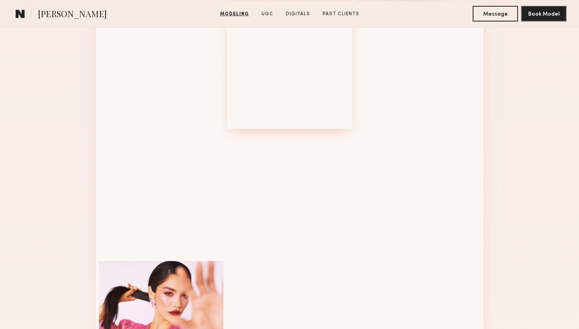
scroll to position [743, 0]
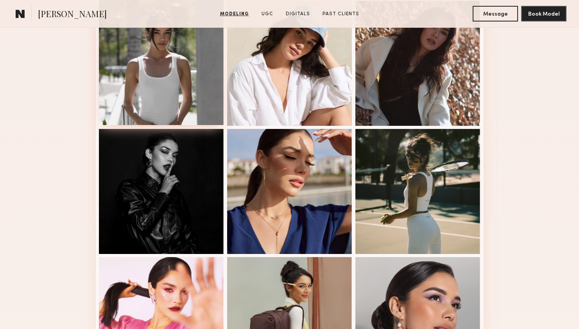
click at [174, 98] on div at bounding box center [161, 62] width 125 height 125
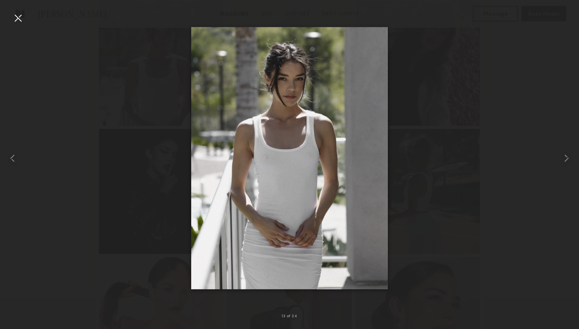
click at [524, 61] on div at bounding box center [289, 158] width 579 height 291
click at [19, 19] on div at bounding box center [18, 18] width 13 height 13
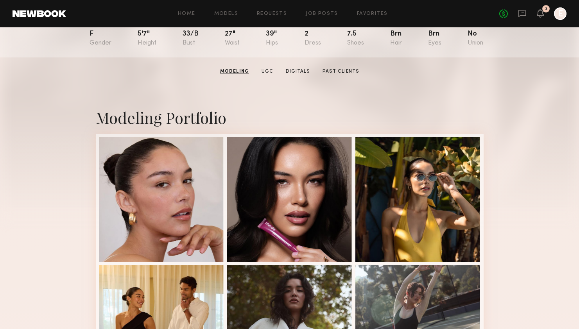
scroll to position [0, 0]
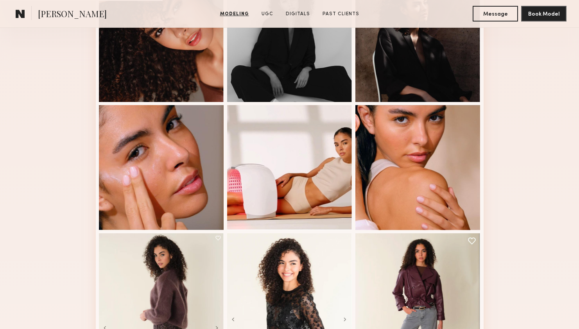
scroll to position [370, 0]
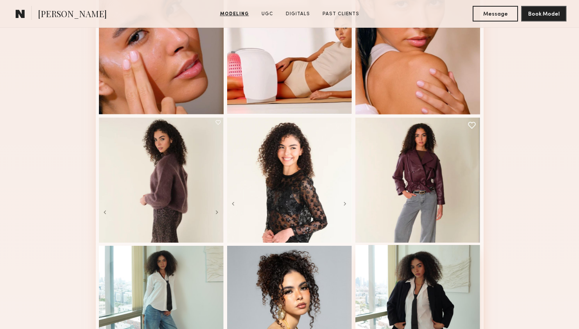
click at [428, 286] on div at bounding box center [417, 307] width 125 height 125
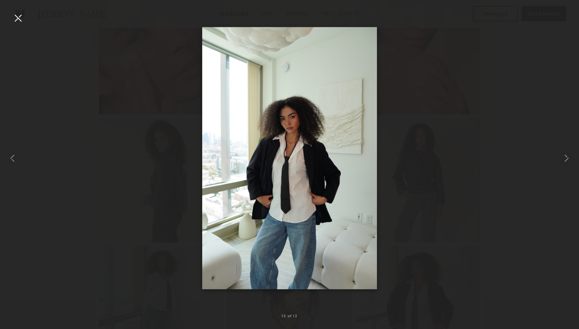
click at [512, 107] on div at bounding box center [289, 158] width 579 height 291
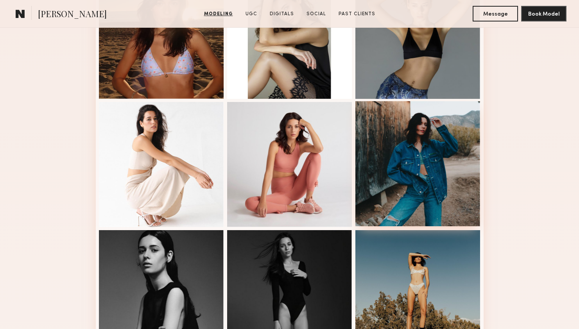
scroll to position [489, 0]
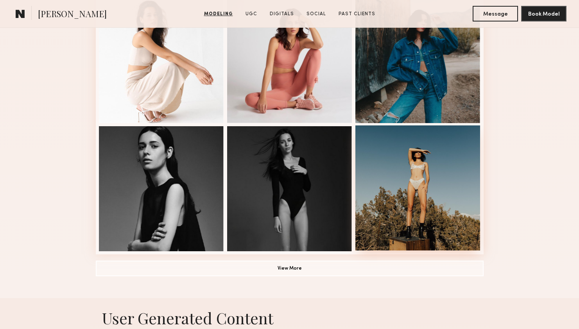
click at [442, 185] on div at bounding box center [417, 187] width 125 height 125
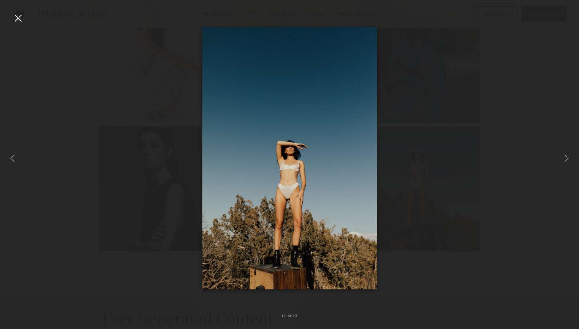
click at [434, 68] on div at bounding box center [289, 158] width 579 height 291
click at [19, 14] on div at bounding box center [18, 18] width 13 height 13
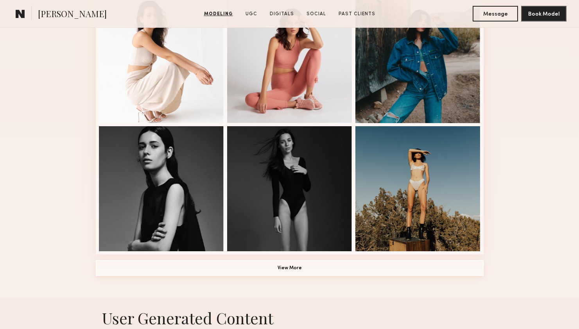
click at [278, 270] on button "View More" at bounding box center [290, 268] width 388 height 16
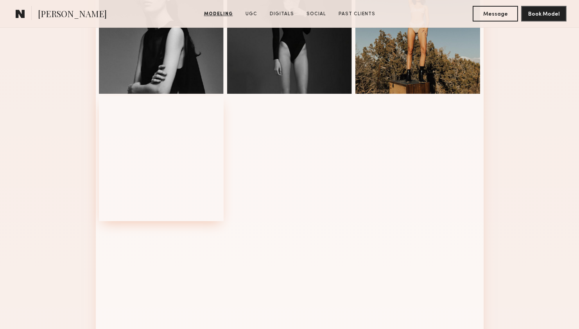
scroll to position [582, 0]
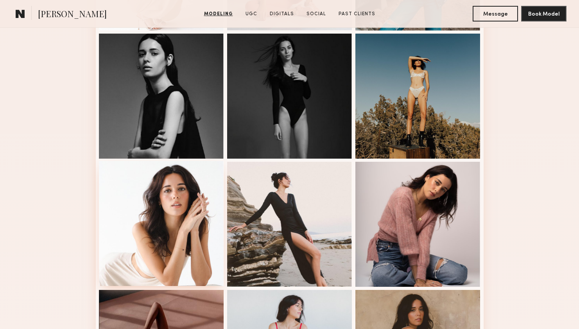
click at [175, 208] on div at bounding box center [161, 223] width 125 height 125
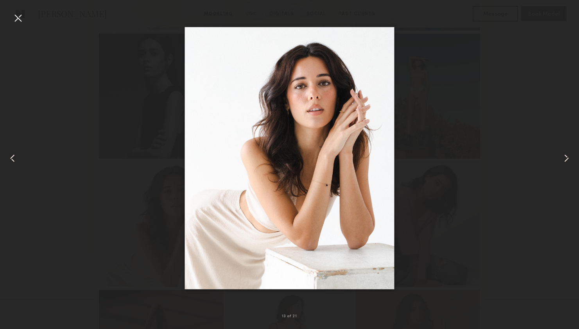
click at [133, 83] on div at bounding box center [289, 158] width 579 height 291
click at [16, 13] on div at bounding box center [18, 18] width 13 height 13
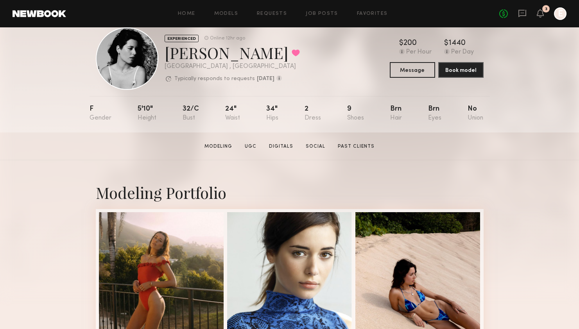
scroll to position [22, 0]
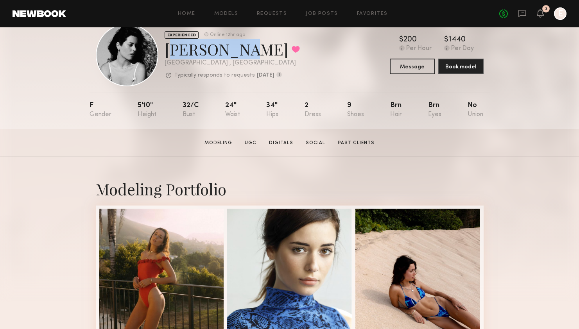
drag, startPoint x: 166, startPoint y: 51, endPoint x: 229, endPoint y: 49, distance: 62.5
click at [229, 49] on div "Casilda G. Favorited" at bounding box center [231, 49] width 135 height 21
copy div "Casilda G"
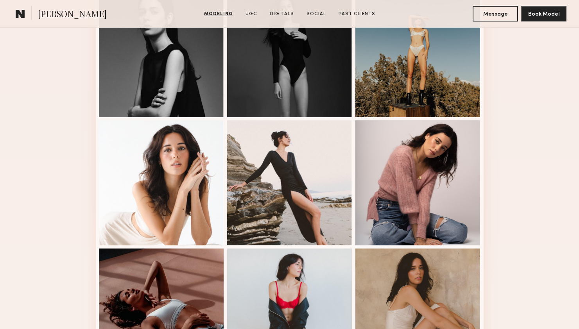
scroll to position [915, 0]
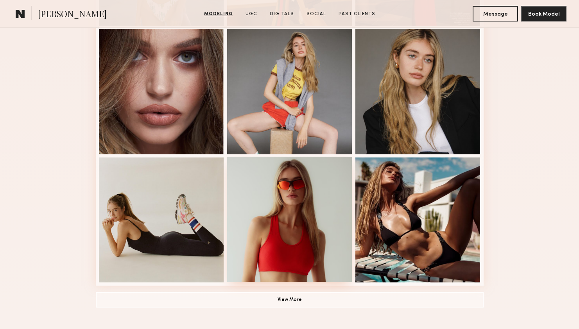
scroll to position [538, 0]
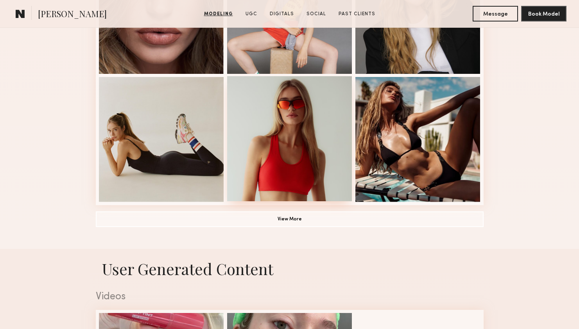
click at [313, 129] on div at bounding box center [289, 138] width 125 height 125
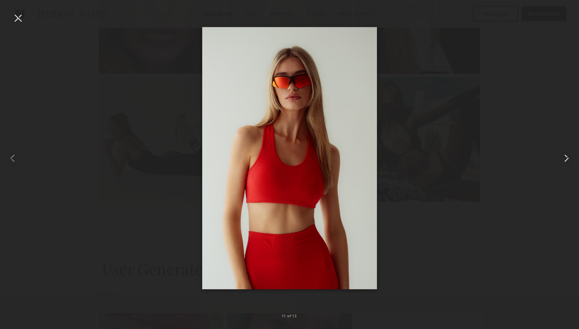
click at [565, 157] on common-icon at bounding box center [566, 158] width 13 height 13
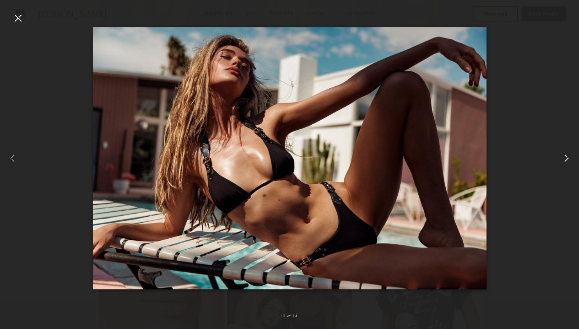
click at [565, 157] on common-icon at bounding box center [566, 158] width 13 height 13
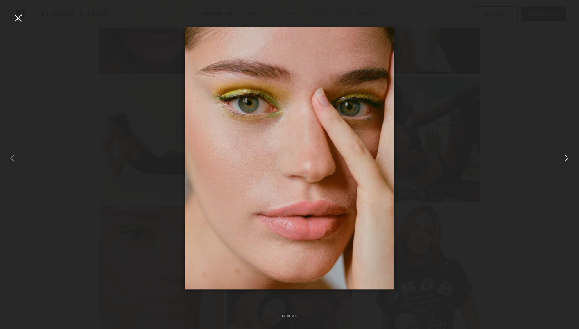
click at [565, 157] on common-icon at bounding box center [566, 158] width 13 height 13
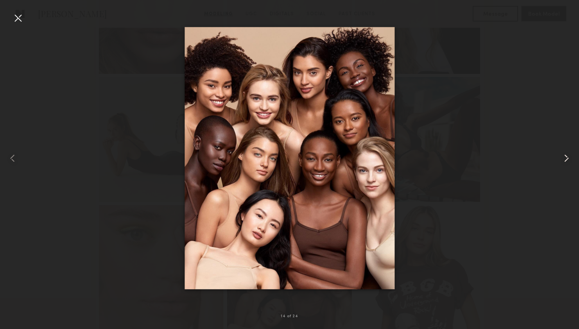
click at [565, 157] on common-icon at bounding box center [566, 158] width 13 height 13
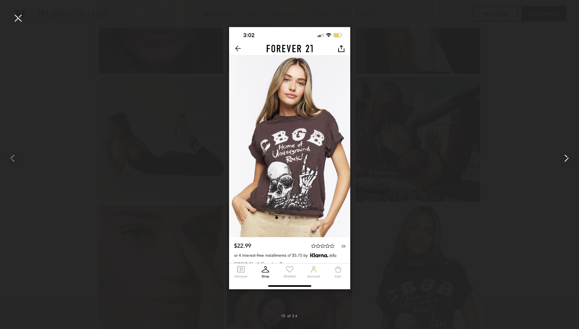
click at [565, 157] on common-icon at bounding box center [566, 158] width 13 height 13
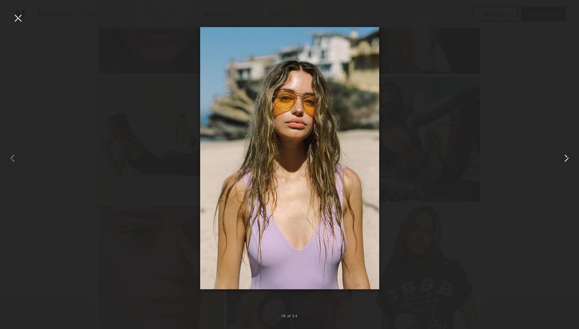
click at [565, 157] on common-icon at bounding box center [566, 158] width 13 height 13
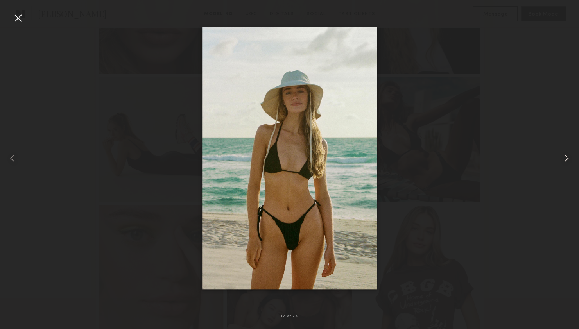
click at [565, 157] on common-icon at bounding box center [566, 158] width 13 height 13
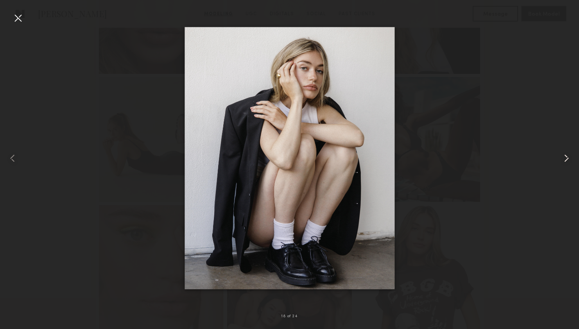
click at [565, 157] on common-icon at bounding box center [566, 158] width 13 height 13
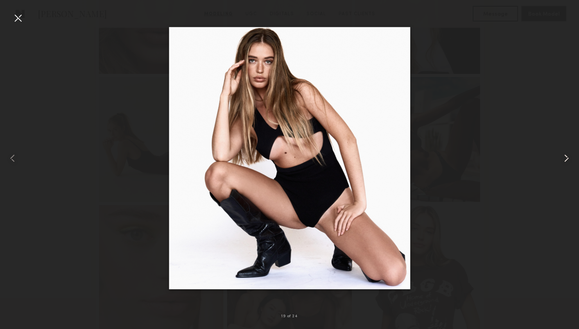
click at [565, 157] on common-icon at bounding box center [566, 158] width 13 height 13
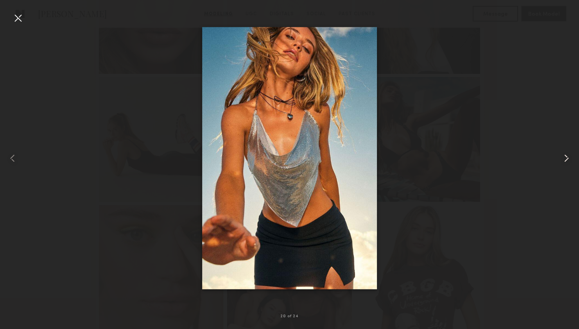
click at [565, 157] on common-icon at bounding box center [566, 158] width 13 height 13
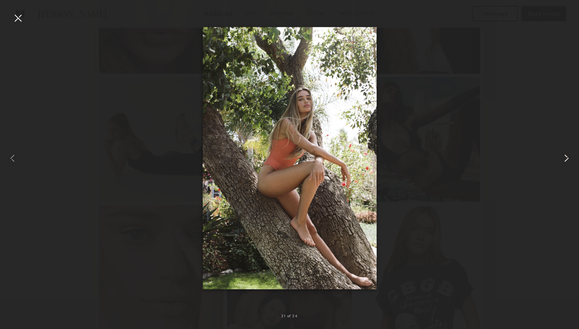
click at [565, 157] on common-icon at bounding box center [566, 158] width 13 height 13
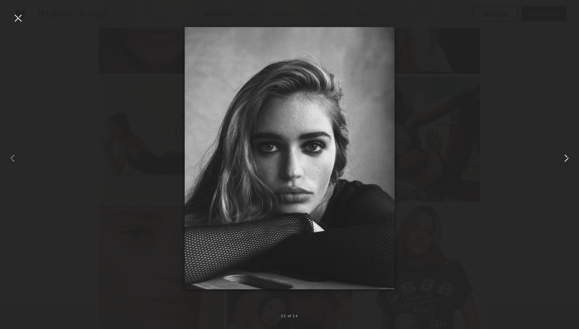
click at [565, 157] on common-icon at bounding box center [566, 158] width 13 height 13
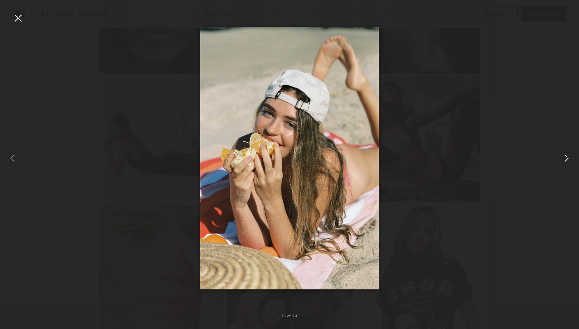
click at [565, 157] on common-icon at bounding box center [566, 158] width 13 height 13
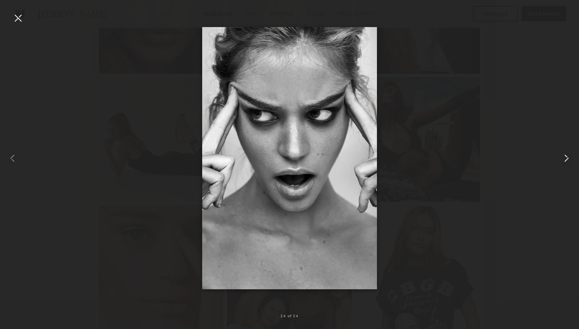
click at [565, 157] on common-icon at bounding box center [566, 158] width 13 height 13
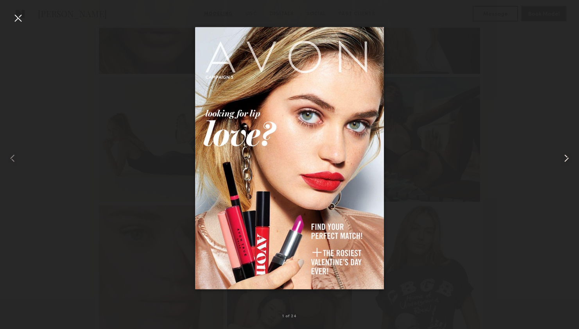
click at [565, 157] on common-icon at bounding box center [566, 158] width 13 height 13
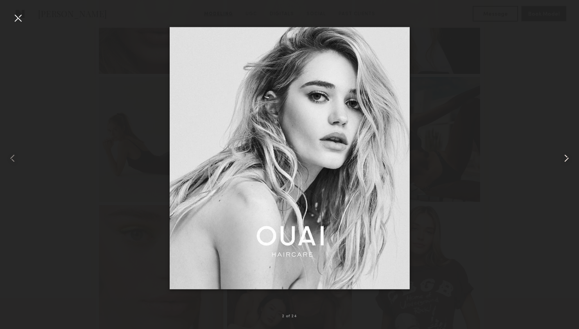
click at [565, 157] on common-icon at bounding box center [566, 158] width 13 height 13
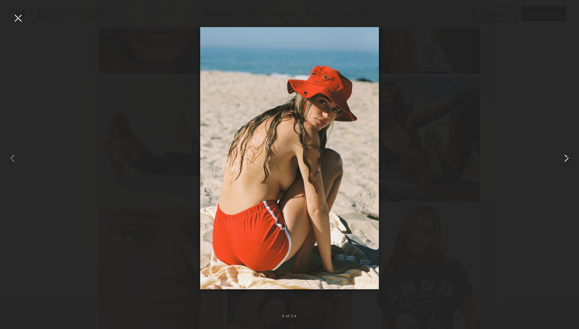
click at [565, 157] on common-icon at bounding box center [566, 158] width 13 height 13
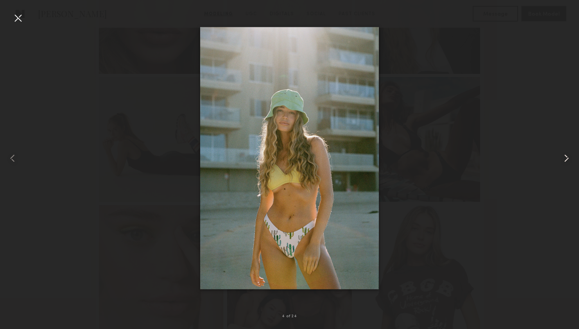
click at [565, 157] on common-icon at bounding box center [566, 158] width 13 height 13
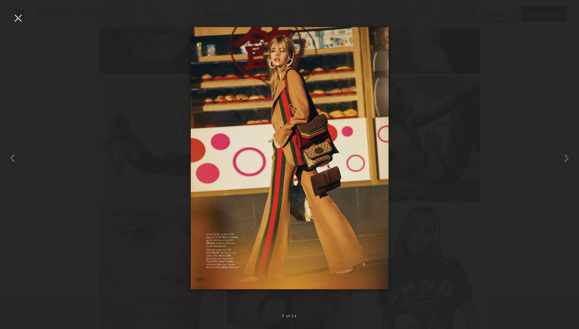
click at [21, 18] on div at bounding box center [18, 18] width 13 height 13
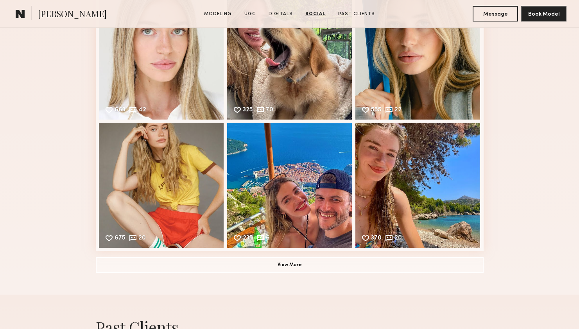
scroll to position [1927, 0]
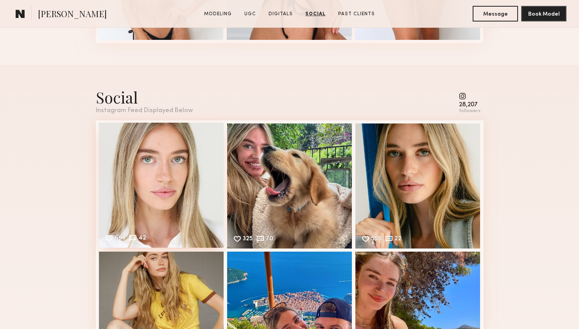
click at [148, 174] on div "663 42 Likes & comments displayed to show model’s engagement" at bounding box center [161, 185] width 125 height 125
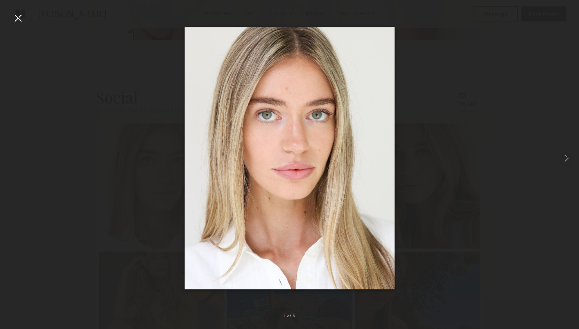
click at [15, 18] on div at bounding box center [18, 18] width 13 height 13
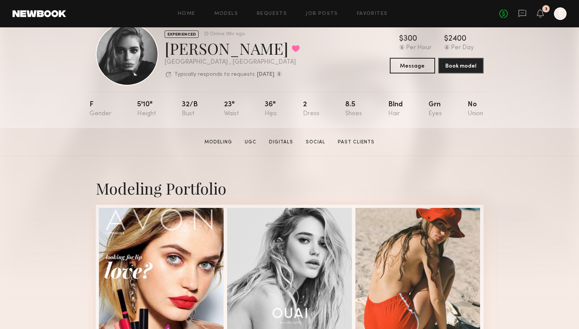
scroll to position [0, 0]
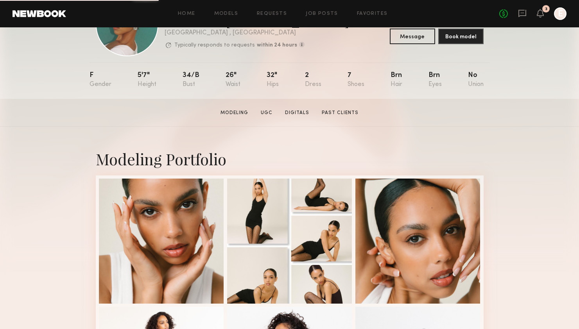
scroll to position [166, 0]
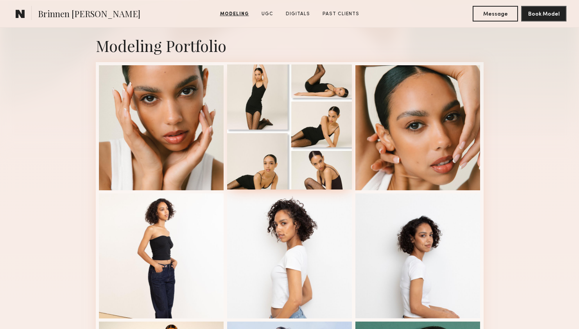
click at [309, 119] on div at bounding box center [289, 126] width 125 height 125
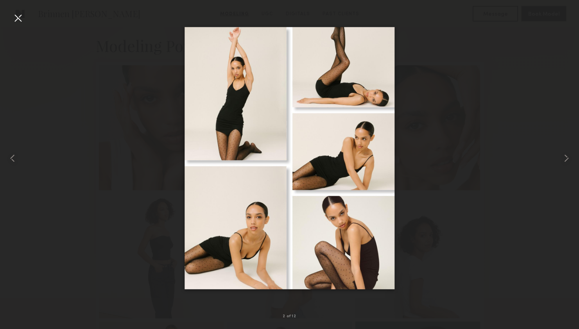
click at [21, 16] on div at bounding box center [18, 18] width 13 height 13
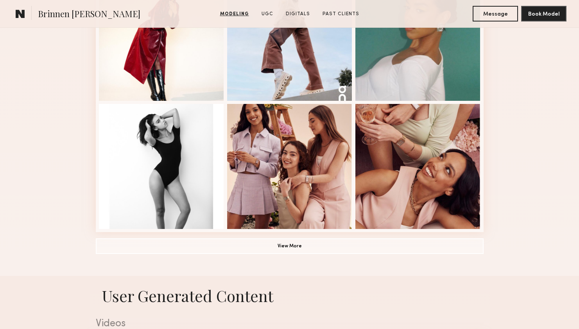
scroll to position [512, 0]
click at [262, 247] on button "View More" at bounding box center [290, 246] width 388 height 16
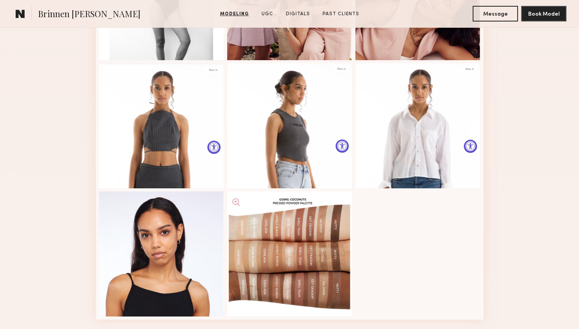
scroll to position [681, 0]
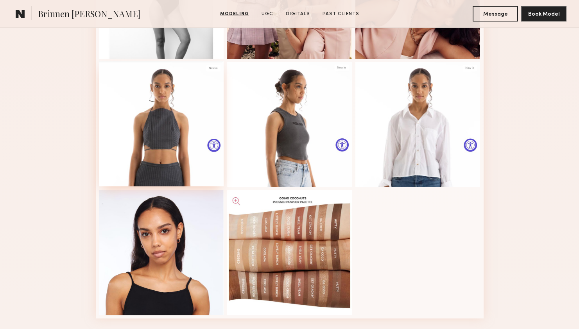
click at [160, 122] on div at bounding box center [161, 123] width 125 height 125
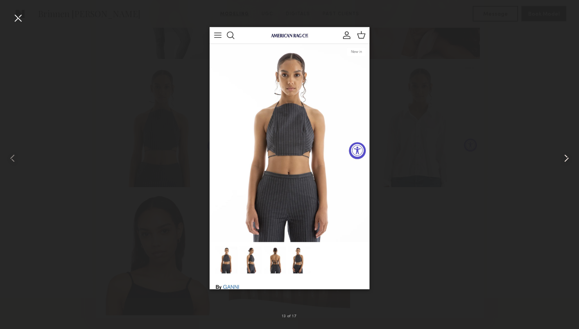
click at [566, 155] on common-icon at bounding box center [566, 158] width 13 height 13
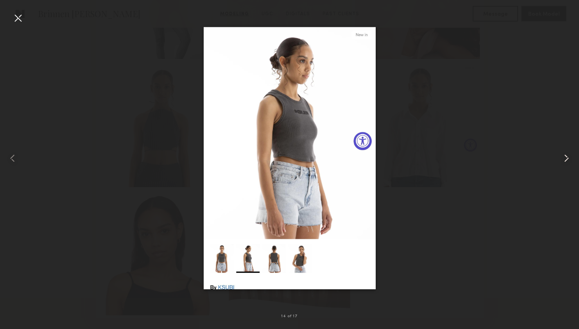
click at [566, 155] on common-icon at bounding box center [566, 158] width 13 height 13
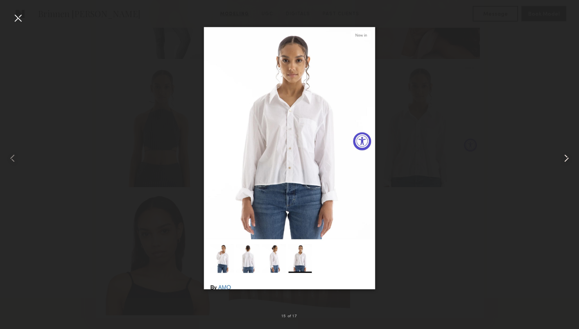
click at [566, 155] on common-icon at bounding box center [566, 158] width 13 height 13
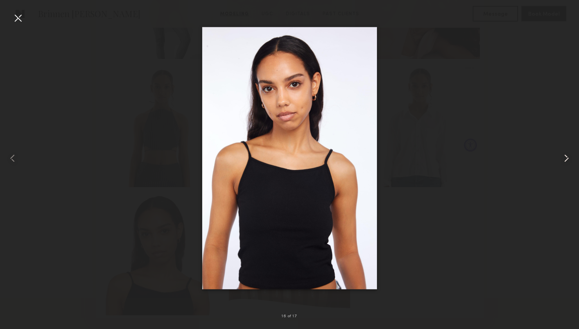
click at [566, 155] on common-icon at bounding box center [566, 158] width 13 height 13
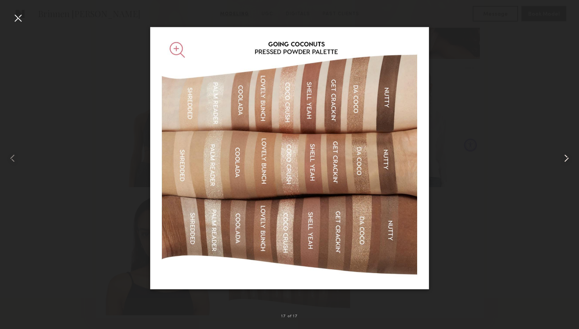
click at [566, 155] on common-icon at bounding box center [566, 158] width 13 height 13
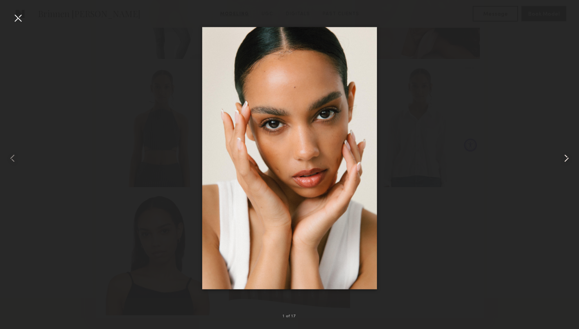
click at [566, 155] on common-icon at bounding box center [566, 158] width 13 height 13
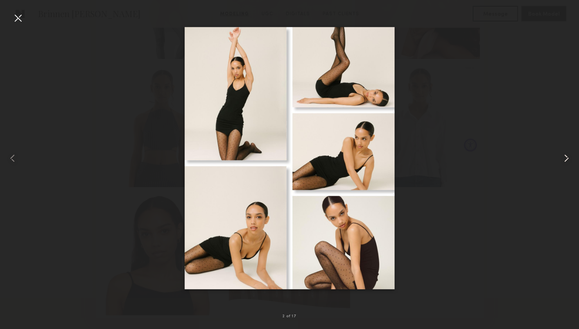
click at [566, 155] on common-icon at bounding box center [566, 158] width 13 height 13
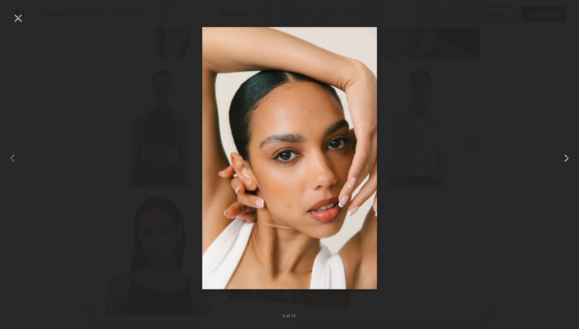
click at [566, 155] on common-icon at bounding box center [566, 158] width 13 height 13
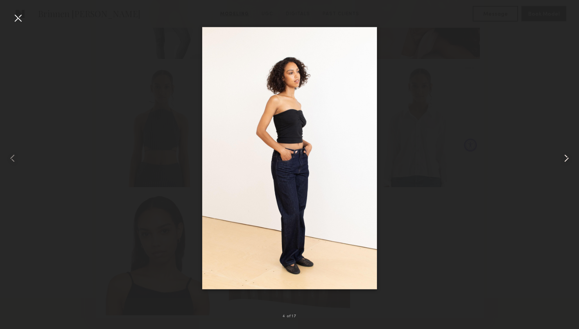
click at [566, 155] on common-icon at bounding box center [566, 158] width 13 height 13
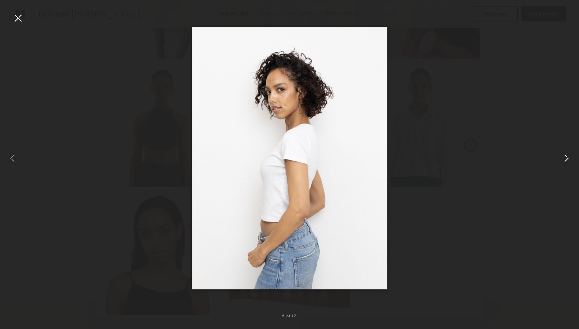
click at [566, 155] on common-icon at bounding box center [566, 158] width 13 height 13
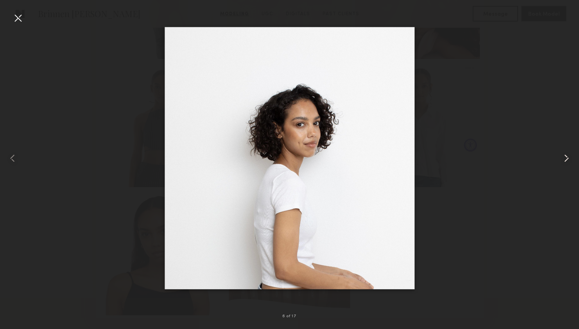
click at [566, 155] on common-icon at bounding box center [566, 158] width 13 height 13
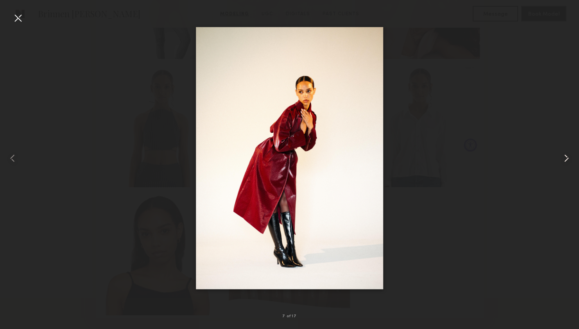
click at [566, 155] on common-icon at bounding box center [566, 158] width 13 height 13
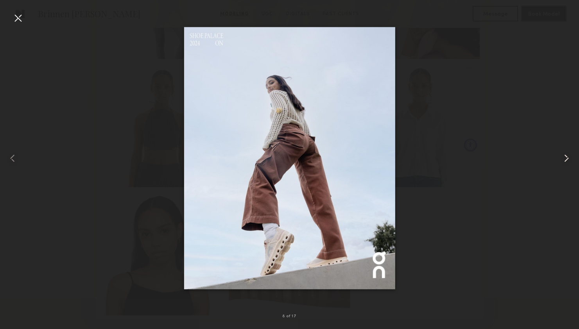
click at [566, 155] on common-icon at bounding box center [566, 158] width 13 height 13
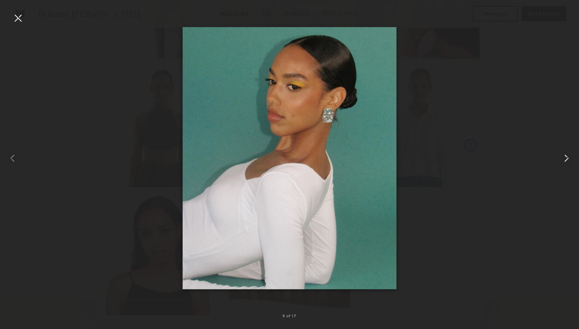
click at [566, 155] on common-icon at bounding box center [566, 158] width 13 height 13
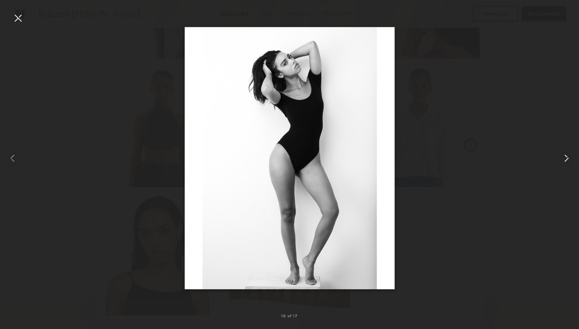
click at [566, 155] on common-icon at bounding box center [566, 158] width 13 height 13
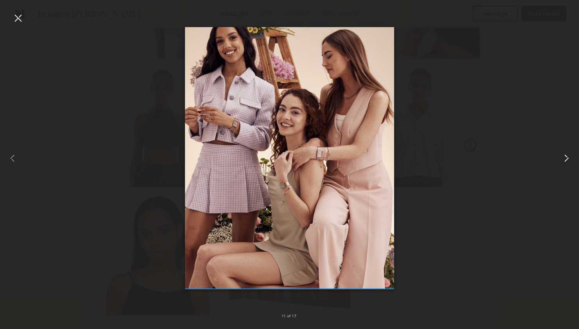
click at [566, 155] on common-icon at bounding box center [566, 158] width 13 height 13
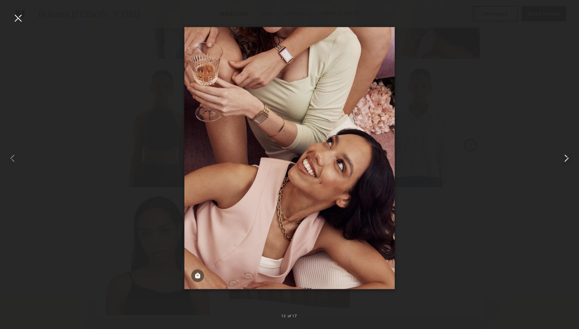
click at [566, 155] on common-icon at bounding box center [566, 158] width 13 height 13
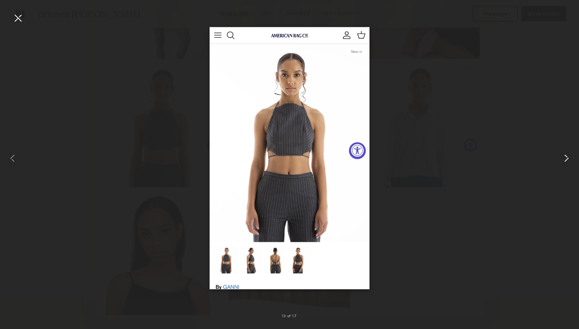
click at [566, 155] on common-icon at bounding box center [566, 158] width 13 height 13
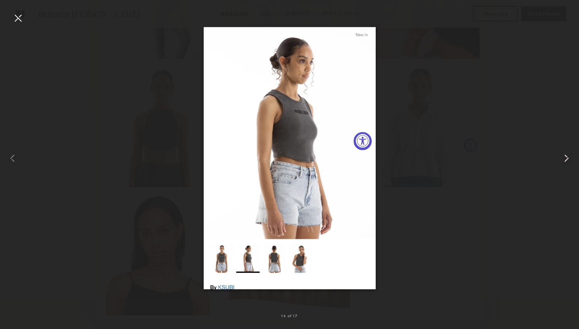
click at [566, 155] on common-icon at bounding box center [566, 158] width 13 height 13
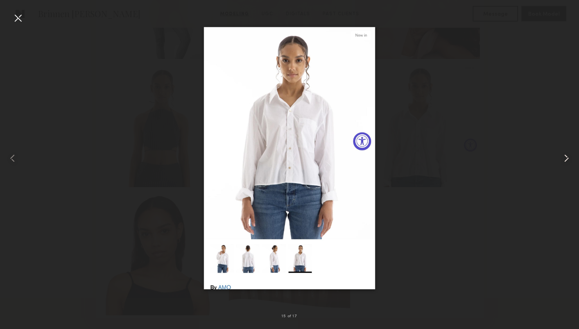
click at [566, 155] on common-icon at bounding box center [566, 158] width 13 height 13
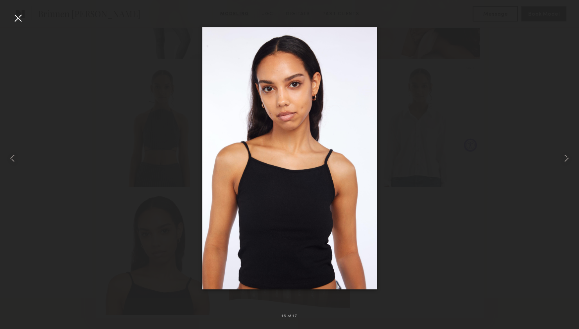
click at [423, 105] on div at bounding box center [289, 158] width 579 height 291
click at [15, 18] on div at bounding box center [18, 18] width 13 height 13
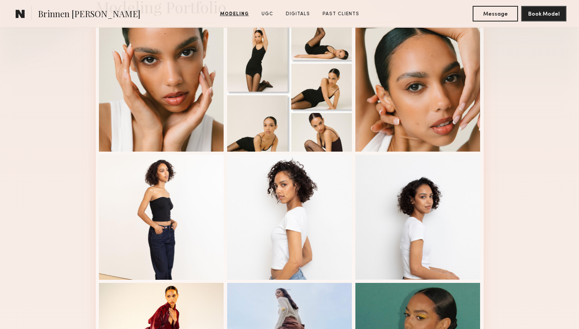
scroll to position [161, 0]
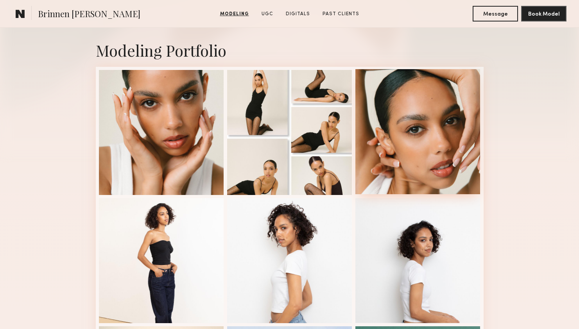
click at [419, 118] on div at bounding box center [417, 131] width 125 height 125
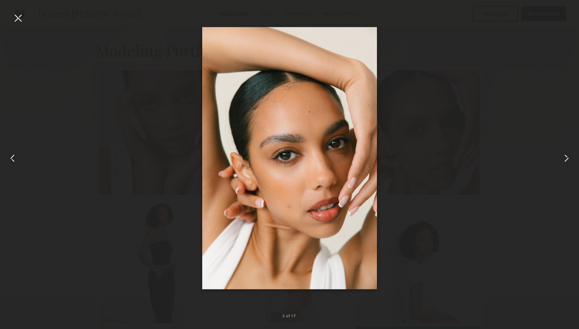
click at [17, 16] on div at bounding box center [18, 18] width 13 height 13
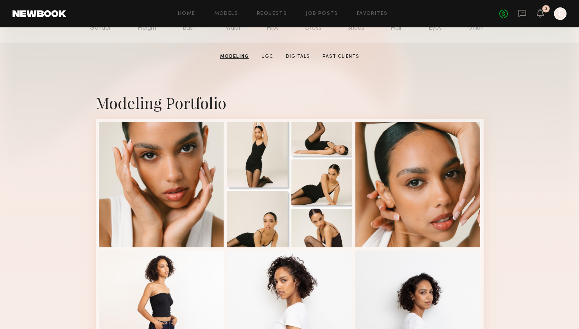
scroll to position [200, 0]
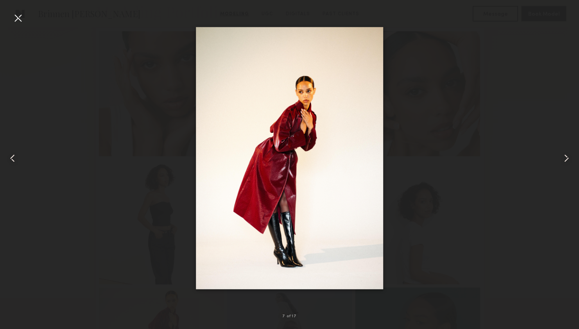
click at [293, 90] on img at bounding box center [290, 158] width 188 height 262
click at [473, 90] on div at bounding box center [289, 158] width 579 height 291
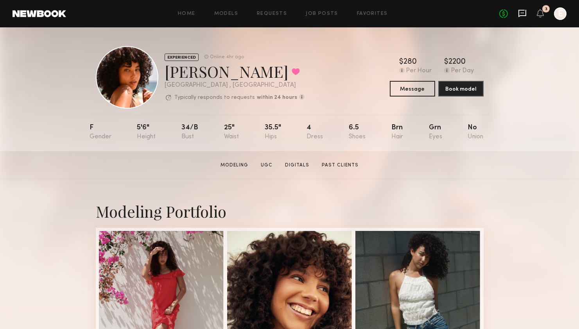
click at [520, 13] on icon at bounding box center [522, 13] width 9 height 9
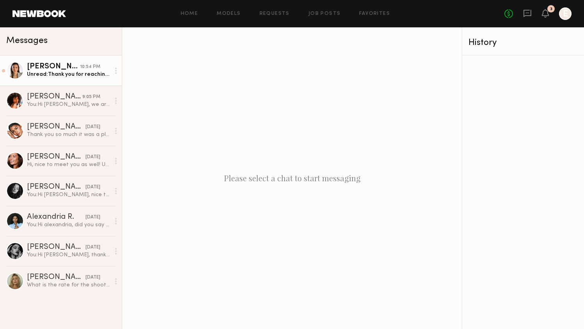
click at [39, 76] on div "Unread: Thank you for reaching out. I’m available on the dates at this moment. …" at bounding box center [68, 74] width 83 height 7
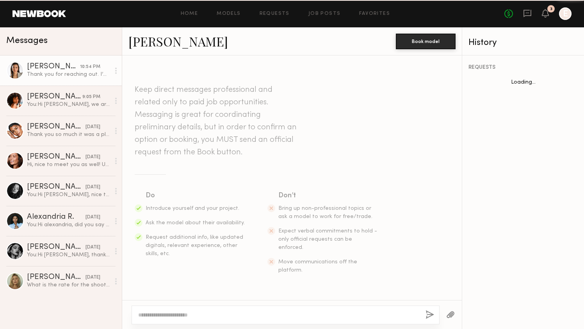
scroll to position [168, 0]
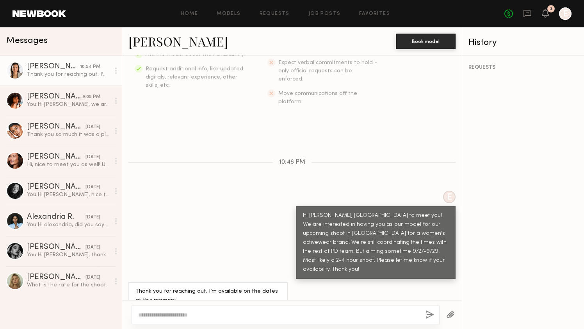
click at [156, 43] on link "[PERSON_NAME]" at bounding box center [179, 41] width 100 height 17
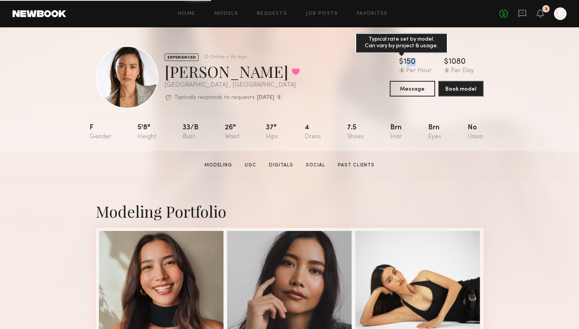
drag, startPoint x: 407, startPoint y: 61, endPoint x: 420, endPoint y: 63, distance: 13.7
click at [420, 63] on div "$ Typical rate set by model. Can vary by project & usage. 150" at bounding box center [415, 62] width 32 height 8
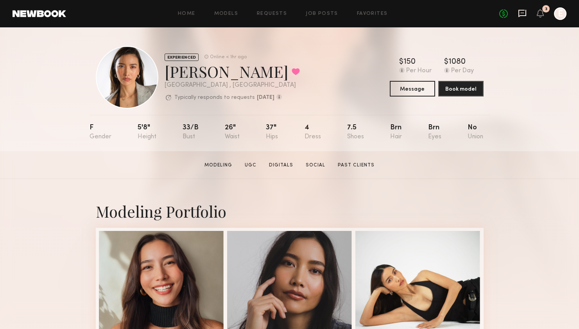
click at [523, 14] on icon at bounding box center [522, 13] width 9 height 9
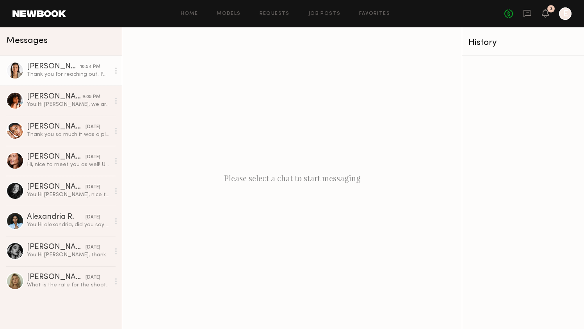
click at [59, 76] on div "Thank you for reaching out. I’m available on the dates at this moment. How much…" at bounding box center [68, 74] width 83 height 7
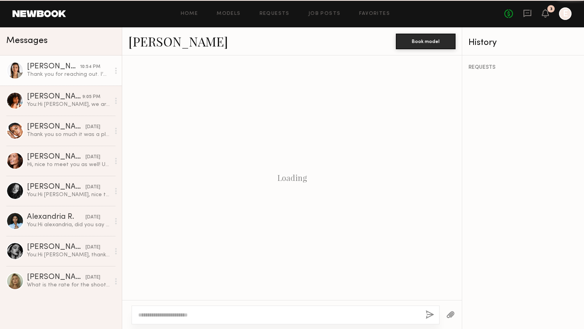
scroll to position [168, 0]
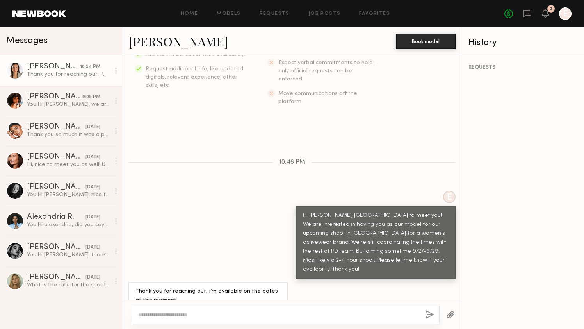
click at [170, 316] on textarea at bounding box center [278, 315] width 281 height 8
type textarea "*******"
click at [428, 315] on button "button" at bounding box center [430, 315] width 9 height 10
